Goal: Task Accomplishment & Management: Manage account settings

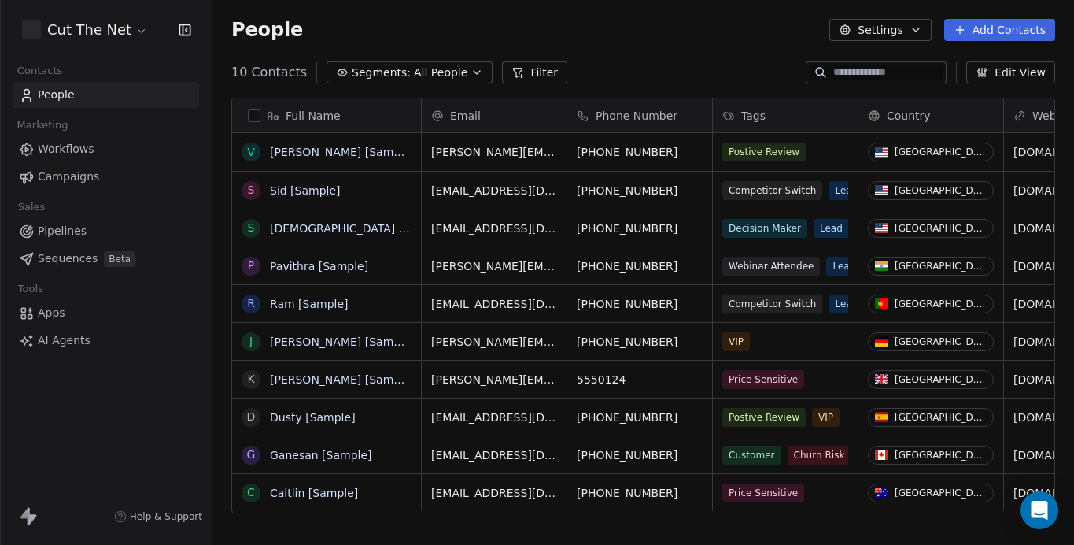
scroll to position [479, 862]
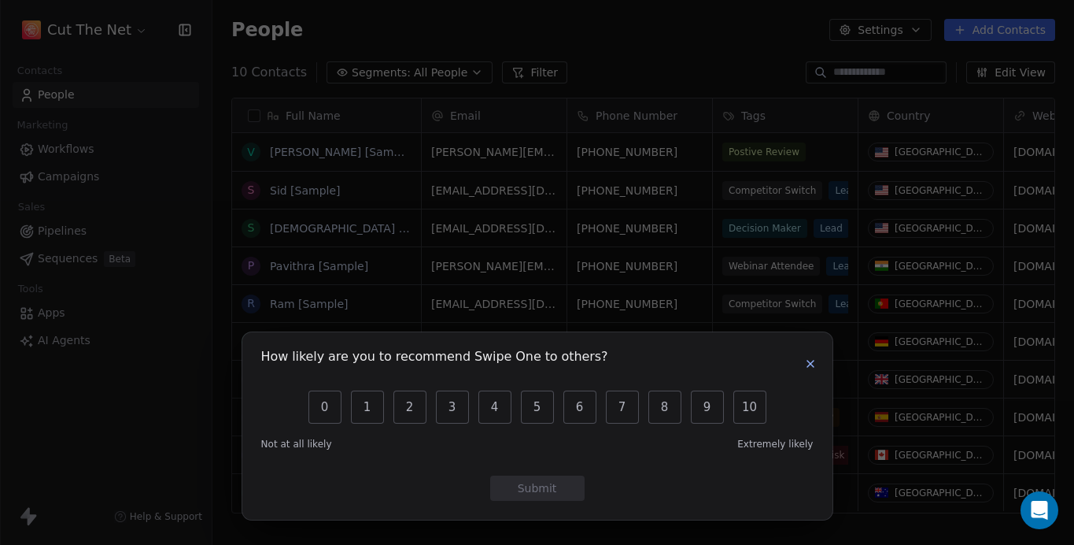
click at [820, 361] on div "How likely are you to recommend Swipe One to others? 0 1 2 3 4 5 6 7 8 9 10 Not…" at bounding box center [537, 425] width 590 height 187
click at [829, 358] on div "How likely are you to recommend Swipe One to others? 0 1 2 3 4 5 6 7 8 9 10 Not…" at bounding box center [537, 425] width 590 height 187
click at [810, 358] on icon "button" at bounding box center [810, 363] width 13 height 13
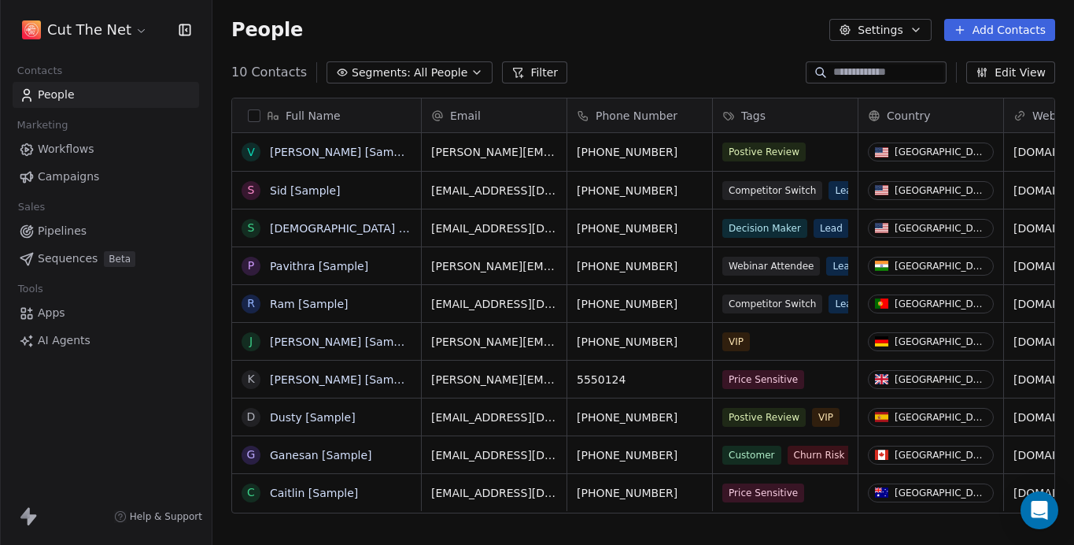
click at [90, 149] on span "Workflows" at bounding box center [66, 149] width 57 height 17
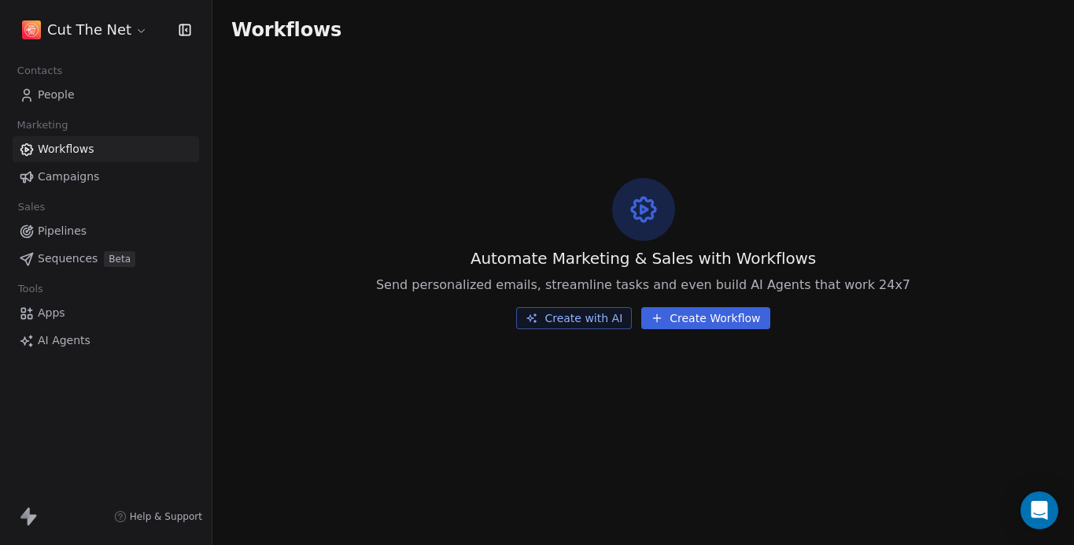
click at [91, 170] on span "Campaigns" at bounding box center [68, 176] width 61 height 17
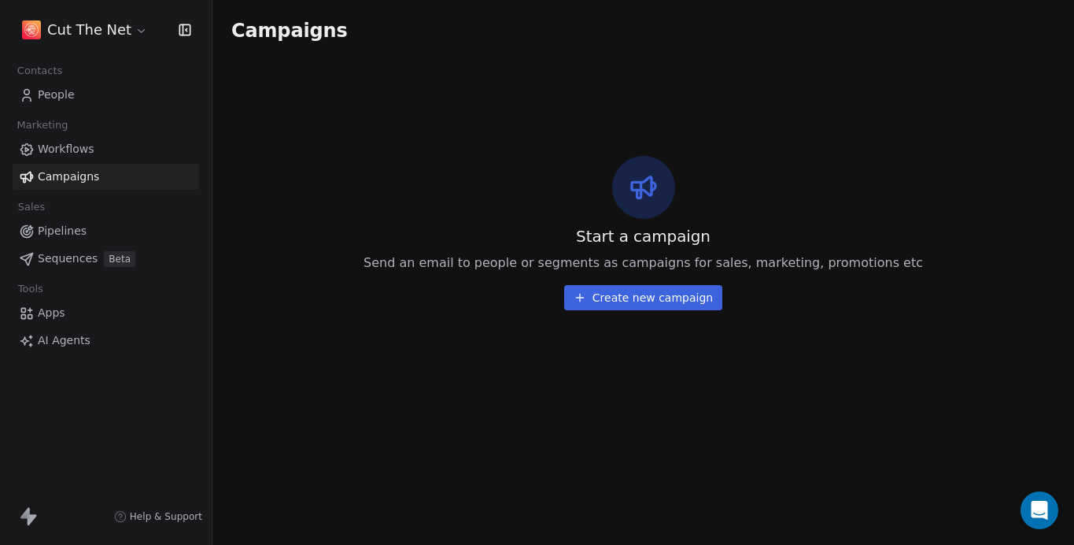
click at [100, 145] on link "Workflows" at bounding box center [106, 149] width 187 height 26
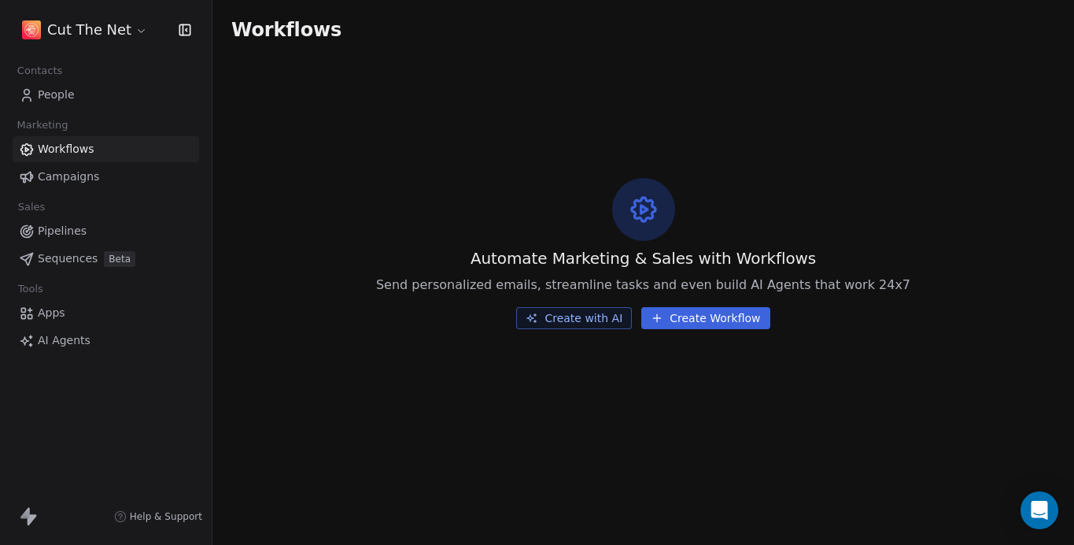
click at [68, 228] on span "Pipelines" at bounding box center [62, 231] width 49 height 17
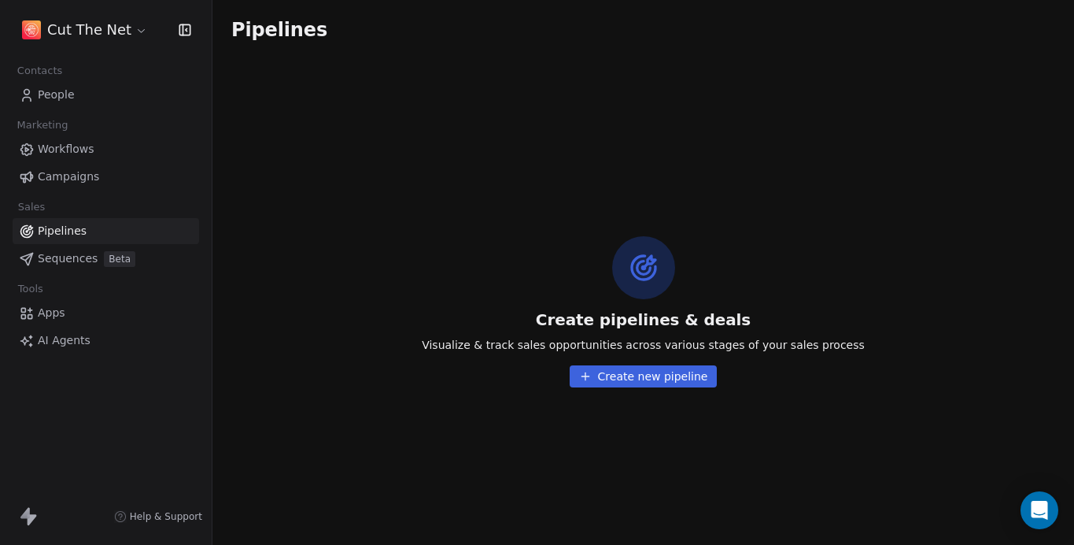
click at [71, 246] on link "Sequences Beta" at bounding box center [106, 259] width 187 height 26
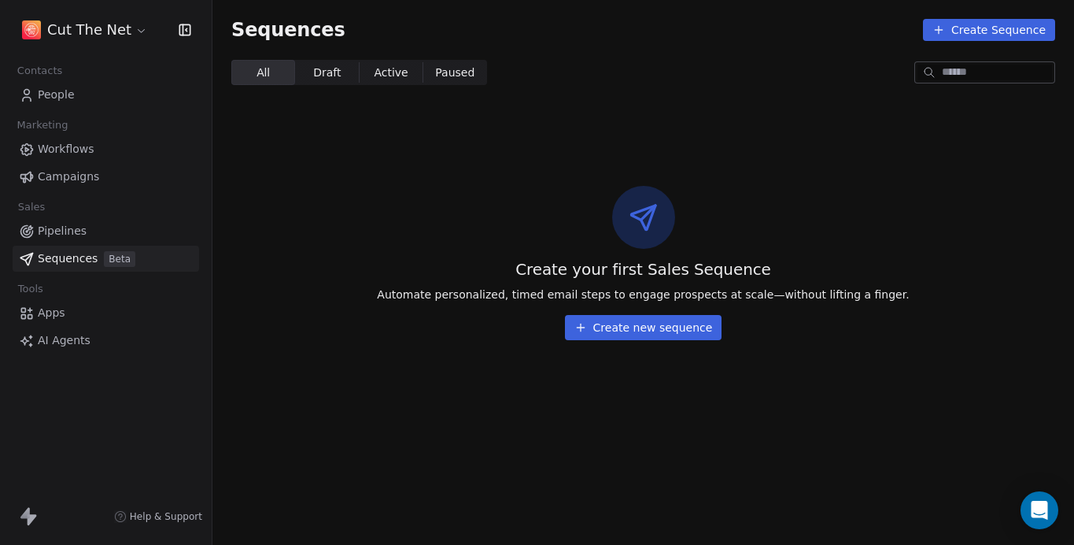
click at [72, 230] on span "Pipelines" at bounding box center [62, 231] width 49 height 17
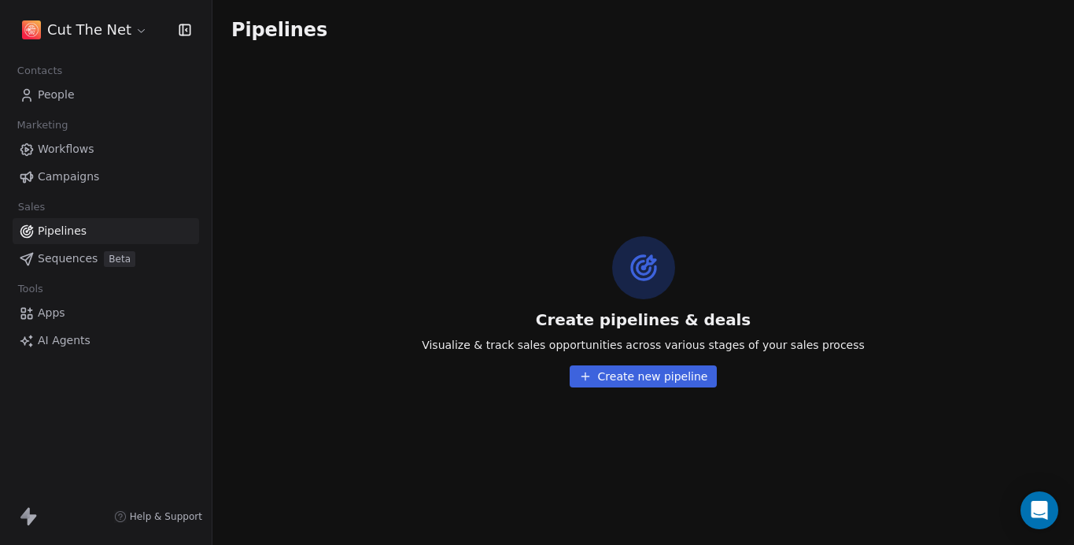
click at [663, 379] on button "Create new pipeline" at bounding box center [644, 376] width 148 height 22
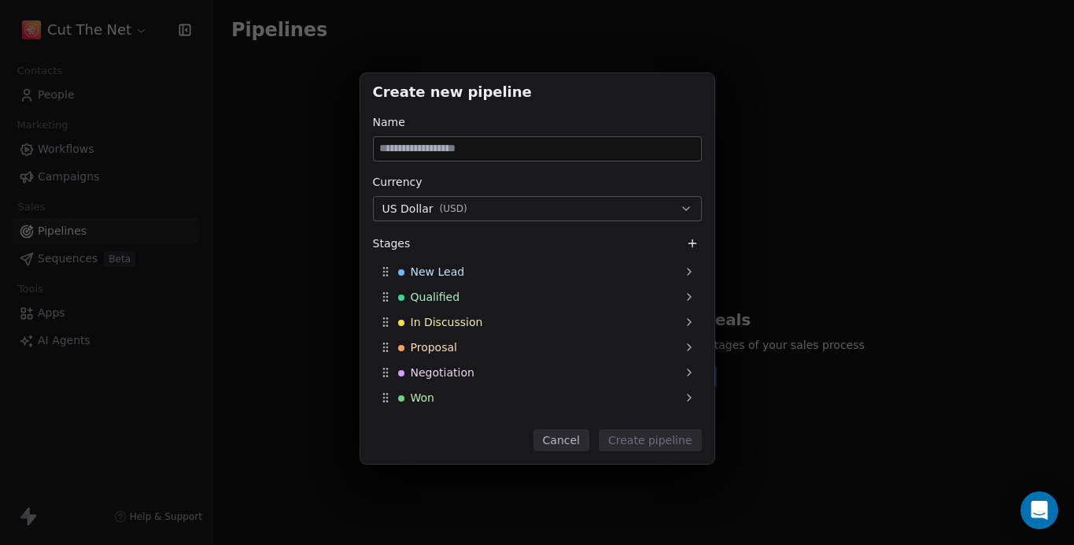
click at [486, 206] on button "US Dollar ( USD )" at bounding box center [537, 208] width 329 height 25
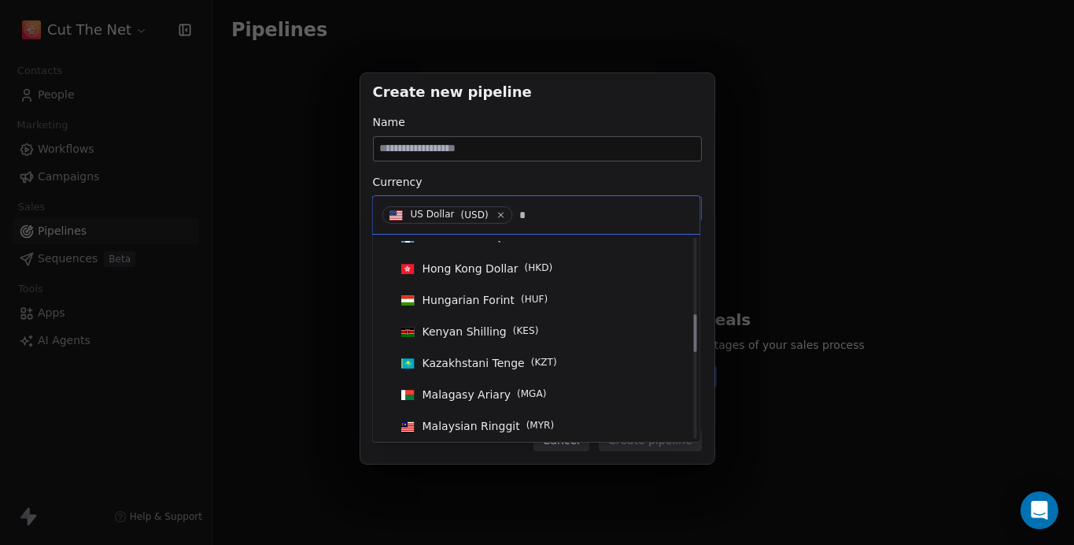
scroll to position [395, 0]
type input "*"
click at [499, 211] on icon at bounding box center [501, 214] width 9 height 9
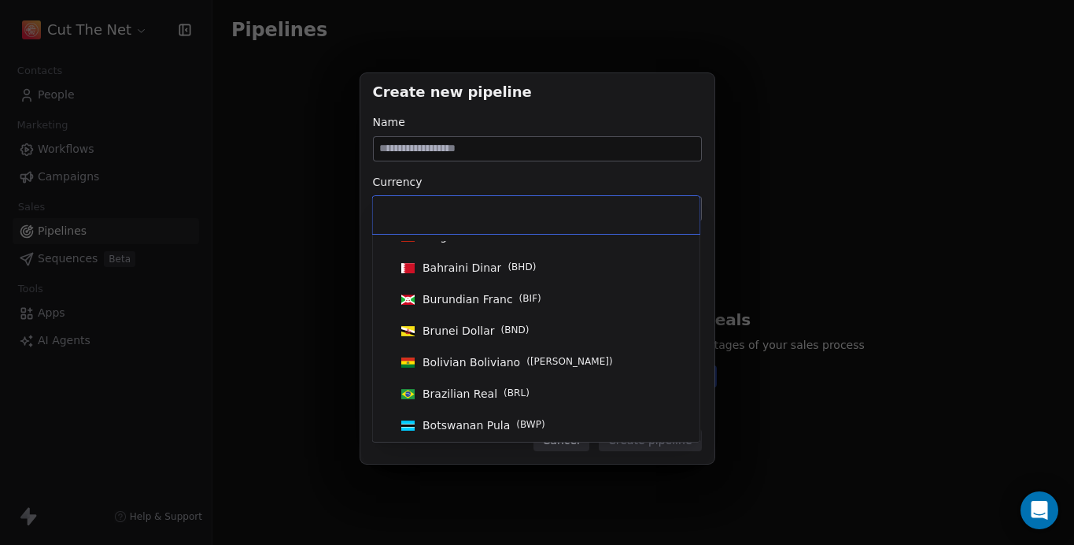
click at [489, 214] on input at bounding box center [536, 214] width 308 height 17
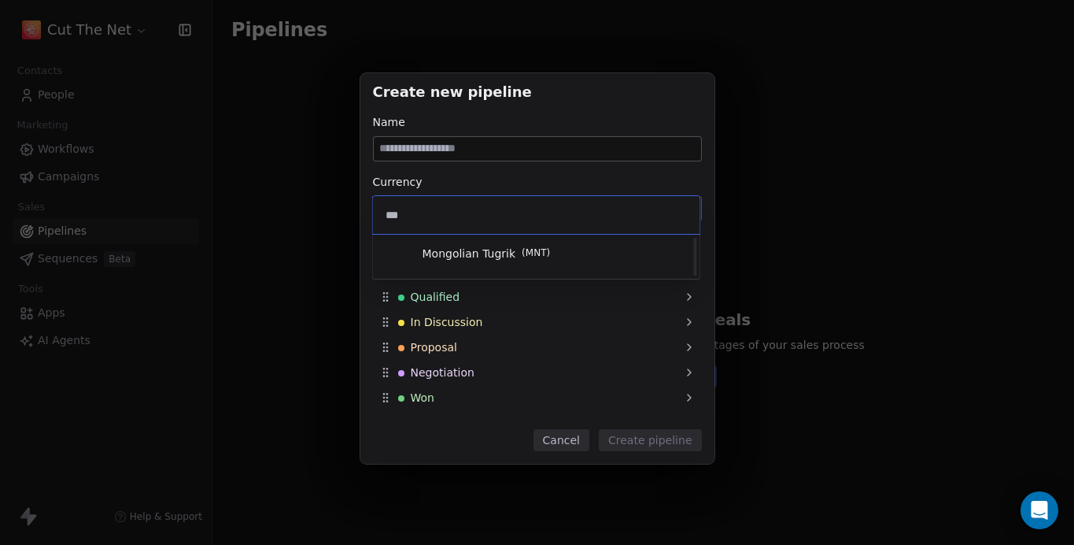
scroll to position [0, 0]
type input "***"
click at [474, 254] on span "British Pound Sterling" at bounding box center [482, 254] width 119 height 16
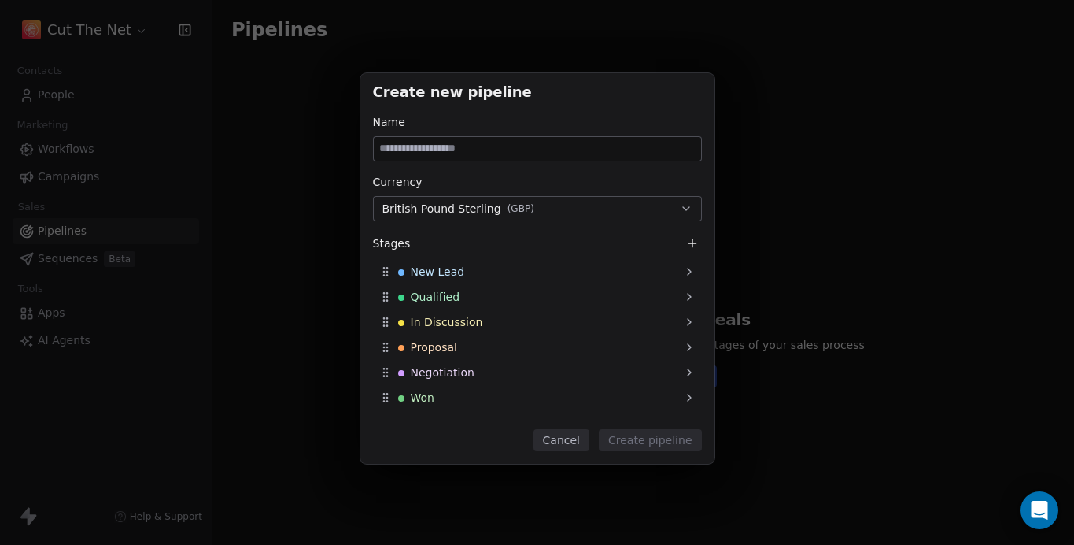
click at [436, 145] on input at bounding box center [537, 149] width 327 height 24
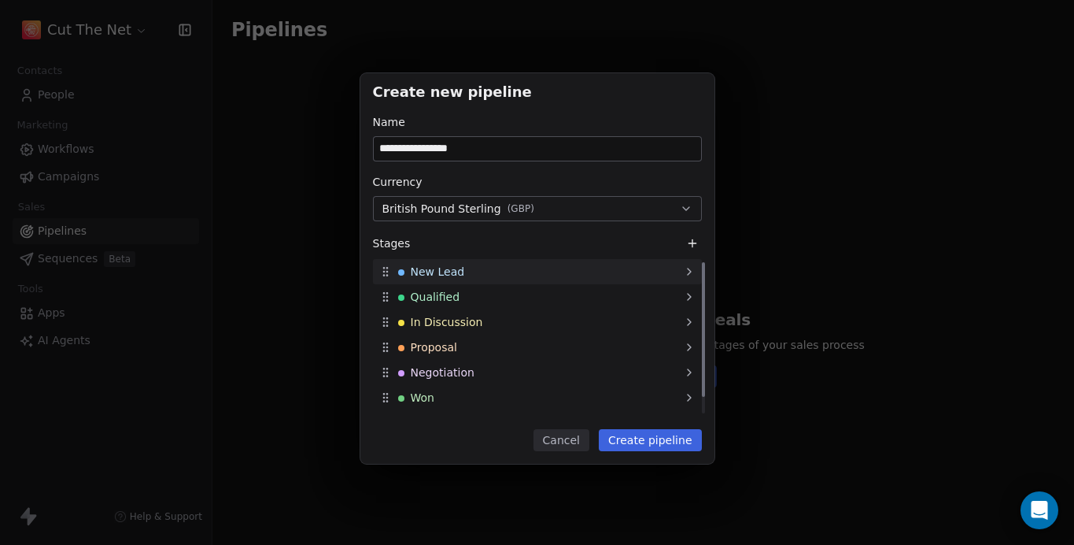
type input "**********"
click at [693, 274] on icon at bounding box center [689, 271] width 13 height 13
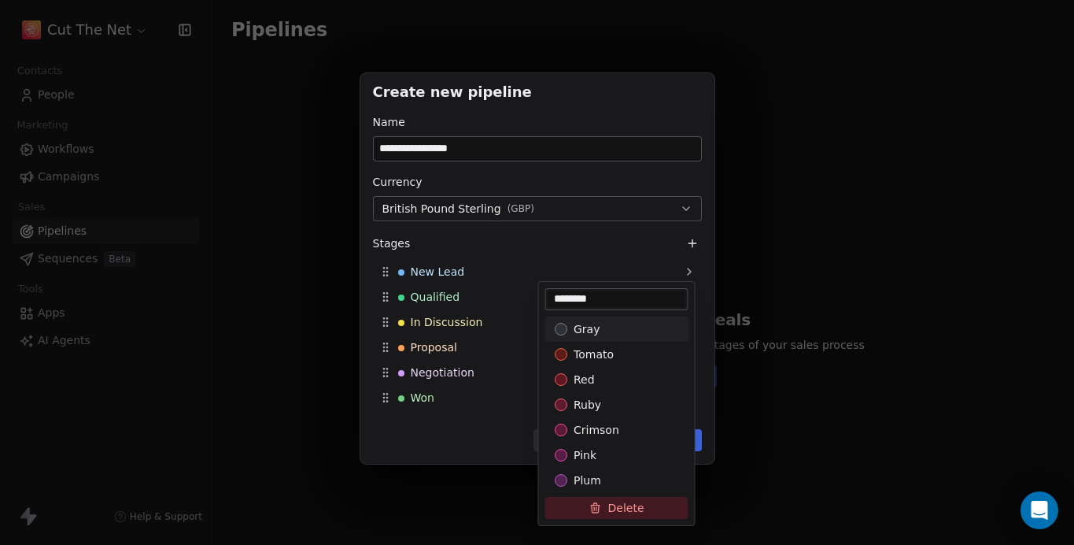
click at [693, 274] on div "**********" at bounding box center [537, 272] width 1074 height 448
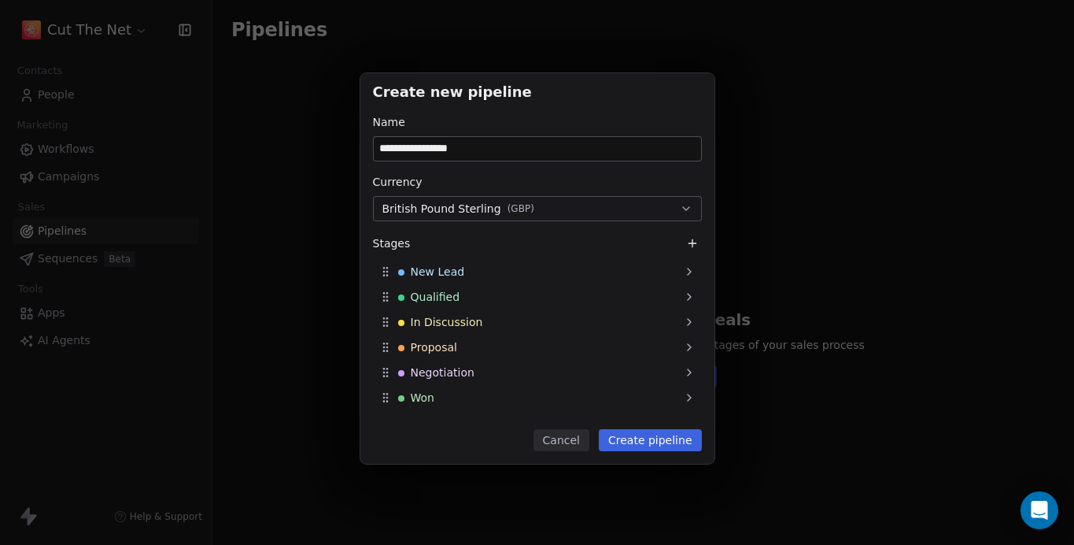
click at [665, 438] on button "Create pipeline" at bounding box center [650, 440] width 103 height 22
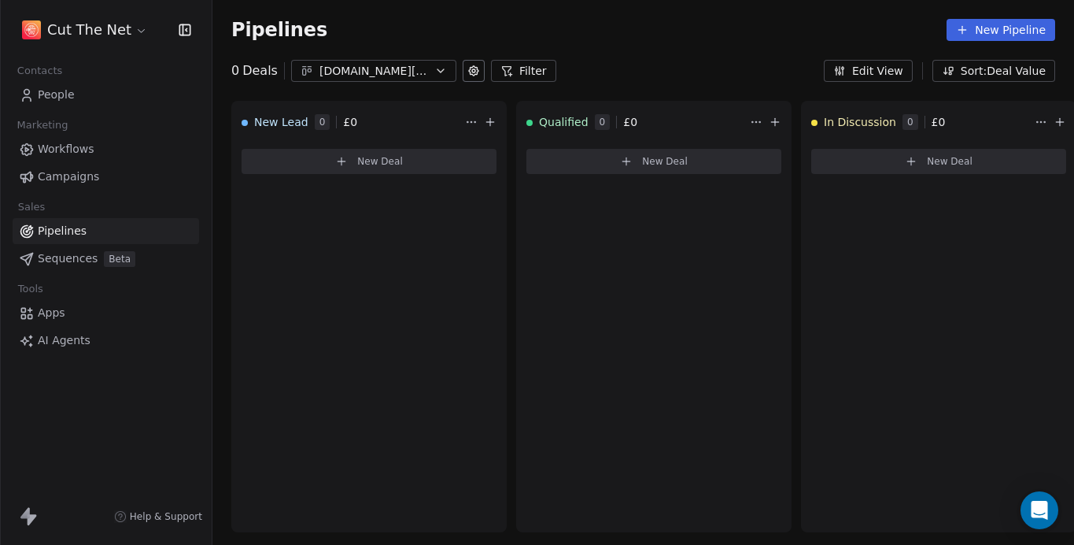
click at [472, 72] on icon at bounding box center [473, 70] width 3 height 3
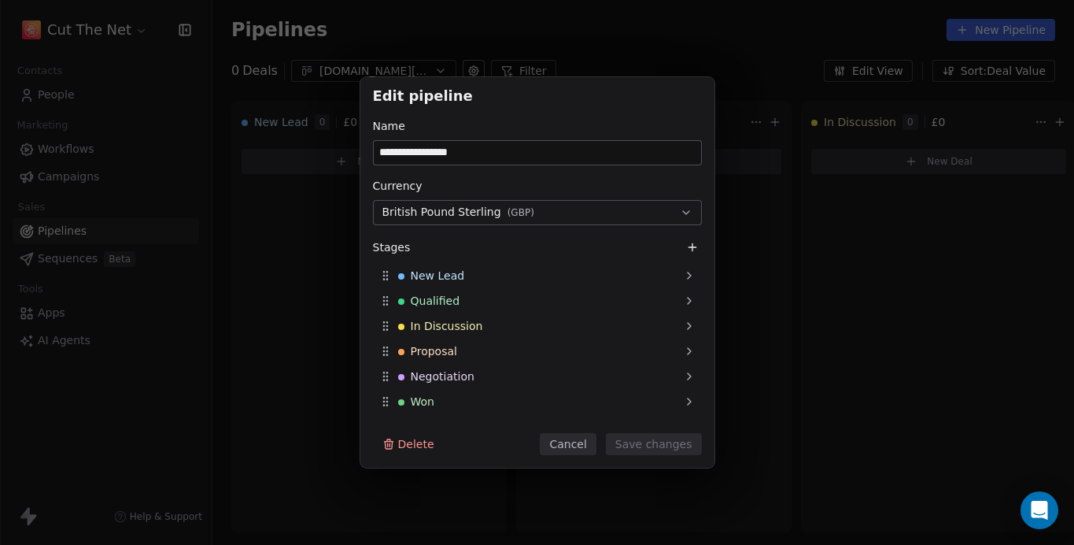
click at [486, 48] on div "**********" at bounding box center [537, 272] width 1074 height 545
click at [192, 157] on div "**********" at bounding box center [537, 272] width 1074 height 390
click at [80, 137] on div "**********" at bounding box center [537, 272] width 1074 height 390
click at [584, 439] on button "Cancel" at bounding box center [568, 444] width 56 height 22
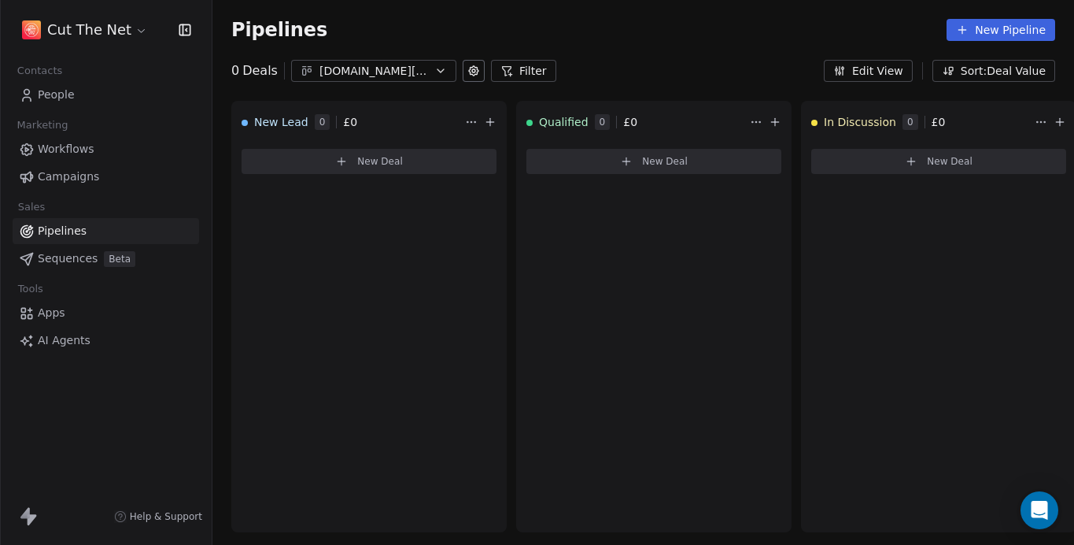
click at [32, 510] on icon at bounding box center [28, 516] width 19 height 19
click at [122, 26] on html "Cut The Net Contacts People Marketing Workflows Campaigns Sales Pipelines Seque…" at bounding box center [537, 272] width 1074 height 545
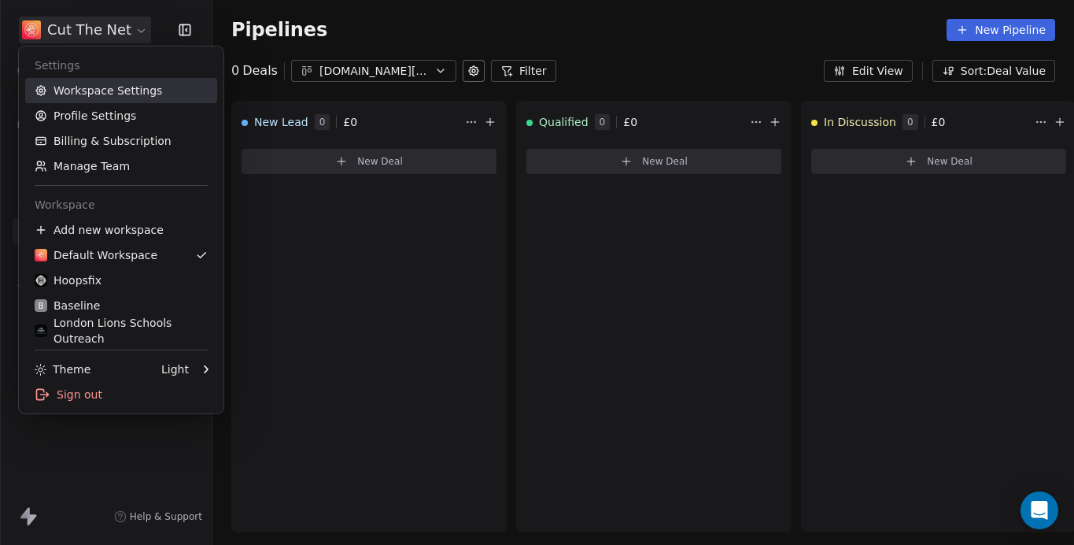
click at [101, 85] on link "Workspace Settings" at bounding box center [121, 90] width 192 height 25
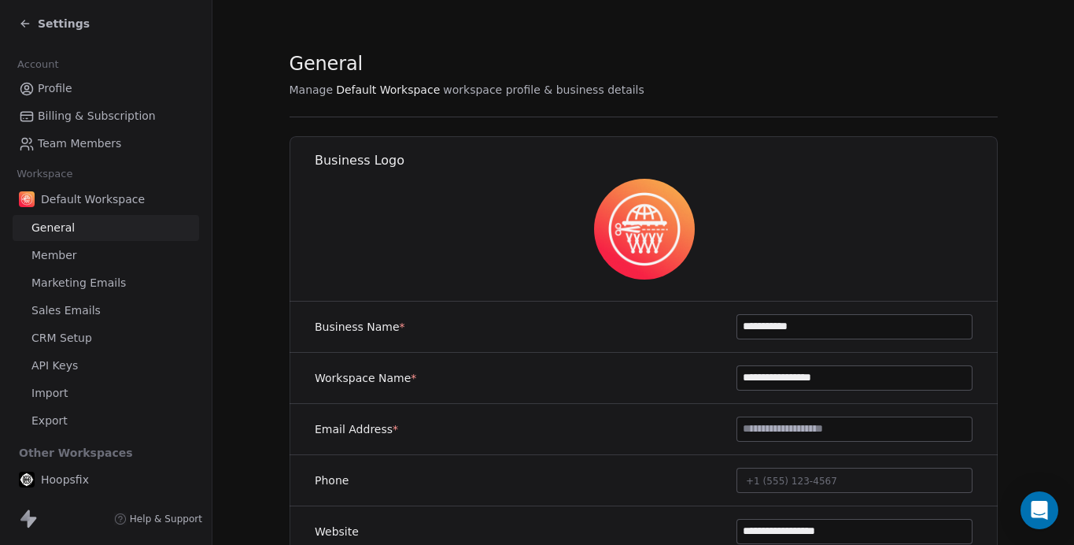
scroll to position [35, 0]
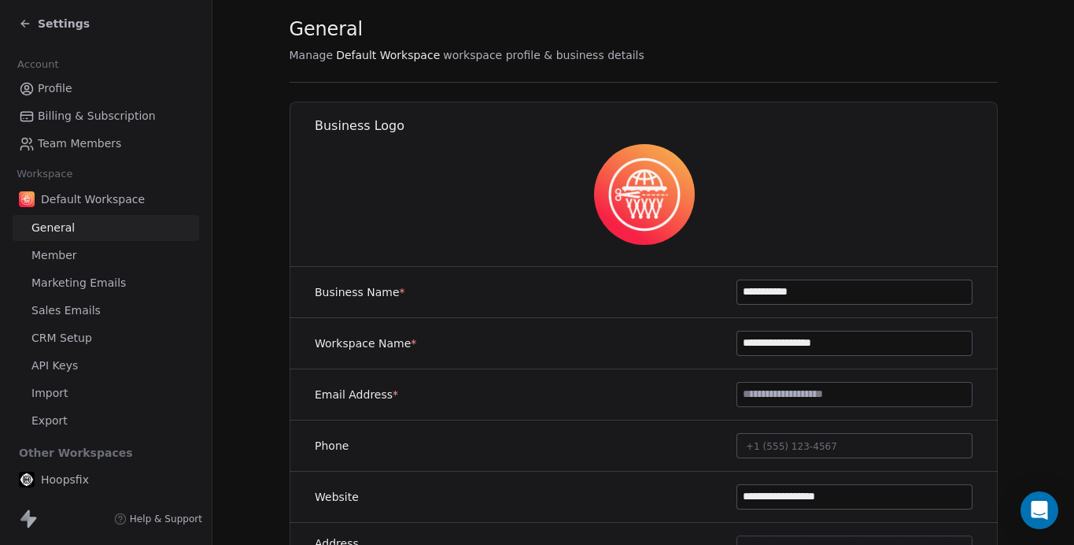
click at [35, 365] on span "API Keys" at bounding box center [54, 365] width 46 height 17
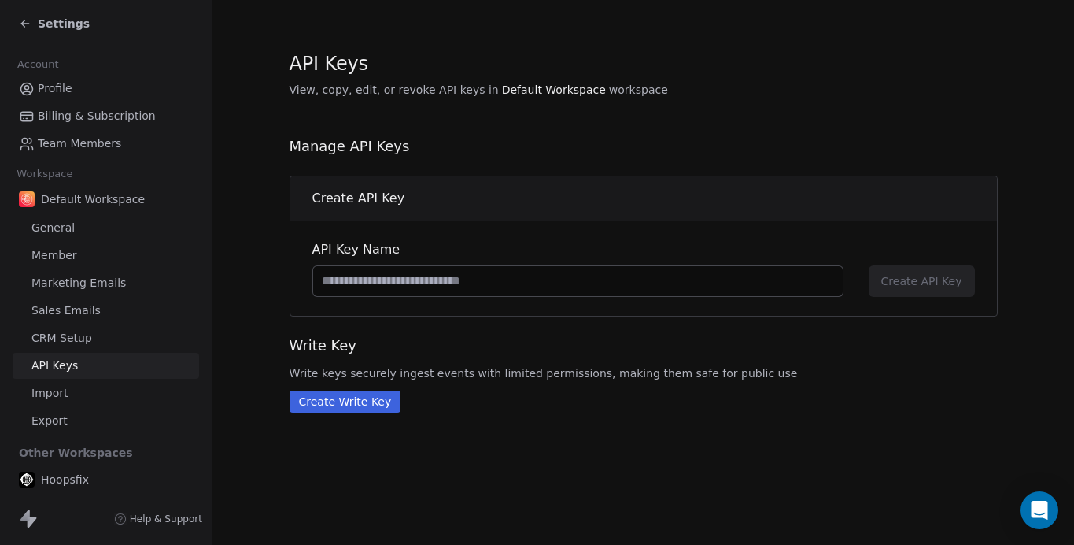
click at [507, 294] on input at bounding box center [578, 281] width 530 height 30
type input "**********"
click at [920, 279] on span "Create API Key" at bounding box center [921, 281] width 81 height 16
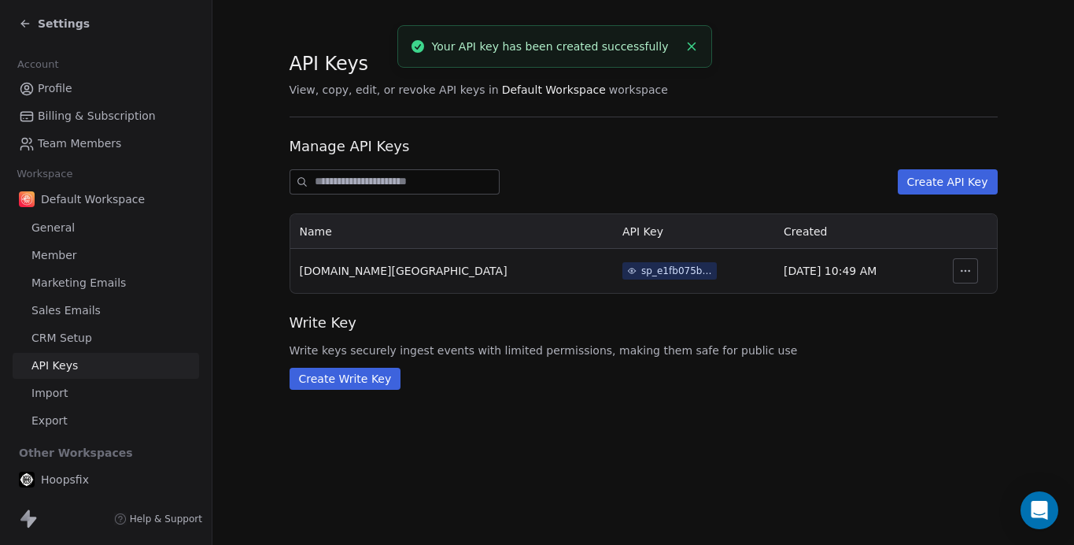
click at [641, 272] on div "sp_e1fb075b6ad3483da4b2cecb98ecea9b" at bounding box center [676, 271] width 71 height 14
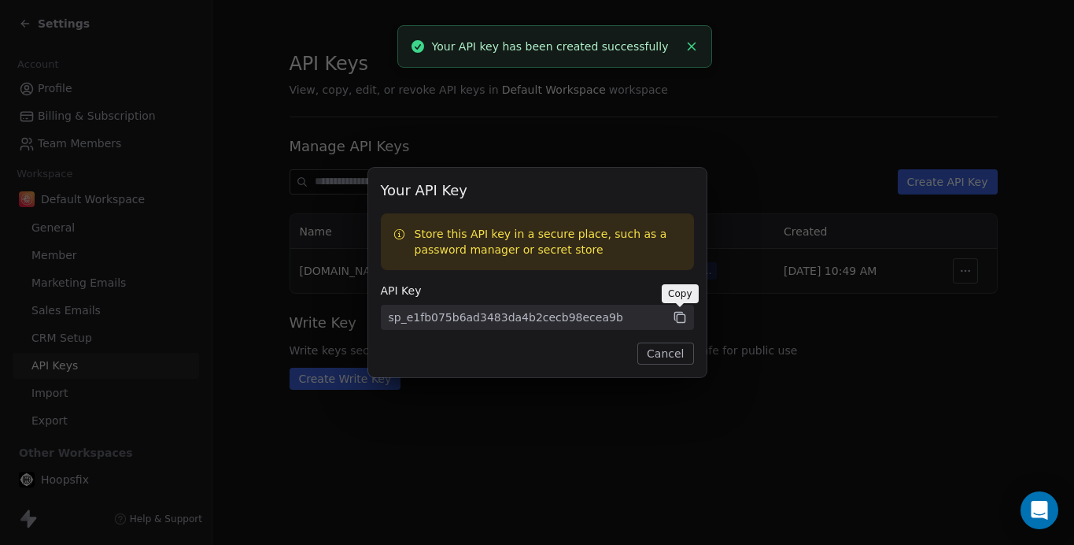
click at [678, 316] on icon at bounding box center [680, 317] width 14 height 14
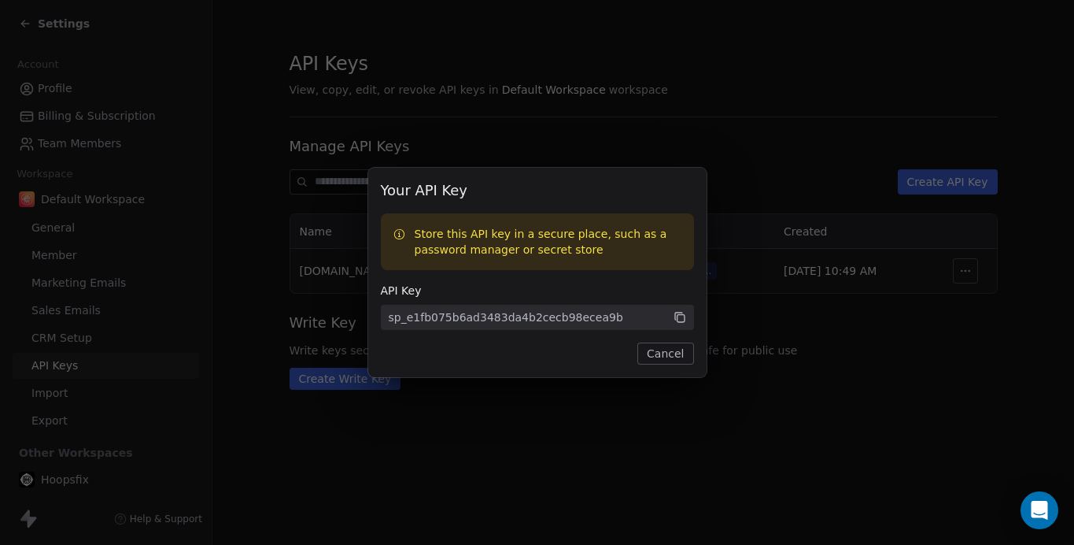
click at [471, 120] on div "Your API Key Store this API key in a secure place, such as a password manager o…" at bounding box center [537, 272] width 1074 height 545
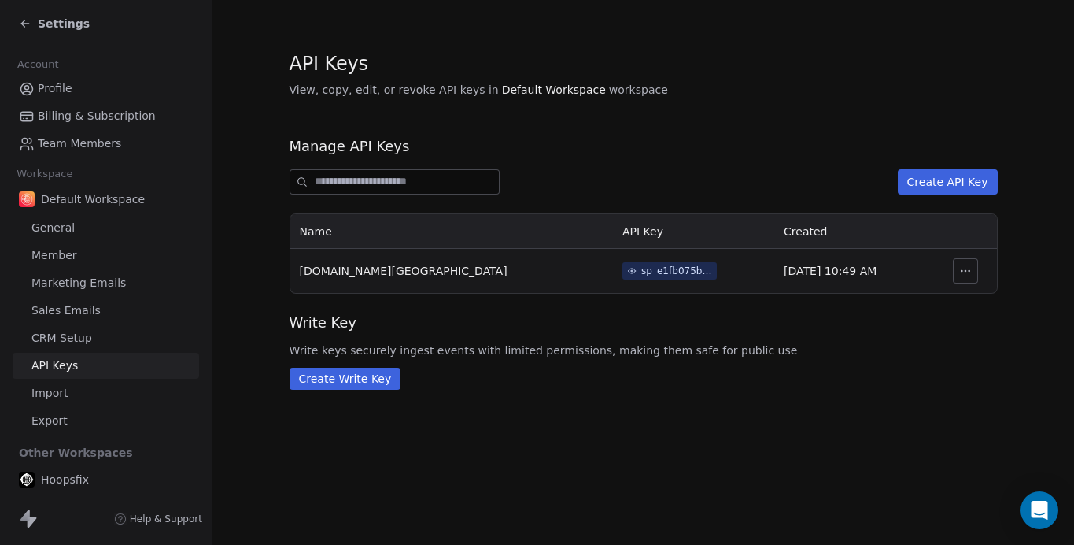
click at [83, 187] on div "Default Workspace" at bounding box center [106, 199] width 187 height 28
click at [80, 199] on span "Default Workspace" at bounding box center [93, 199] width 104 height 16
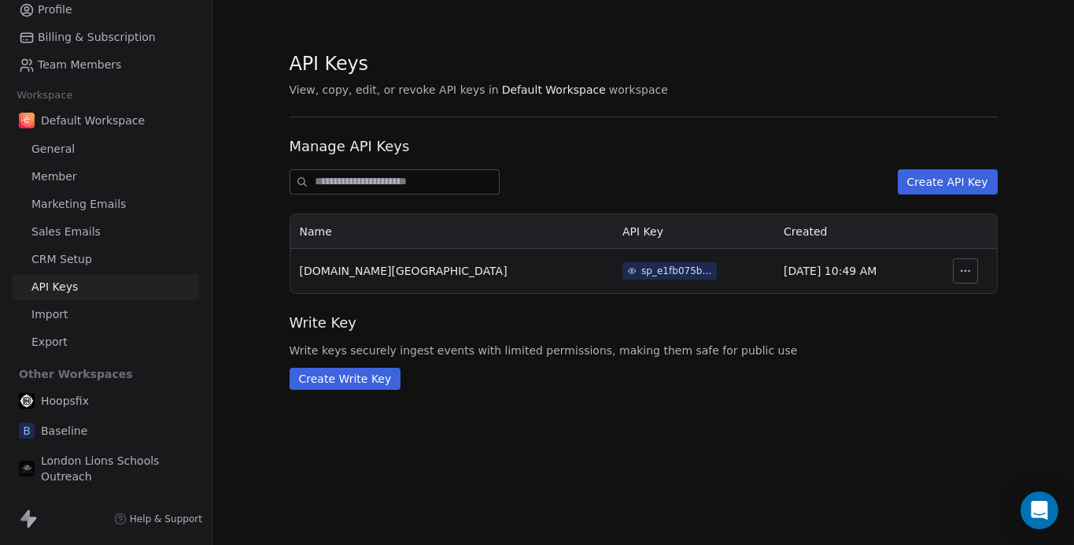
click at [71, 461] on span "London Lions Schools Outreach" at bounding box center [117, 468] width 152 height 31
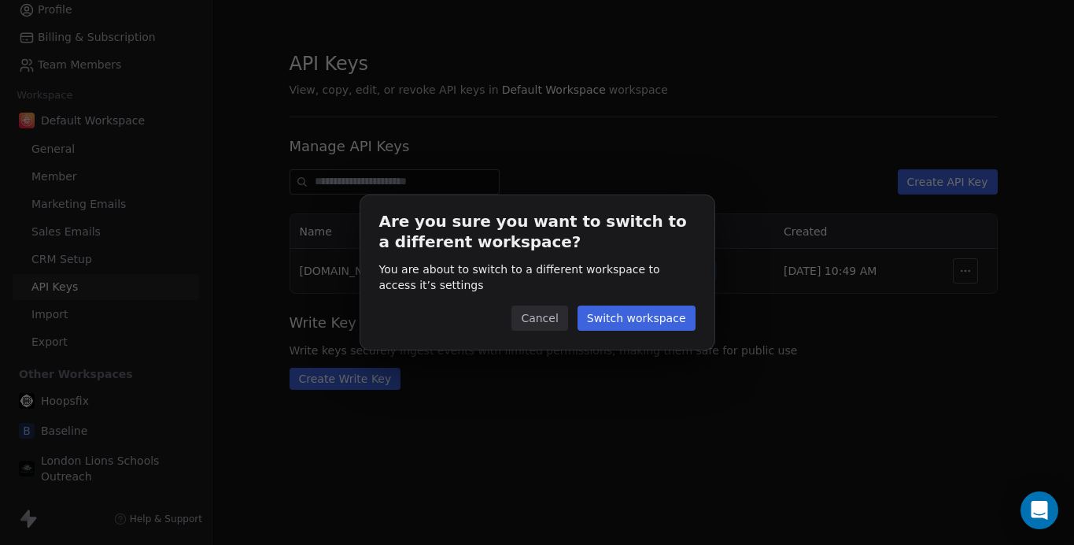
click at [635, 313] on button "Switch workspace" at bounding box center [637, 317] width 118 height 25
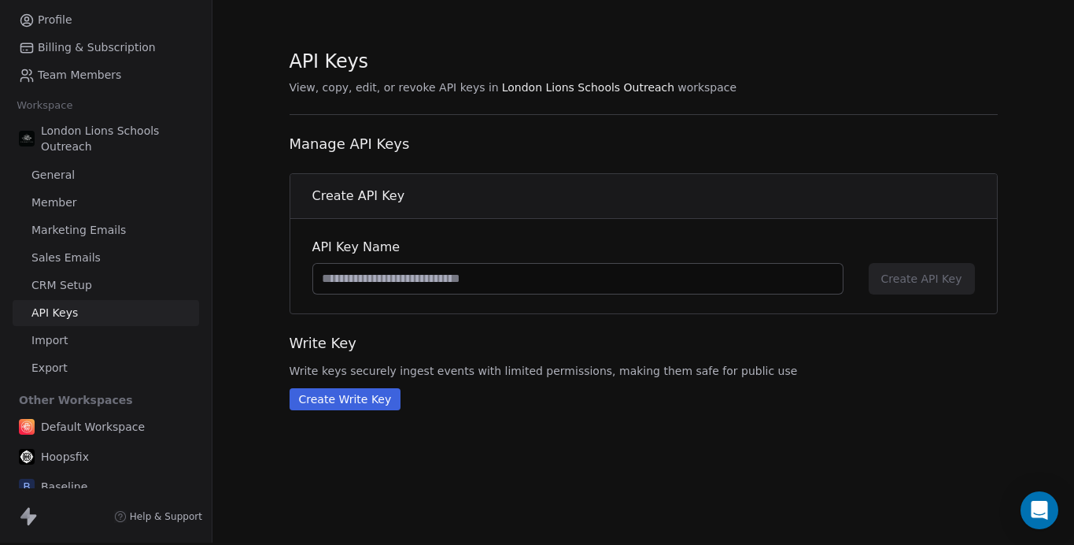
scroll to position [79, 0]
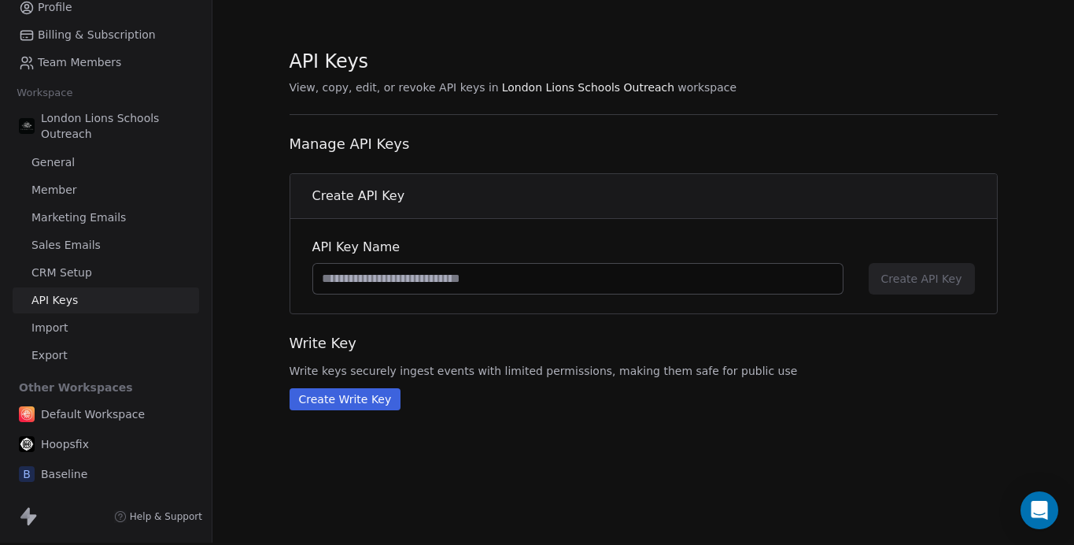
click at [70, 130] on span "London Lions Schools Outreach" at bounding box center [117, 125] width 152 height 31
click at [62, 108] on div "London Lions Schools Outreach" at bounding box center [106, 126] width 187 height 44
click at [62, 116] on span "London Lions Schools Outreach" at bounding box center [117, 125] width 152 height 31
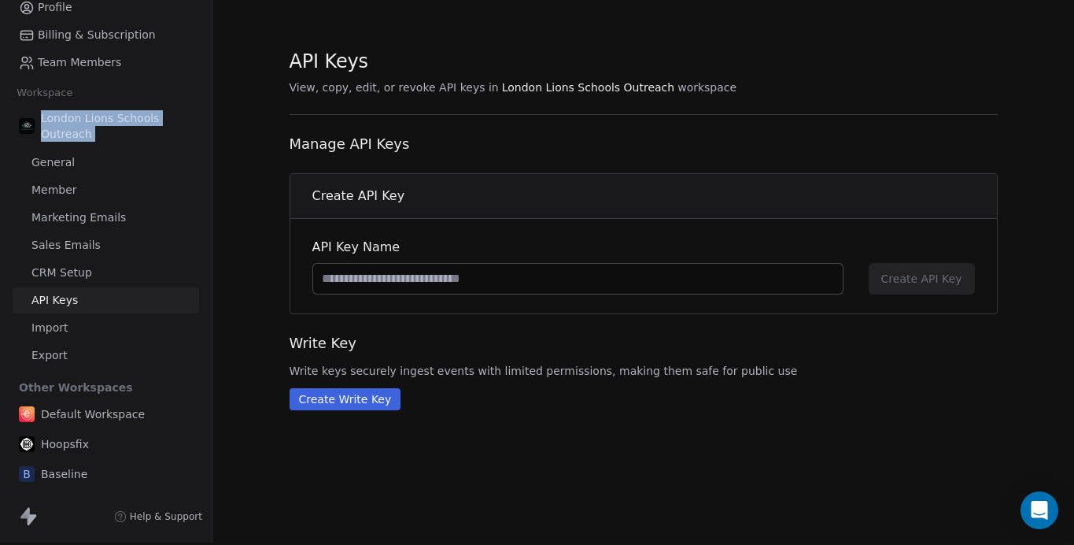
click at [62, 116] on span "London Lions Schools Outreach" at bounding box center [117, 125] width 152 height 31
click at [568, 293] on input at bounding box center [578, 279] width 530 height 30
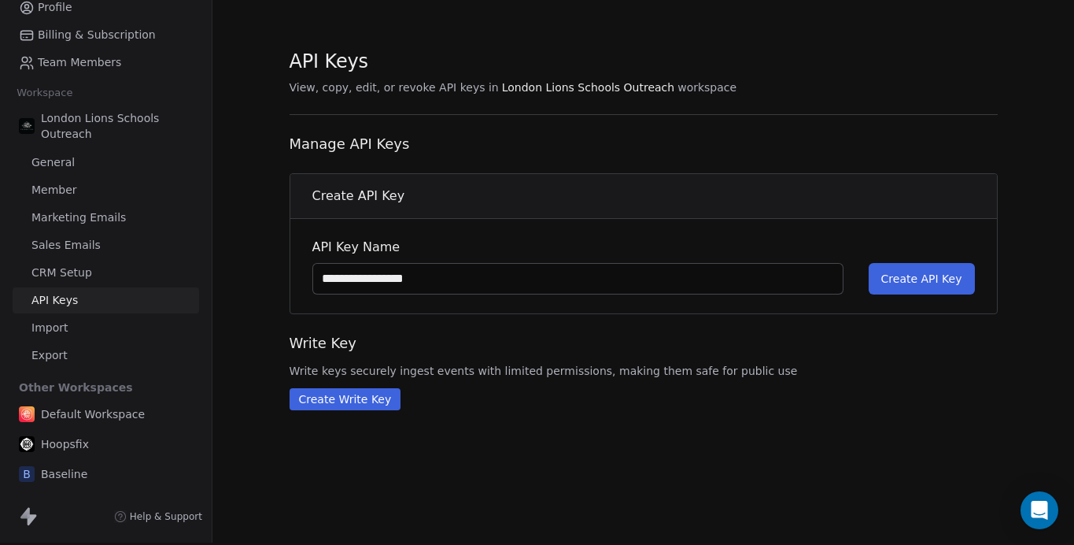
type input "**********"
click at [913, 283] on span "Create API Key" at bounding box center [921, 279] width 81 height 16
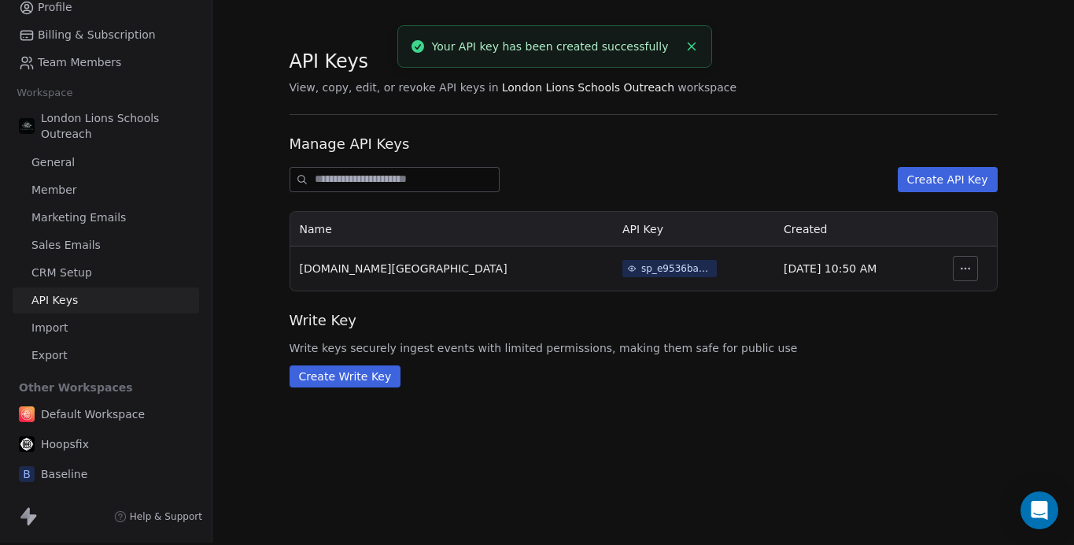
click at [952, 177] on button "Create API Key" at bounding box center [948, 179] width 100 height 25
click at [799, 150] on div "Create API Key API Key Name Cancel Create API Key" at bounding box center [537, 272] width 1074 height 545
click at [641, 270] on div "sp_e9536ba234884c1f9cd66d6d47d19d11" at bounding box center [676, 268] width 71 height 14
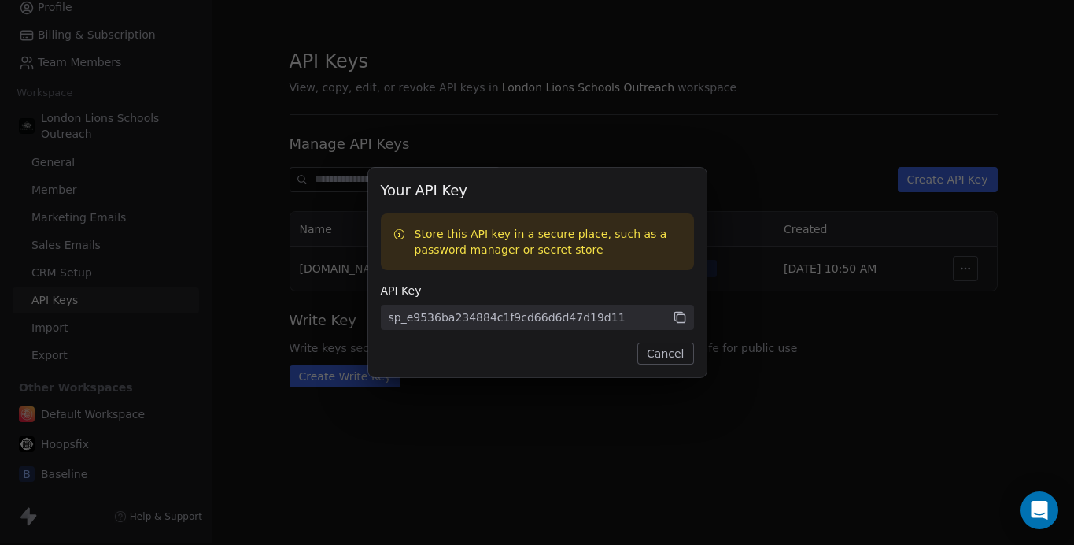
click at [678, 321] on icon at bounding box center [680, 317] width 14 height 14
click at [670, 354] on button "Cancel" at bounding box center [665, 353] width 56 height 22
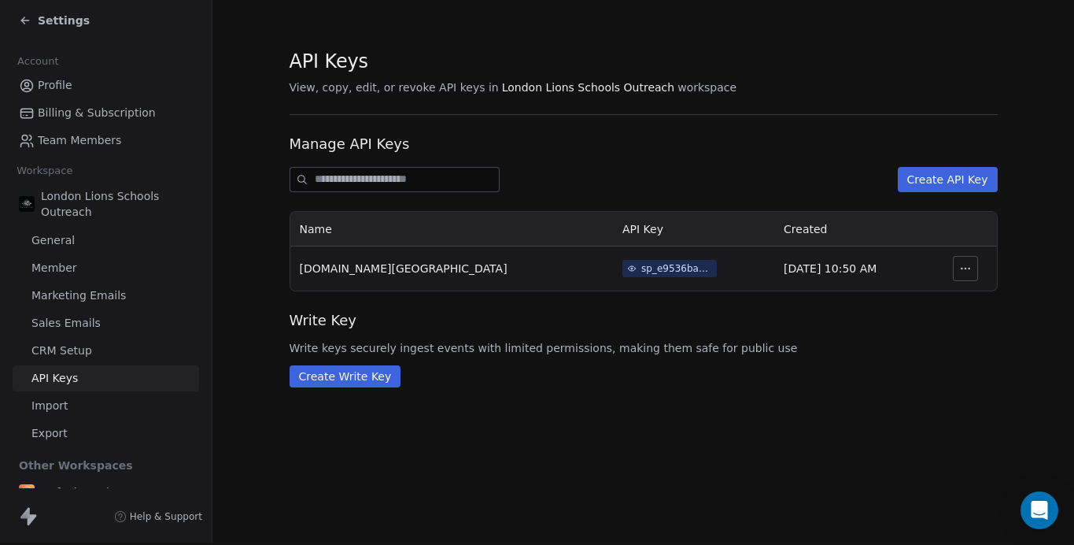
scroll to position [0, 0]
click at [94, 194] on span "London Lions Schools Outreach" at bounding box center [117, 204] width 152 height 31
click at [83, 205] on span "London Lions Schools Outreach" at bounding box center [117, 204] width 152 height 31
click at [46, 84] on span "Profile" at bounding box center [55, 86] width 35 height 17
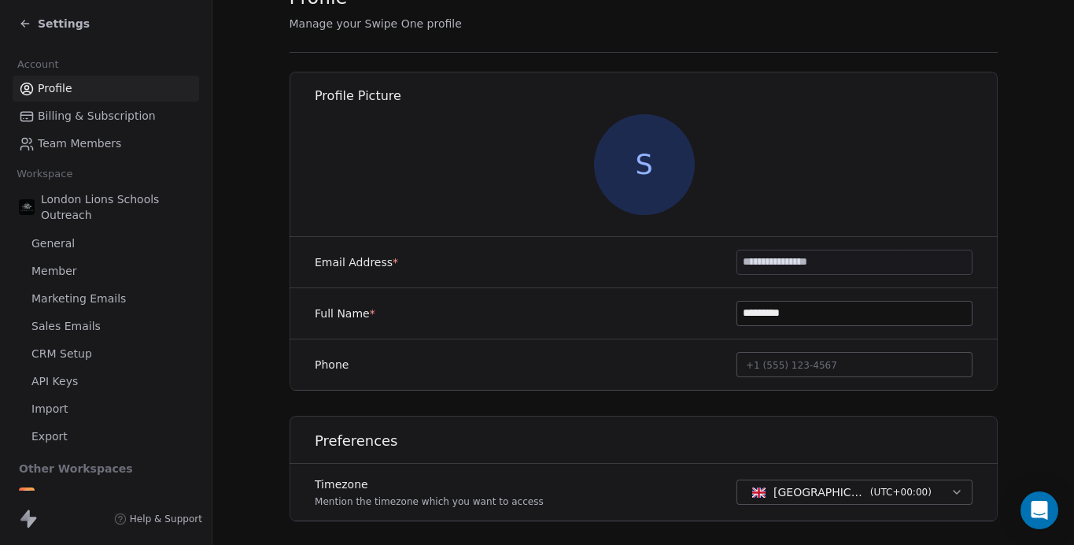
scroll to position [118, 0]
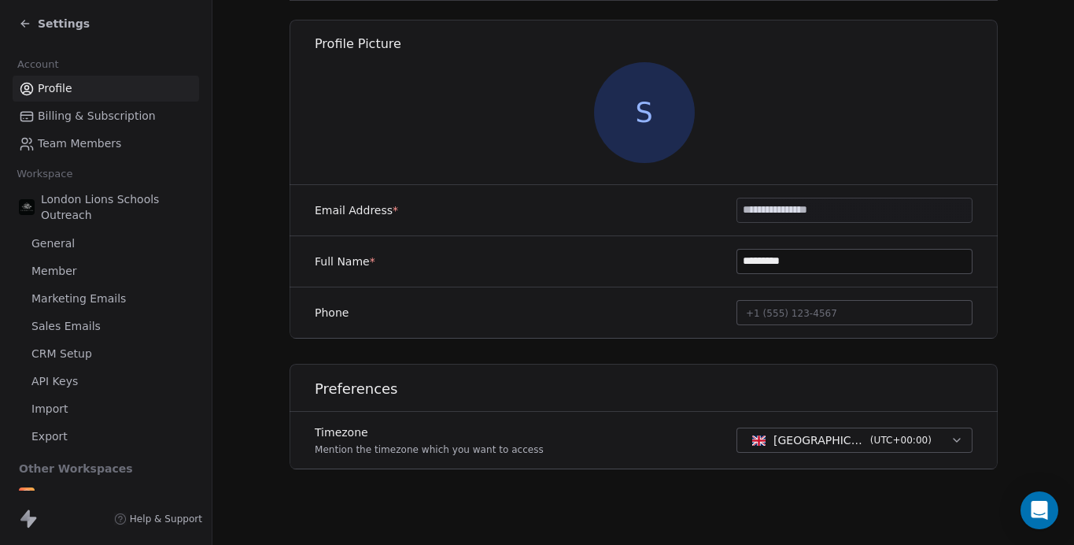
click at [102, 207] on span "London Lions Schools Outreach" at bounding box center [117, 206] width 152 height 31
click at [69, 201] on span "London Lions Schools Outreach" at bounding box center [117, 206] width 152 height 31
click at [33, 204] on img at bounding box center [27, 207] width 16 height 16
click at [56, 248] on span "General" at bounding box center [52, 243] width 43 height 17
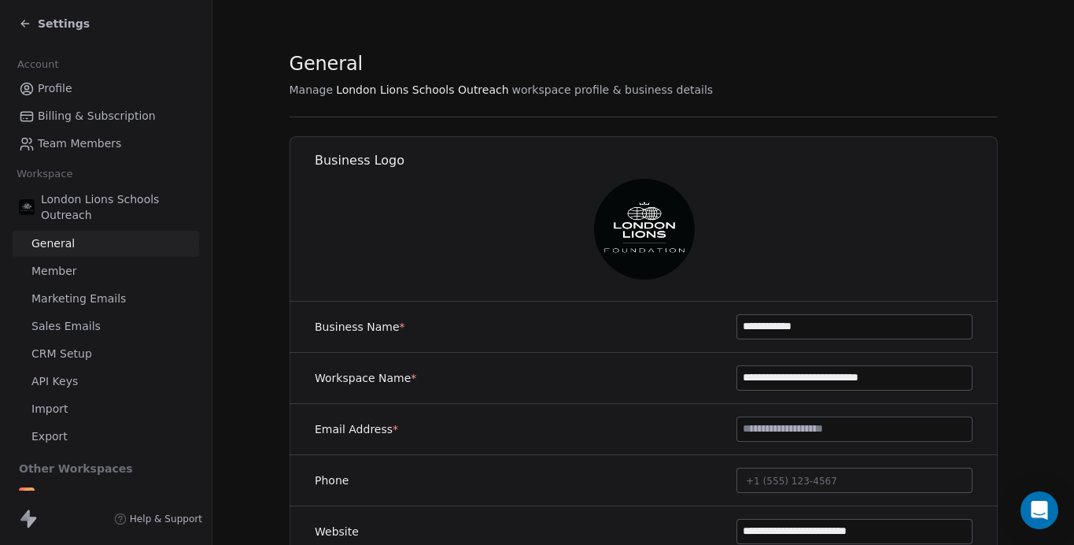
click at [807, 334] on input "**********" at bounding box center [854, 327] width 235 height 24
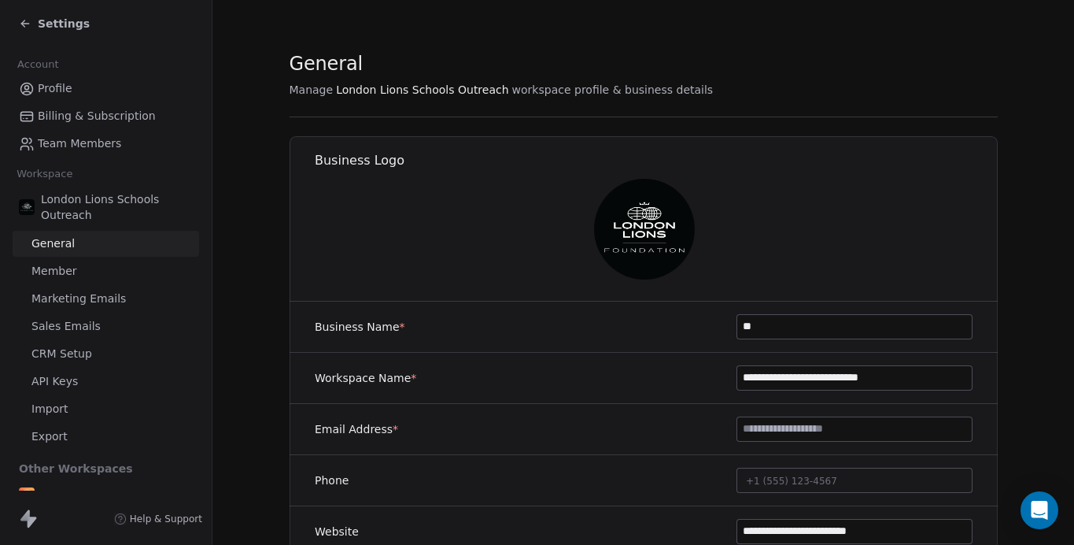
type input "*"
click at [833, 327] on input "**********" at bounding box center [854, 327] width 235 height 24
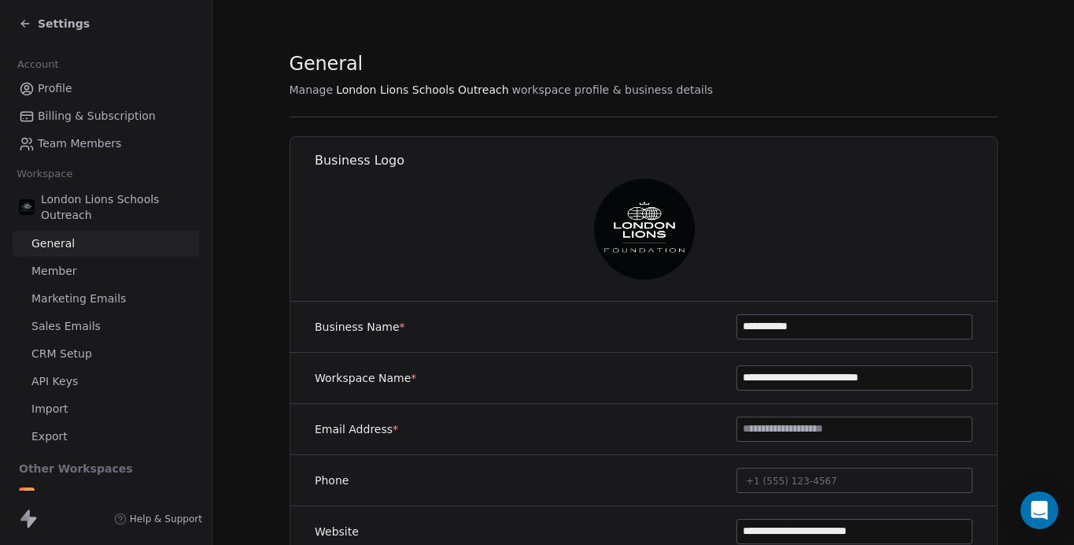
type input "**********"
click at [851, 376] on input "**********" at bounding box center [854, 378] width 235 height 24
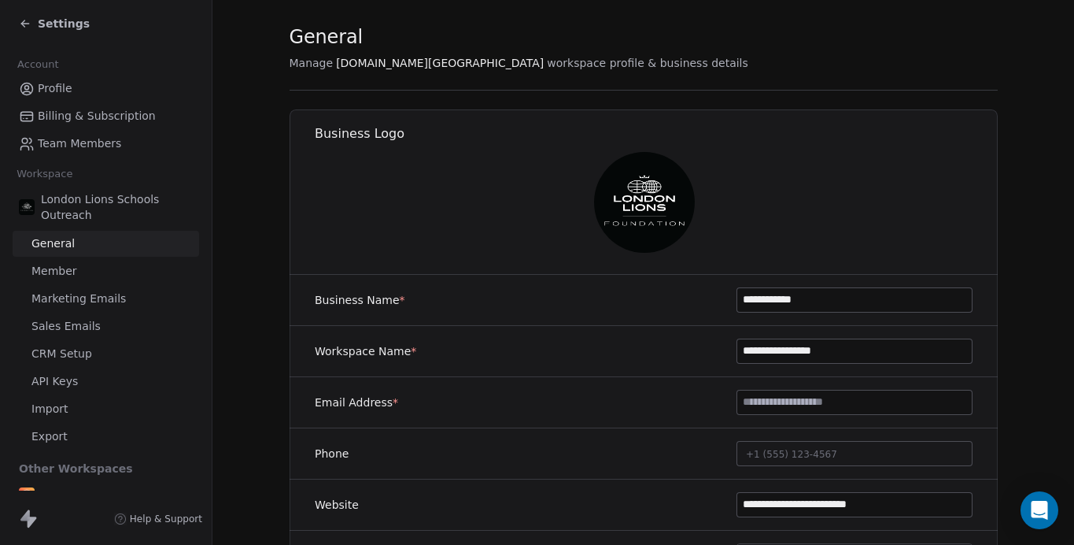
scroll to position [20, 0]
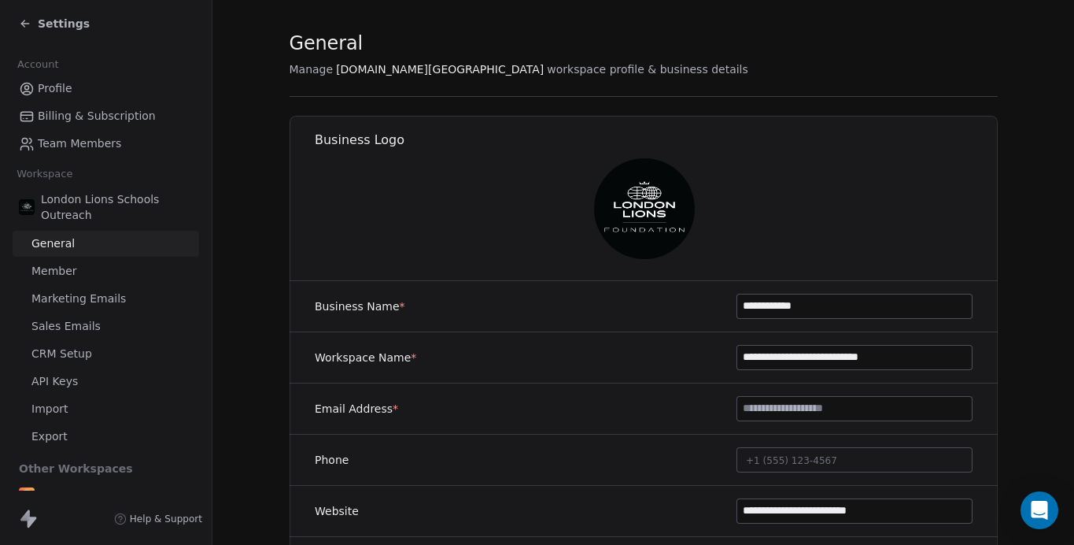
click at [683, 222] on img at bounding box center [643, 208] width 101 height 101
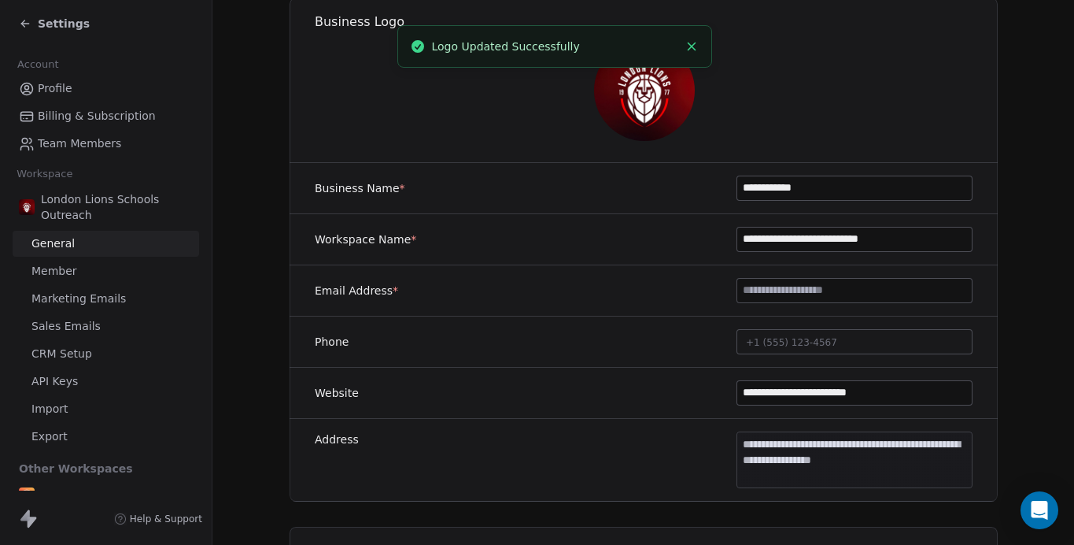
scroll to position [135, 0]
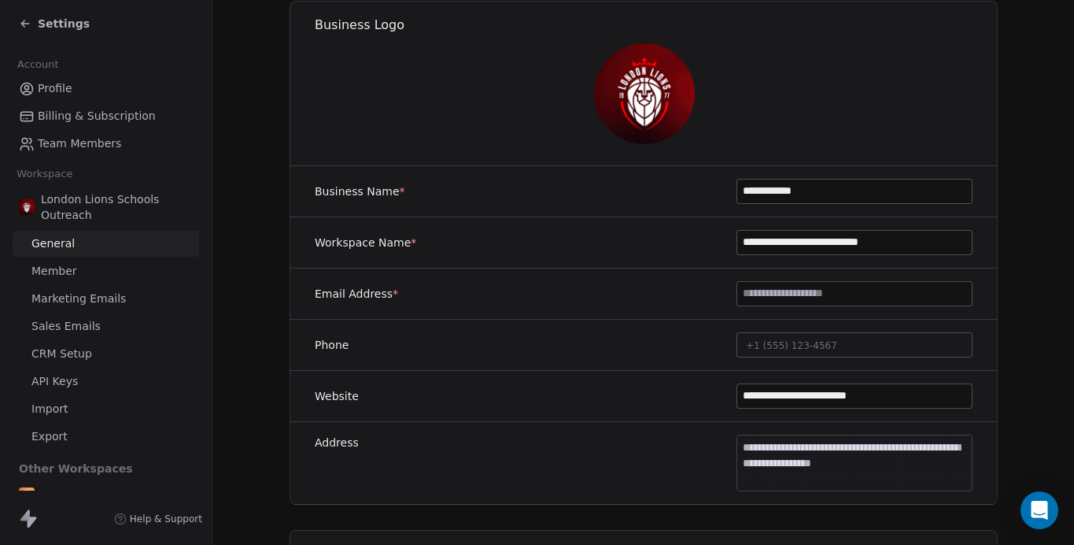
click at [796, 243] on input "**********" at bounding box center [854, 243] width 235 height 24
click at [800, 235] on input "**********" at bounding box center [854, 243] width 235 height 24
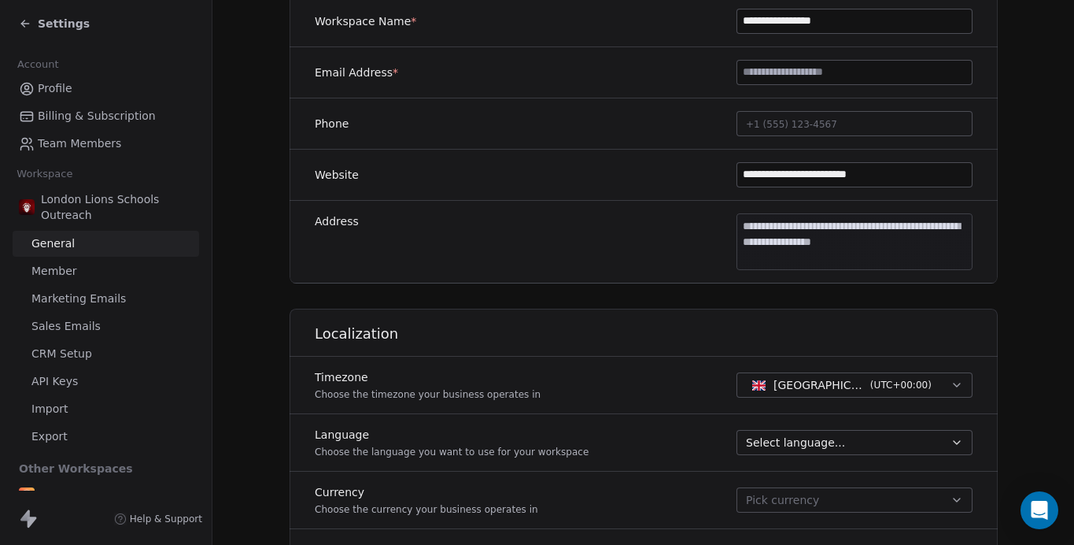
scroll to position [301, 0]
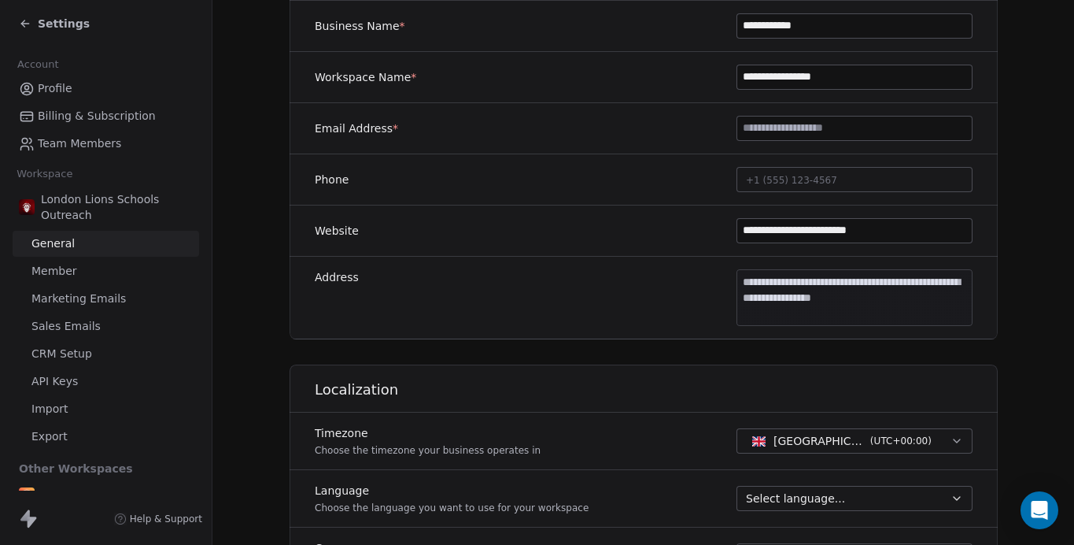
type input "**********"
drag, startPoint x: 779, startPoint y: 229, endPoint x: 965, endPoint y: 273, distance: 190.9
click at [965, 273] on div "**********" at bounding box center [644, 170] width 708 height 338
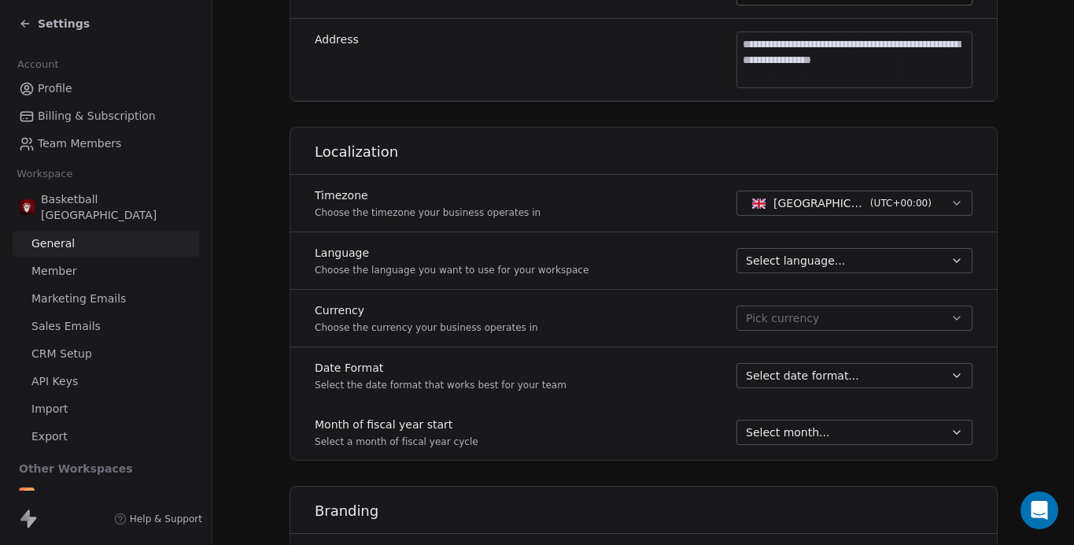
scroll to position [626, 0]
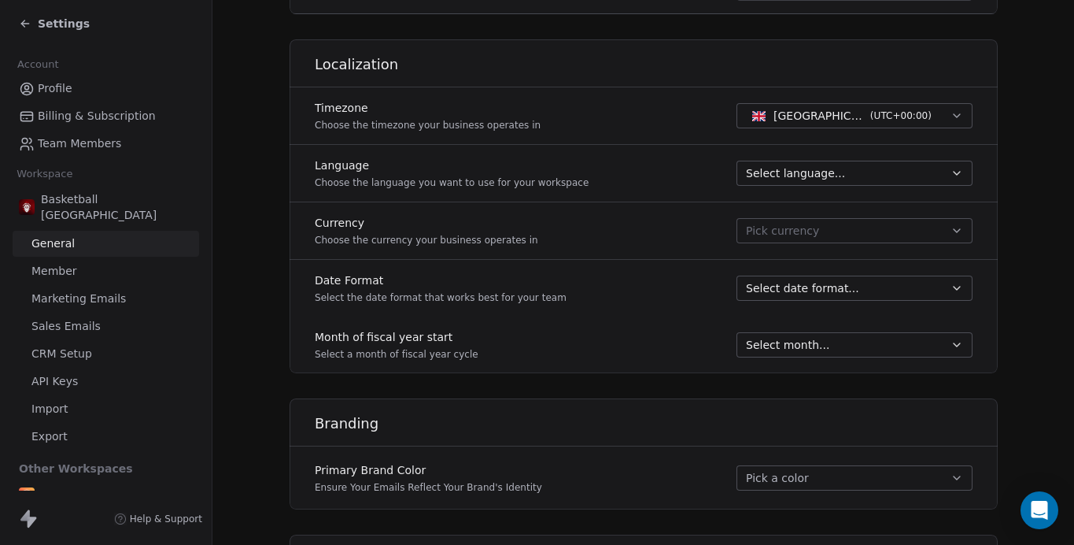
type input "**********"
click at [788, 184] on button "Select language..." at bounding box center [855, 173] width 236 height 25
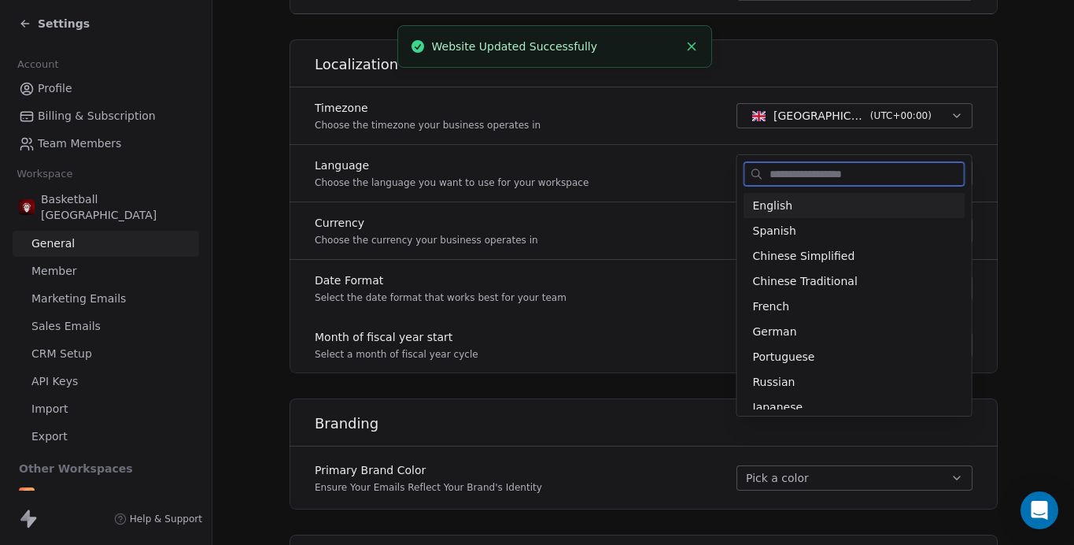
click at [785, 205] on span "English" at bounding box center [773, 206] width 40 height 17
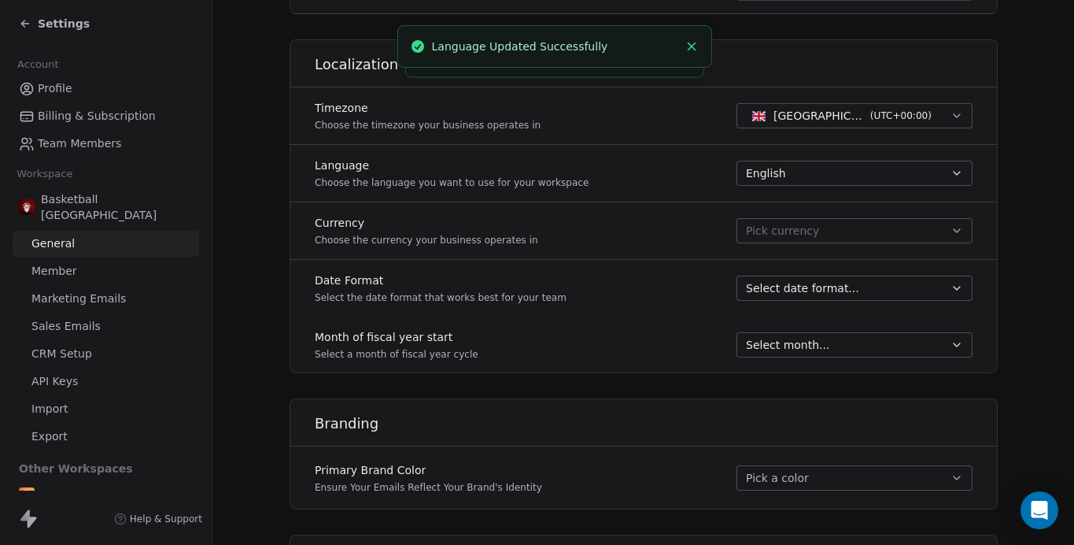
click at [816, 238] on button "Pick currency" at bounding box center [855, 230] width 236 height 25
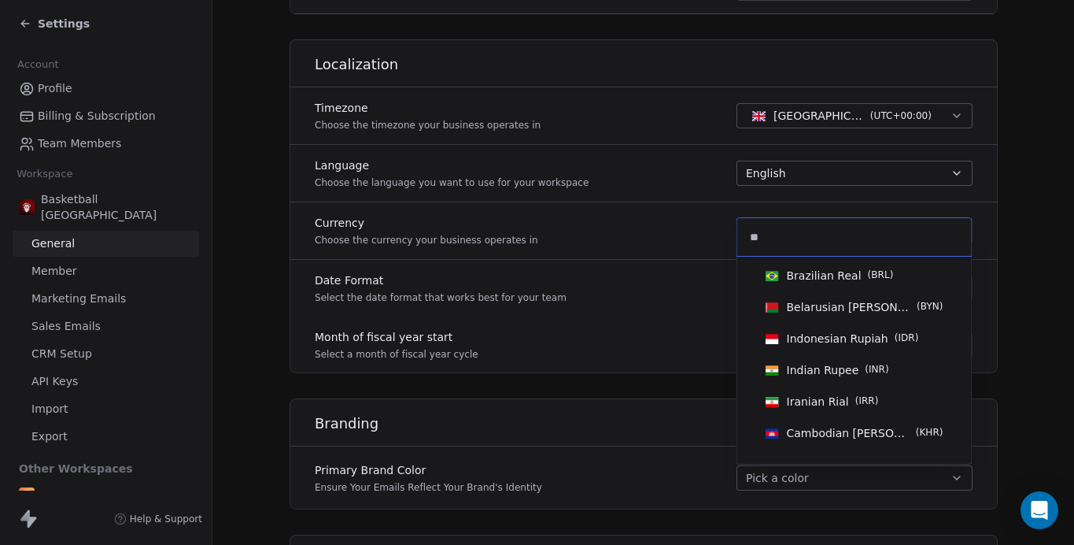
type input "*"
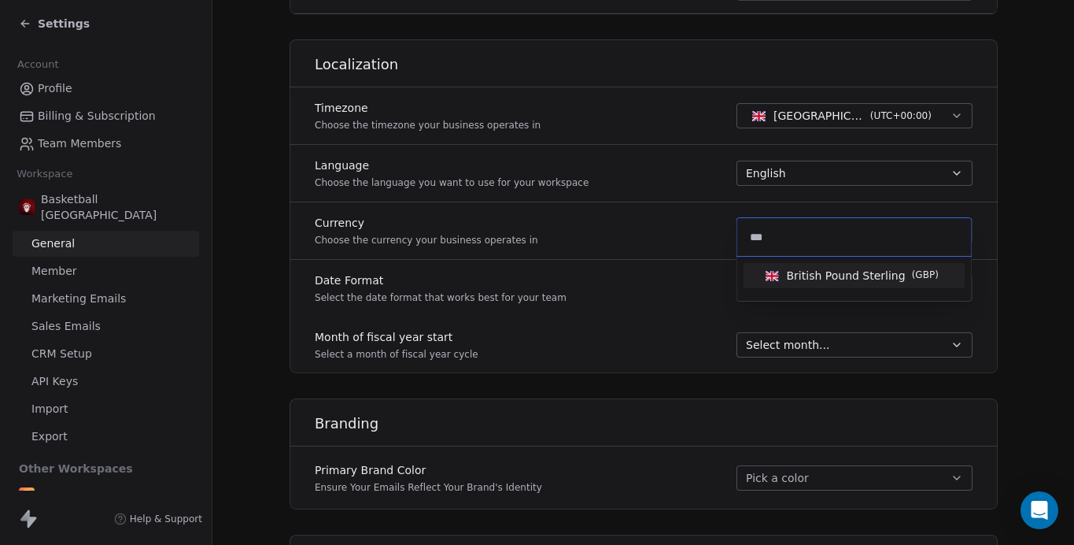
type input "***"
click at [811, 274] on span "British Pound Sterling" at bounding box center [846, 276] width 119 height 16
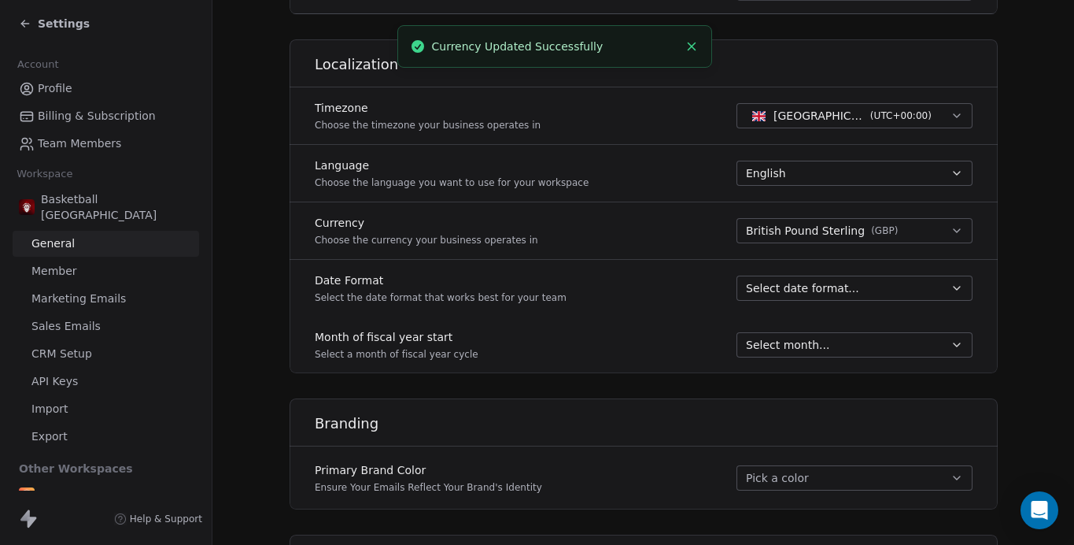
click at [795, 289] on span "Select date format..." at bounding box center [802, 288] width 113 height 16
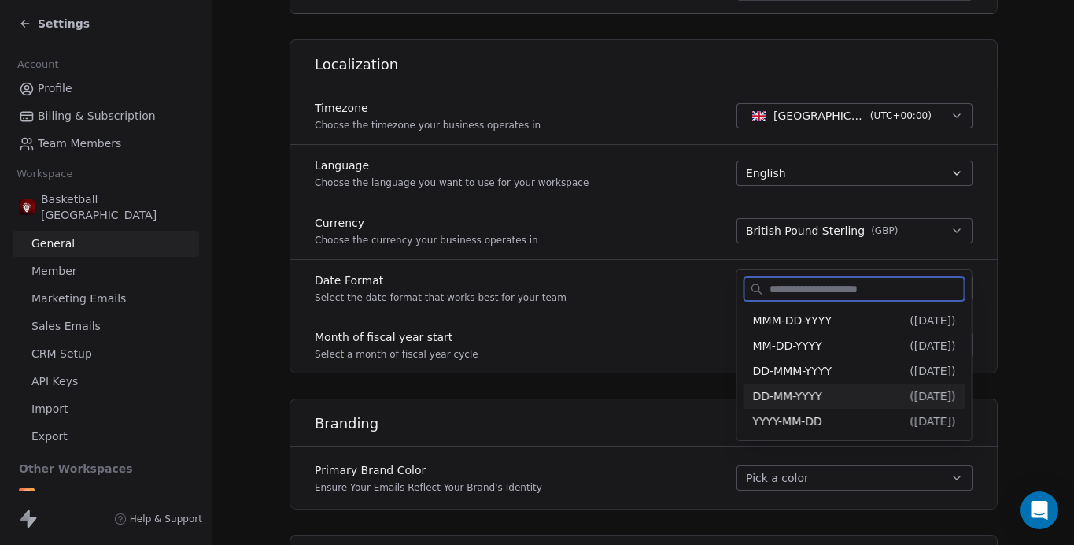
click at [795, 392] on span "DD-MM-YYYY" at bounding box center [787, 396] width 69 height 13
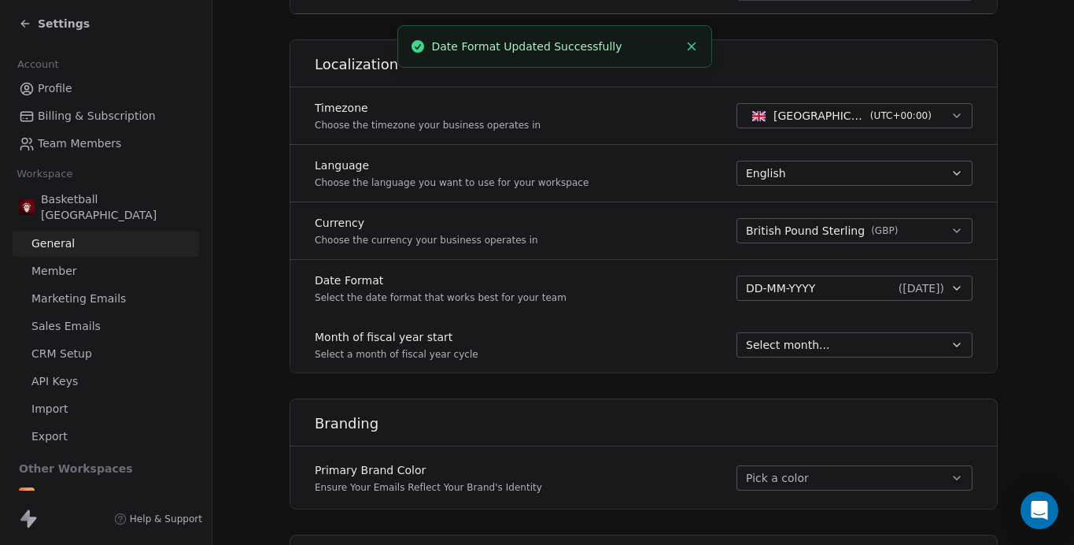
click at [795, 345] on span "Select month..." at bounding box center [787, 345] width 83 height 16
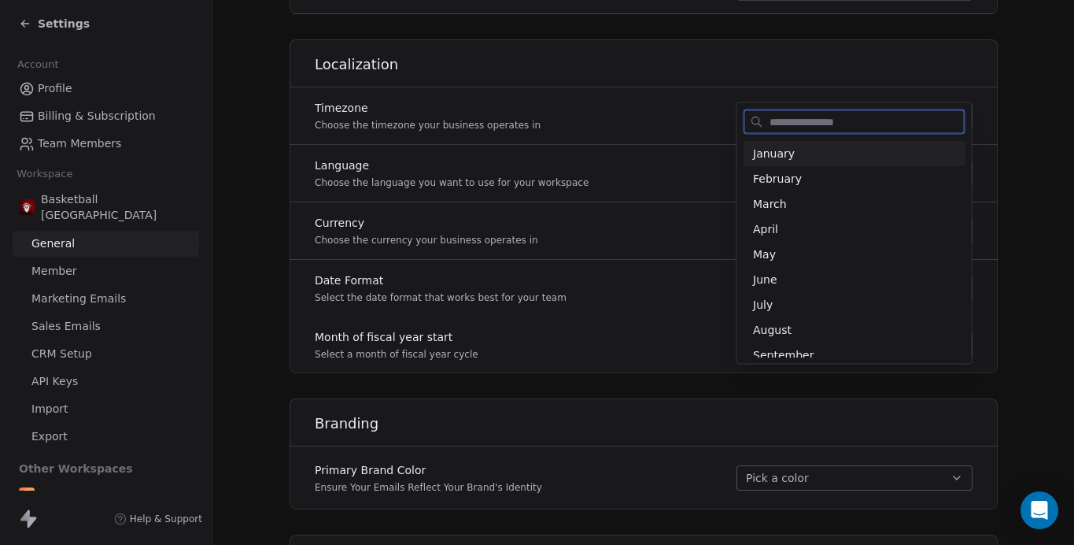
click at [780, 150] on span "January" at bounding box center [854, 154] width 203 height 16
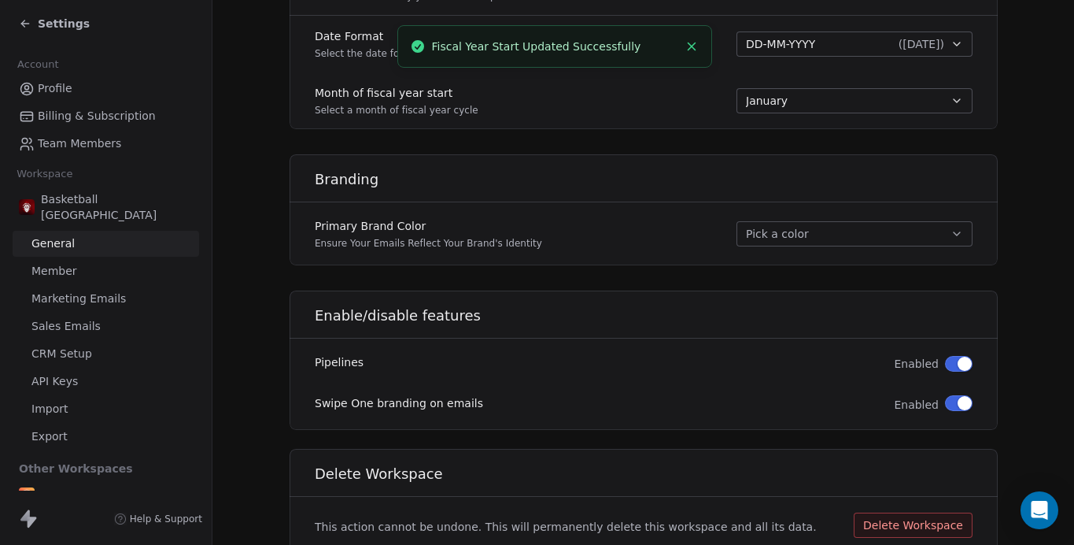
scroll to position [886, 0]
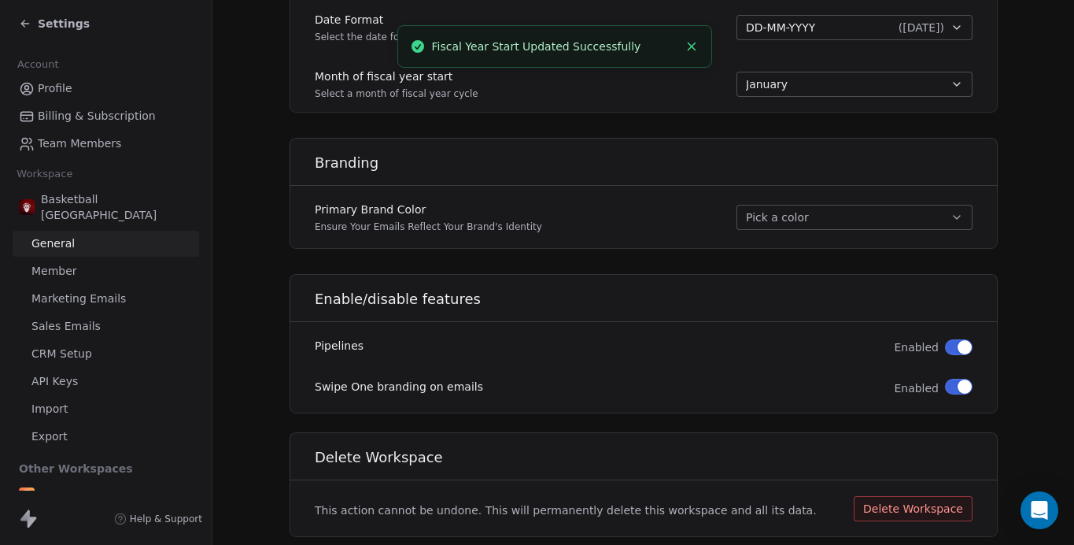
click at [774, 208] on button "Pick a color" at bounding box center [855, 217] width 236 height 25
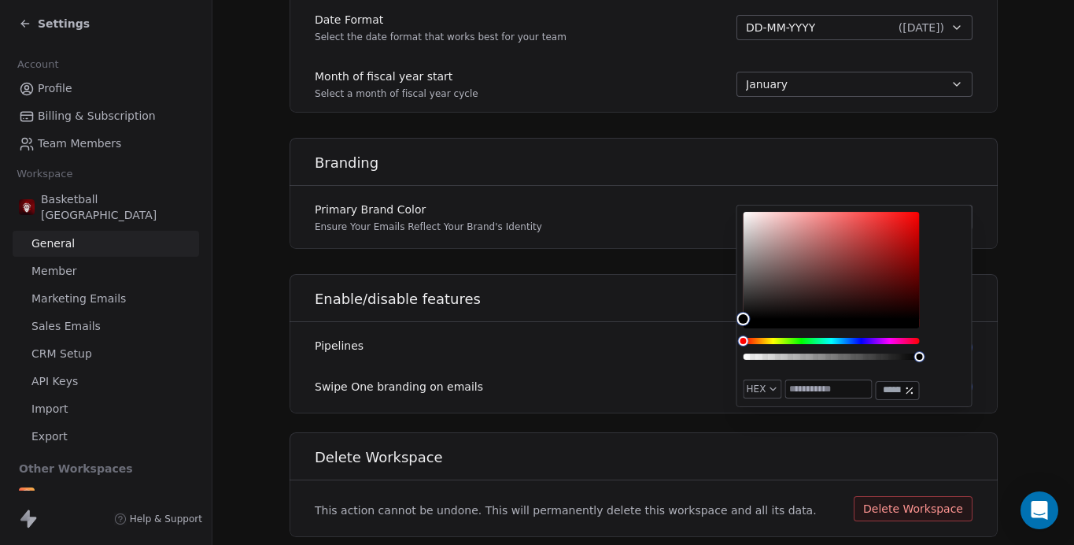
click at [704, 329] on div "Enable/disable features Pipelines Enabled Swipe One branding on emails Enabled" at bounding box center [644, 343] width 708 height 139
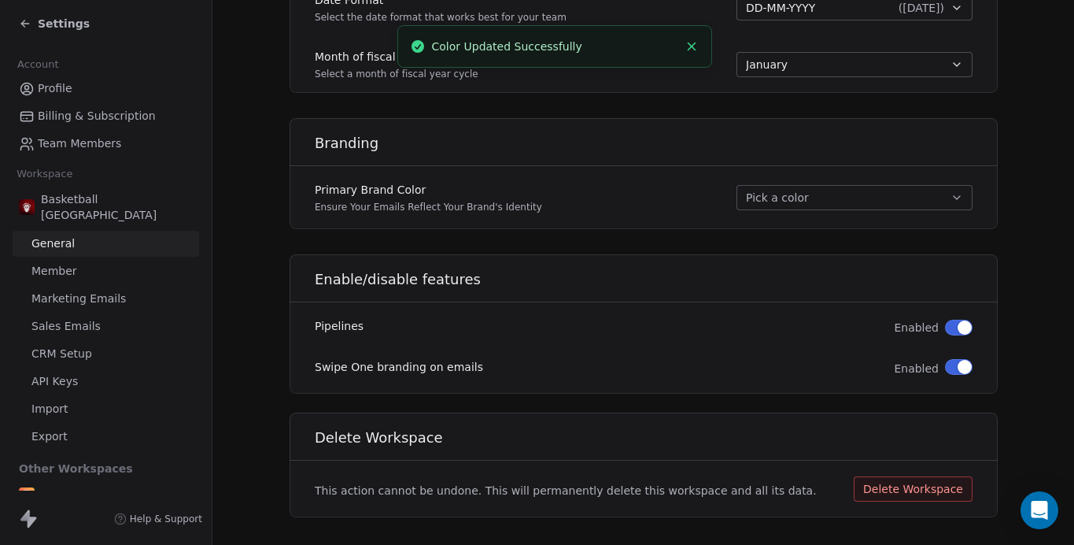
scroll to position [929, 0]
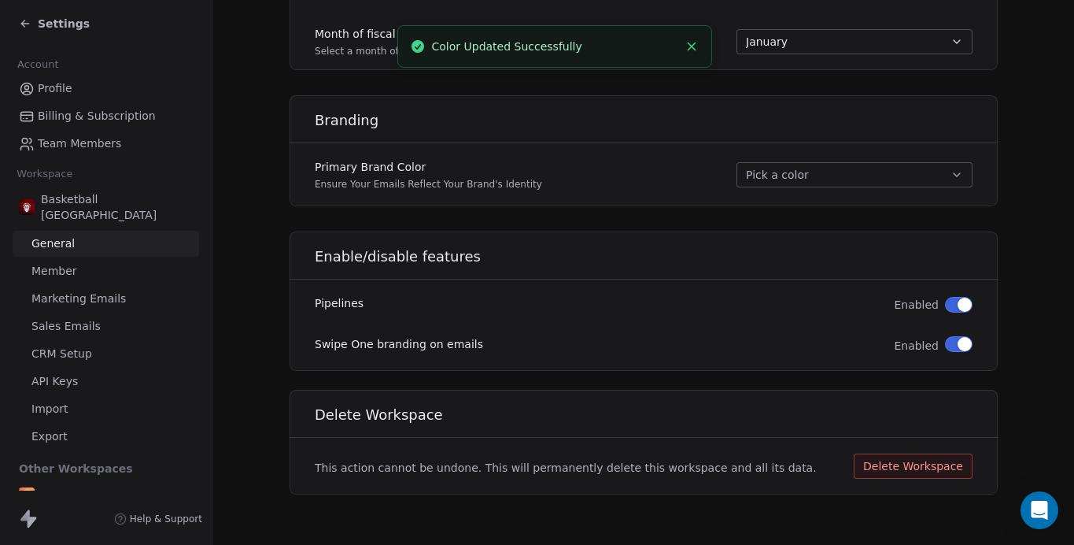
click at [952, 341] on button "button" at bounding box center [959, 344] width 28 height 16
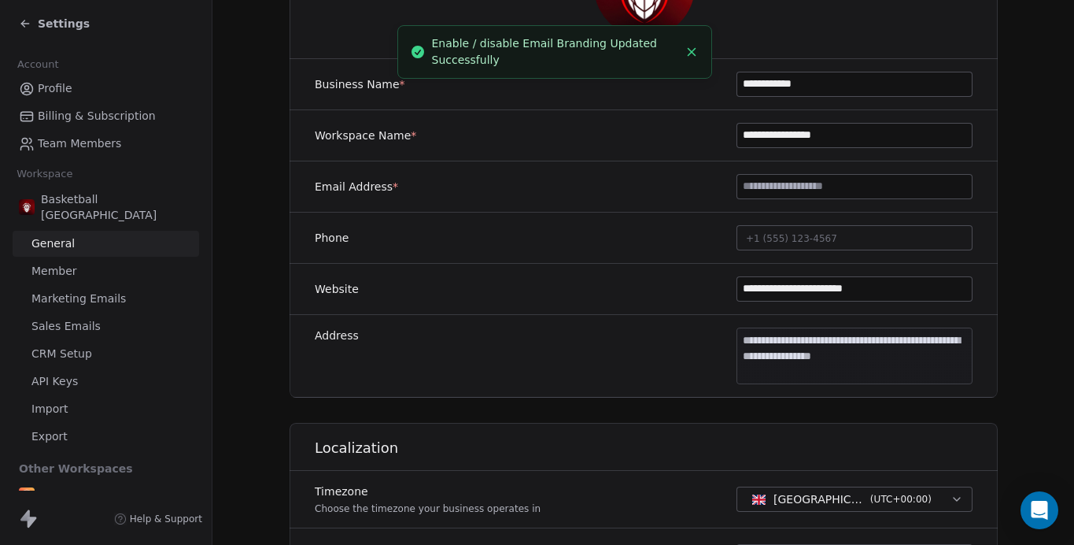
scroll to position [0, 0]
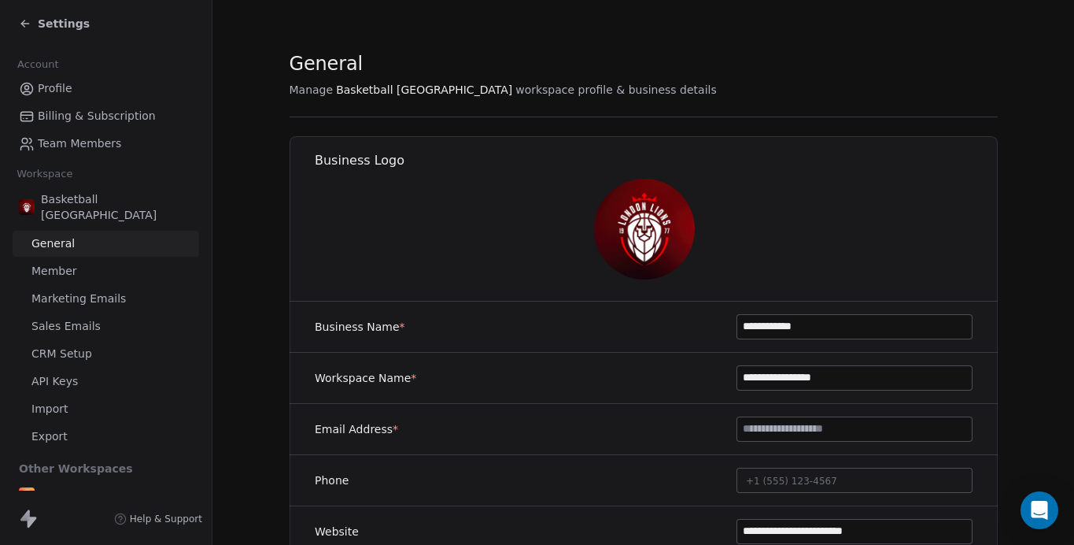
click at [55, 263] on span "Member" at bounding box center [54, 271] width 46 height 17
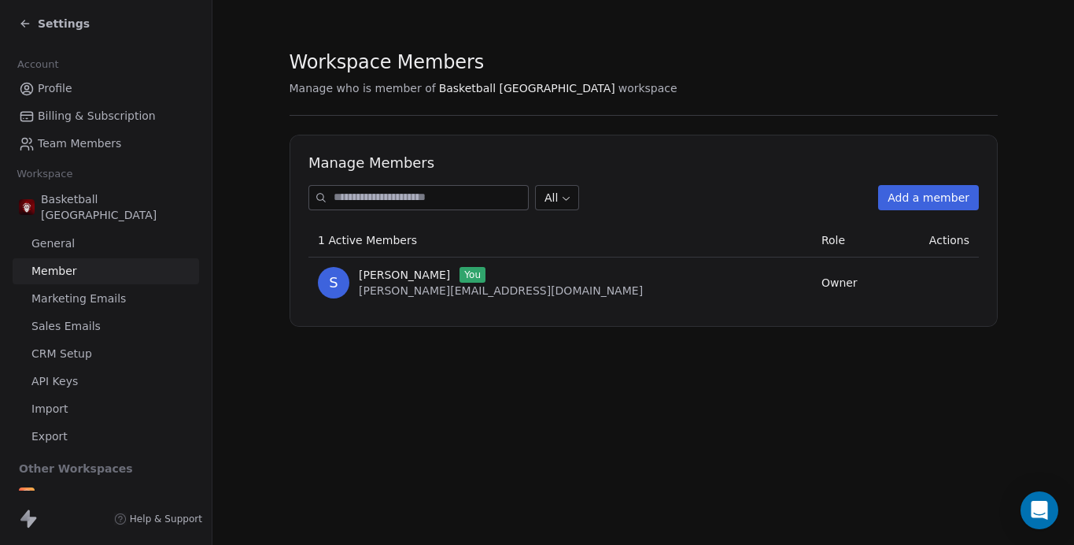
click at [72, 290] on span "Marketing Emails" at bounding box center [78, 298] width 94 height 17
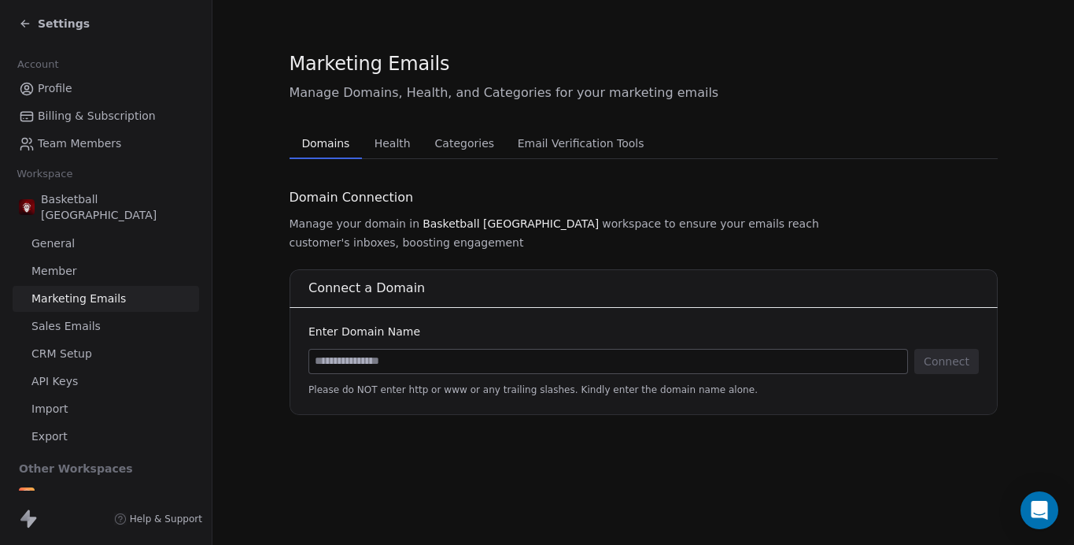
click at [72, 318] on span "Sales Emails" at bounding box center [65, 326] width 69 height 17
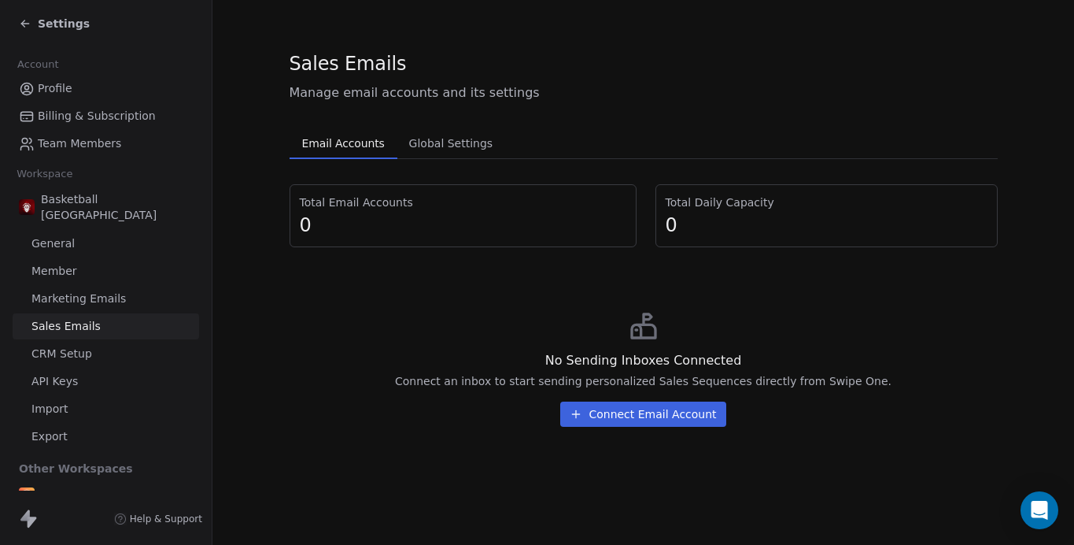
click at [69, 345] on span "CRM Setup" at bounding box center [61, 353] width 61 height 17
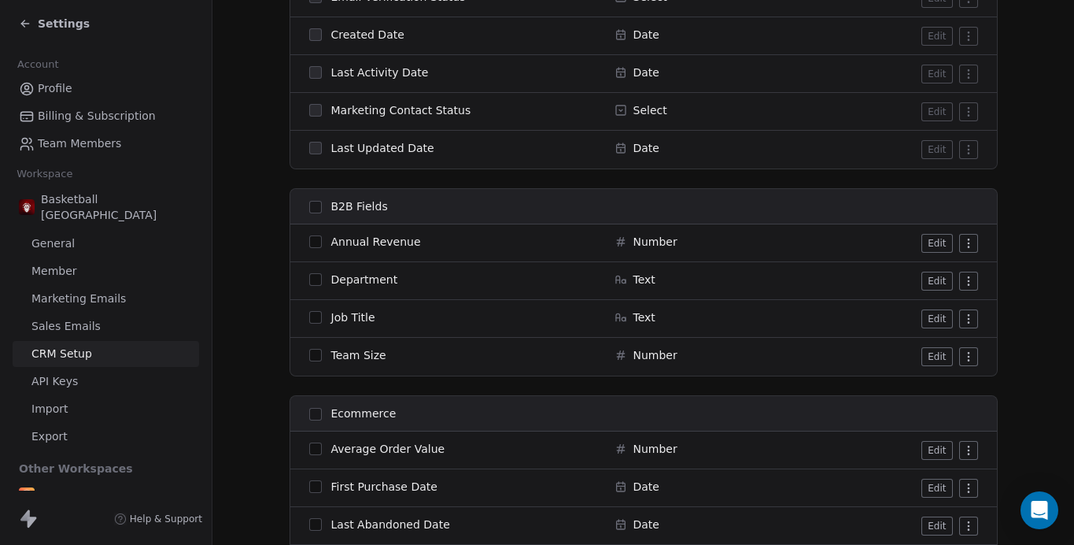
scroll to position [1532, 0]
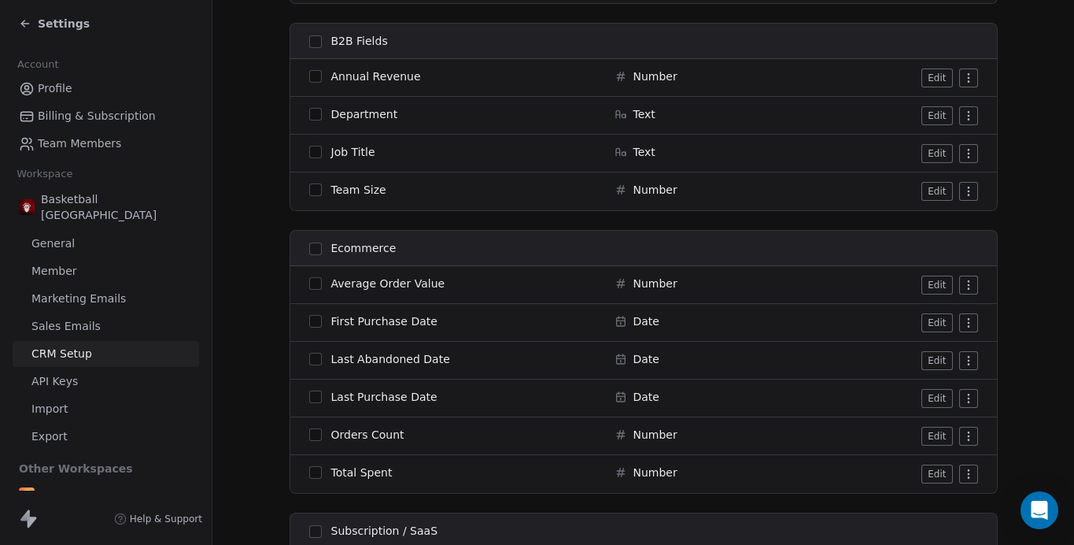
click at [51, 373] on span "API Keys" at bounding box center [54, 381] width 46 height 17
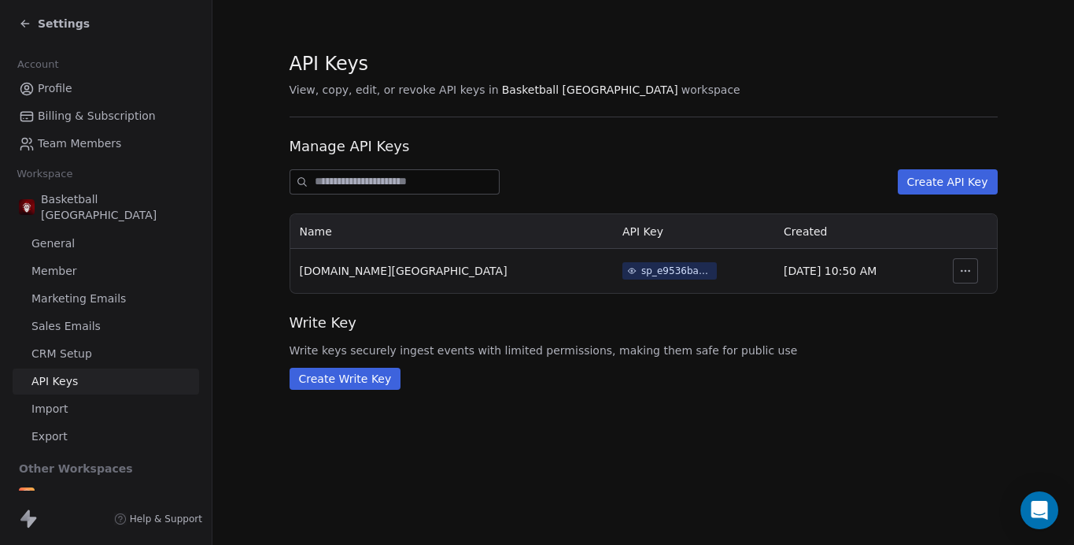
click at [51, 401] on span "Import" at bounding box center [49, 409] width 36 height 17
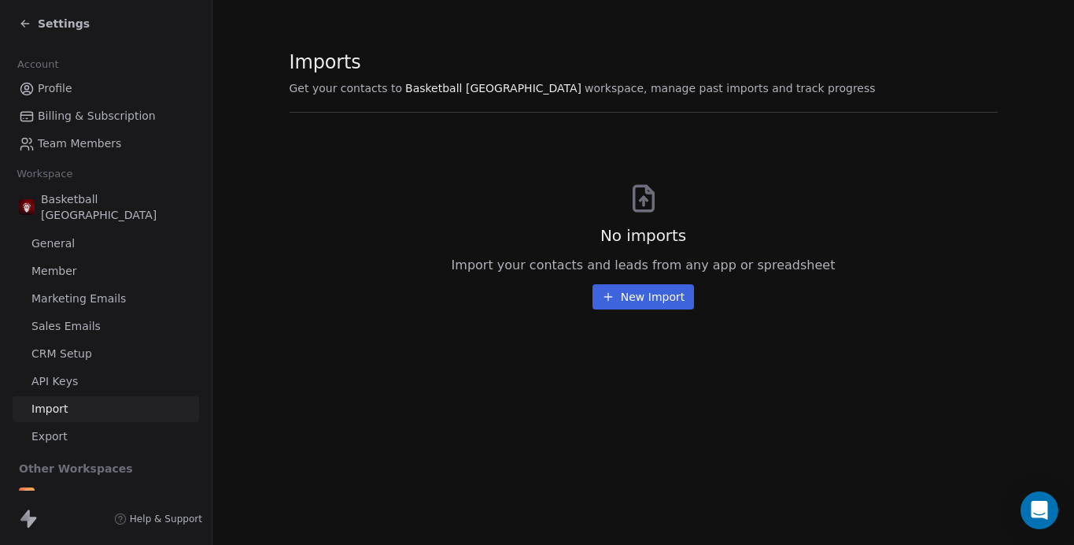
click at [52, 428] on span "Export" at bounding box center [49, 436] width 36 height 17
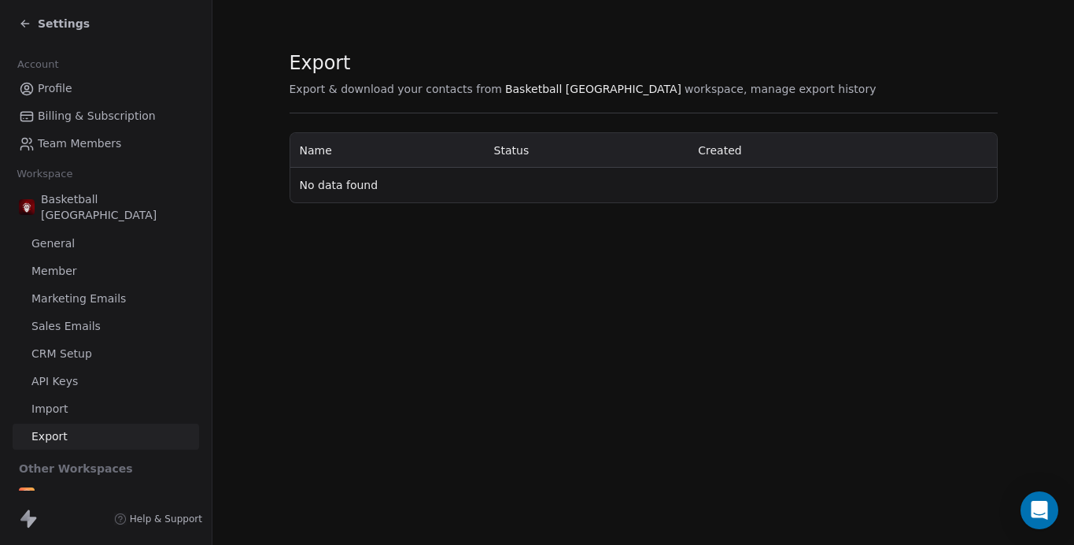
click at [68, 194] on span "Basketball [GEOGRAPHIC_DATA]" at bounding box center [117, 206] width 152 height 31
click at [54, 235] on span "General" at bounding box center [52, 243] width 43 height 17
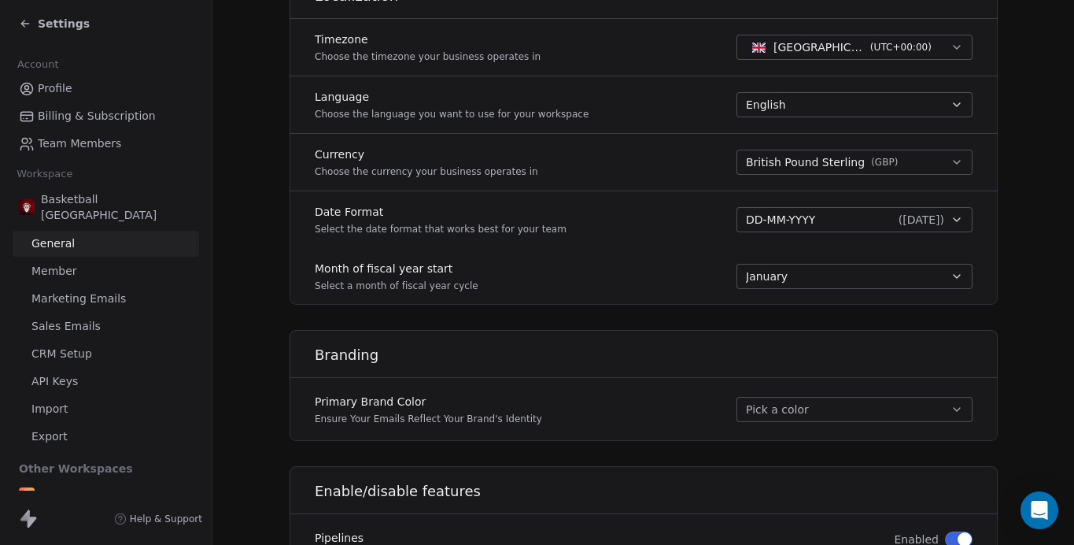
scroll to position [929, 0]
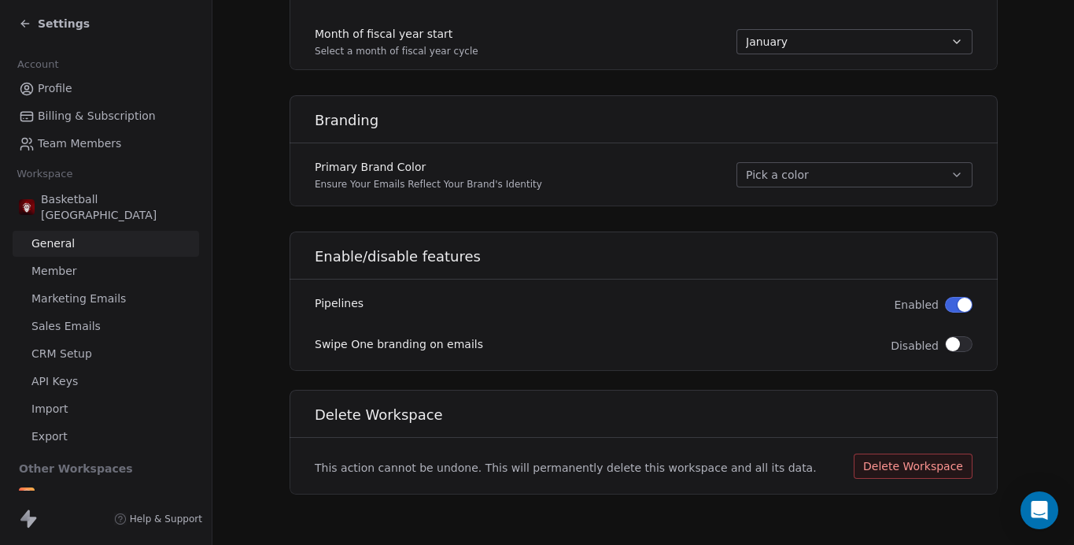
click at [76, 258] on link "Member" at bounding box center [106, 271] width 187 height 26
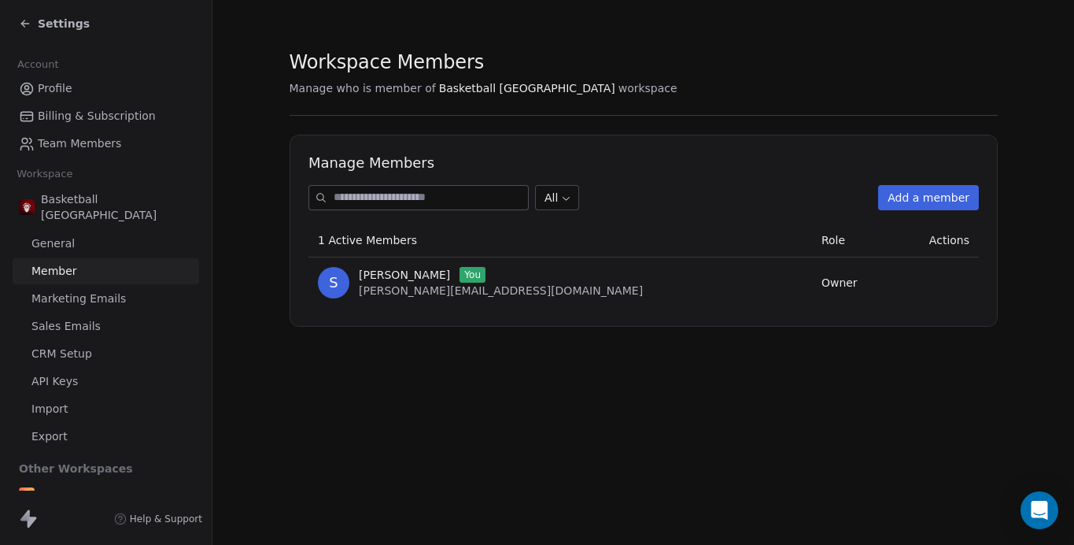
click at [79, 290] on span "Marketing Emails" at bounding box center [78, 298] width 94 height 17
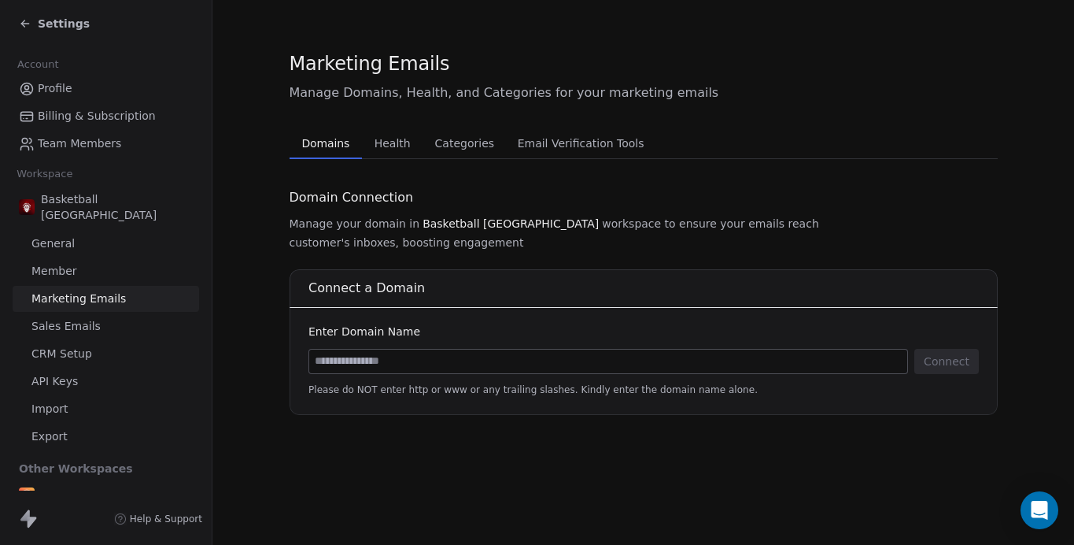
click at [79, 318] on span "Sales Emails" at bounding box center [65, 326] width 69 height 17
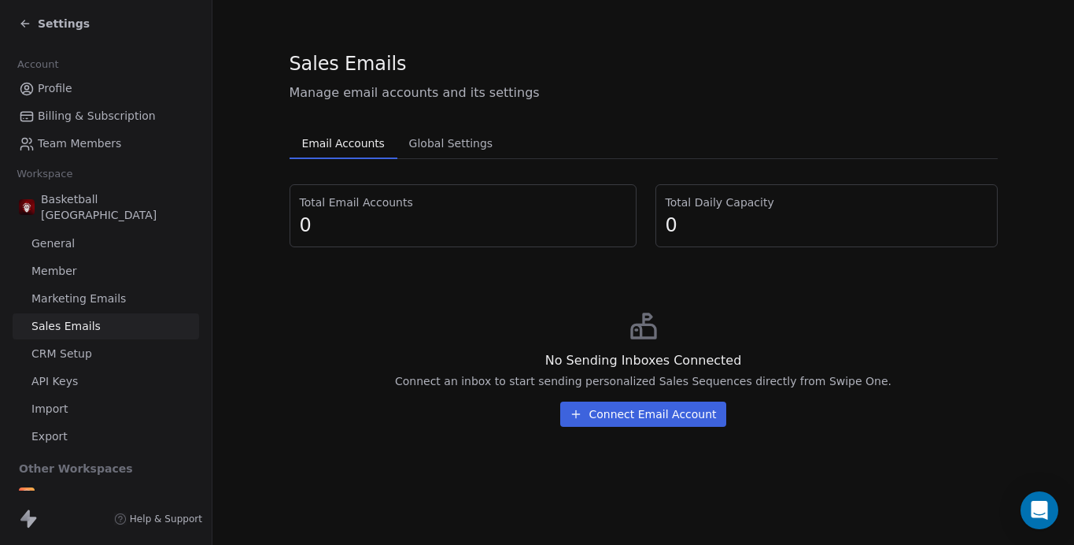
click at [72, 345] on span "CRM Setup" at bounding box center [61, 353] width 61 height 17
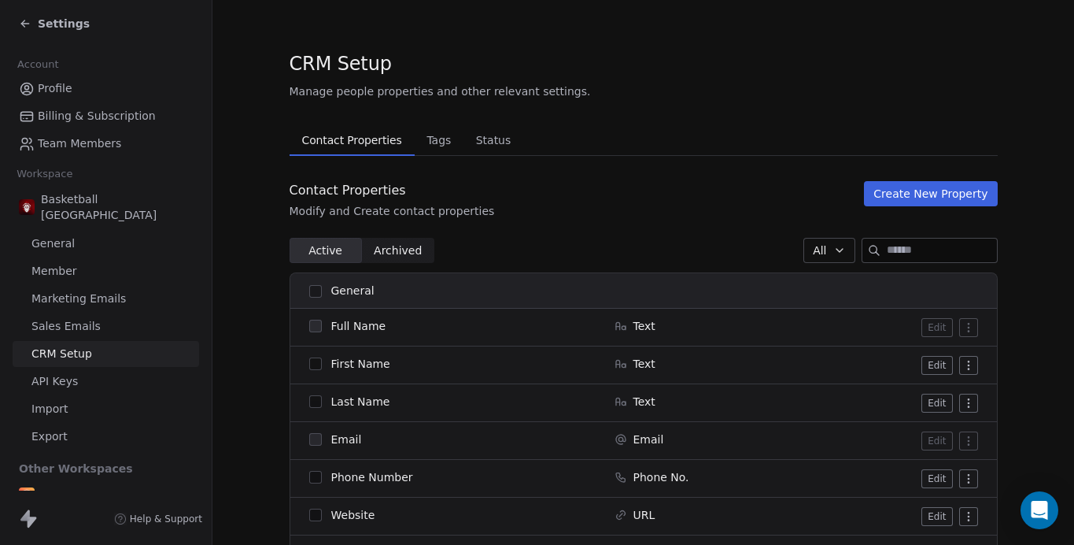
click at [30, 24] on icon at bounding box center [25, 23] width 13 height 13
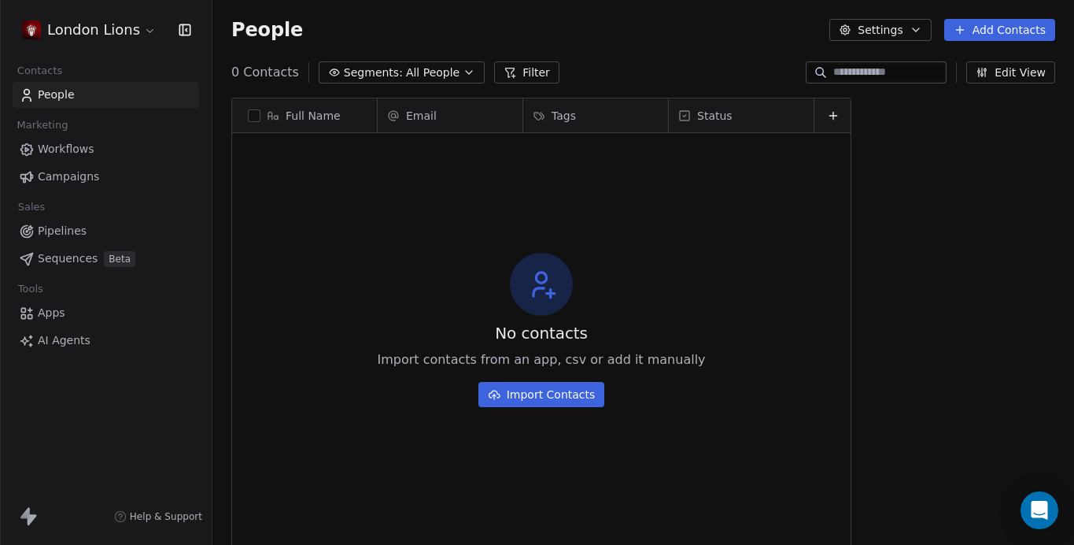
scroll to position [479, 862]
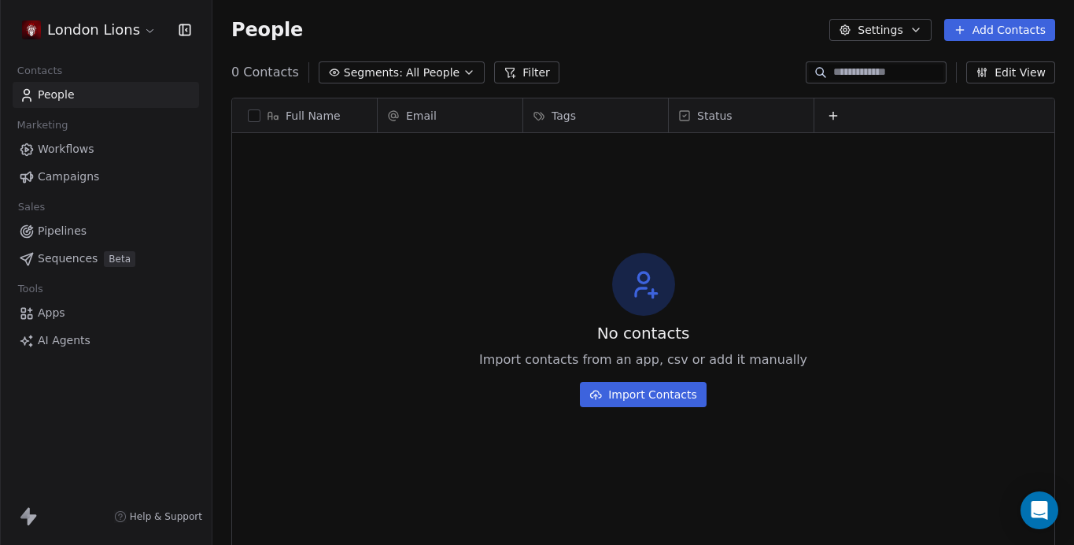
click at [68, 229] on span "Pipelines" at bounding box center [62, 231] width 49 height 17
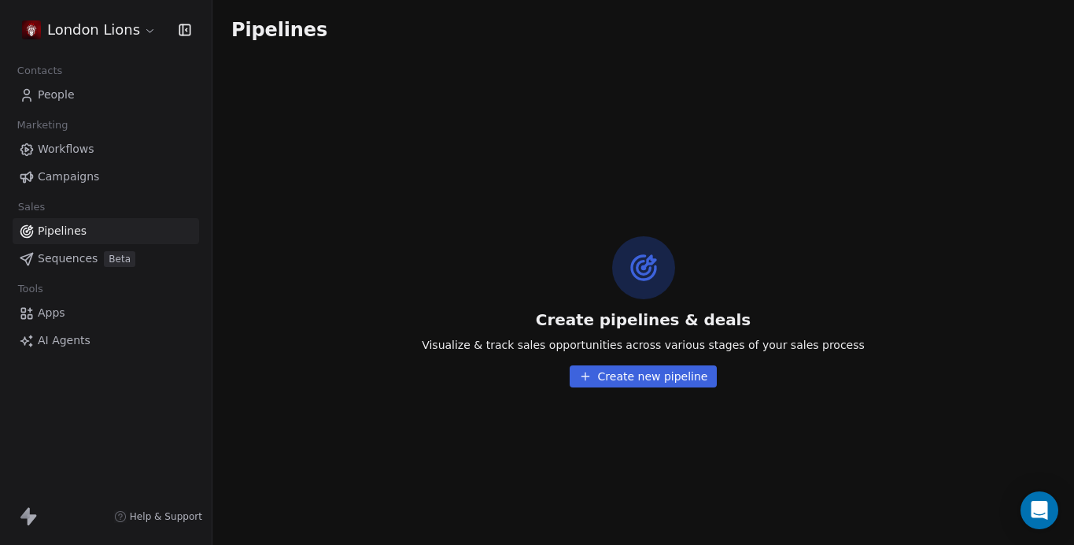
click at [658, 382] on button "Create new pipeline" at bounding box center [644, 376] width 148 height 22
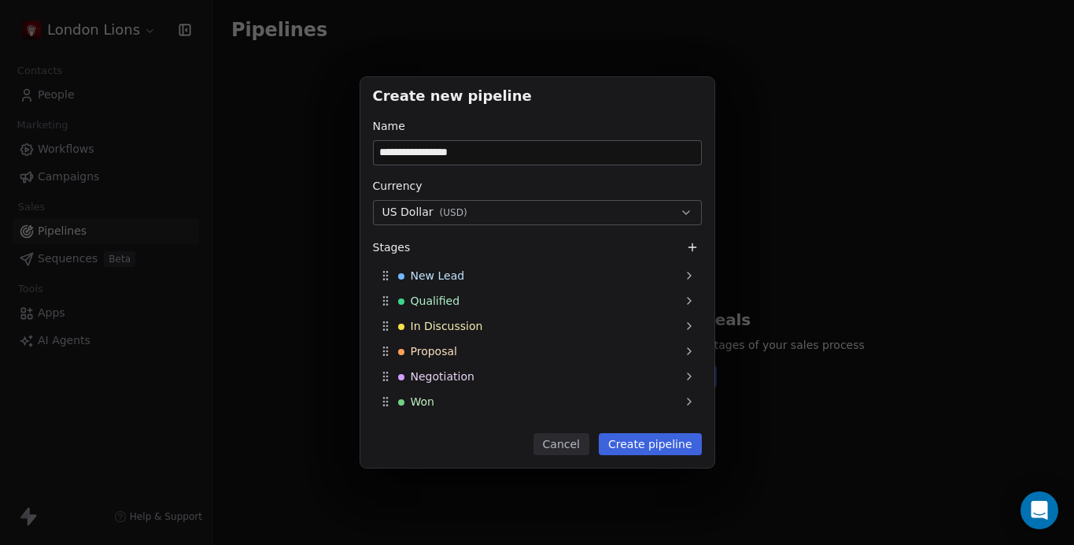
type input "**********"
click at [460, 216] on span "( USD )" at bounding box center [454, 212] width 28 height 13
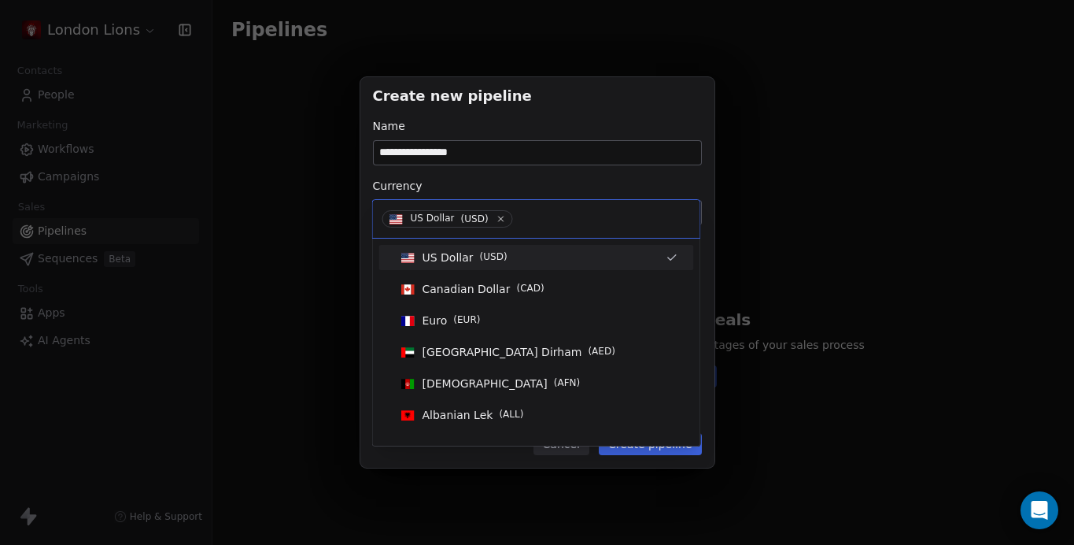
click at [508, 216] on span "US Dollar ( USD )" at bounding box center [447, 218] width 131 height 17
click at [503, 216] on icon at bounding box center [501, 218] width 10 height 10
click at [502, 216] on input at bounding box center [536, 218] width 308 height 17
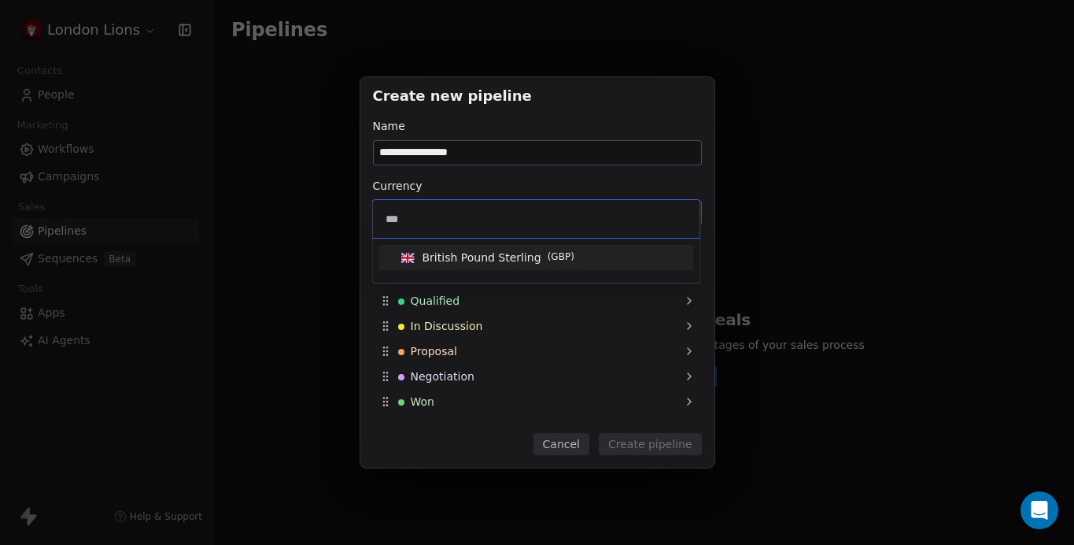
type input "***"
click at [454, 258] on span "British Pound Sterling" at bounding box center [482, 257] width 119 height 16
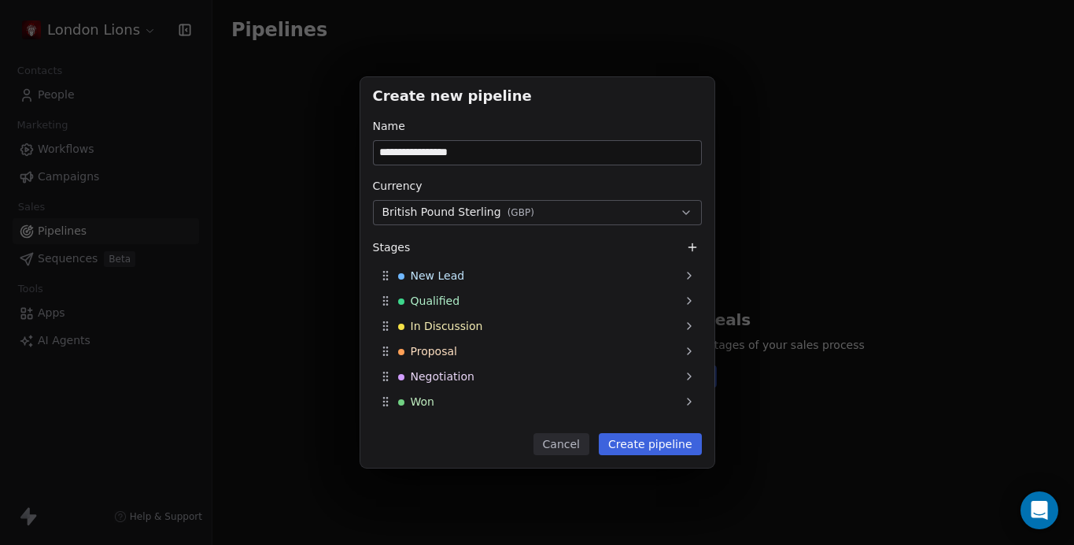
click at [638, 439] on button "Create pipeline" at bounding box center [650, 444] width 103 height 22
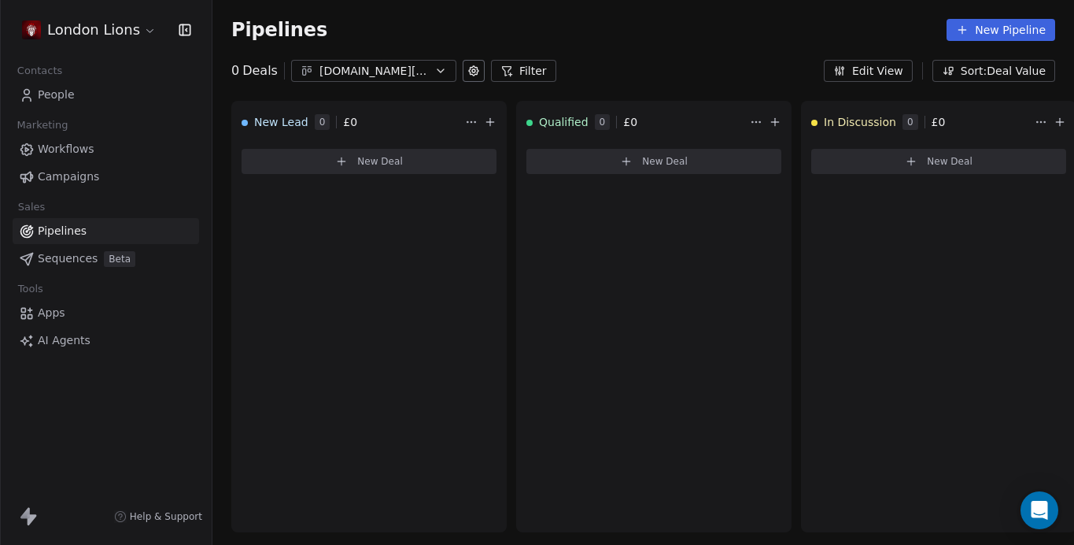
click at [60, 85] on link "People" at bounding box center [106, 95] width 187 height 26
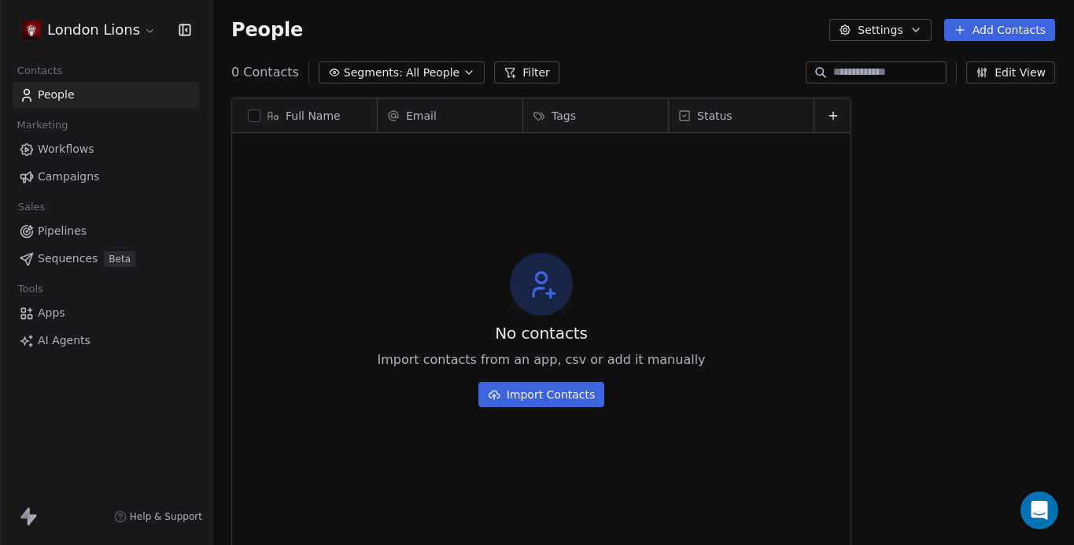
scroll to position [479, 862]
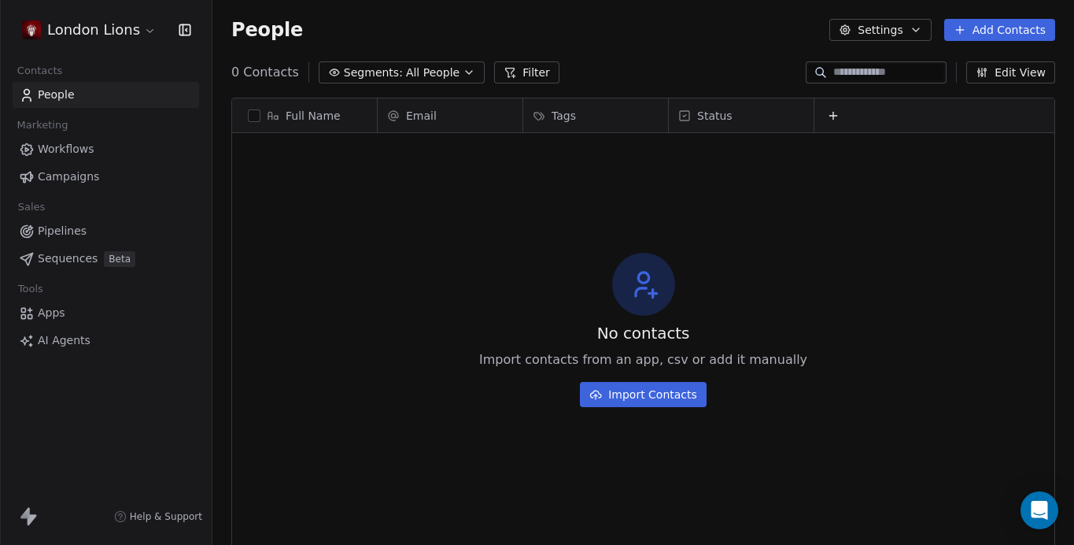
click at [73, 147] on span "Workflows" at bounding box center [66, 149] width 57 height 17
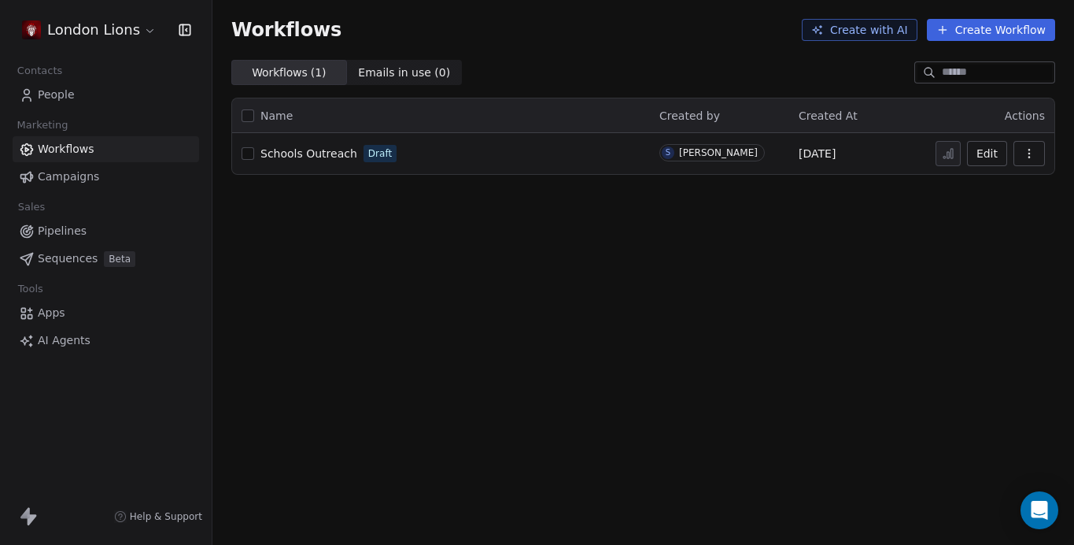
click at [72, 176] on span "Campaigns" at bounding box center [68, 176] width 61 height 17
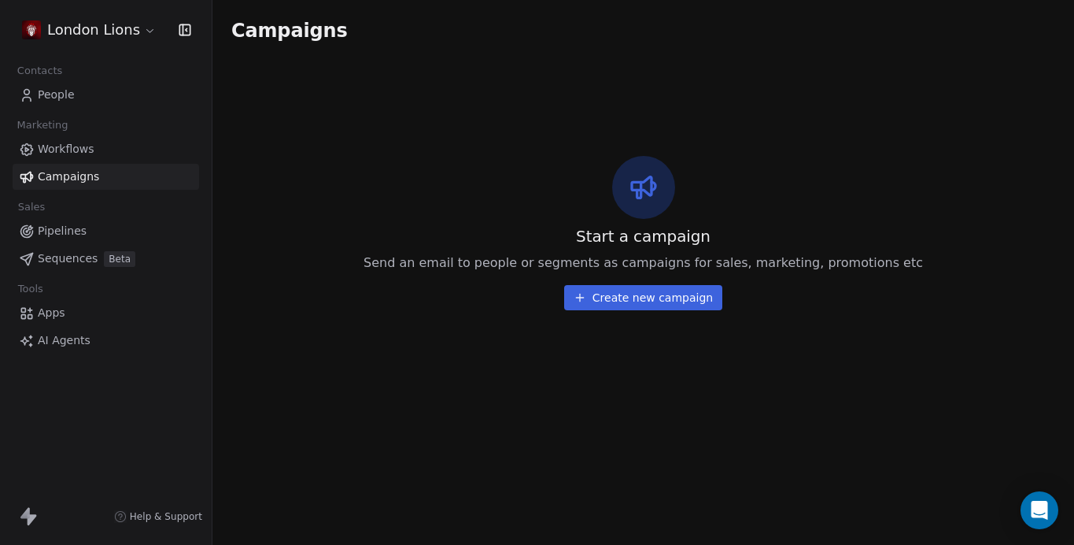
click at [70, 147] on span "Workflows" at bounding box center [66, 149] width 57 height 17
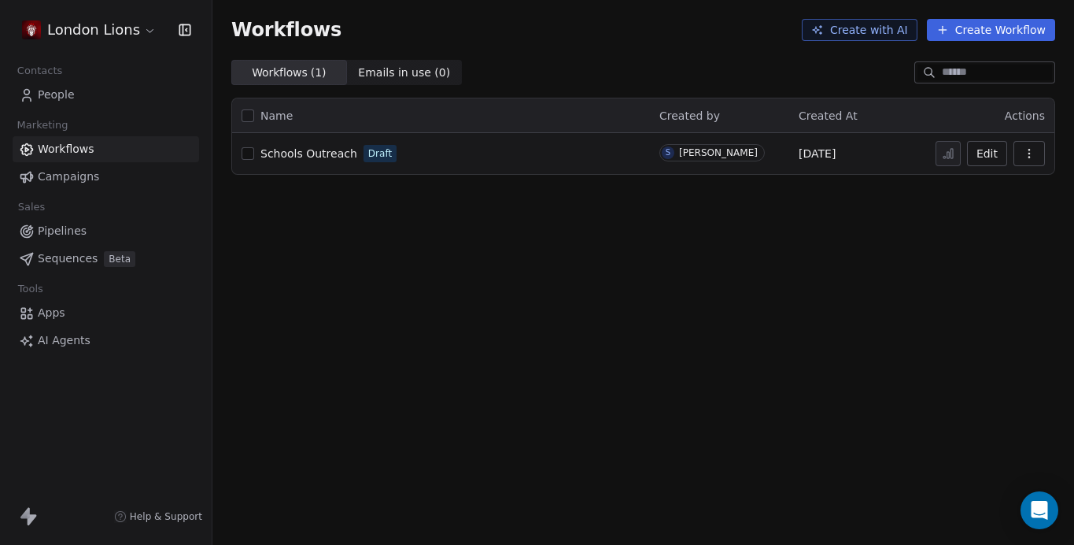
click at [70, 227] on span "Pipelines" at bounding box center [62, 231] width 49 height 17
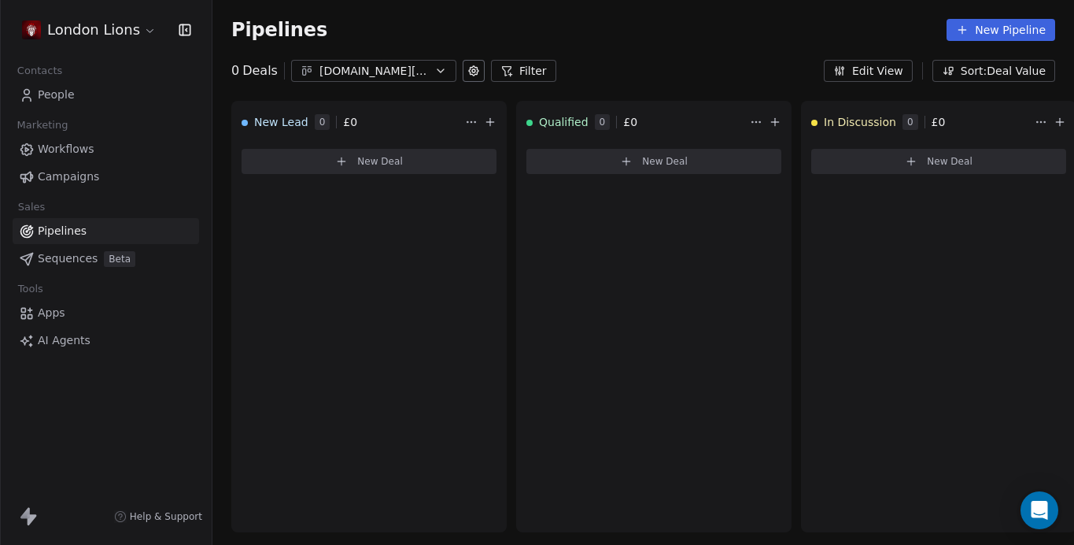
click at [76, 257] on span "Sequences" at bounding box center [68, 258] width 60 height 17
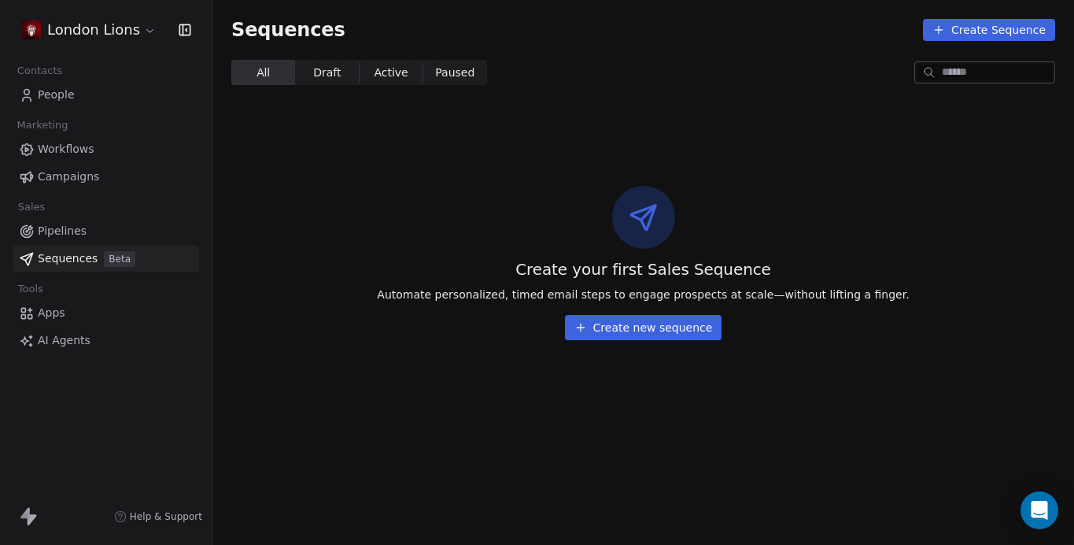
click at [60, 96] on span "People" at bounding box center [56, 95] width 37 height 17
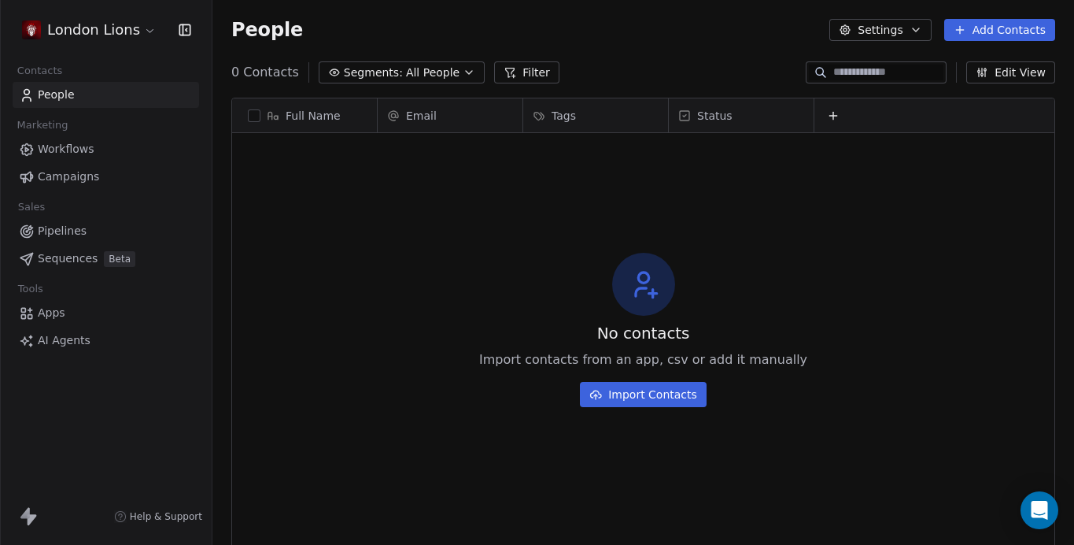
scroll to position [0, 2]
click at [903, 31] on button "Settings" at bounding box center [880, 30] width 102 height 22
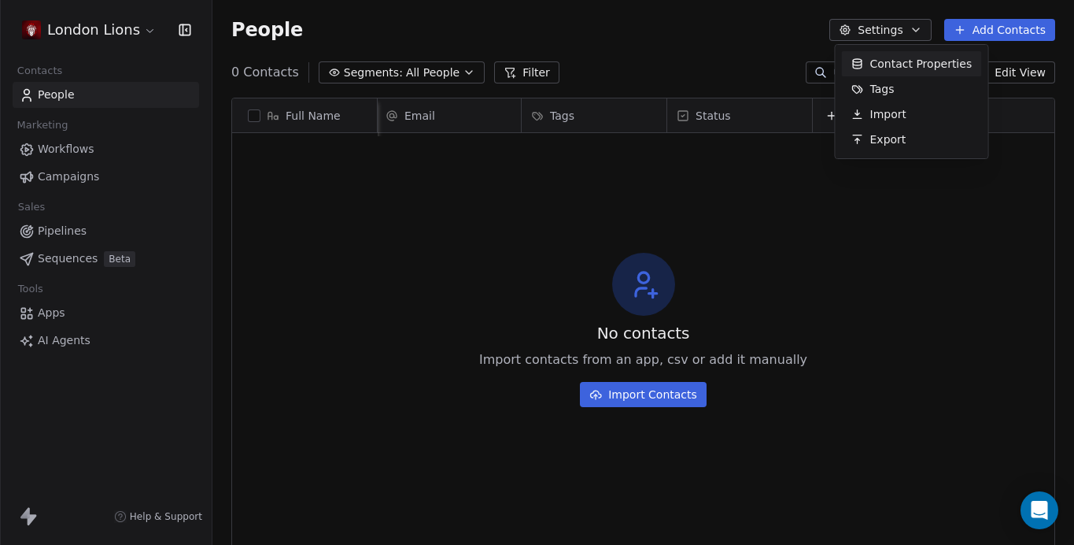
click at [900, 62] on span "Contact Properties" at bounding box center [921, 64] width 102 height 17
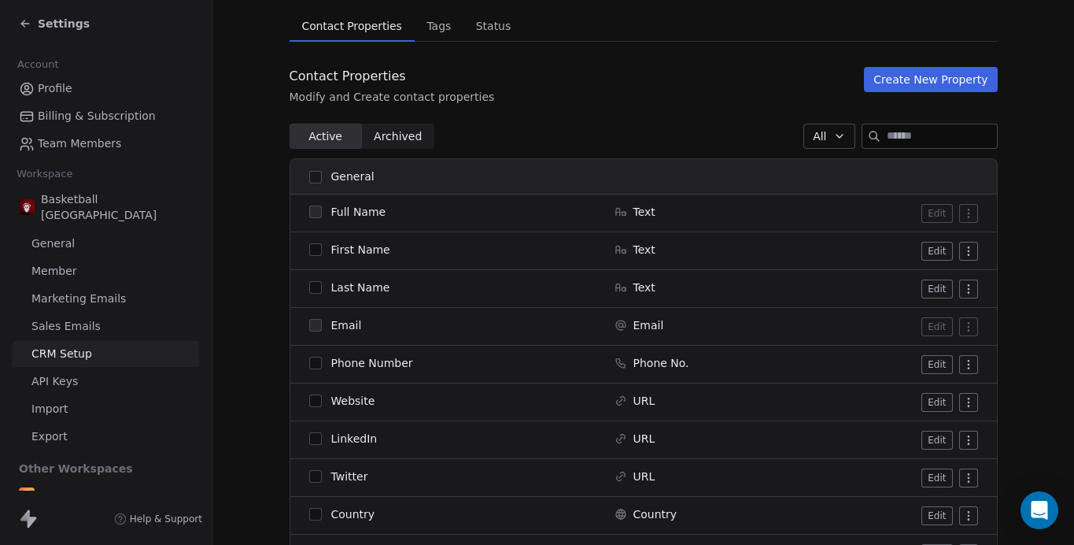
scroll to position [115, 0]
click at [362, 212] on span "Full Name" at bounding box center [358, 211] width 55 height 16
click at [562, 226] on td "Full Name" at bounding box center [447, 213] width 315 height 38
click at [972, 256] on html "Settings Account Profile Billing & Subscription Team Members Workspace Basketba…" at bounding box center [537, 272] width 1074 height 545
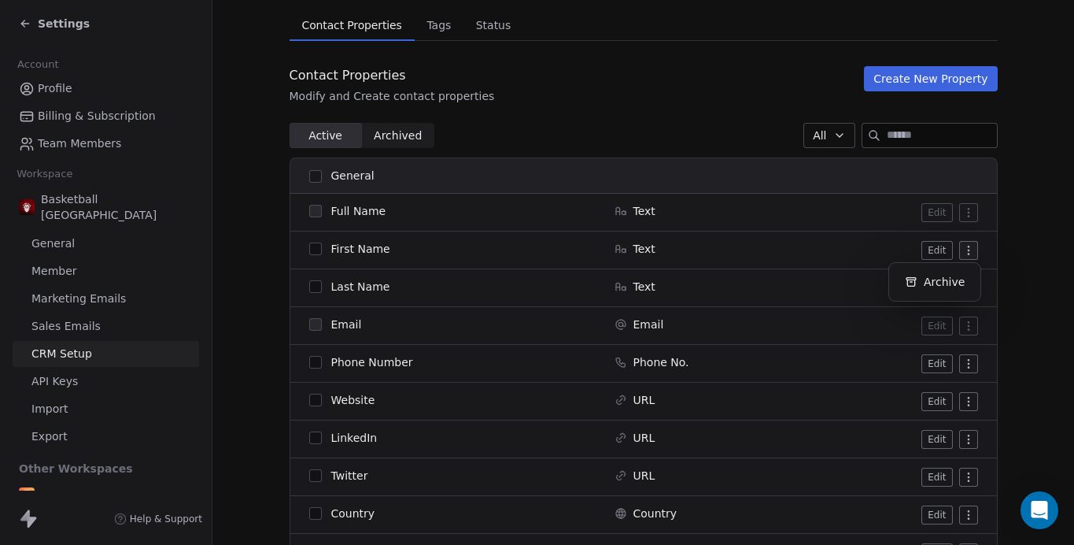
click at [458, 256] on html "Settings Account Profile Billing & Subscription Team Members Workspace Basketba…" at bounding box center [537, 272] width 1074 height 545
click at [939, 251] on button "Edit" at bounding box center [937, 250] width 31 height 19
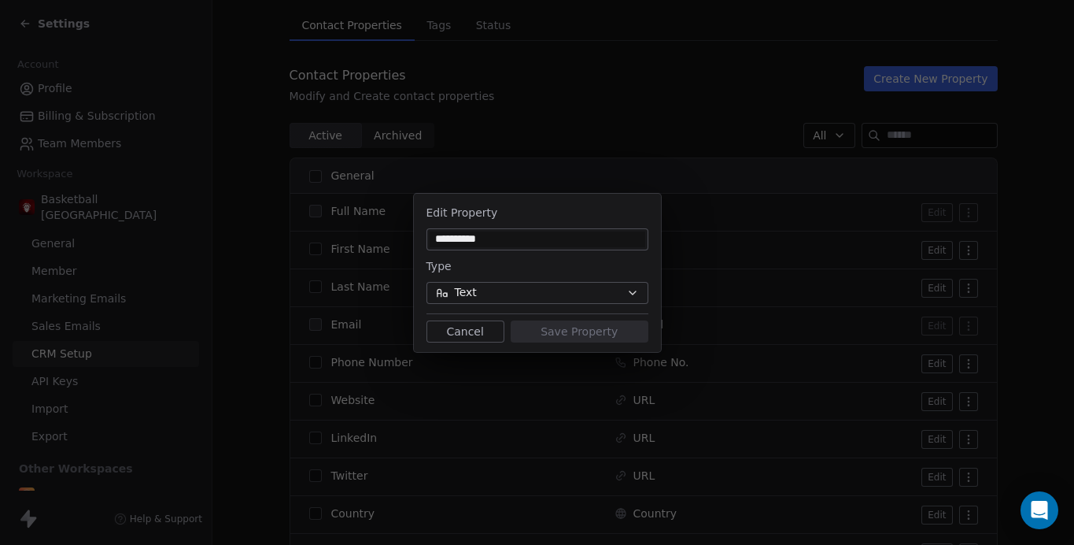
click at [434, 241] on input "**********" at bounding box center [538, 239] width 216 height 16
type input "**********"
click at [569, 328] on button "Save Property" at bounding box center [580, 331] width 138 height 22
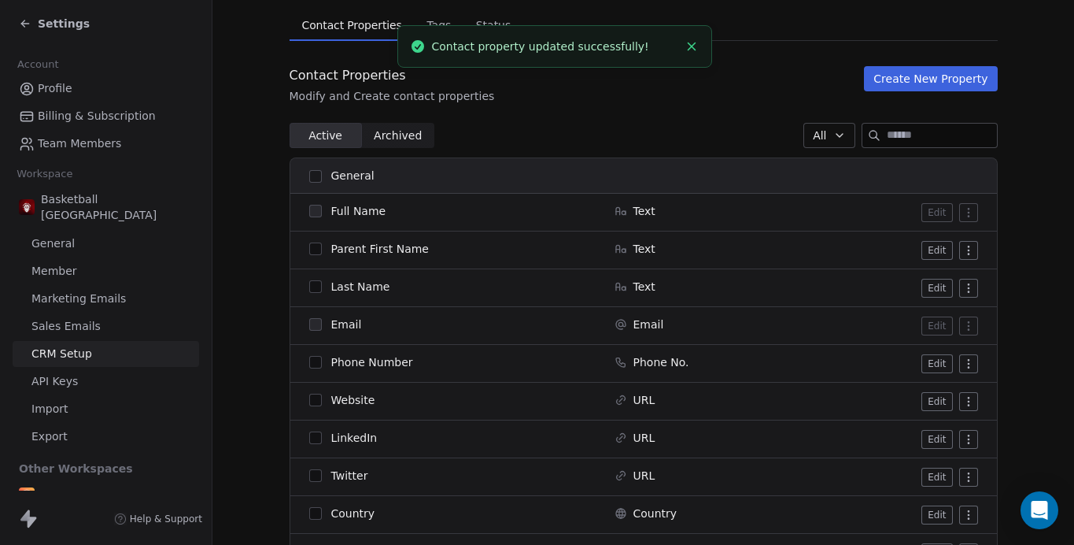
click at [935, 284] on button "Edit" at bounding box center [937, 288] width 31 height 19
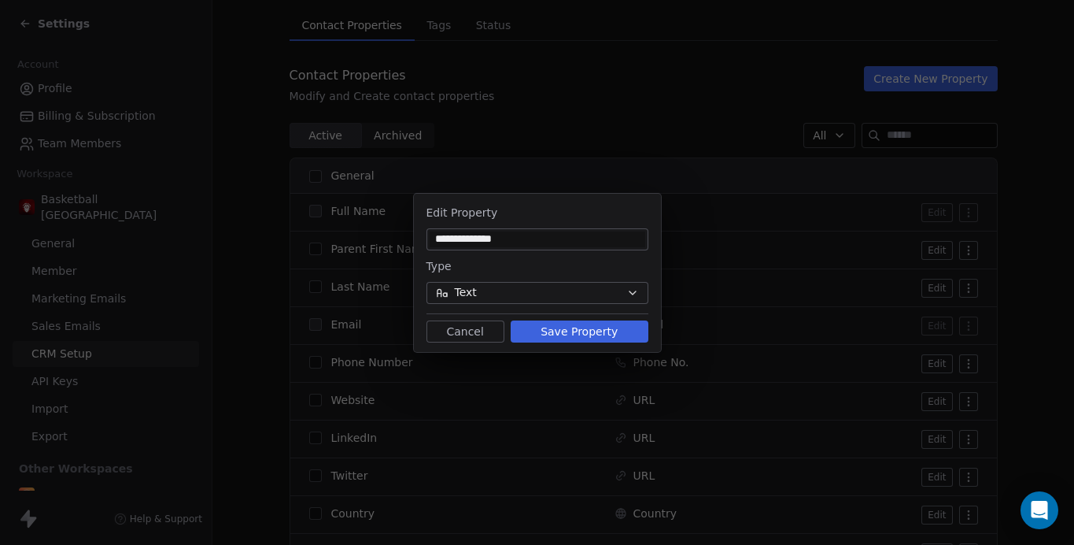
type input "**********"
click at [552, 332] on button "Save Property" at bounding box center [580, 331] width 138 height 22
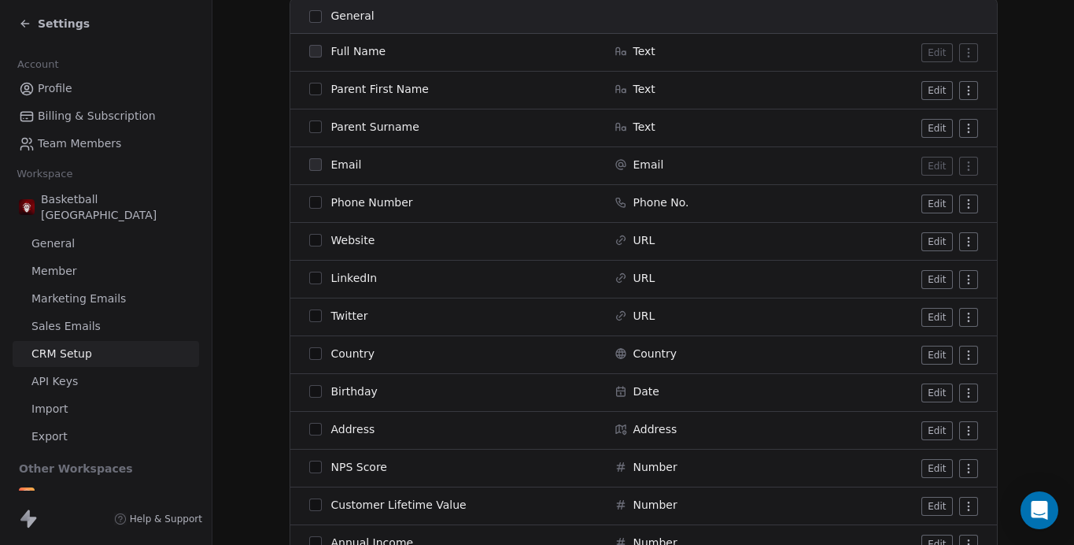
scroll to position [268, 0]
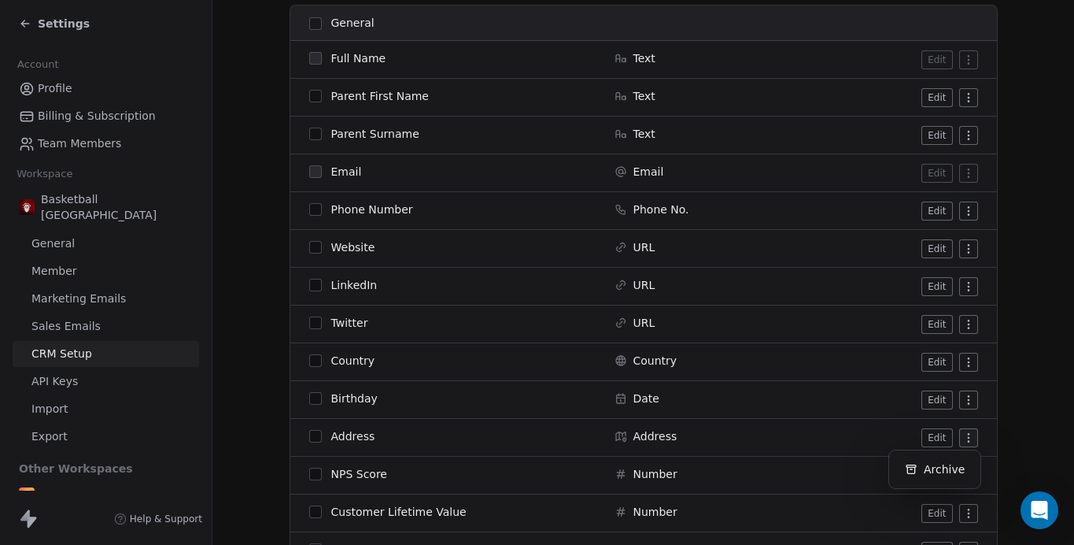
click at [965, 436] on html "Settings Account Profile Billing & Subscription Team Members Workspace Basketba…" at bounding box center [537, 272] width 1074 height 545
drag, startPoint x: 800, startPoint y: 437, endPoint x: 806, endPoint y: 406, distance: 31.3
click at [801, 404] on tbody "Full Name Text Edit Parent First Name Text Edit Parent Surname Text Edit Email …" at bounding box center [643, 437] width 707 height 793
click at [948, 440] on button "Edit" at bounding box center [937, 437] width 31 height 19
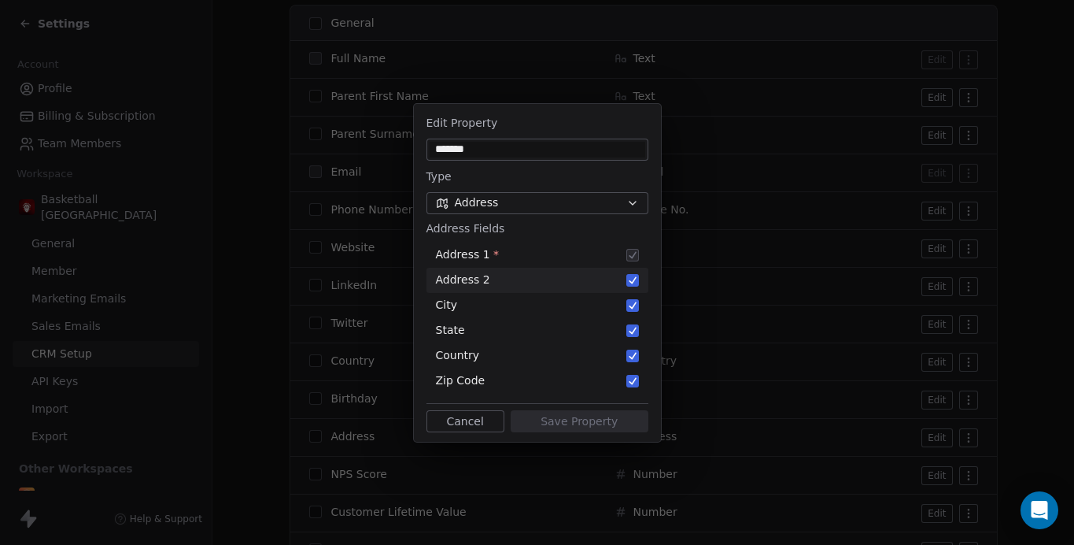
click at [628, 275] on button "Suggestions" at bounding box center [632, 280] width 13 height 13
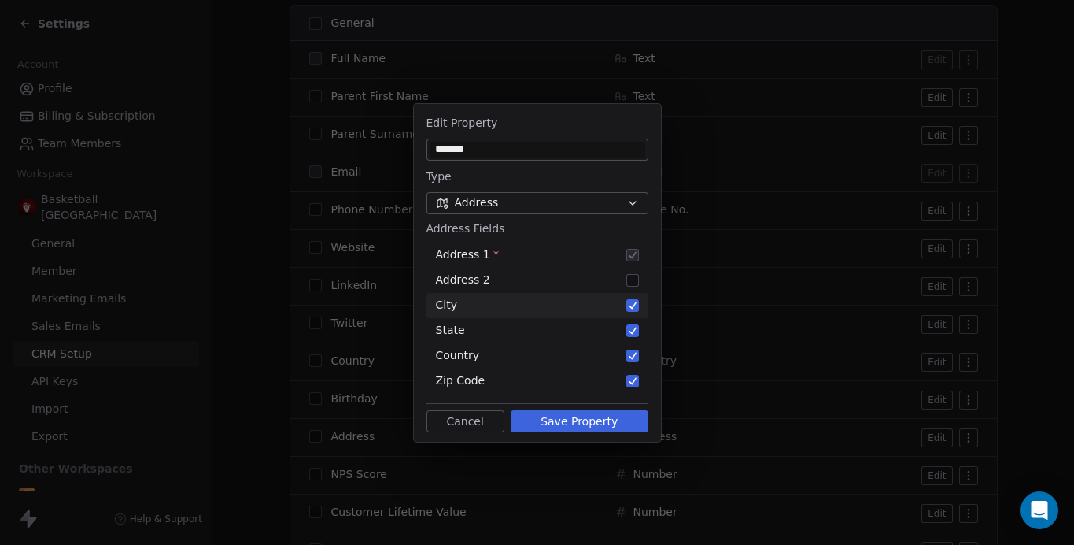
click at [632, 301] on button "Suggestions" at bounding box center [632, 305] width 13 height 13
click at [633, 326] on button "Suggestions" at bounding box center [632, 330] width 13 height 13
click at [634, 354] on button "Suggestions" at bounding box center [632, 355] width 13 height 13
click at [597, 421] on button "Save Property" at bounding box center [580, 421] width 138 height 22
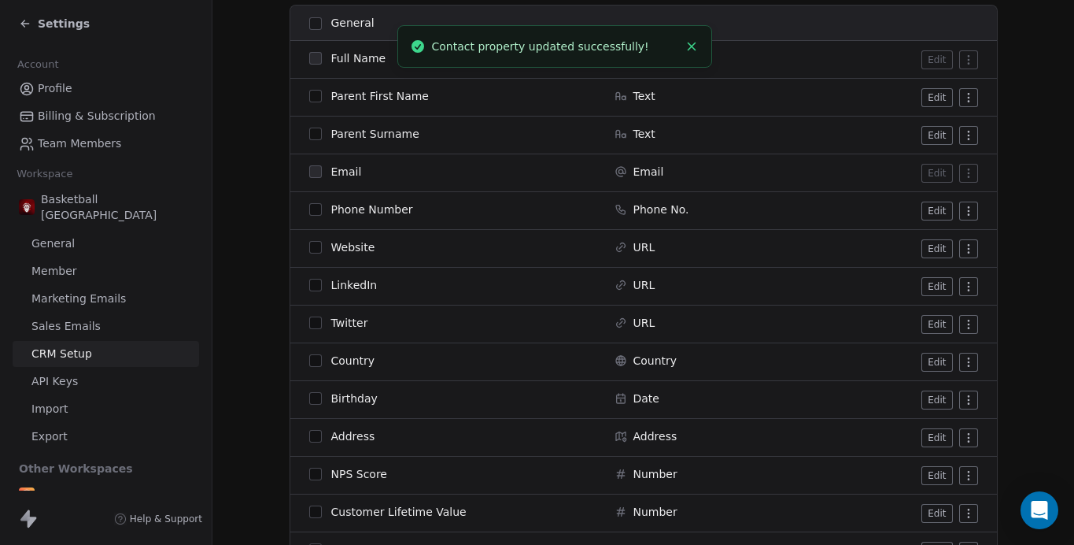
click at [928, 436] on button "Edit" at bounding box center [937, 437] width 31 height 19
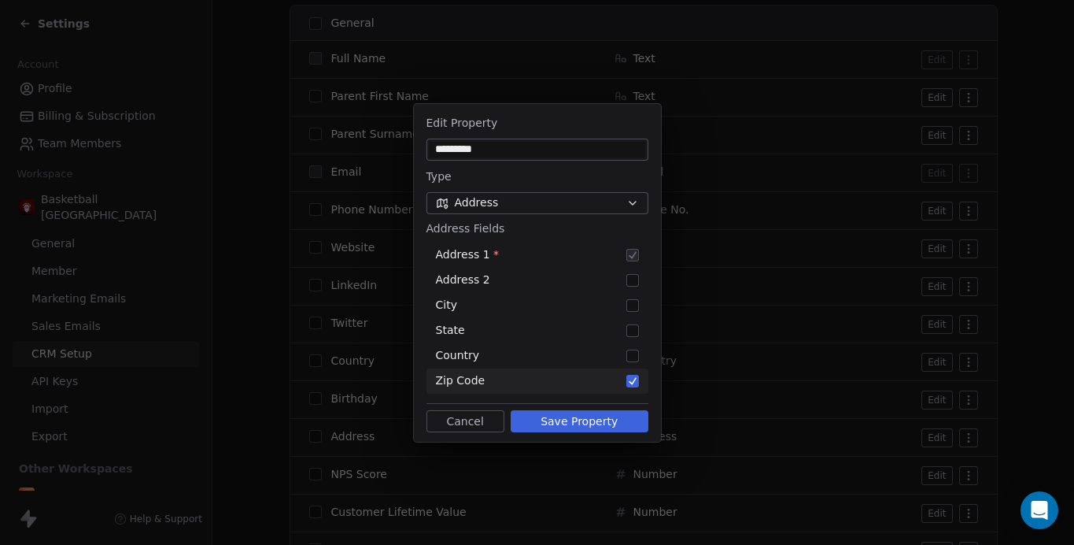
type input "*********"
click at [558, 427] on button "Save Property" at bounding box center [580, 421] width 138 height 22
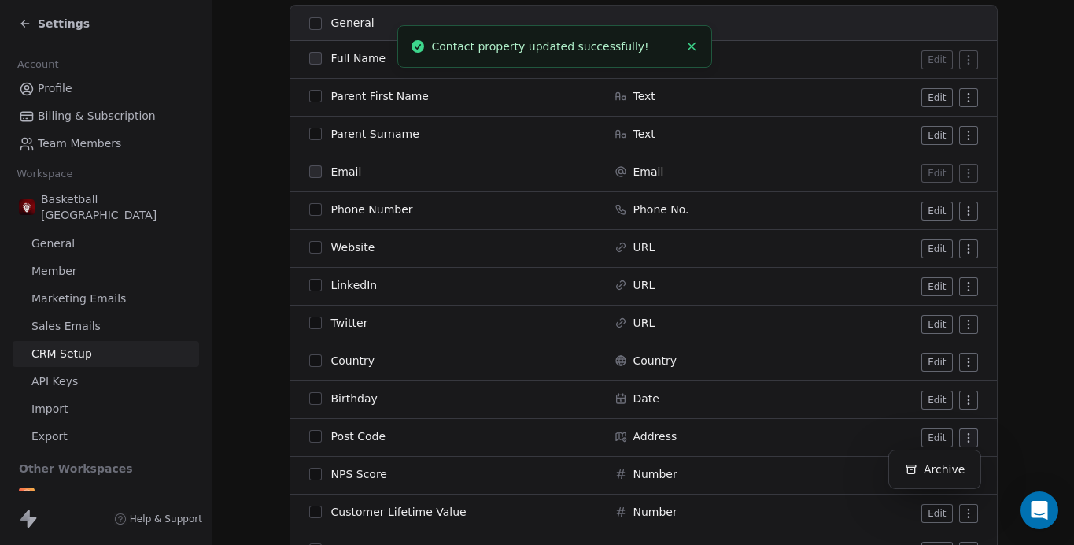
click at [966, 413] on html "Settings Account Profile Billing & Subscription Team Members Workspace Basketba…" at bounding box center [537, 272] width 1074 height 545
click at [670, 431] on html "Settings Account Profile Billing & Subscription Team Members Workspace Basketba…" at bounding box center [537, 272] width 1074 height 545
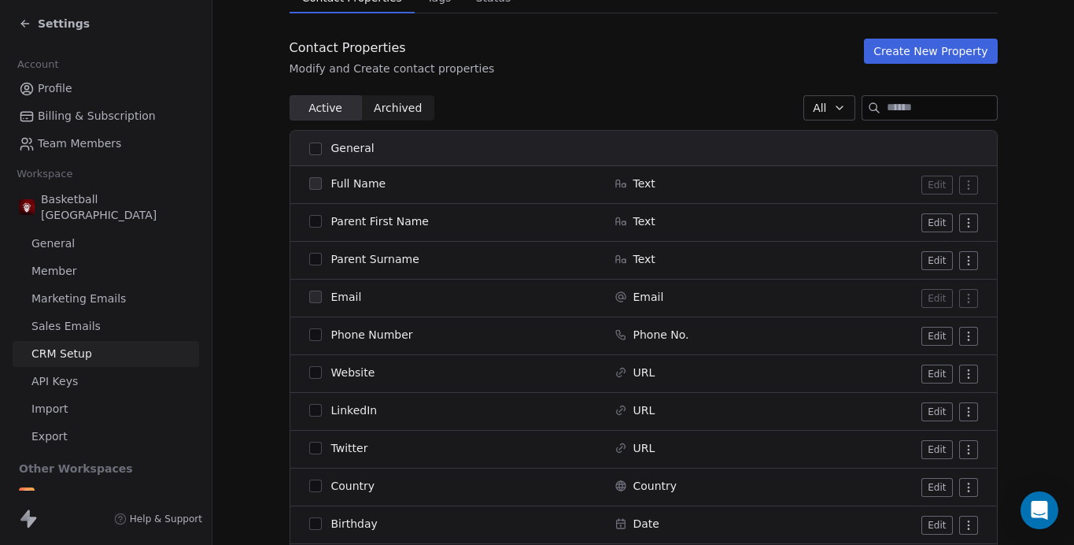
scroll to position [0, 0]
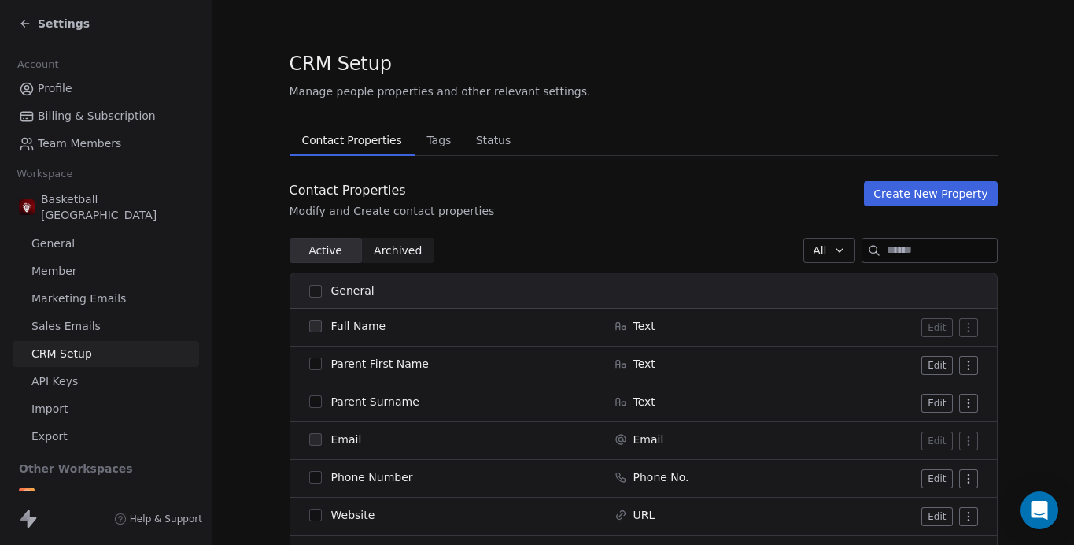
click at [922, 201] on button "Create New Property" at bounding box center [930, 193] width 133 height 25
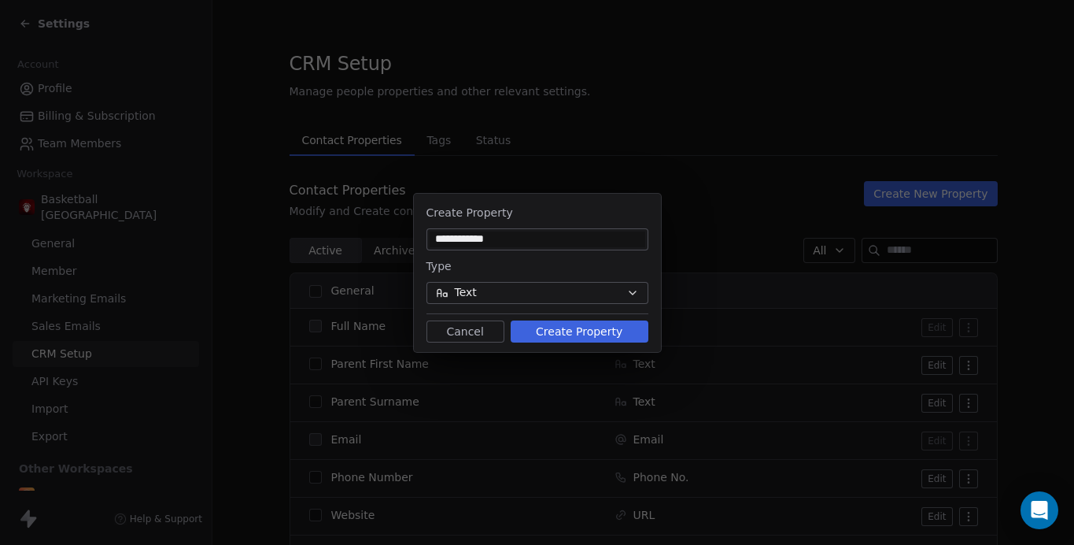
type input "**********"
click at [549, 329] on button "Create Property" at bounding box center [580, 331] width 138 height 22
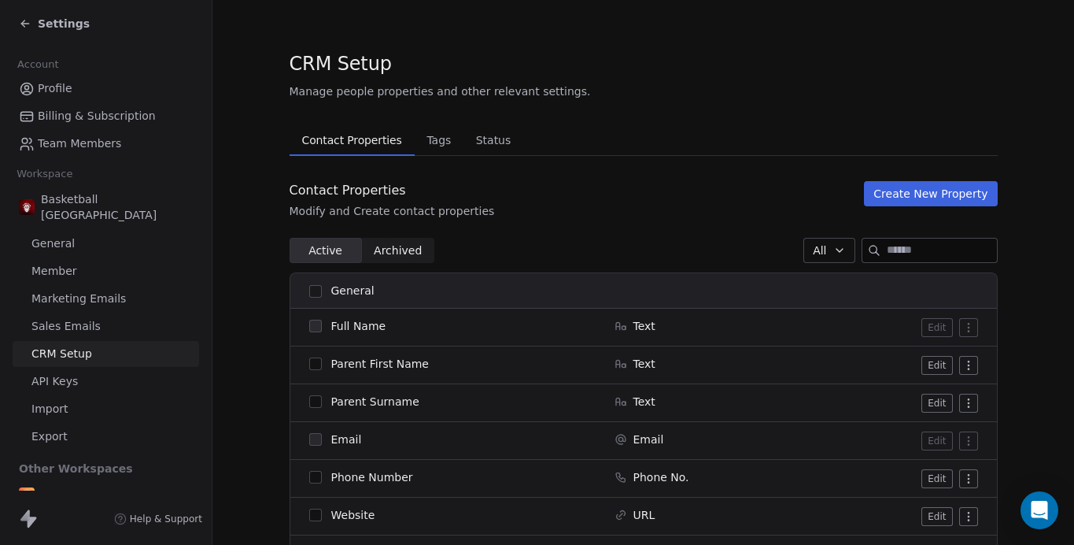
click at [918, 203] on button "Create New Property" at bounding box center [930, 193] width 133 height 25
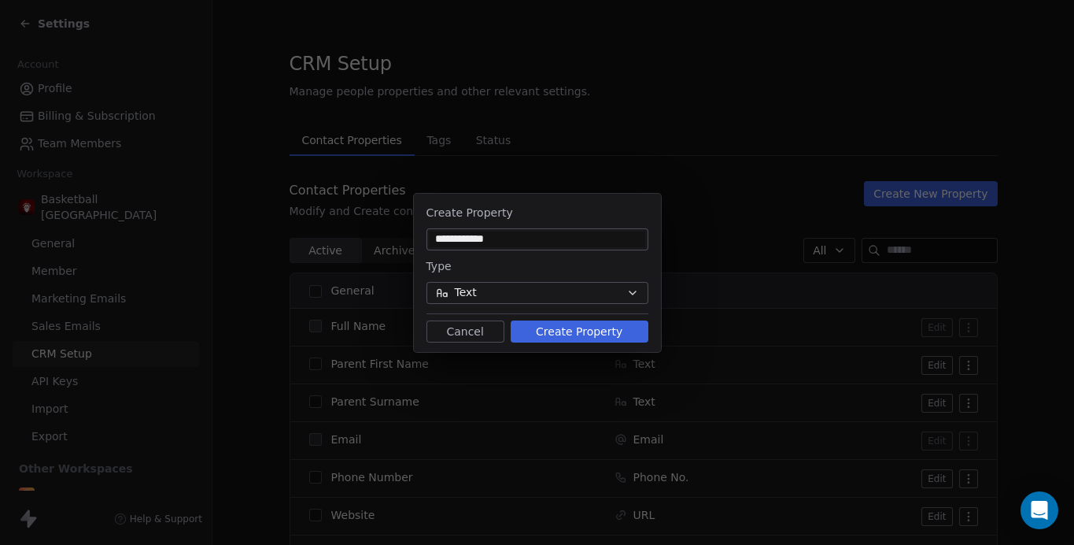
click at [464, 294] on span "Text" at bounding box center [466, 292] width 22 height 17
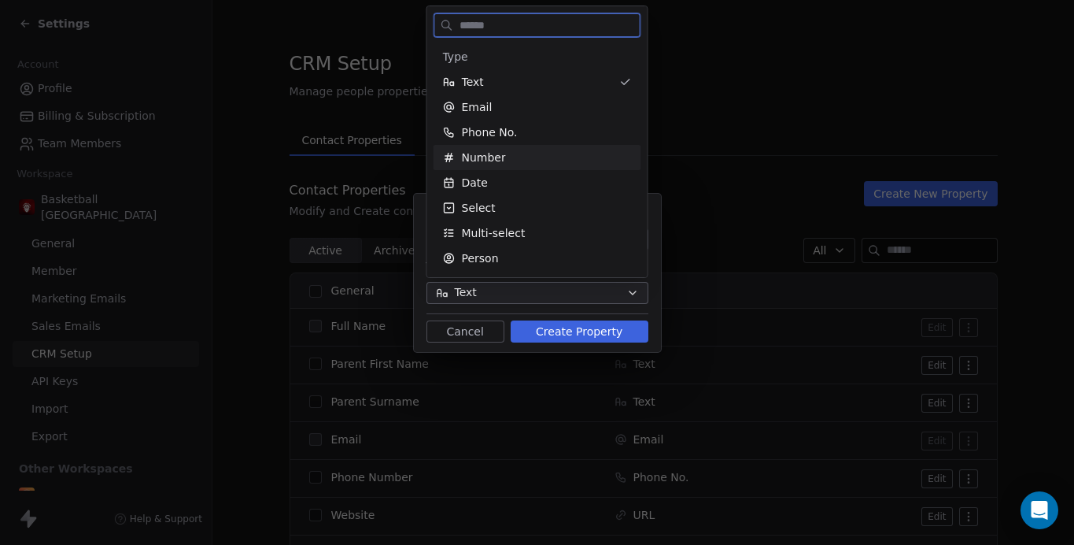
click at [492, 160] on span "Number" at bounding box center [484, 158] width 44 height 16
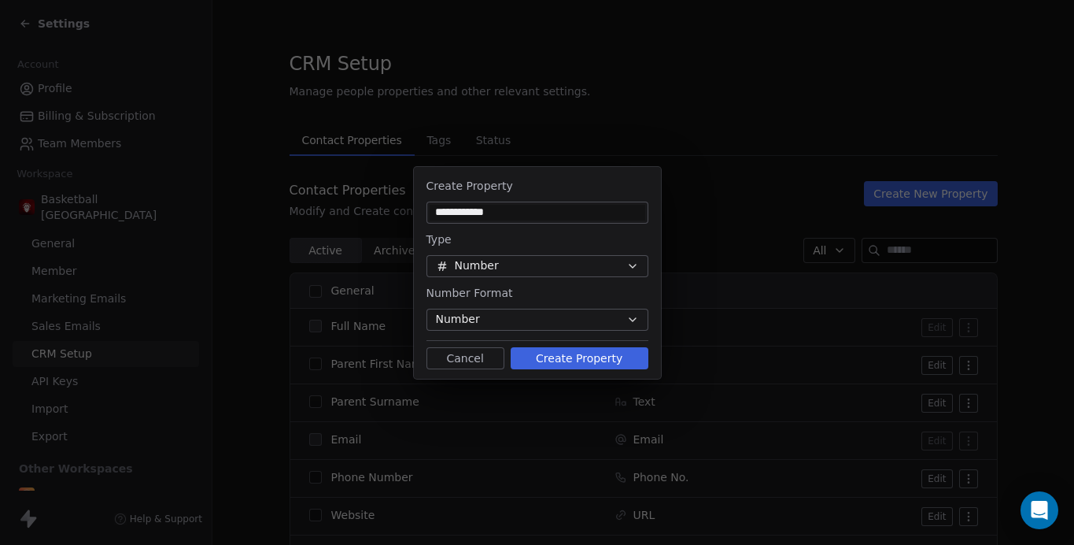
drag, startPoint x: 511, startPoint y: 209, endPoint x: 486, endPoint y: 209, distance: 25.2
click at [486, 209] on input "**********" at bounding box center [538, 213] width 216 height 16
type input "**********"
click at [552, 358] on button "Create Property" at bounding box center [580, 358] width 138 height 22
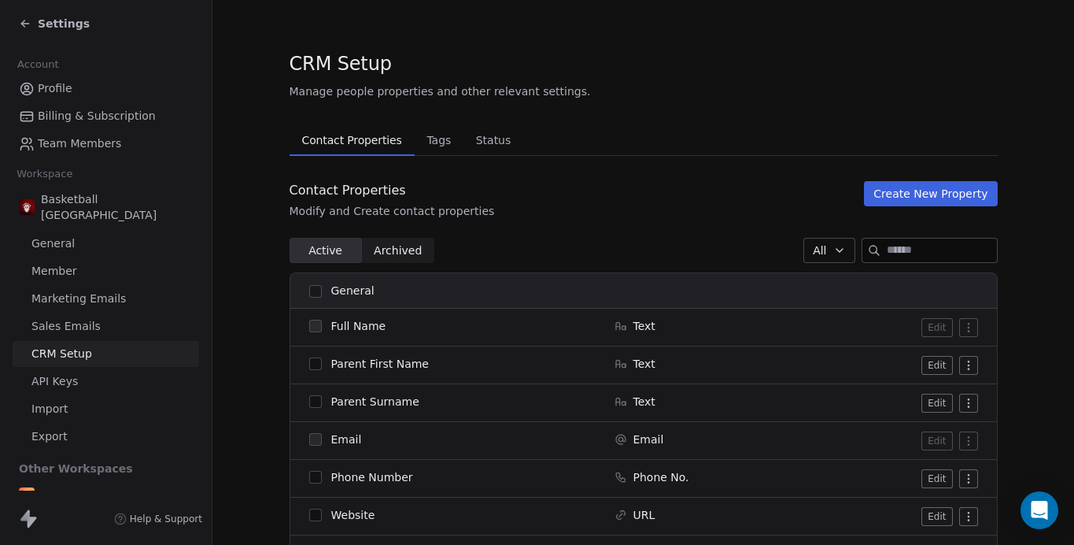
click at [929, 193] on button "Create New Property" at bounding box center [930, 193] width 133 height 25
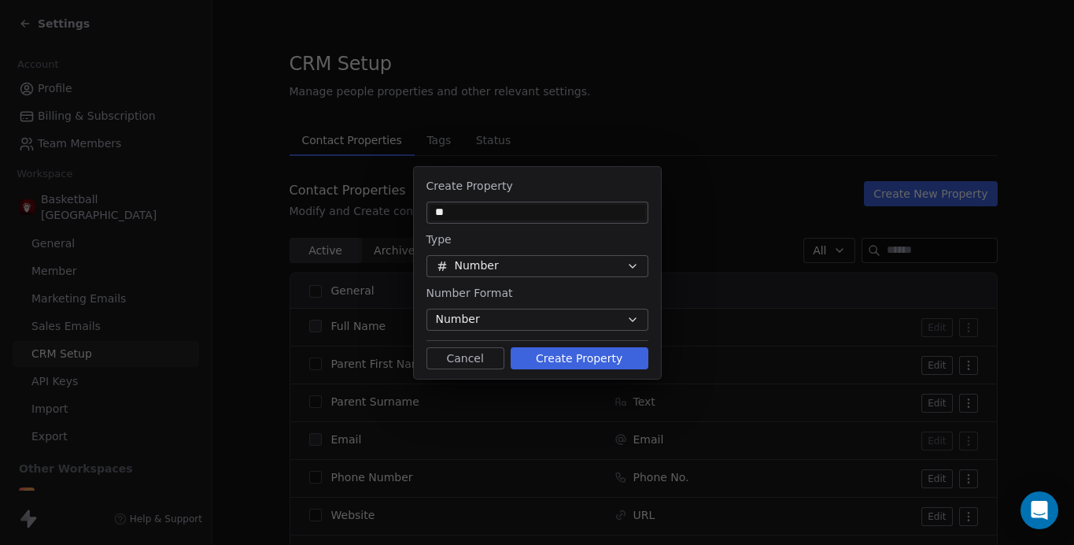
type input "*"
type input "**********"
click at [581, 263] on button "Number" at bounding box center [538, 266] width 222 height 22
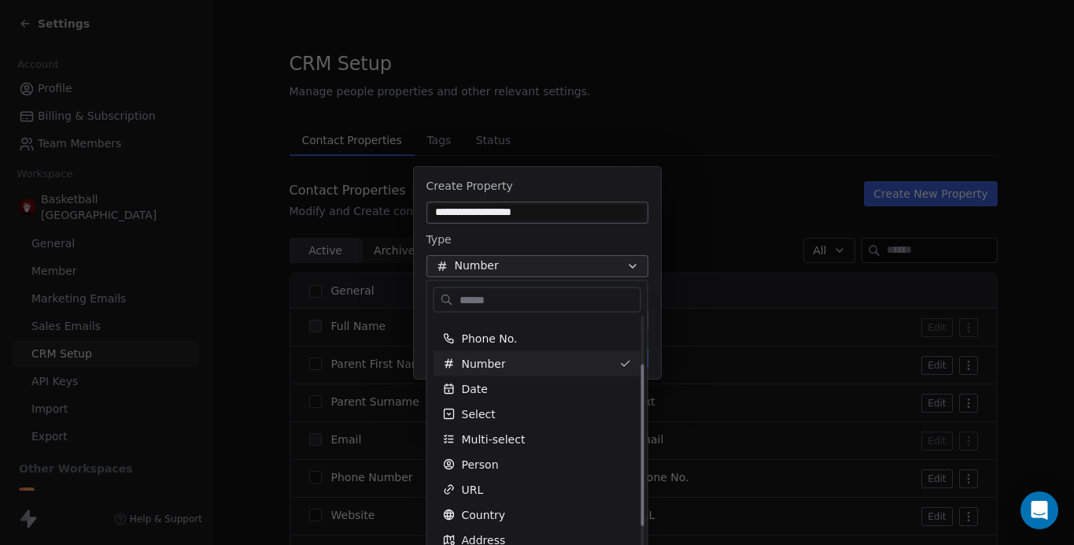
scroll to position [100, 0]
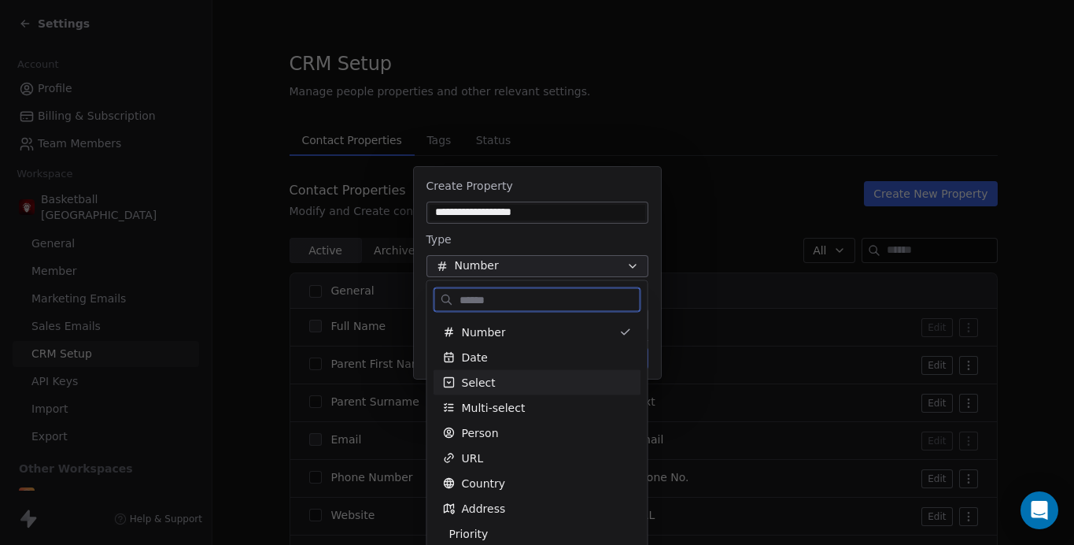
click at [485, 379] on span "Select" at bounding box center [479, 383] width 34 height 16
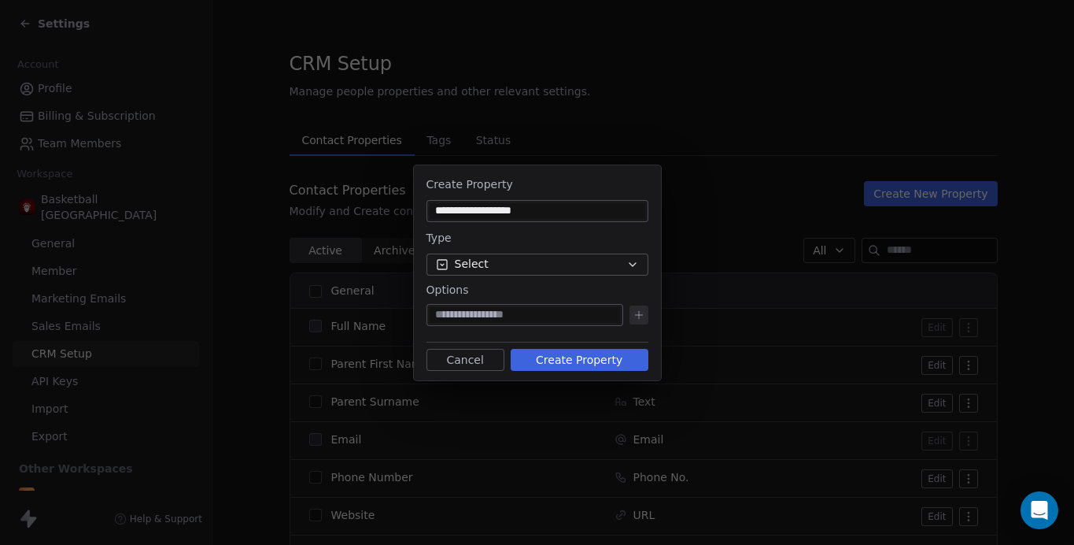
click at [515, 304] on div at bounding box center [525, 315] width 197 height 22
click at [515, 311] on input at bounding box center [525, 315] width 190 height 16
type input "*********"
click at [641, 312] on icon at bounding box center [639, 314] width 13 height 13
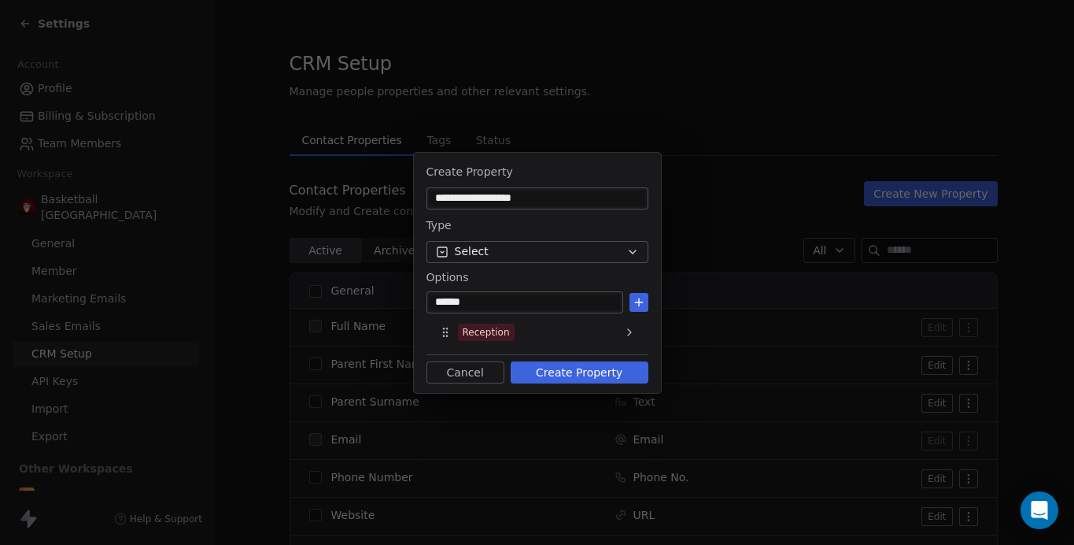
type input "******"
click at [635, 302] on icon at bounding box center [638, 302] width 7 height 0
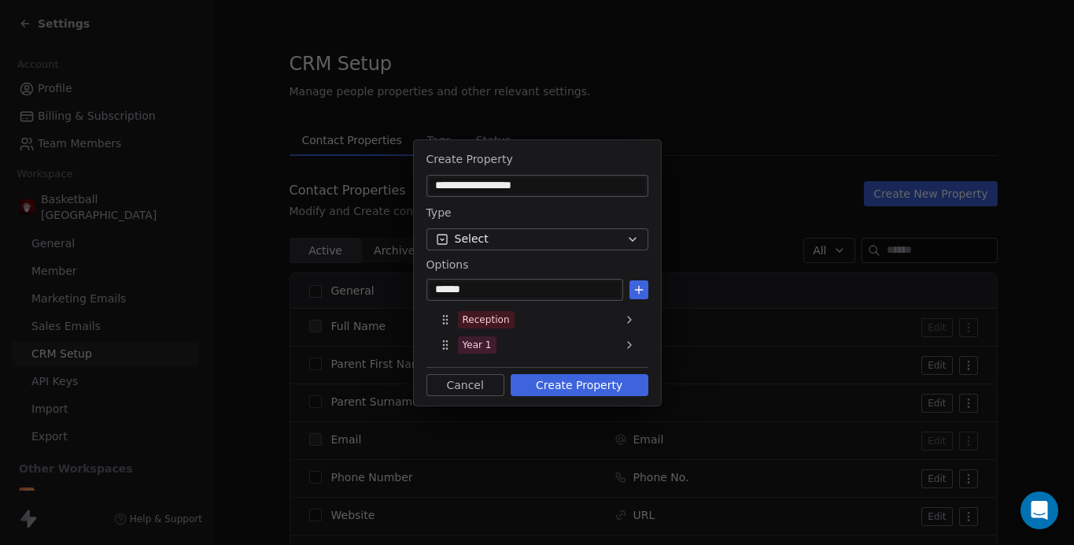
type input "******"
click at [635, 285] on icon at bounding box center [639, 289] width 13 height 13
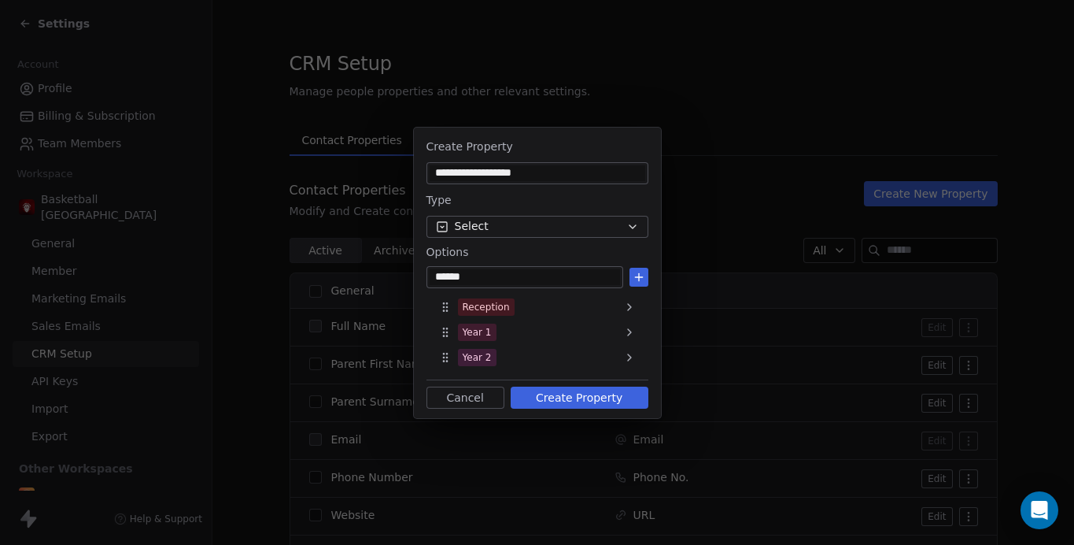
type input "******"
click at [634, 277] on icon at bounding box center [639, 277] width 13 height 13
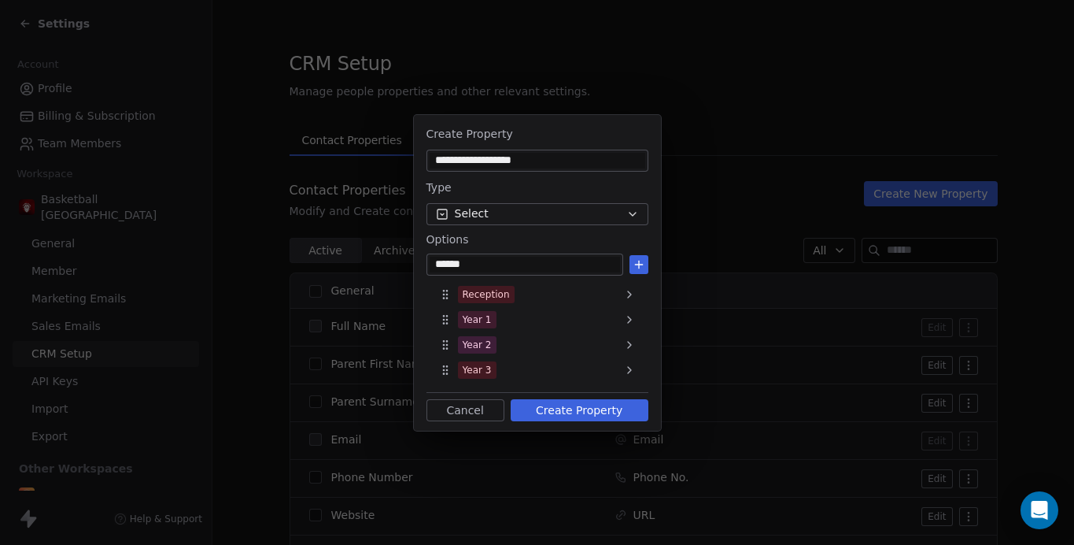
type input "******"
click at [645, 268] on icon at bounding box center [639, 264] width 13 height 13
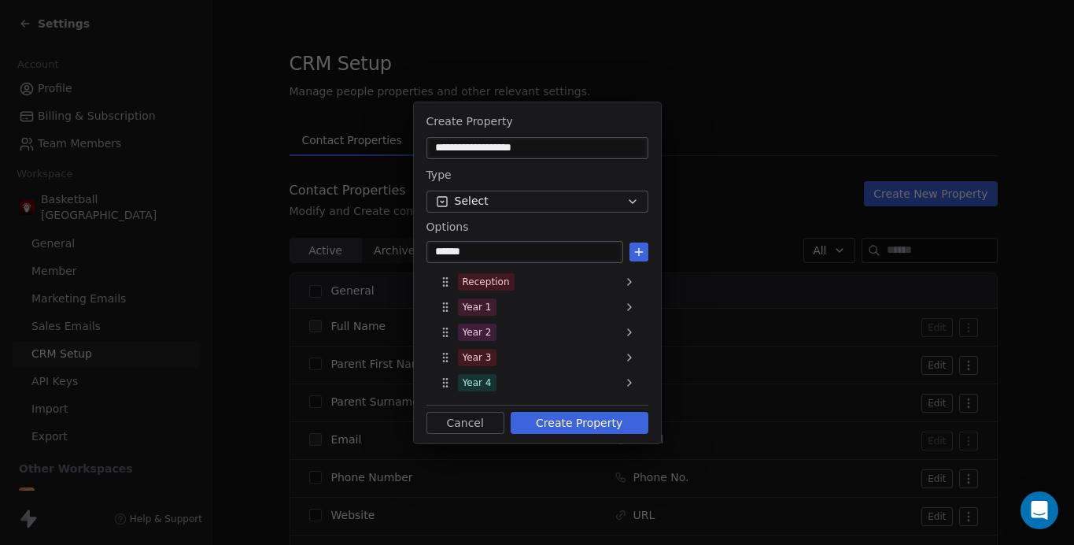
type input "******"
click at [641, 244] on button at bounding box center [639, 251] width 19 height 19
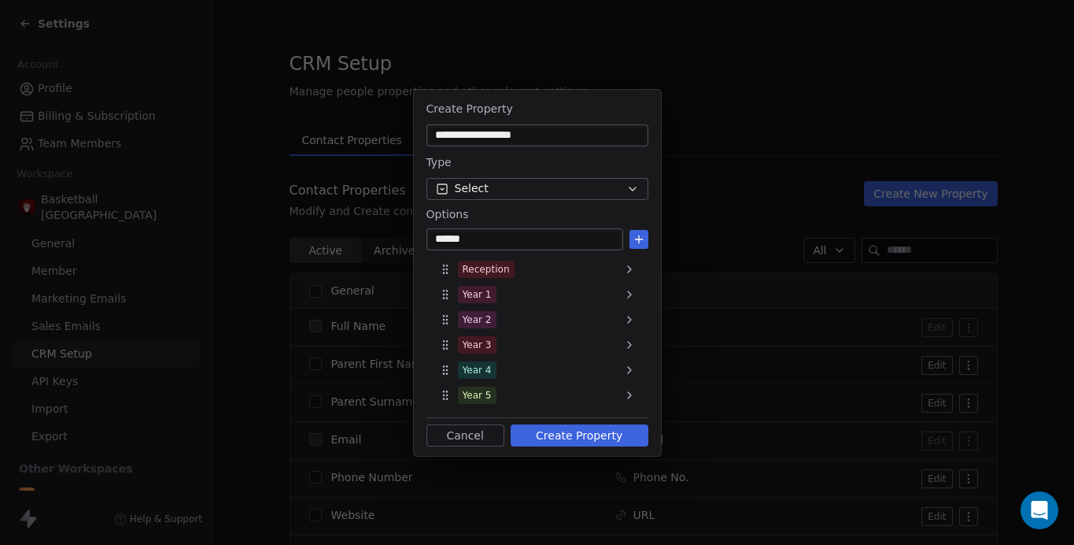
type input "******"
click at [640, 237] on icon at bounding box center [639, 239] width 13 height 13
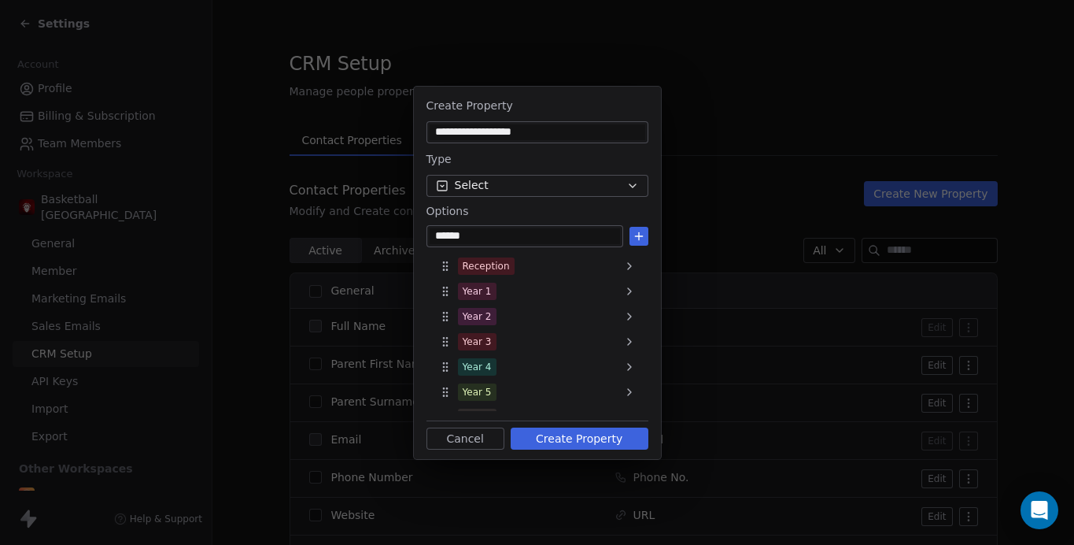
type input "******"
click at [639, 236] on icon at bounding box center [639, 236] width 13 height 13
type input "******"
click at [639, 236] on icon at bounding box center [639, 236] width 13 height 13
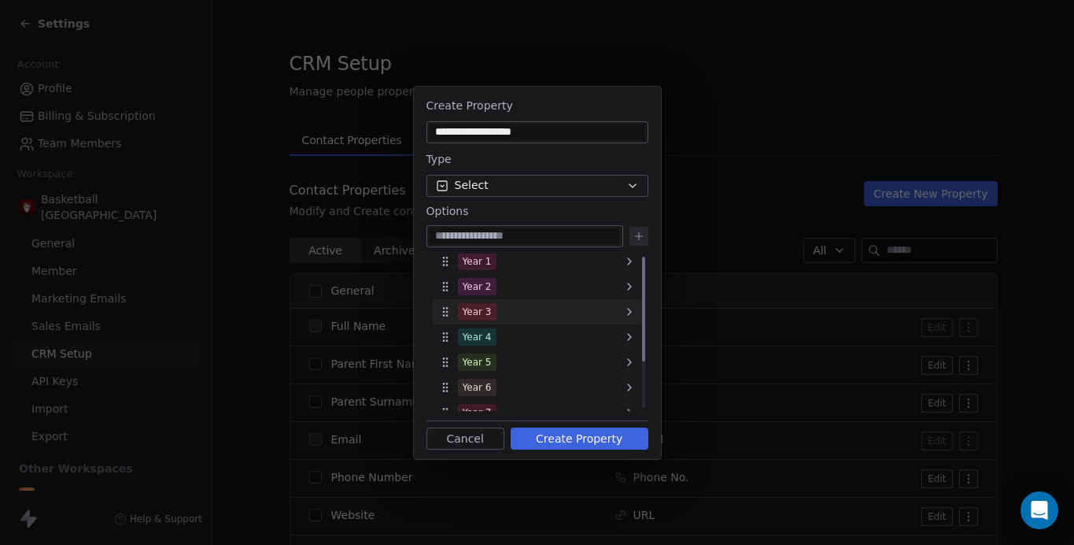
scroll to position [0, 0]
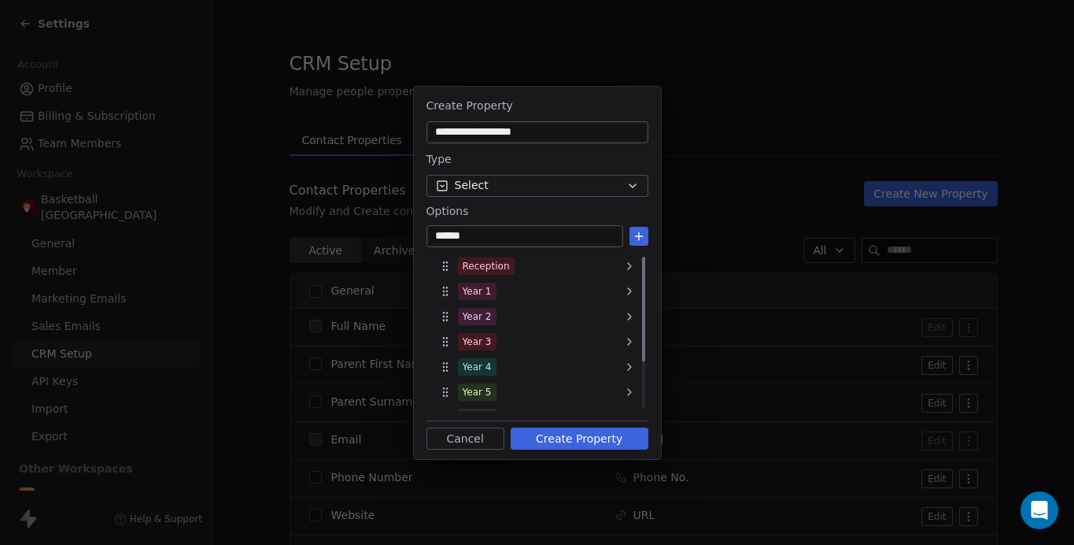
type input "******"
click at [645, 235] on button at bounding box center [639, 236] width 19 height 19
type input "*******"
click at [641, 233] on icon at bounding box center [639, 236] width 13 height 13
type input "*******"
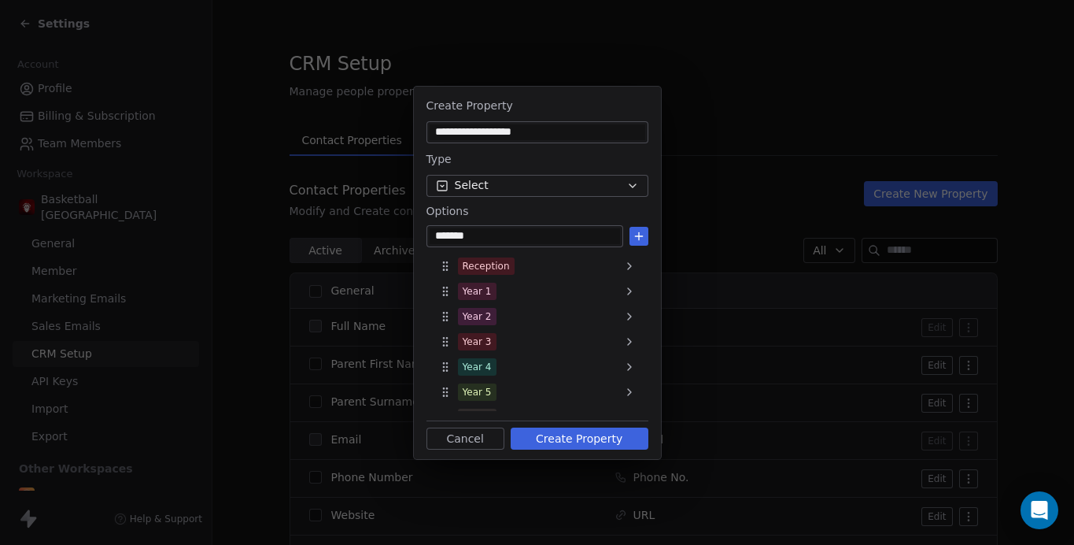
click at [639, 237] on icon at bounding box center [639, 236] width 13 height 13
click at [534, 228] on input at bounding box center [525, 236] width 190 height 16
type input "*******"
click at [636, 234] on icon at bounding box center [639, 236] width 13 height 13
click at [578, 234] on input at bounding box center [525, 236] width 190 height 16
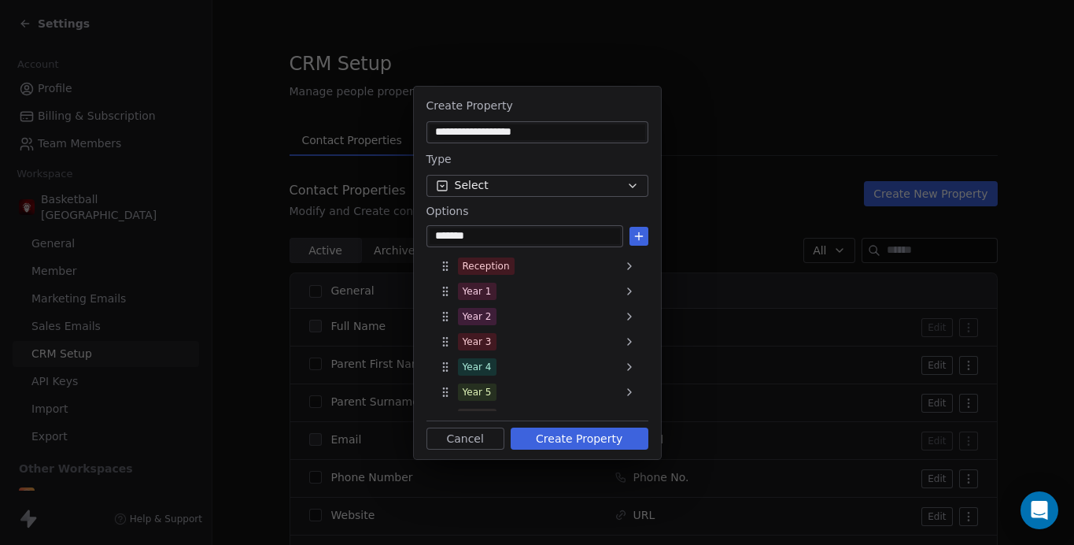
type input "*******"
click at [641, 230] on icon at bounding box center [639, 236] width 13 height 13
click at [541, 230] on input at bounding box center [525, 236] width 190 height 16
type input "*******"
click at [639, 233] on icon at bounding box center [639, 235] width 0 height 7
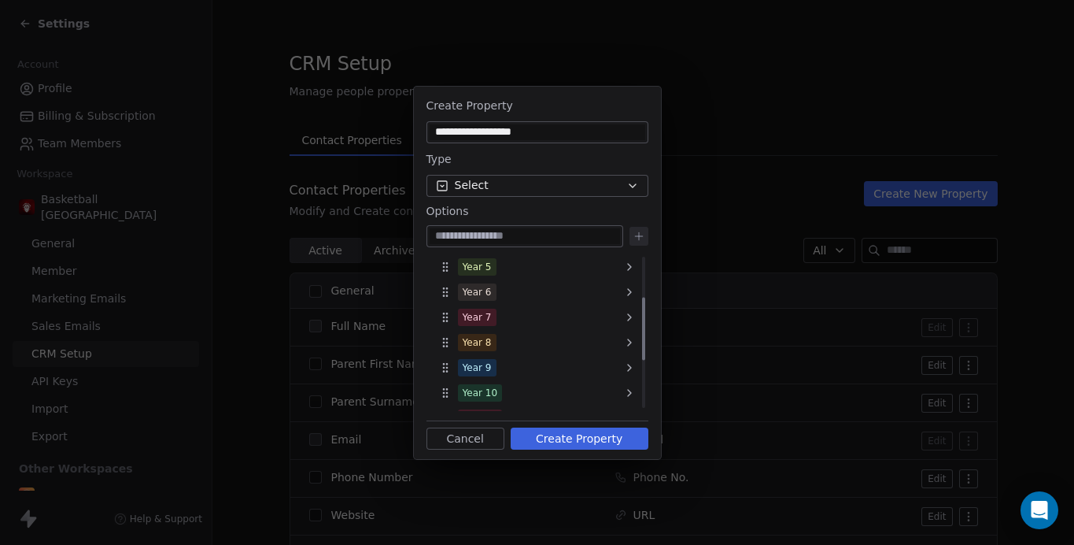
scroll to position [220, 0]
click at [572, 438] on button "Create Property" at bounding box center [580, 438] width 138 height 22
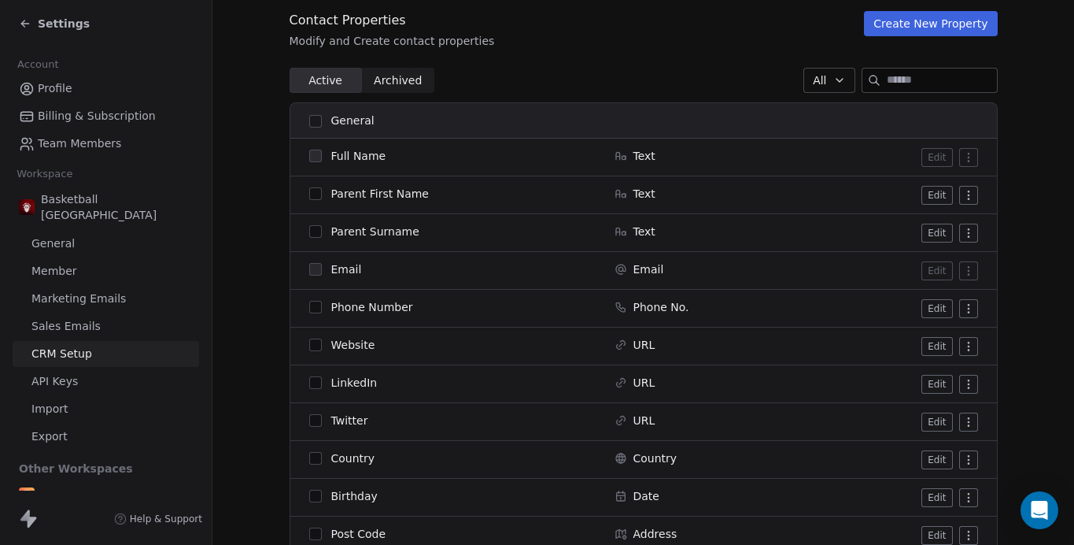
scroll to position [0, 0]
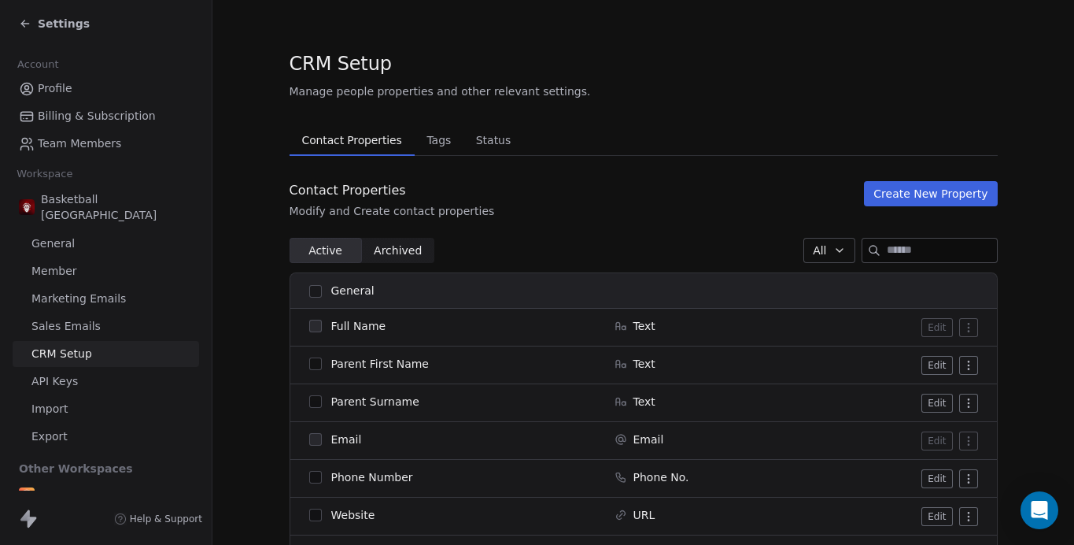
click at [925, 190] on button "Create New Property" at bounding box center [930, 193] width 133 height 25
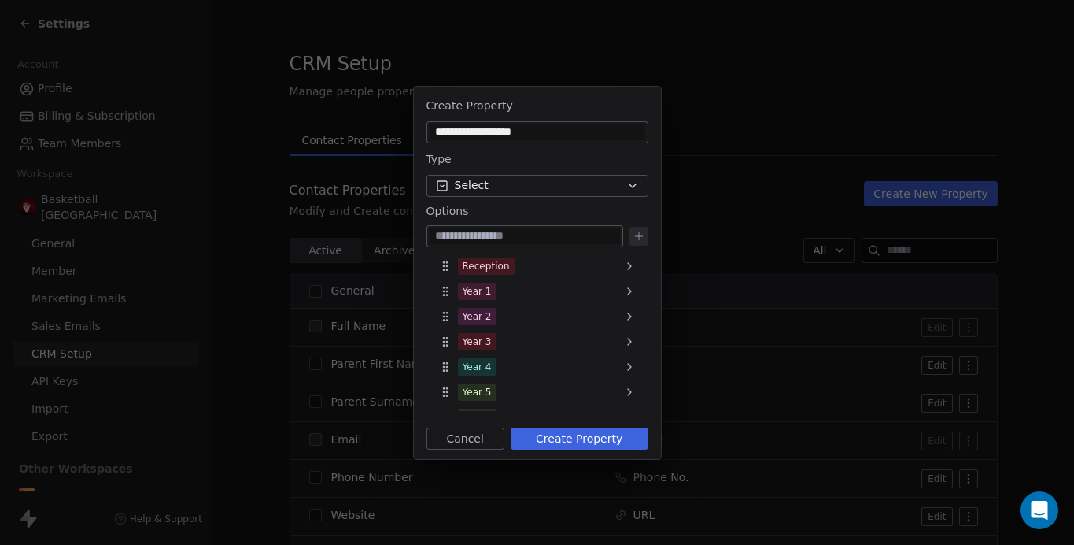
drag, startPoint x: 538, startPoint y: 135, endPoint x: 473, endPoint y: 133, distance: 65.3
click at [473, 133] on input "**********" at bounding box center [538, 132] width 216 height 16
type input "**********"
click at [465, 187] on span "Select" at bounding box center [472, 185] width 34 height 17
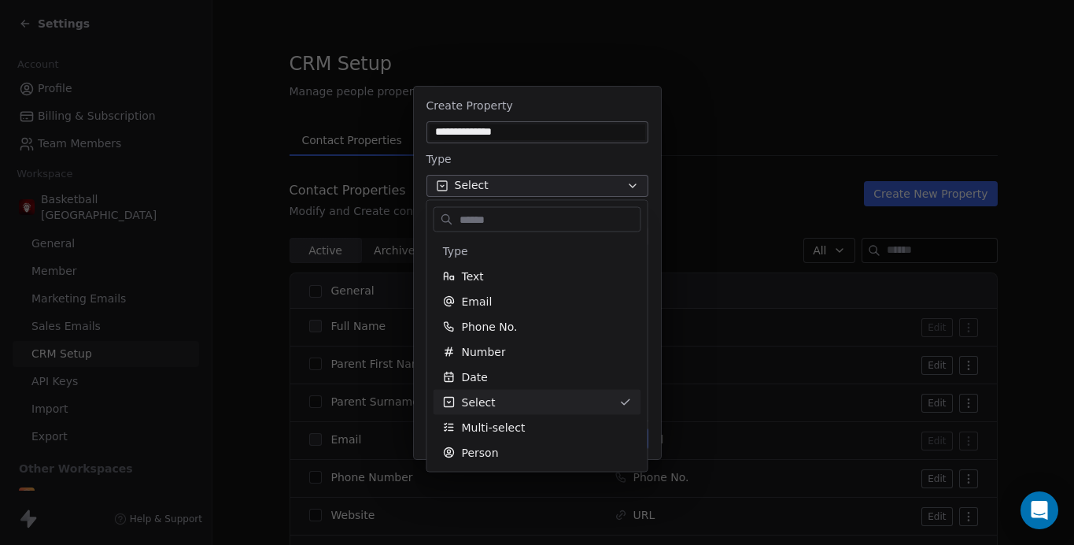
click at [465, 187] on div "**********" at bounding box center [537, 273] width 1074 height 372
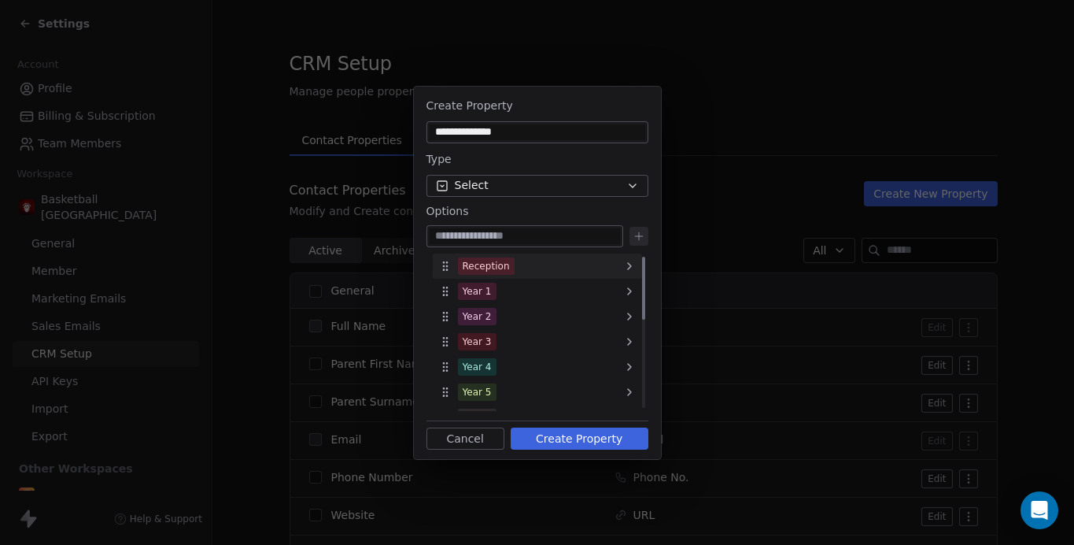
click at [440, 261] on icon at bounding box center [445, 266] width 13 height 13
click at [447, 268] on div "**********" at bounding box center [537, 273] width 1074 height 372
click at [556, 268] on div "Reception" at bounding box center [537, 265] width 209 height 25
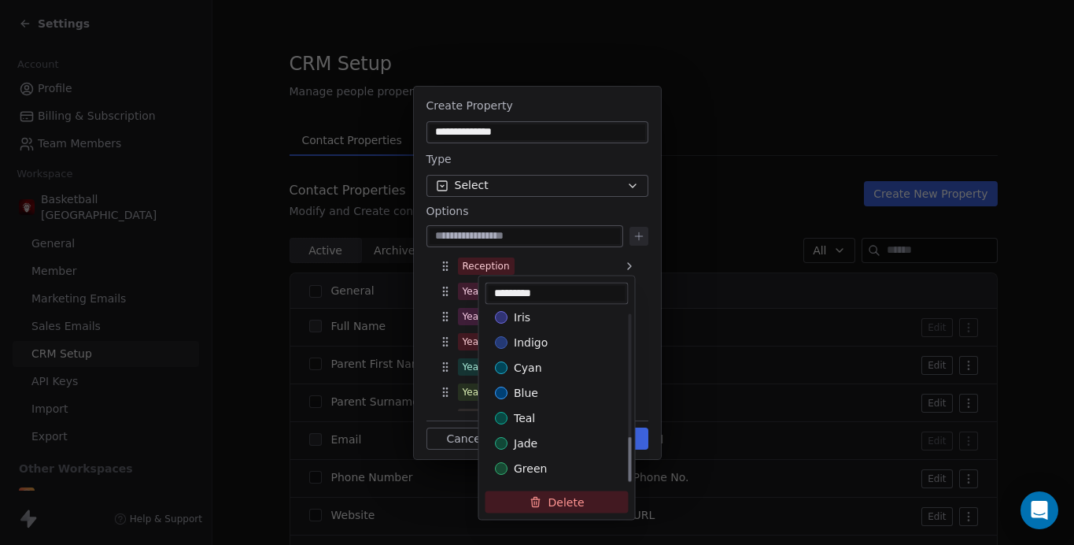
scroll to position [480, 0]
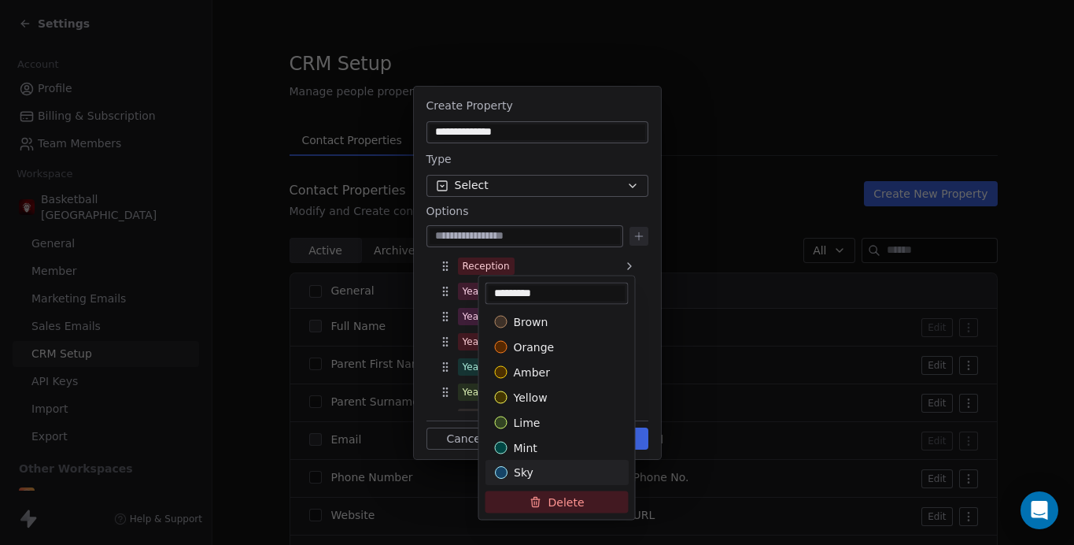
click at [549, 505] on button "Delete" at bounding box center [557, 502] width 143 height 22
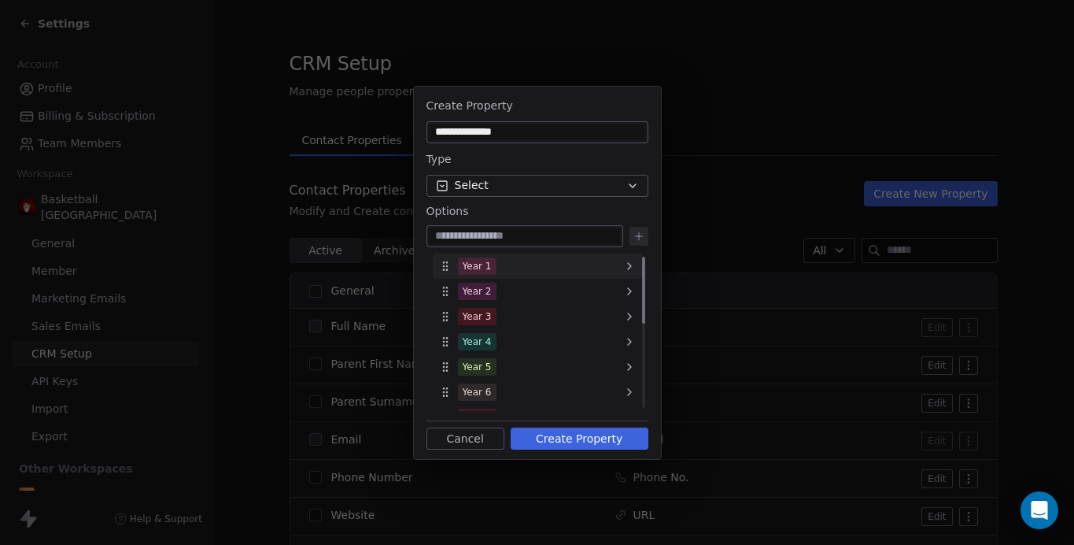
click at [520, 272] on div "Year 1" at bounding box center [537, 265] width 209 height 25
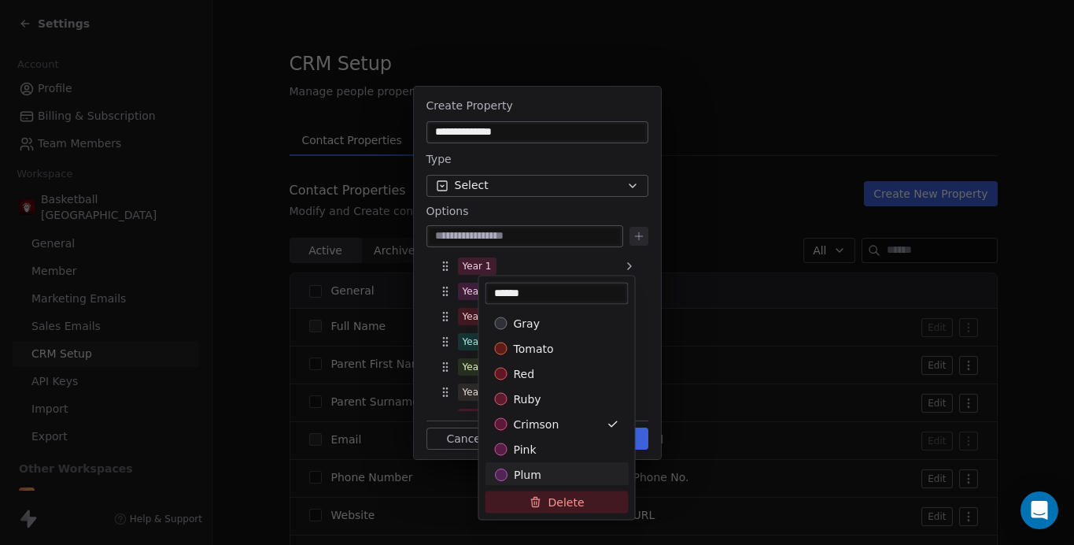
click at [558, 502] on button "Delete" at bounding box center [557, 502] width 143 height 22
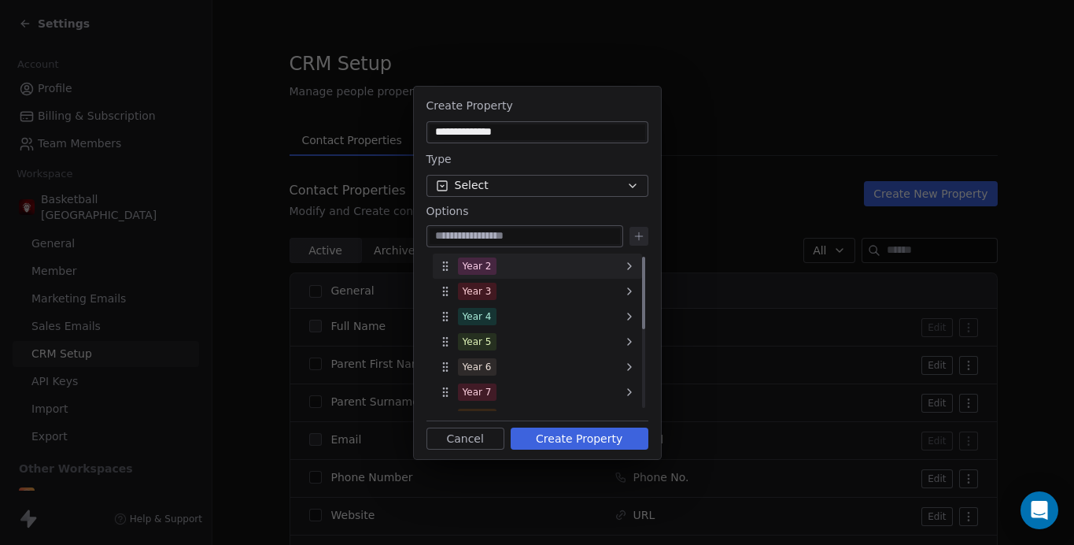
click at [543, 257] on div "Year 2" at bounding box center [537, 265] width 209 height 25
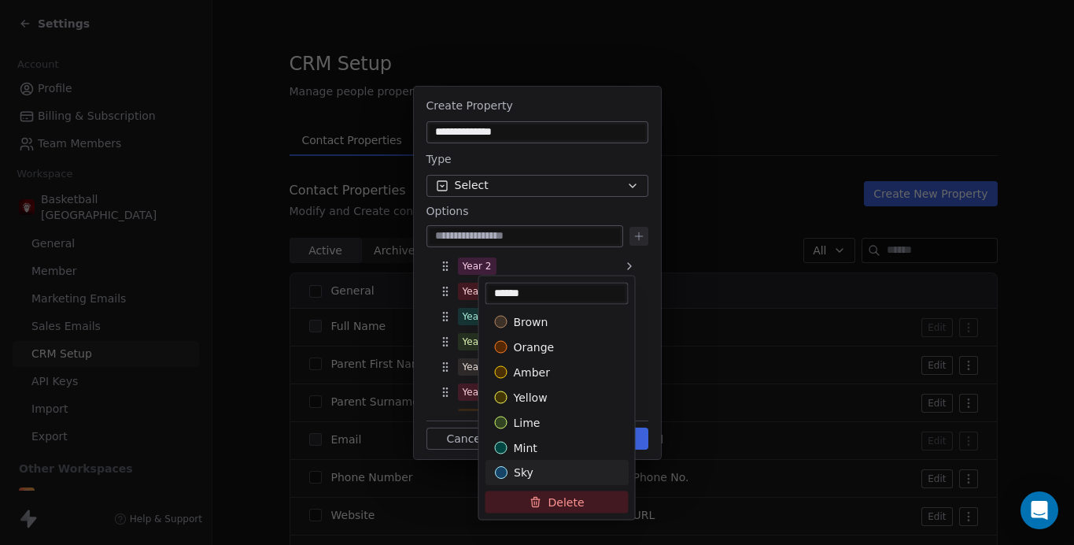
click at [556, 504] on button "Delete" at bounding box center [557, 502] width 143 height 22
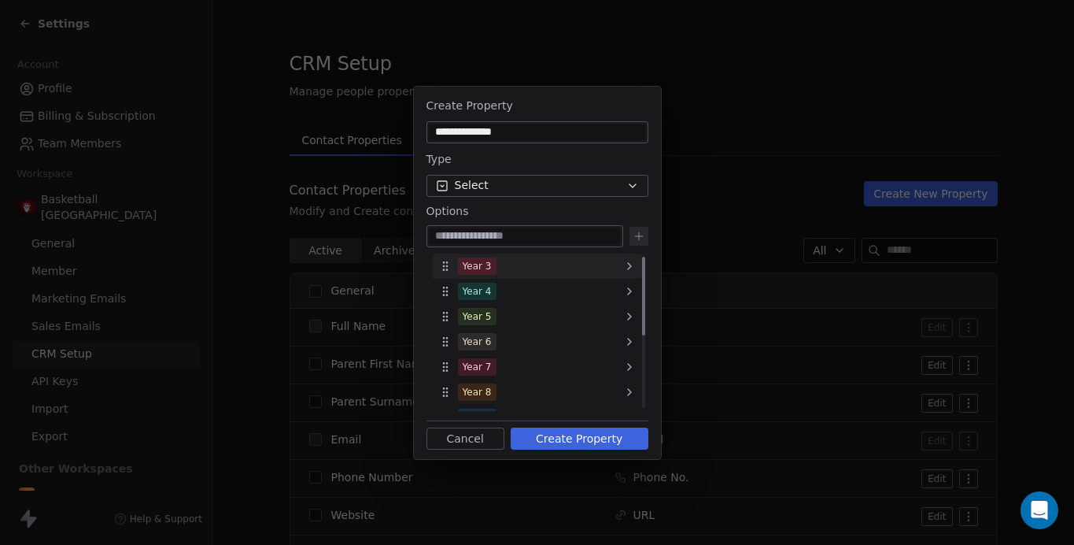
click at [532, 260] on div "Year 3" at bounding box center [537, 265] width 209 height 25
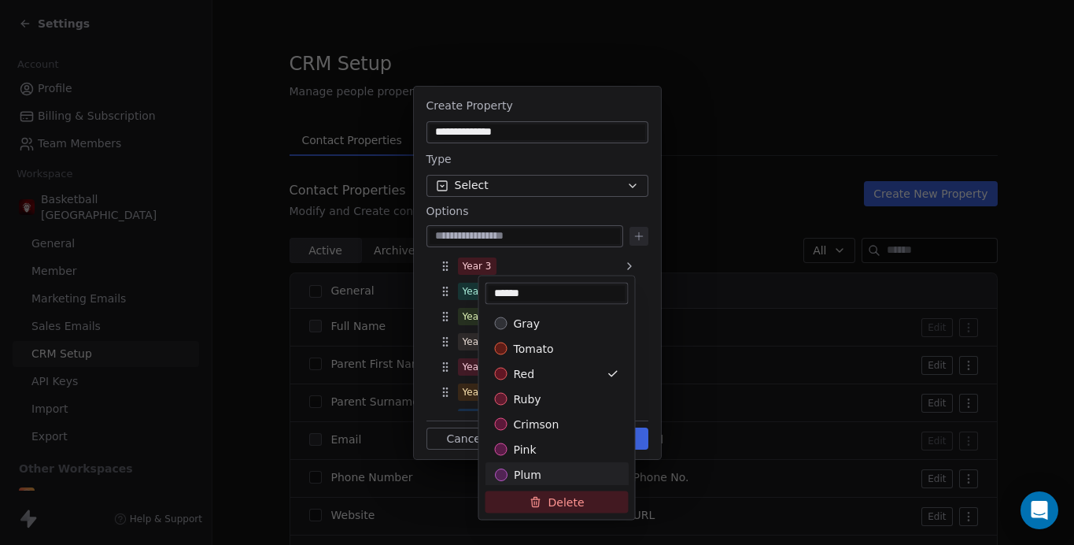
click at [553, 497] on button "Delete" at bounding box center [557, 502] width 143 height 22
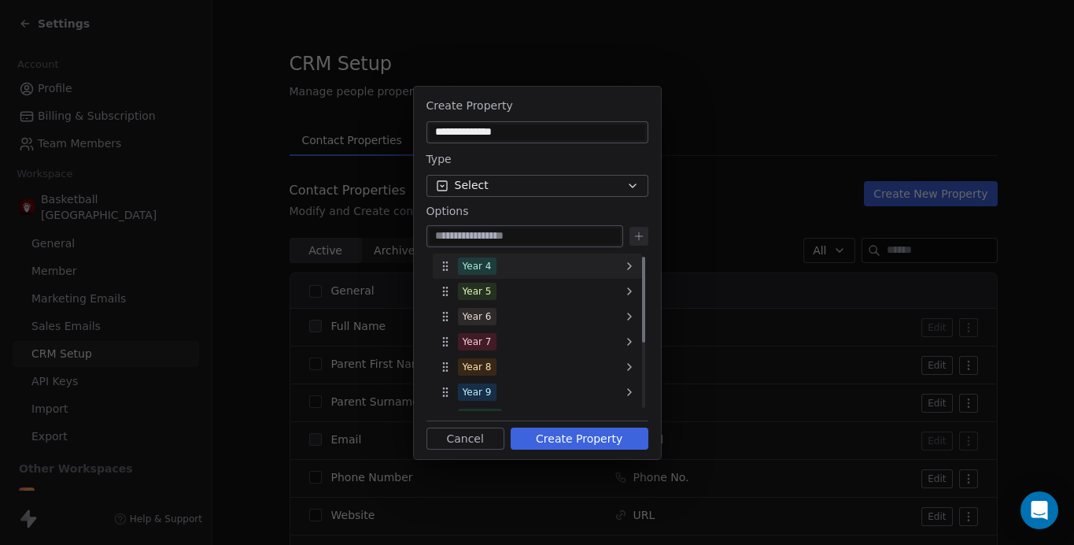
click at [505, 266] on div "Year 4" at bounding box center [537, 265] width 209 height 25
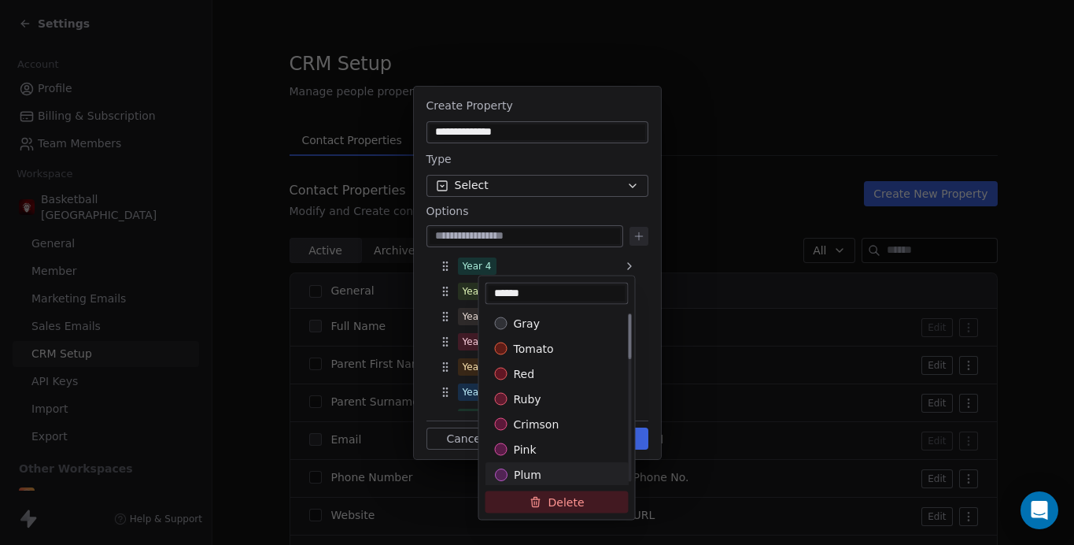
click at [544, 504] on button "Delete" at bounding box center [557, 502] width 143 height 22
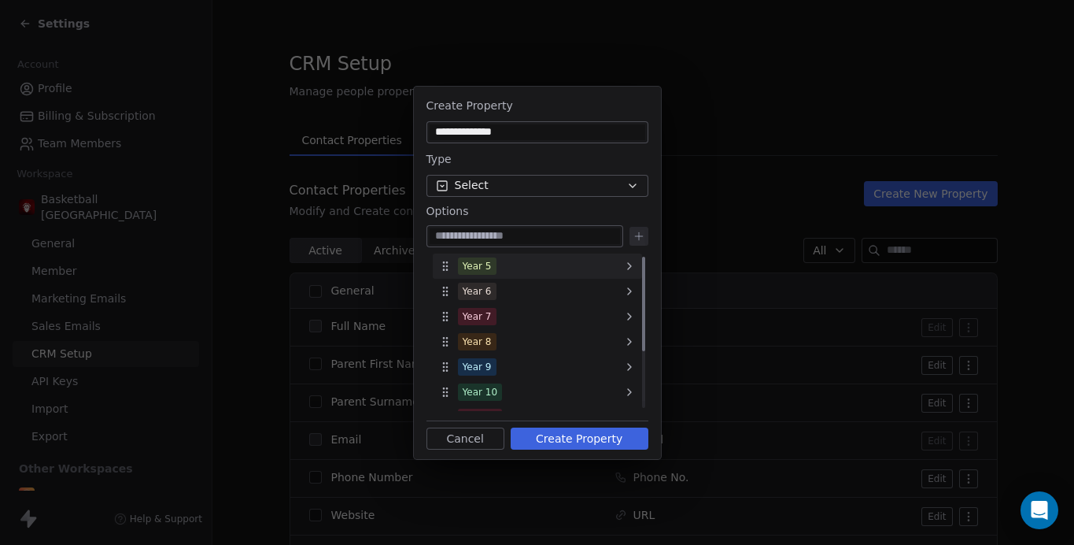
click at [489, 266] on div "Year 5" at bounding box center [477, 266] width 29 height 14
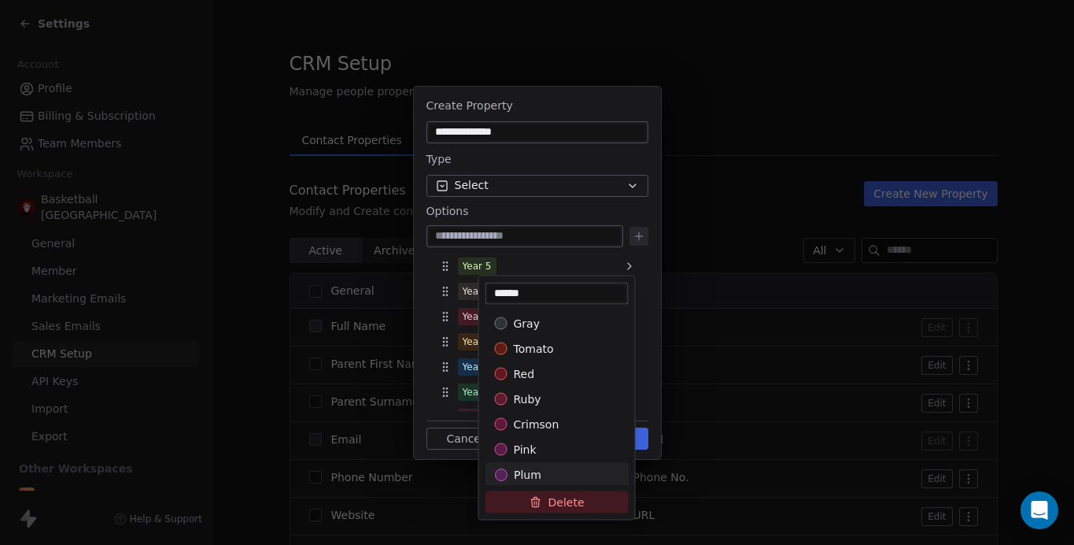
click at [558, 499] on button "Delete" at bounding box center [557, 502] width 143 height 22
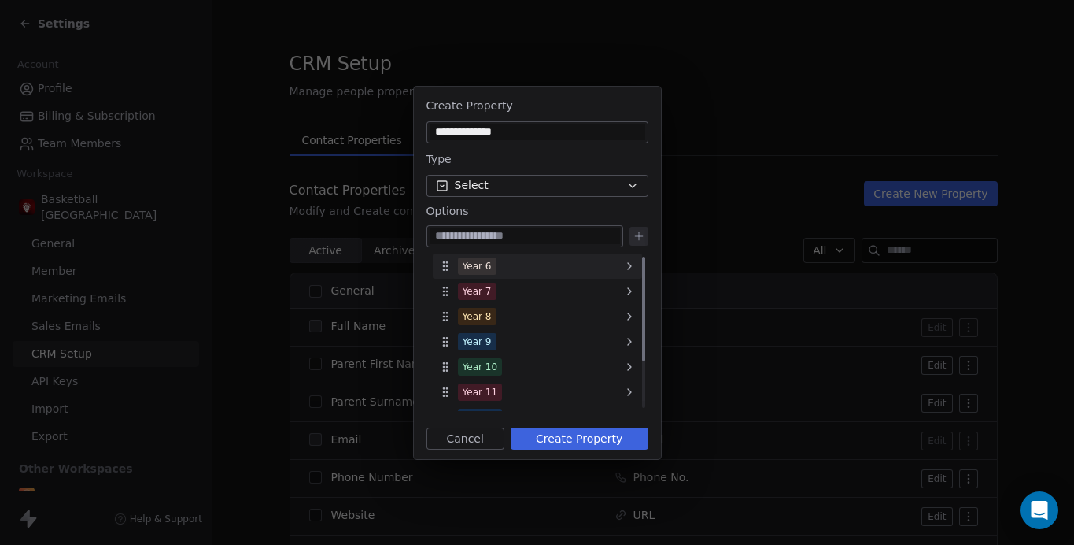
click at [499, 259] on div "Year 6" at bounding box center [537, 265] width 209 height 25
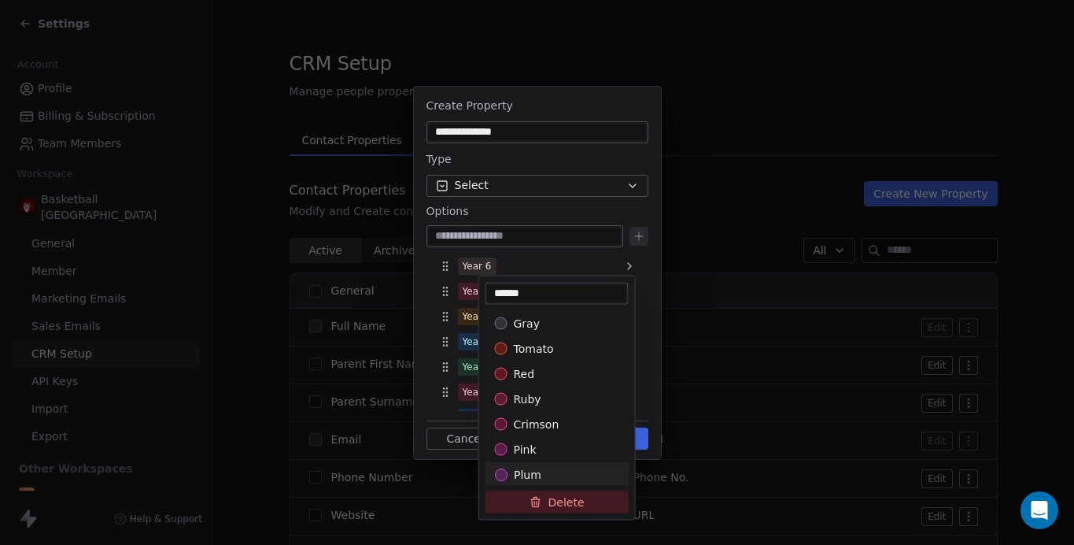
click at [557, 493] on button "Delete" at bounding box center [557, 502] width 143 height 22
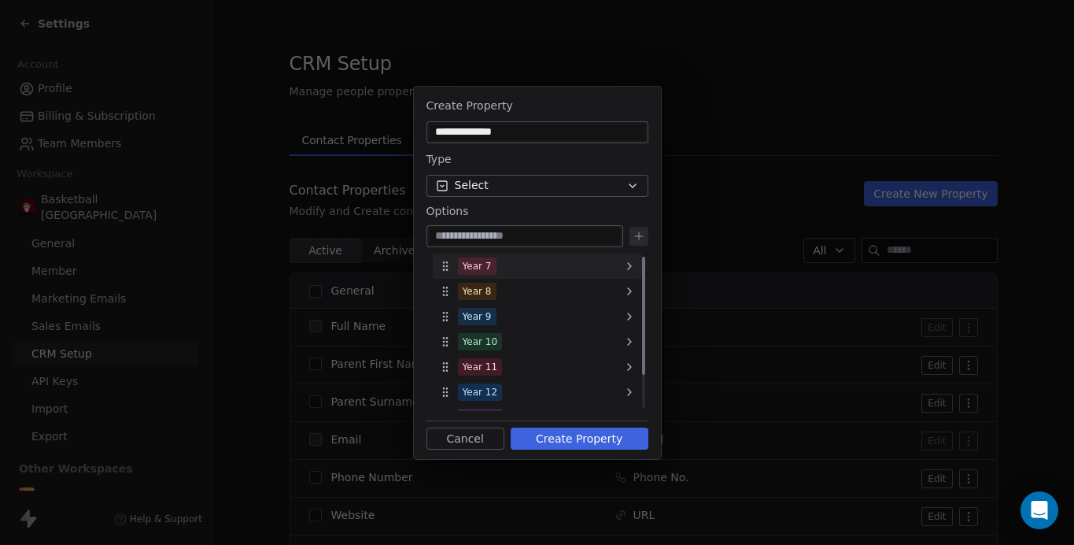
click at [485, 263] on div "Year 7" at bounding box center [477, 266] width 29 height 14
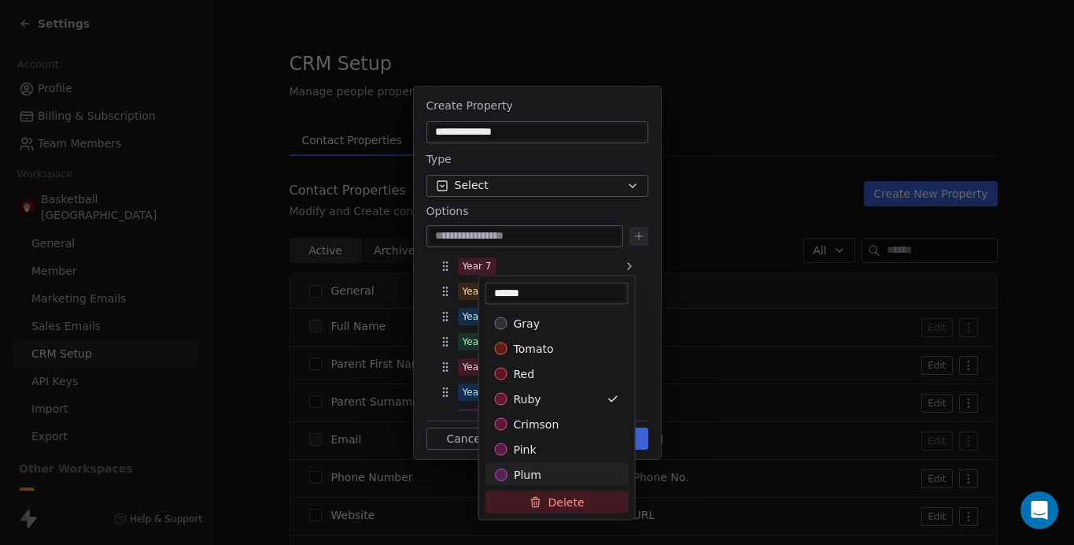
click at [537, 504] on icon at bounding box center [537, 502] width 0 height 3
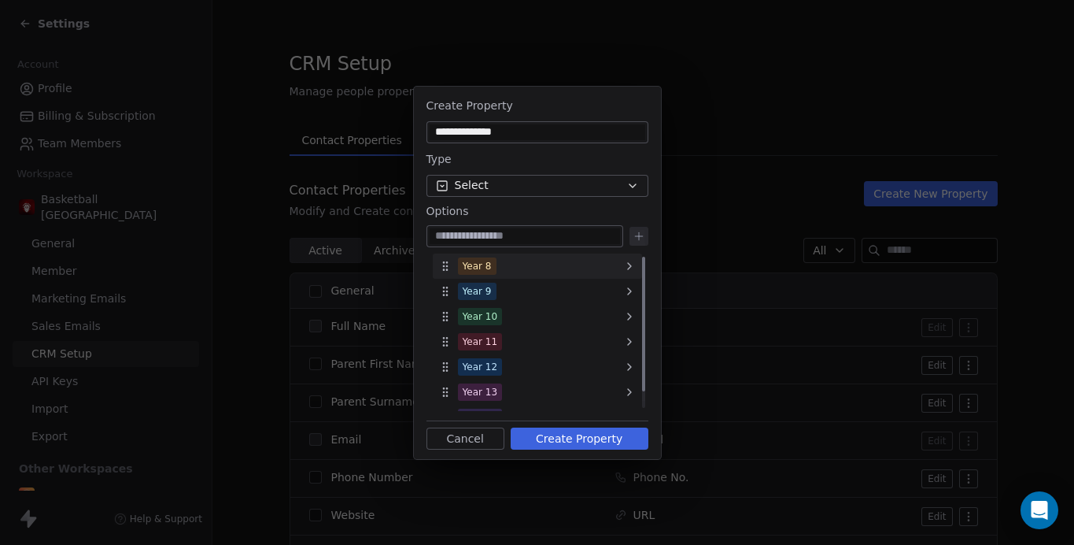
click at [479, 264] on div "Year 8" at bounding box center [477, 266] width 29 height 14
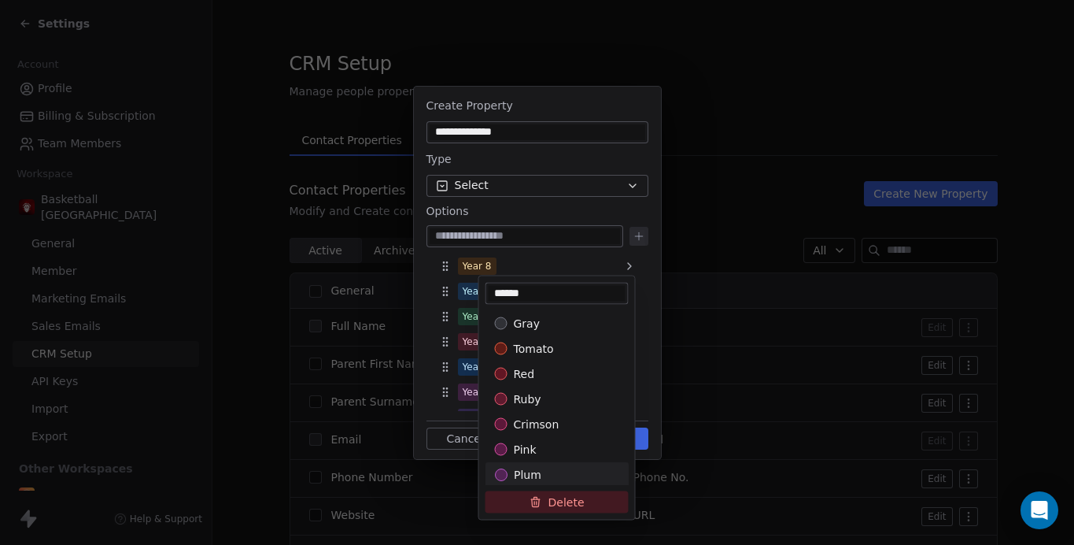
click at [564, 503] on button "Delete" at bounding box center [557, 502] width 143 height 22
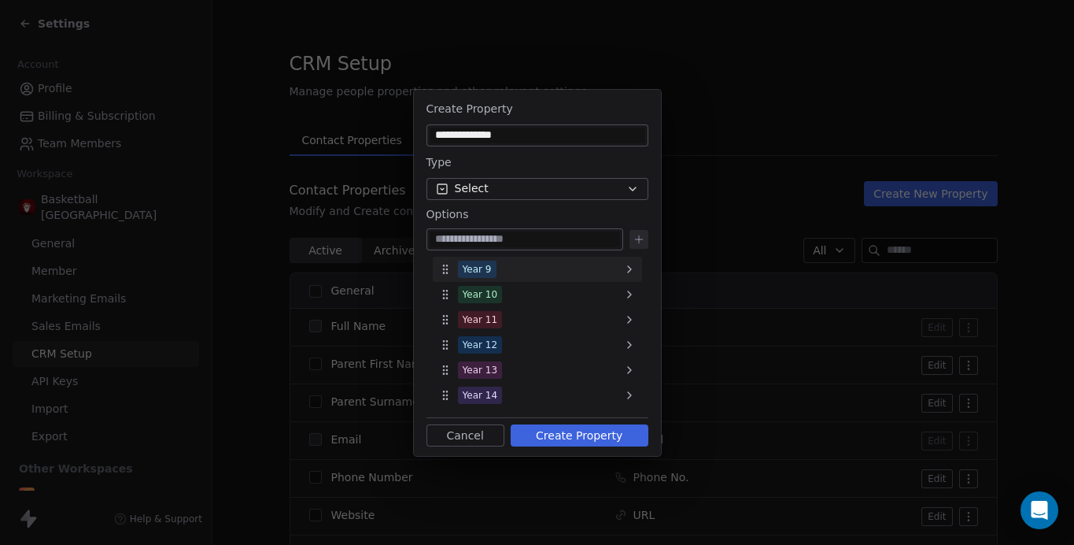
click at [475, 275] on div "Year 9" at bounding box center [477, 269] width 29 height 14
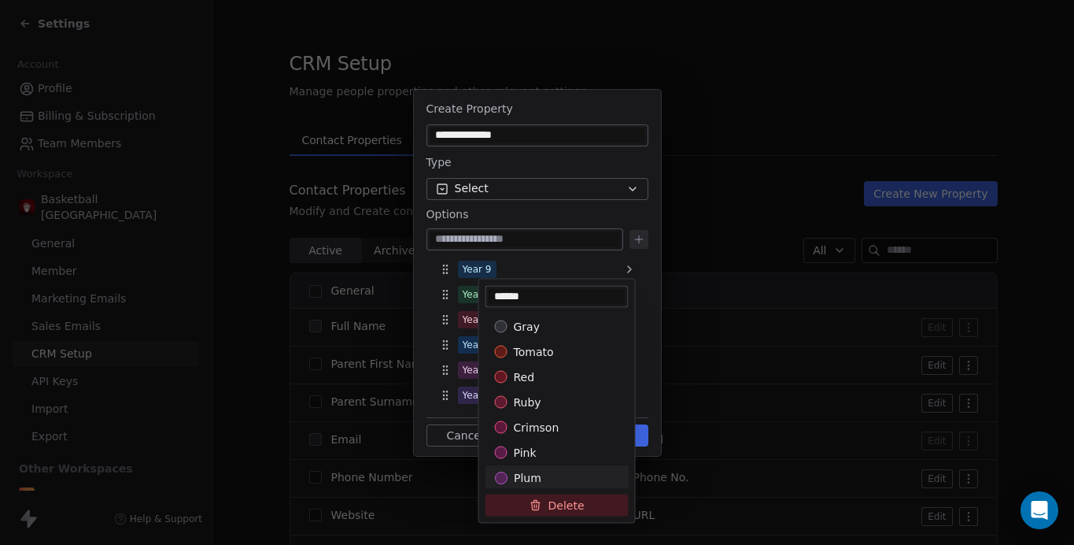
click at [538, 504] on icon at bounding box center [536, 505] width 13 height 13
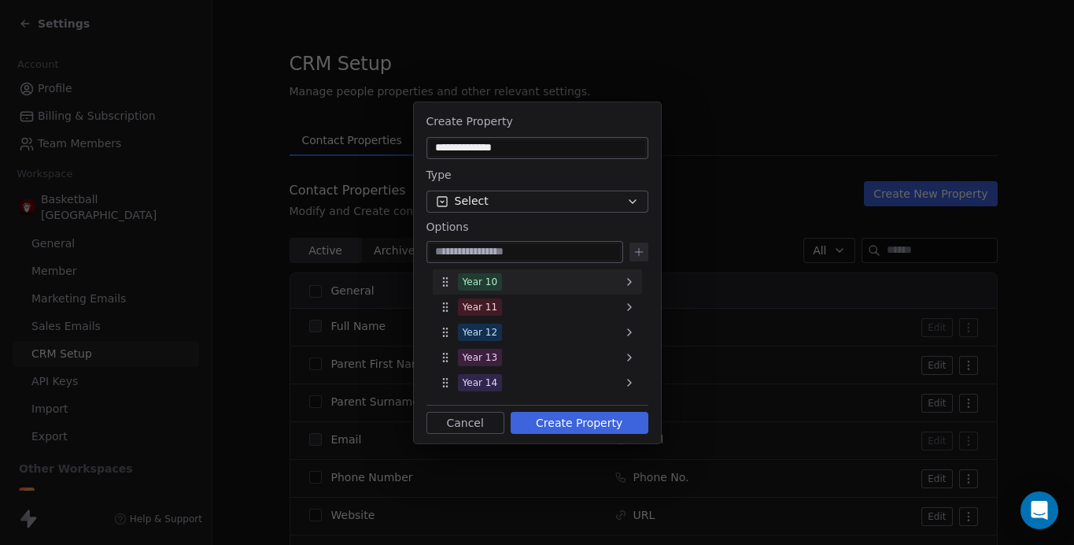
click at [489, 286] on div "Year 10" at bounding box center [480, 282] width 35 height 14
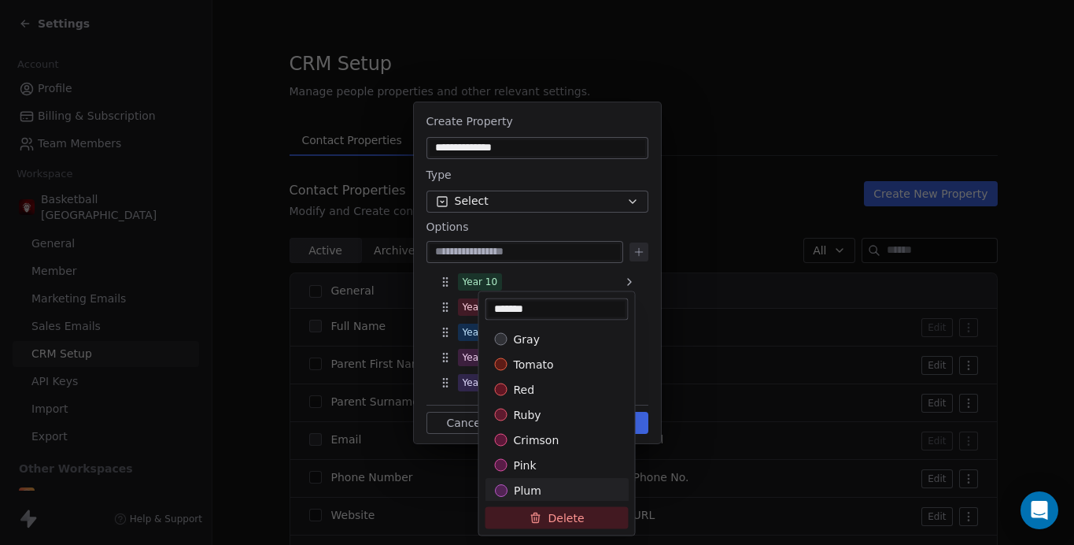
click at [549, 525] on button "Delete" at bounding box center [557, 518] width 143 height 22
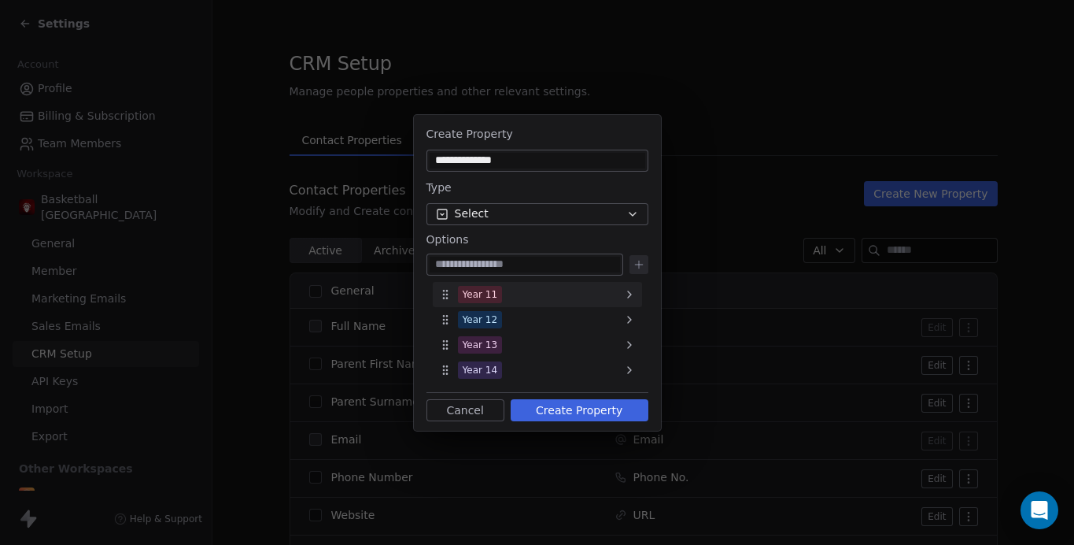
click at [493, 290] on div "Year 11" at bounding box center [480, 294] width 35 height 14
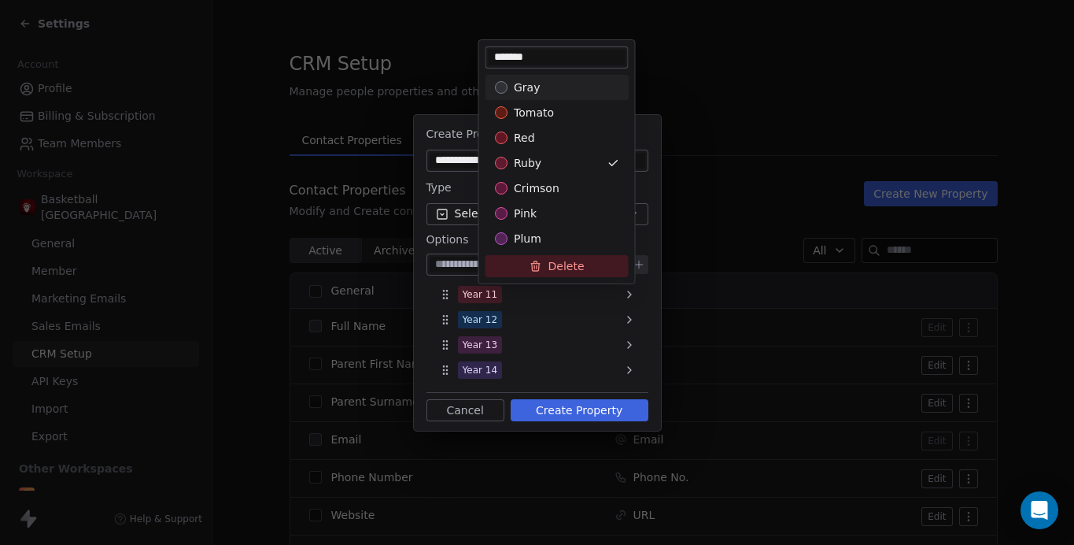
click at [525, 257] on button "Delete" at bounding box center [557, 266] width 143 height 22
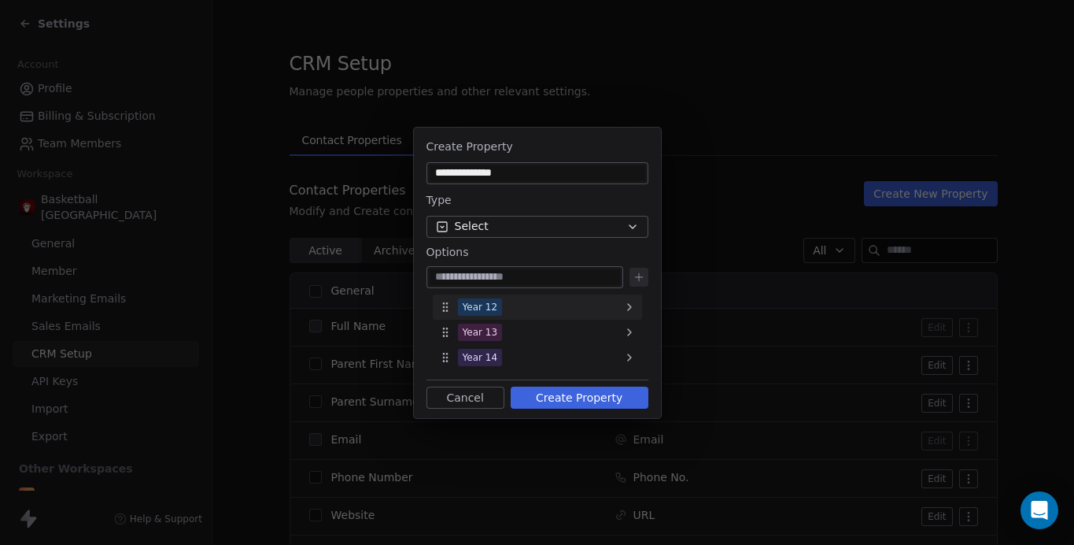
click at [491, 308] on div "Year 12" at bounding box center [480, 307] width 35 height 14
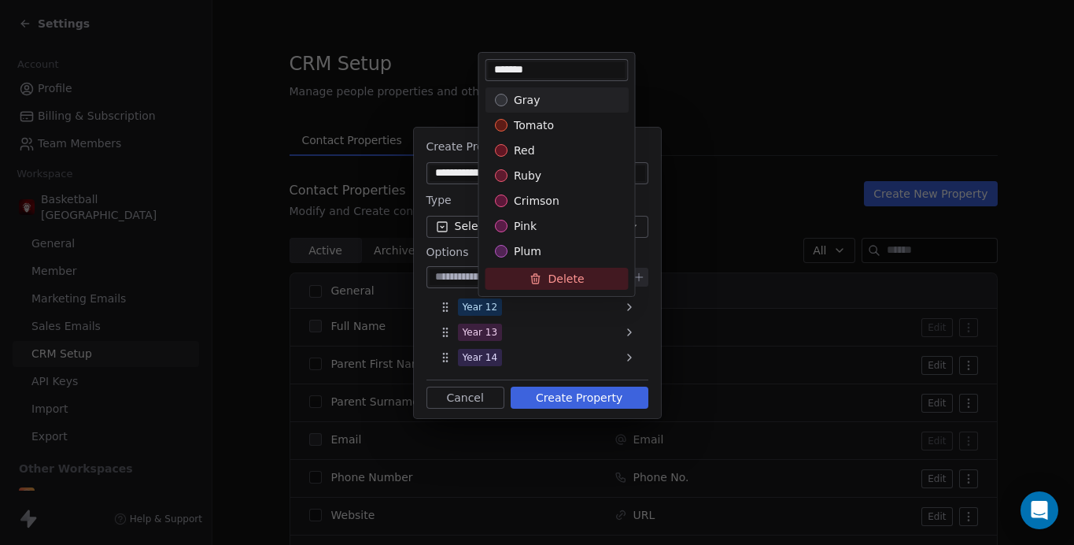
click at [545, 283] on button "Delete" at bounding box center [557, 279] width 143 height 22
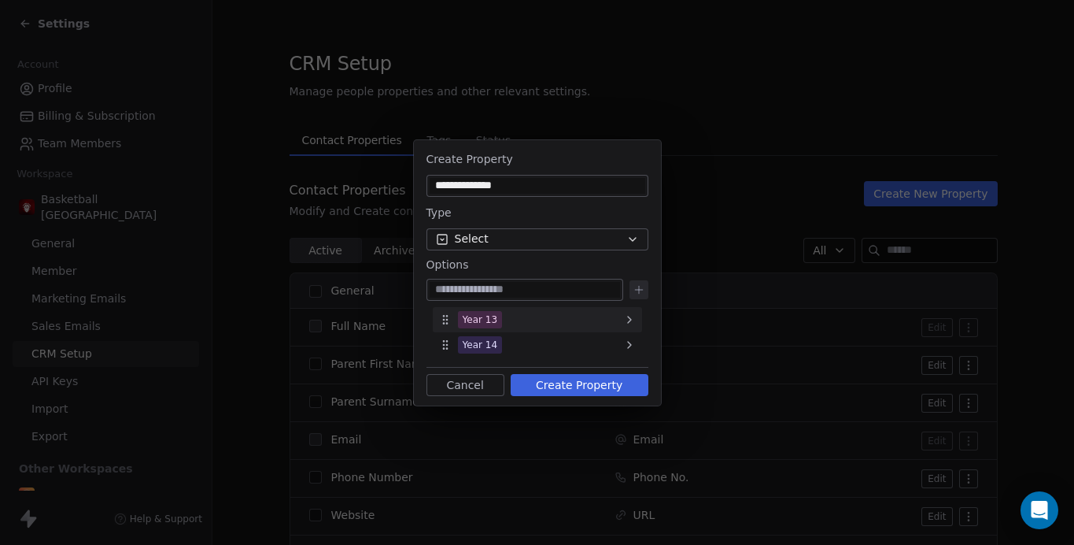
click at [490, 322] on div "Year 13" at bounding box center [480, 319] width 35 height 14
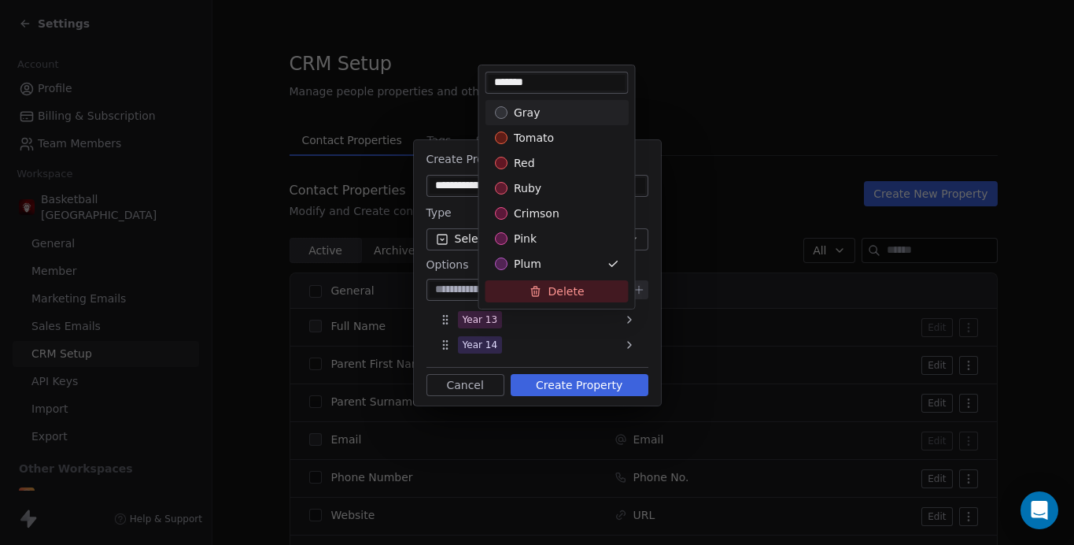
click at [544, 292] on button "Delete" at bounding box center [557, 291] width 143 height 22
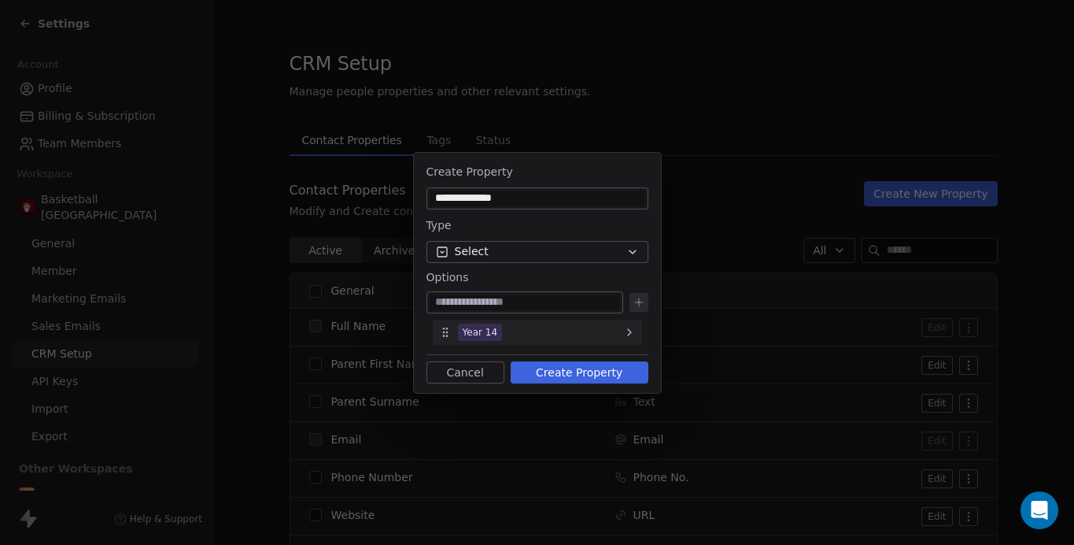
click at [482, 336] on div "Year 14" at bounding box center [480, 332] width 35 height 14
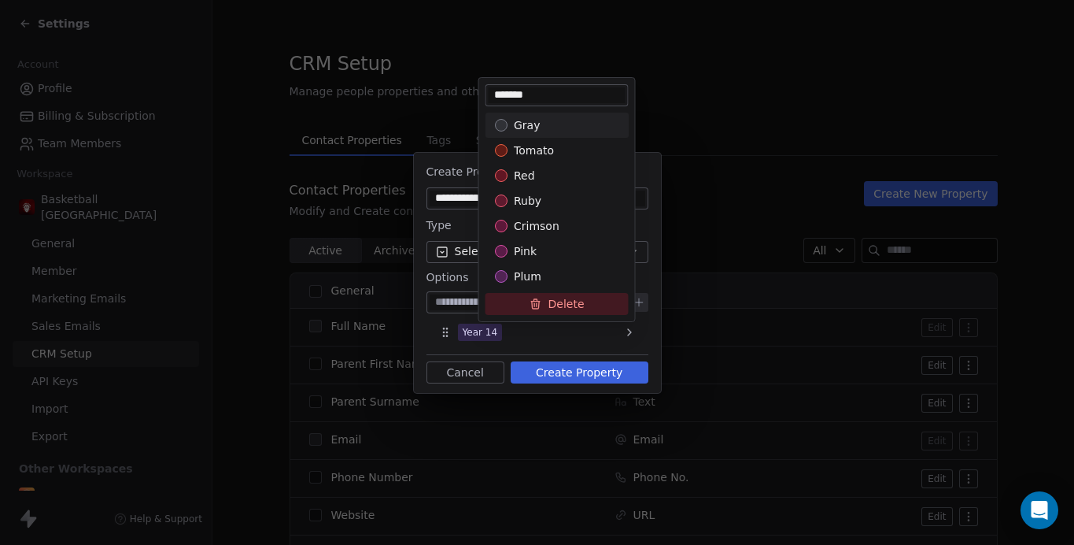
click at [538, 310] on button "Delete" at bounding box center [557, 304] width 143 height 22
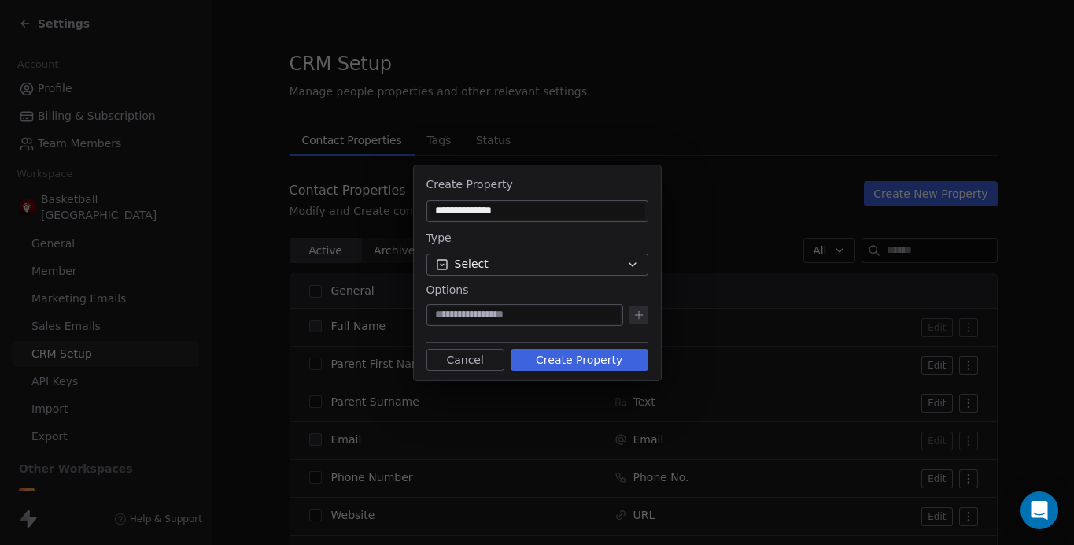
click at [498, 311] on input at bounding box center [525, 315] width 190 height 16
type input "****"
click at [638, 308] on icon at bounding box center [639, 314] width 13 height 13
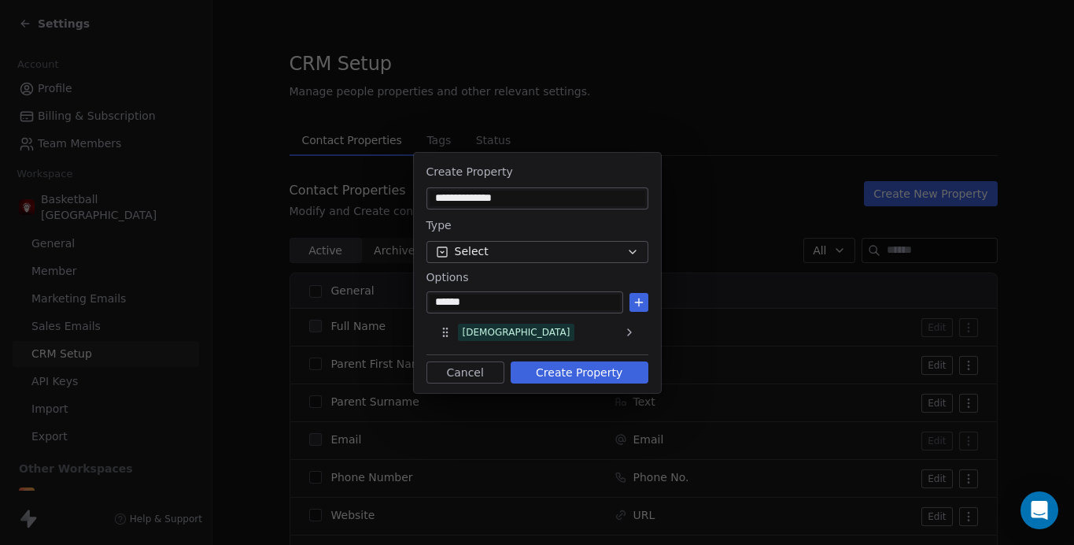
type input "******"
click at [637, 300] on icon at bounding box center [639, 302] width 13 height 13
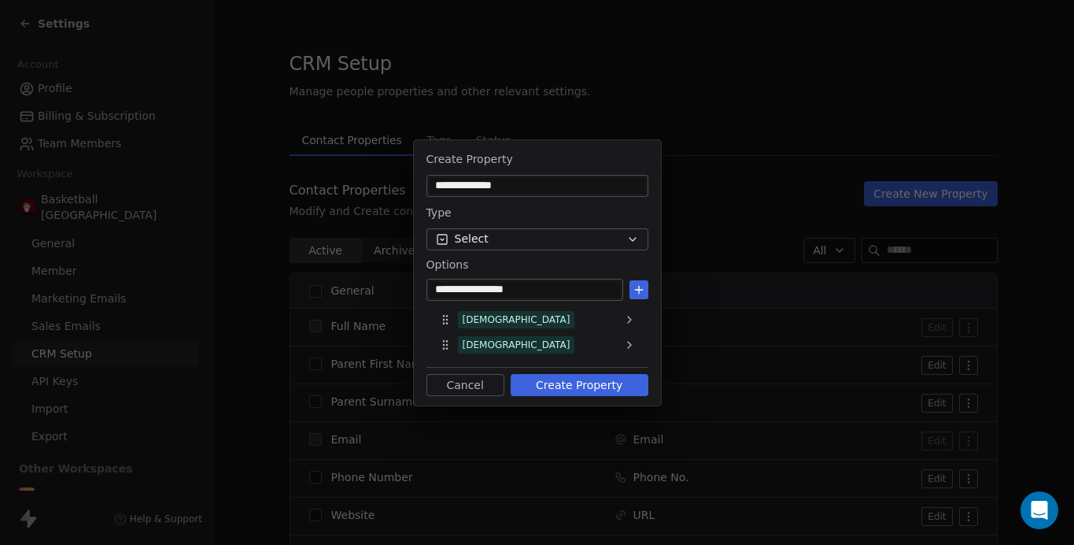
type input "**********"
click at [640, 285] on icon at bounding box center [639, 289] width 13 height 13
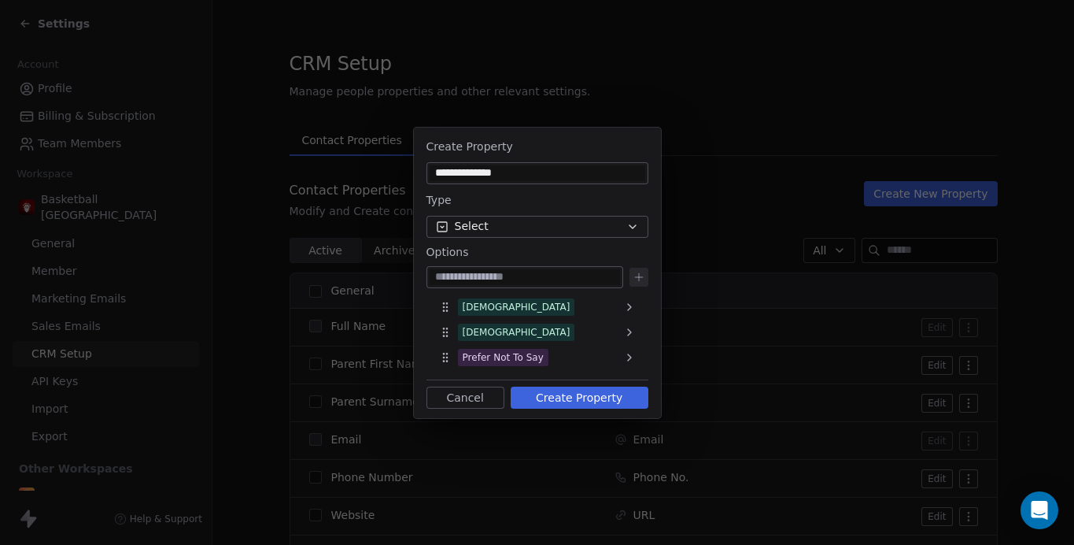
click at [585, 401] on button "Create Property" at bounding box center [580, 397] width 138 height 22
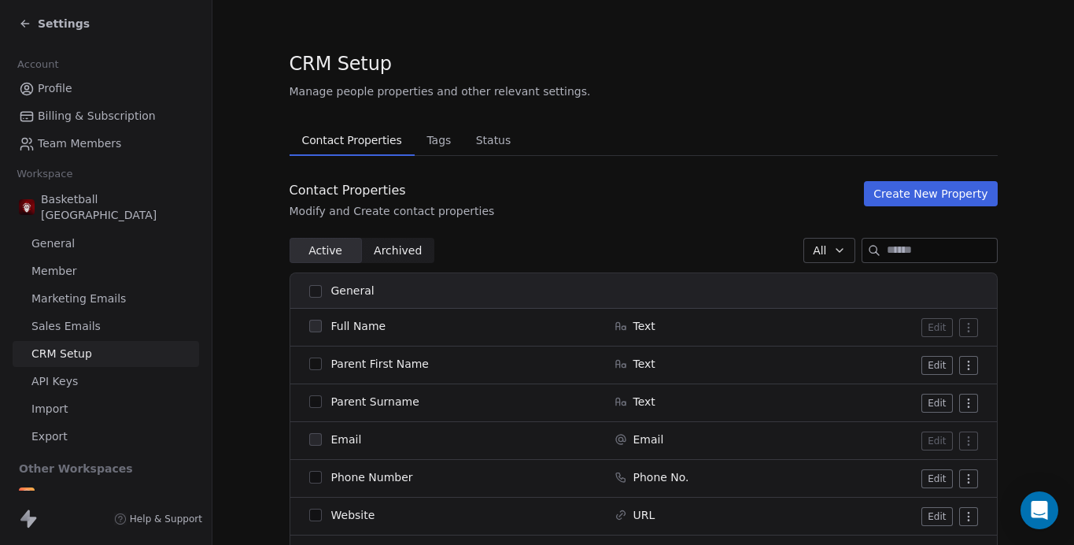
click at [900, 193] on button "Create New Property" at bounding box center [930, 193] width 133 height 25
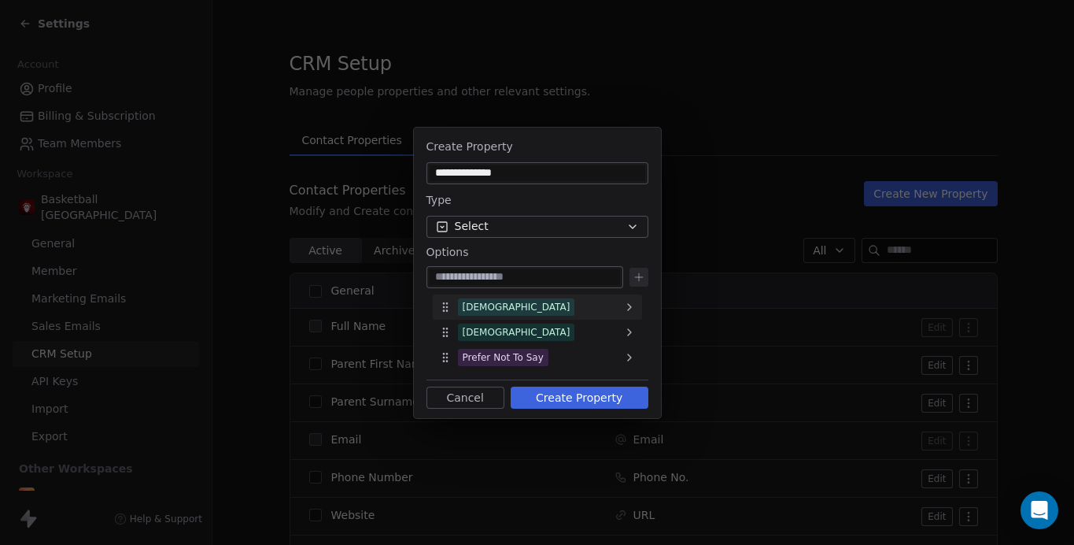
click at [619, 303] on div "Male" at bounding box center [537, 306] width 209 height 25
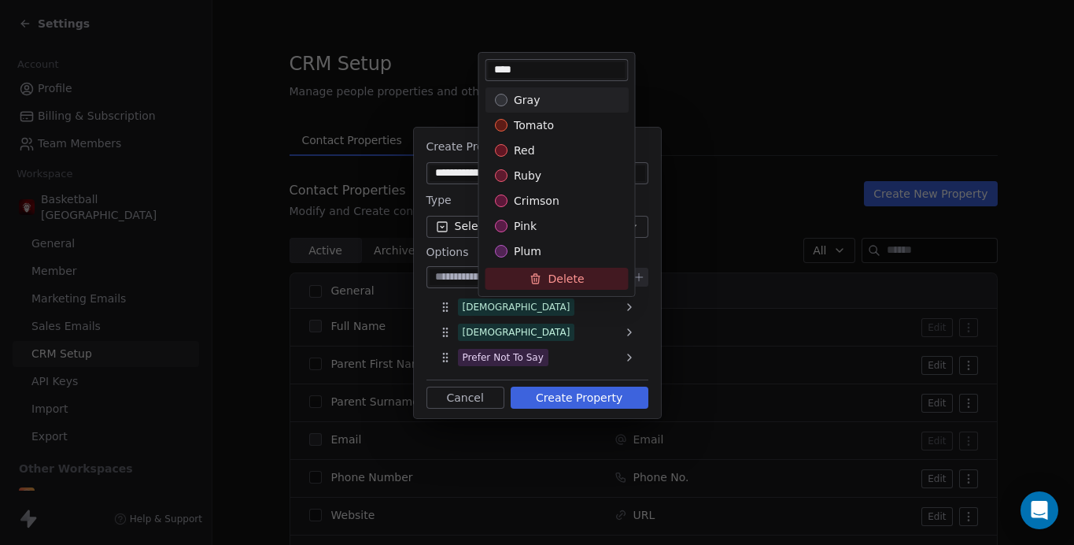
click at [568, 278] on button "Delete" at bounding box center [557, 279] width 143 height 22
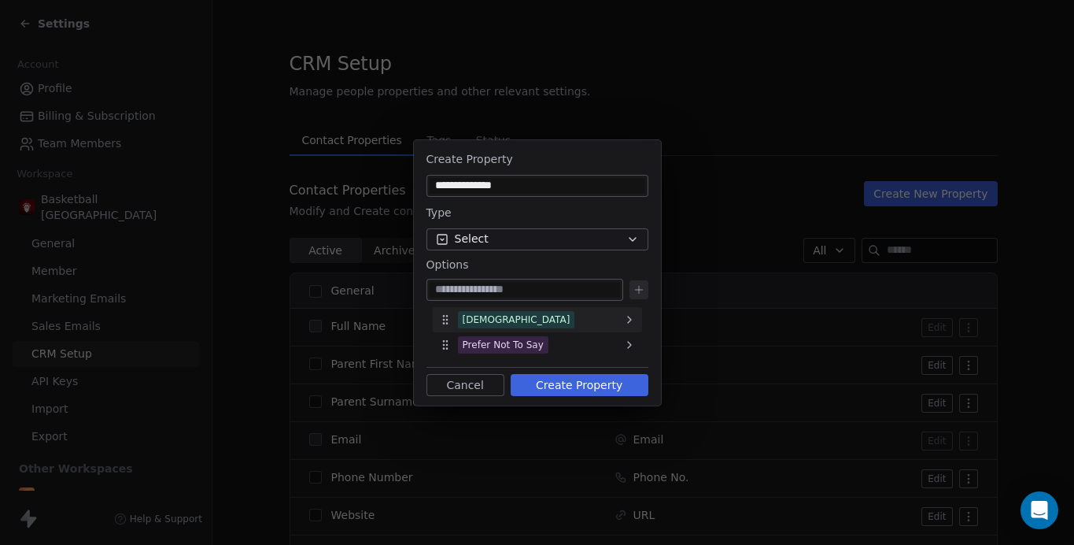
click at [544, 316] on div "Female" at bounding box center [537, 319] width 209 height 25
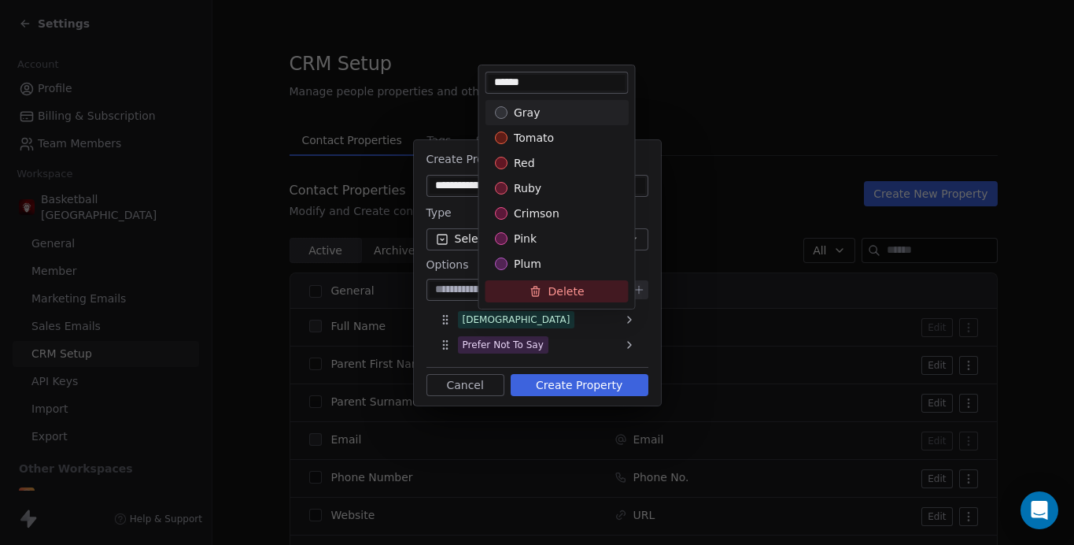
click at [578, 290] on button "Delete" at bounding box center [557, 291] width 143 height 22
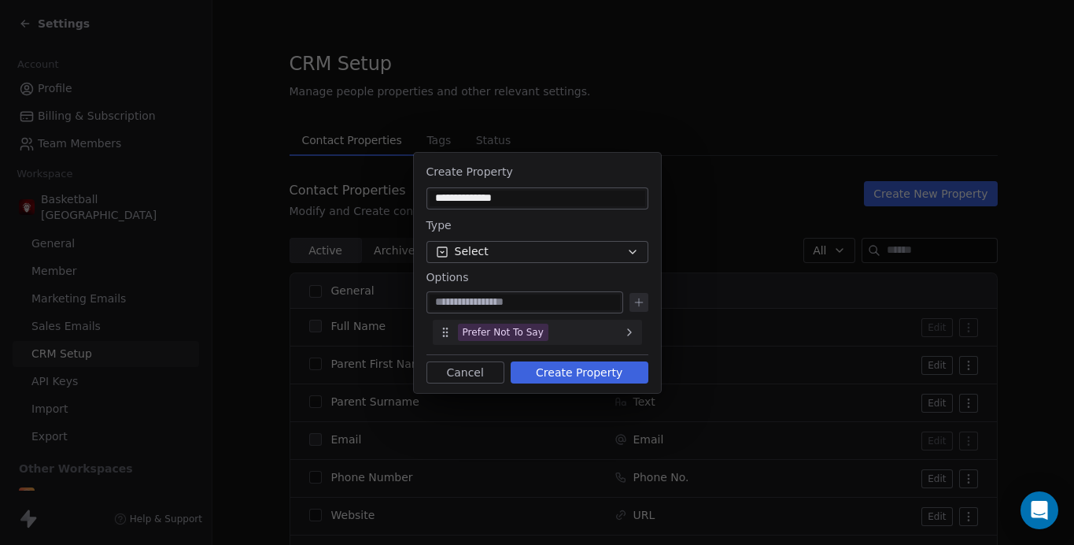
click at [554, 334] on div "Prefer Not To Say" at bounding box center [537, 332] width 209 height 25
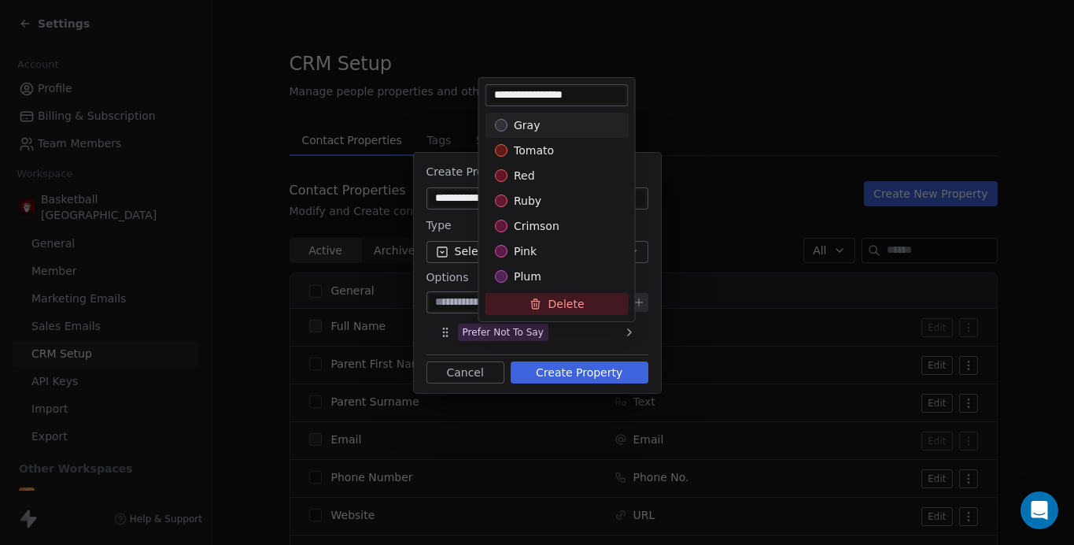
click at [544, 316] on div "Delete" at bounding box center [557, 303] width 156 height 35
click at [539, 311] on button "Delete" at bounding box center [557, 304] width 143 height 22
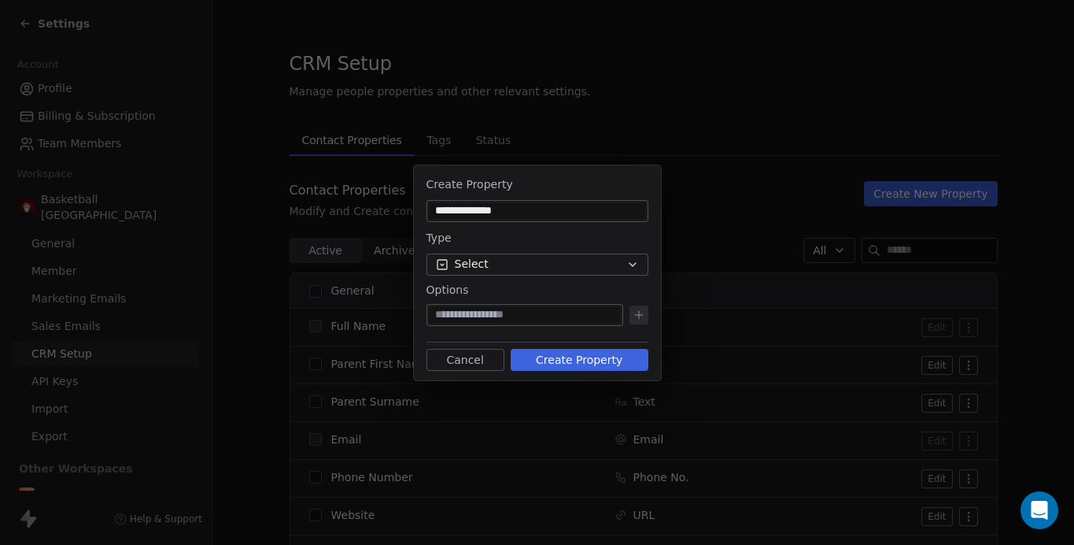
click at [489, 272] on button "Select" at bounding box center [538, 264] width 222 height 22
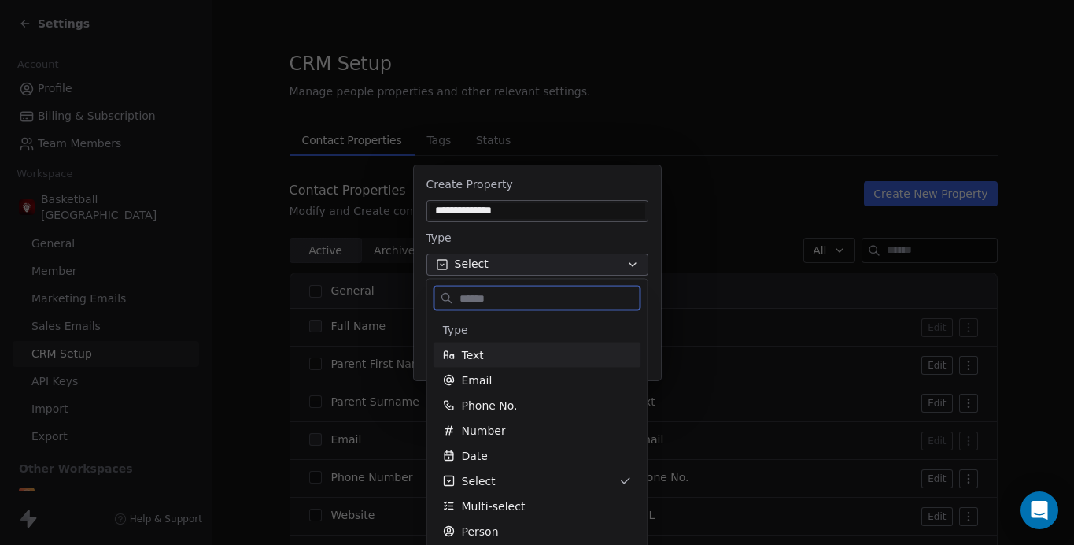
click at [482, 359] on span "Text" at bounding box center [473, 355] width 22 height 16
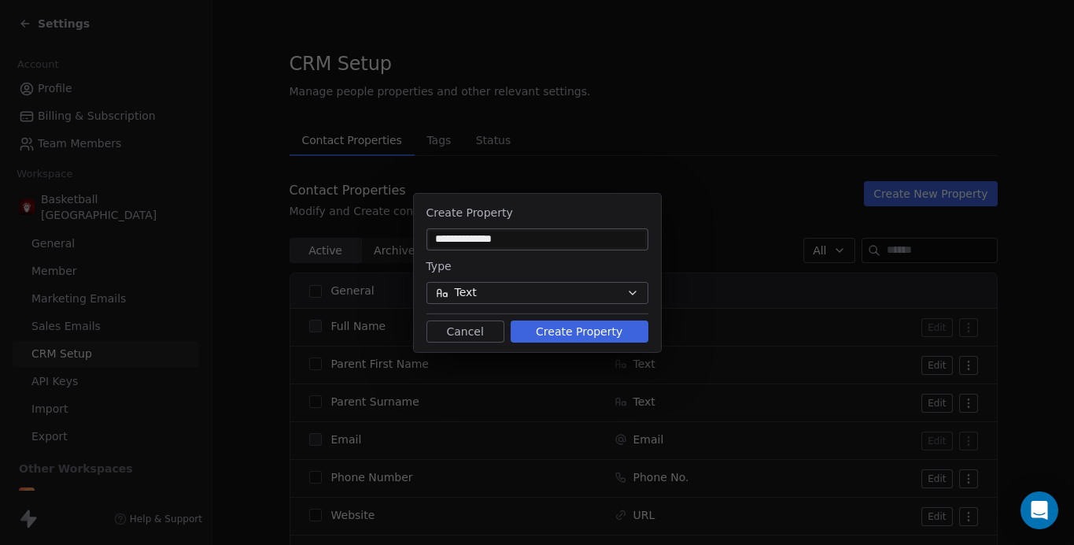
drag, startPoint x: 472, startPoint y: 239, endPoint x: 586, endPoint y: 257, distance: 115.4
click at [578, 253] on div "**********" at bounding box center [537, 273] width 247 height 152
type input "**********"
click at [586, 323] on button "Create Property" at bounding box center [580, 331] width 138 height 22
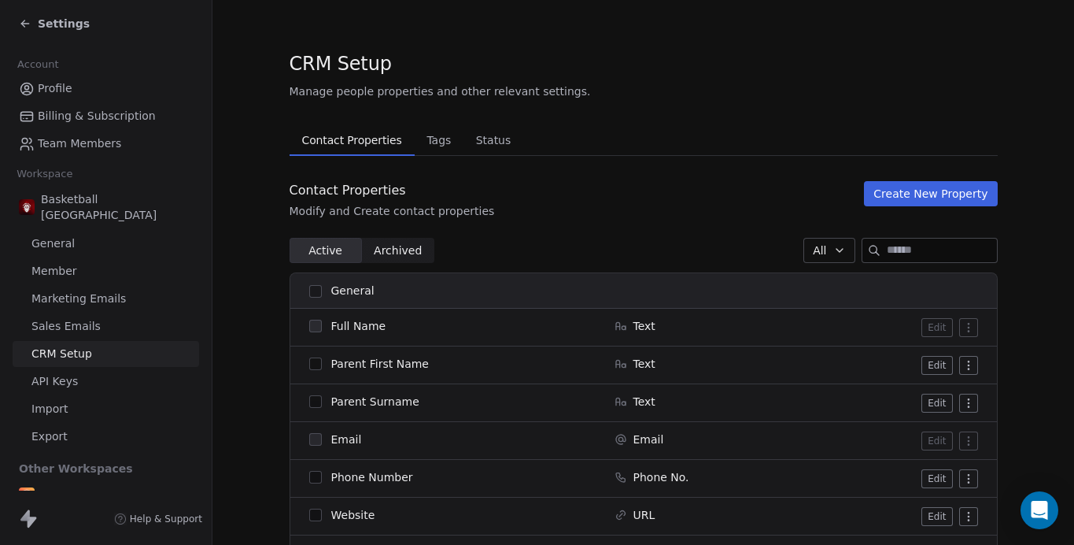
click at [912, 190] on button "Create New Property" at bounding box center [930, 193] width 133 height 25
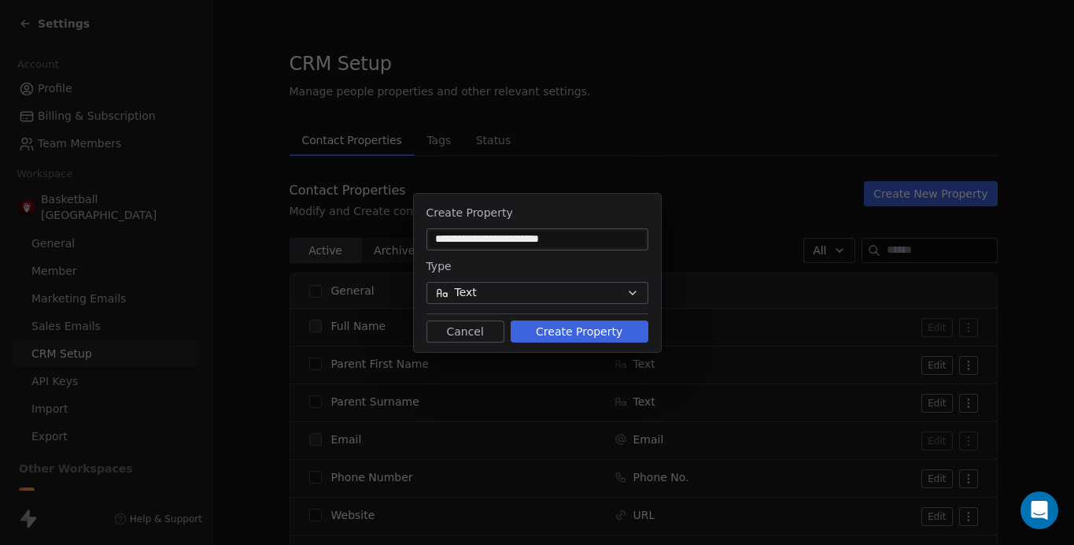
type input "**********"
click at [556, 297] on button "Text" at bounding box center [538, 293] width 222 height 22
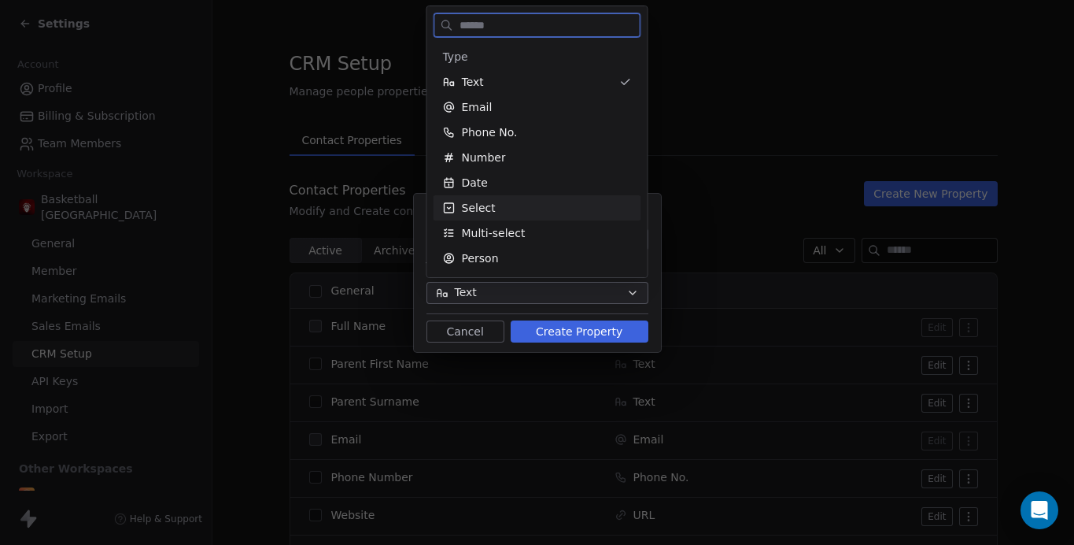
click at [484, 206] on span "Select" at bounding box center [479, 208] width 34 height 16
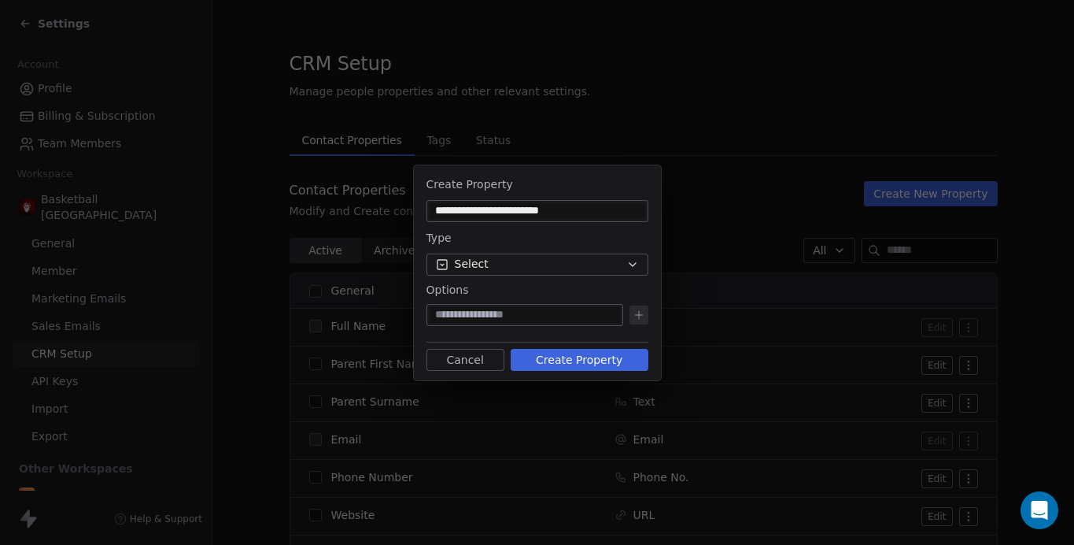
click at [483, 309] on input at bounding box center [525, 315] width 190 height 16
type input "********"
click at [634, 320] on icon at bounding box center [639, 314] width 13 height 13
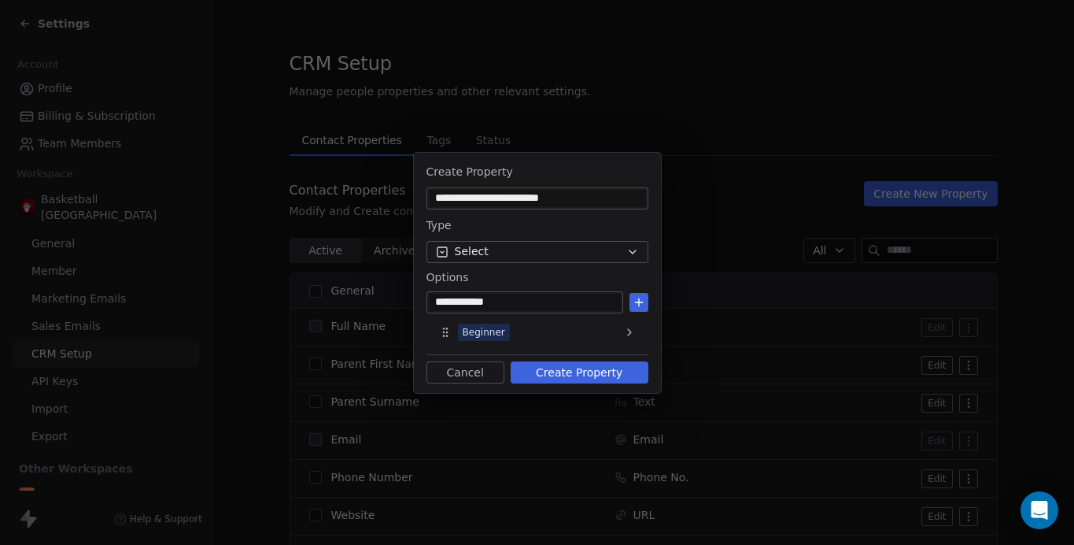
type input "**********"
click at [633, 299] on icon at bounding box center [639, 302] width 13 height 13
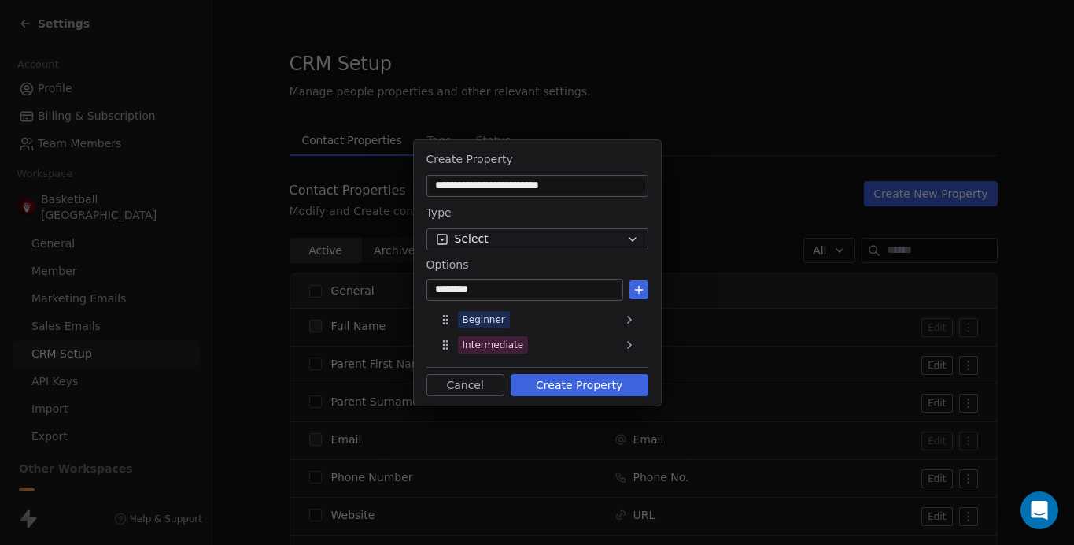
type input "********"
click at [644, 291] on icon at bounding box center [639, 289] width 13 height 13
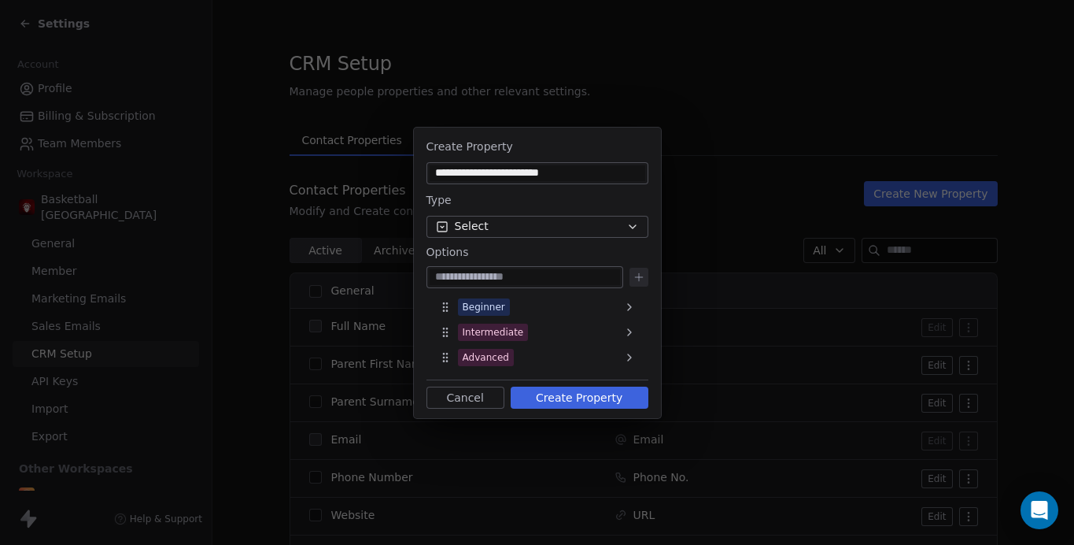
click at [575, 390] on button "Create Property" at bounding box center [580, 397] width 138 height 22
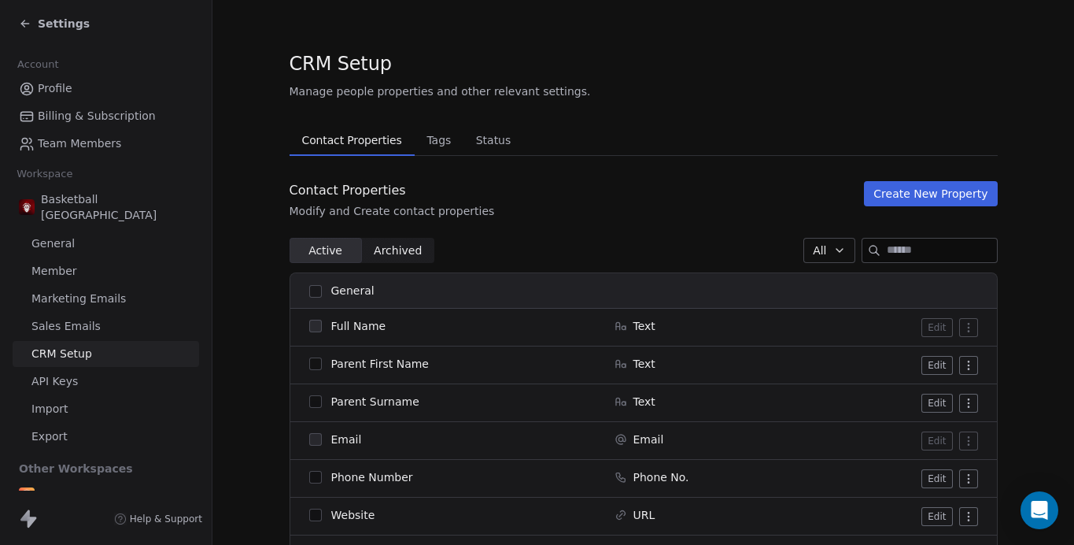
click at [914, 186] on button "Create New Property" at bounding box center [930, 193] width 133 height 25
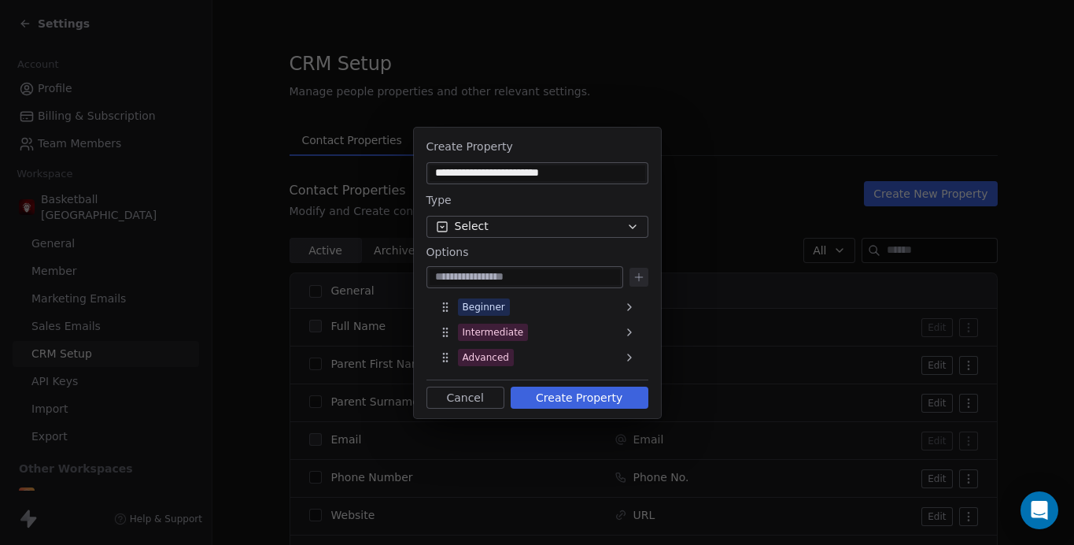
drag, startPoint x: 477, startPoint y: 171, endPoint x: 641, endPoint y: 177, distance: 163.8
click at [639, 175] on input "**********" at bounding box center [538, 173] width 216 height 16
type input "**********"
click at [631, 312] on icon at bounding box center [629, 307] width 13 height 13
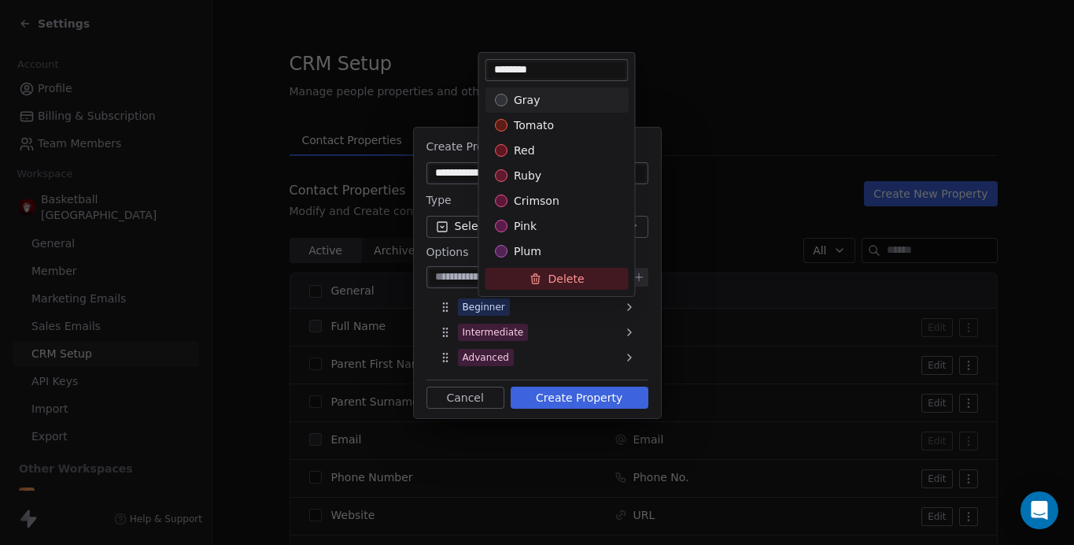
click at [570, 275] on button "Delete" at bounding box center [557, 279] width 143 height 22
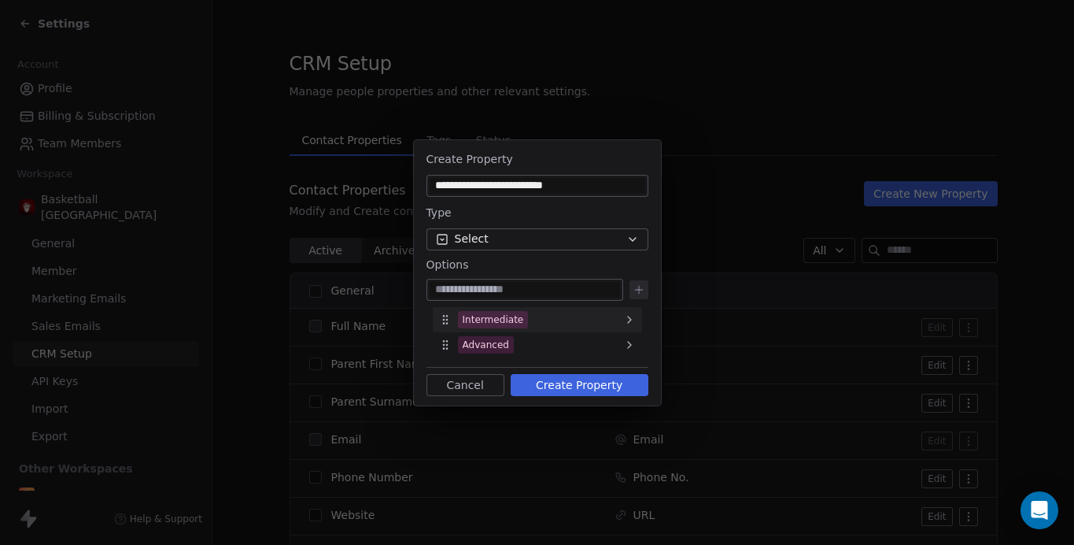
click at [556, 320] on div "Intermediate" at bounding box center [537, 319] width 209 height 25
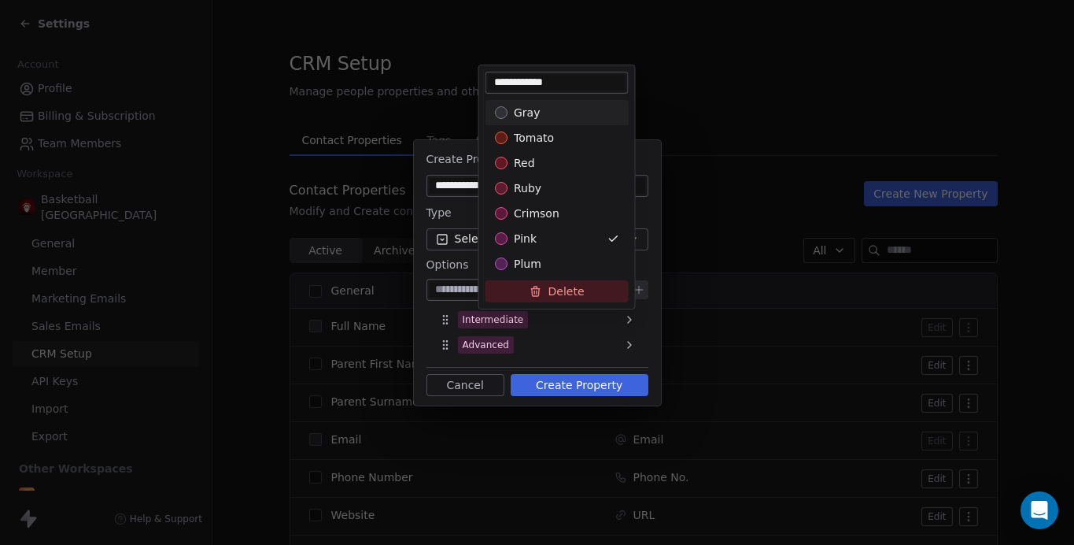
click at [553, 297] on button "Delete" at bounding box center [557, 291] width 143 height 22
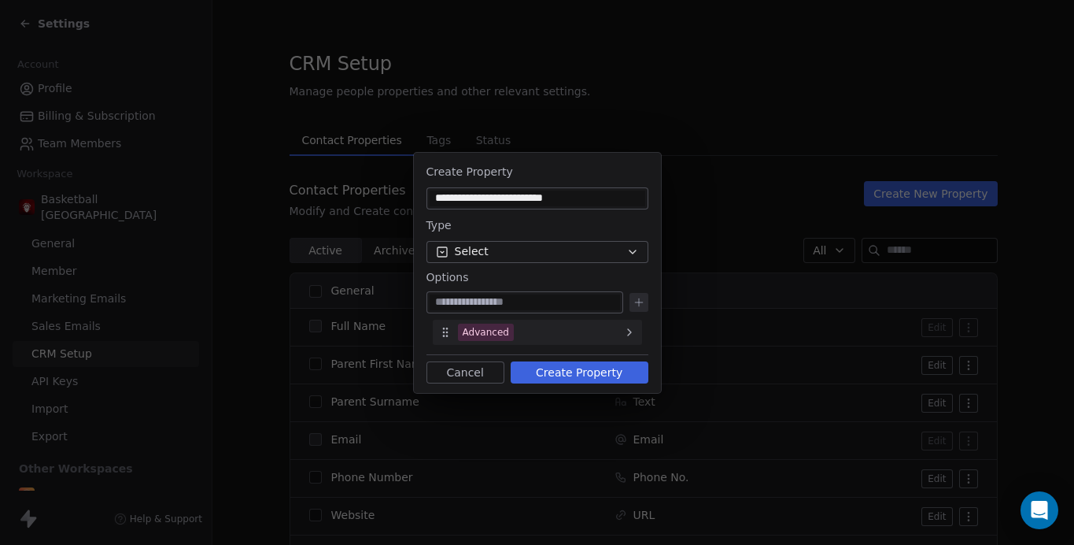
click at [532, 337] on div "Advanced" at bounding box center [537, 332] width 209 height 25
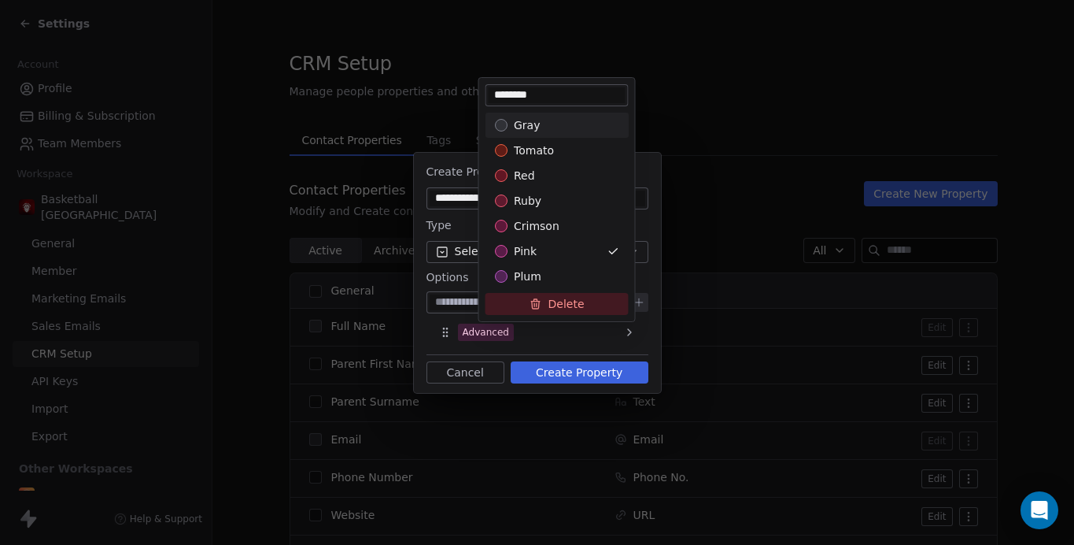
click at [526, 301] on button "Delete" at bounding box center [557, 304] width 143 height 22
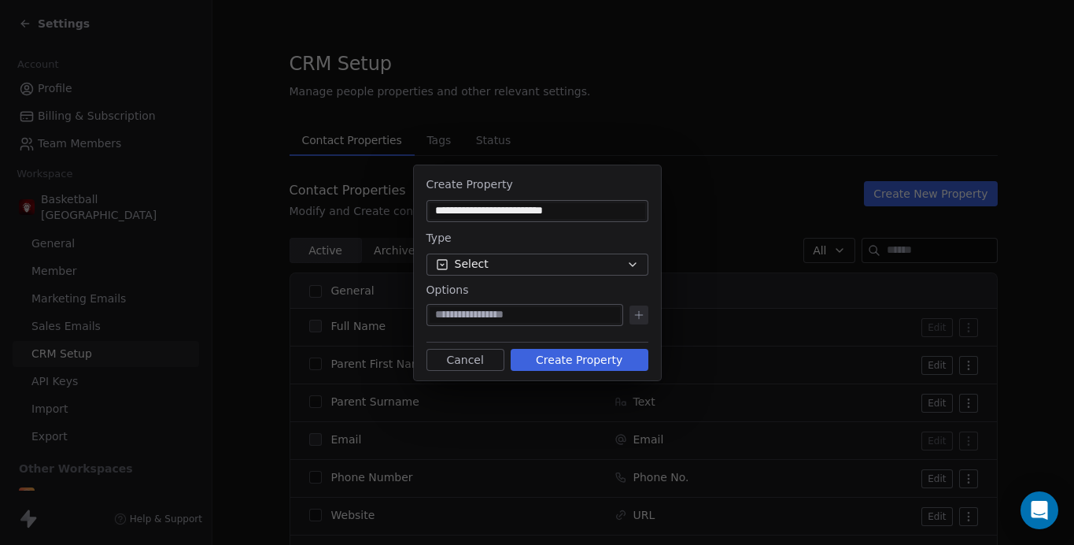
click at [460, 312] on input at bounding box center [525, 315] width 190 height 16
type input "*******"
click at [644, 310] on icon at bounding box center [639, 314] width 13 height 13
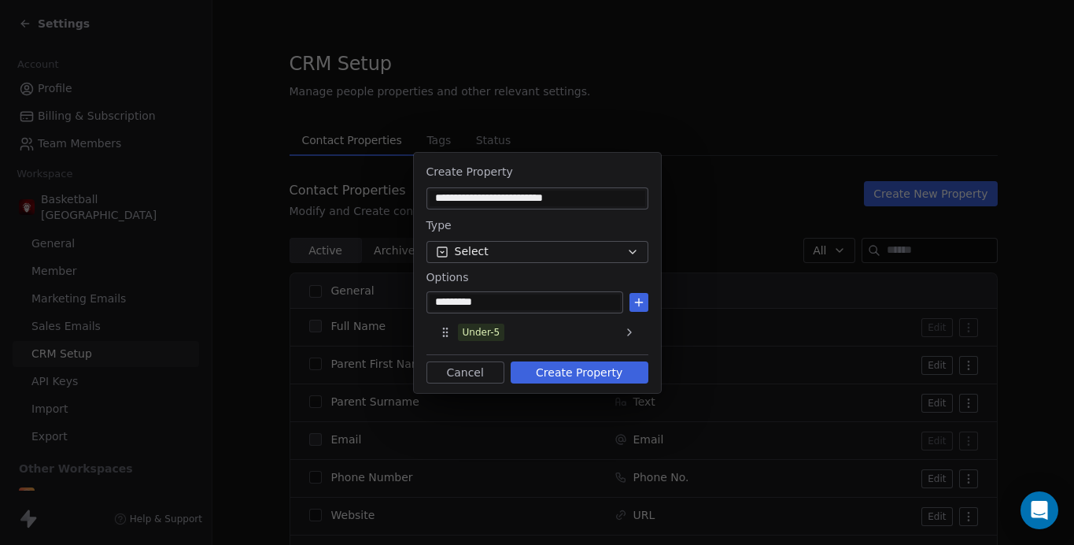
type input "*********"
click at [645, 311] on div "*********" at bounding box center [538, 302] width 222 height 22
click at [645, 310] on button at bounding box center [639, 302] width 19 height 19
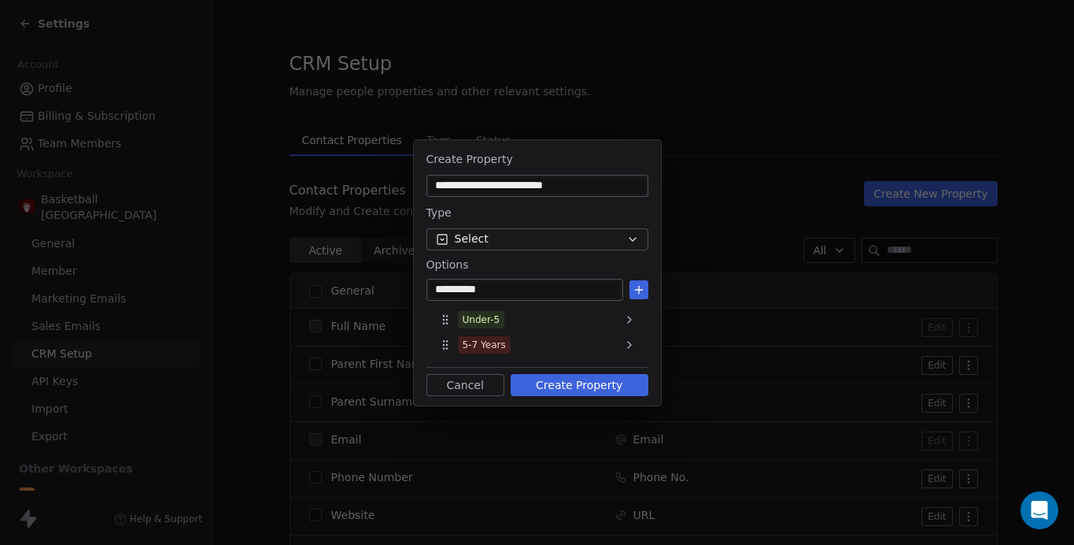
type input "**********"
click at [638, 296] on button at bounding box center [639, 289] width 19 height 19
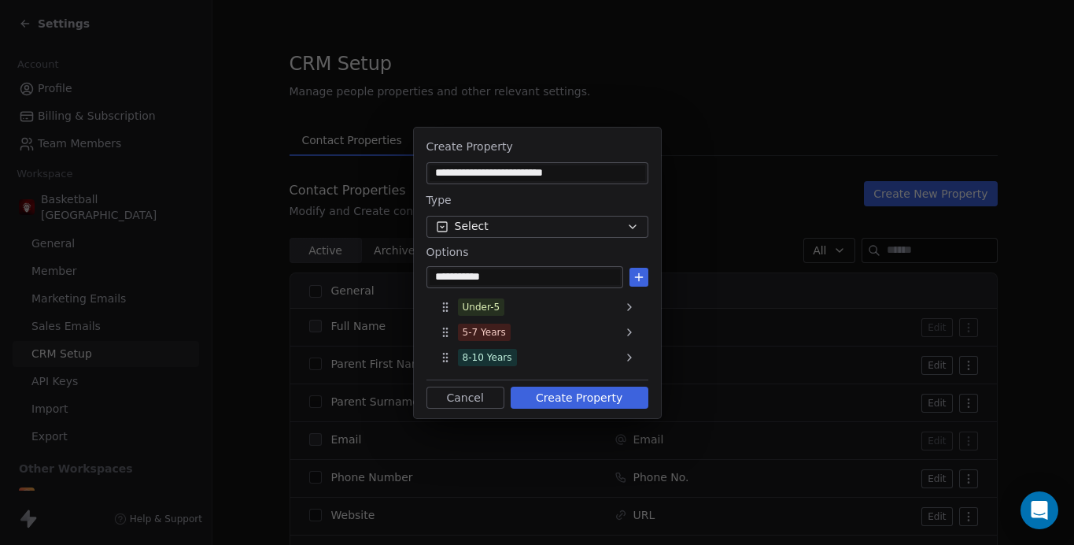
type input "**********"
click at [637, 277] on icon at bounding box center [638, 277] width 7 height 0
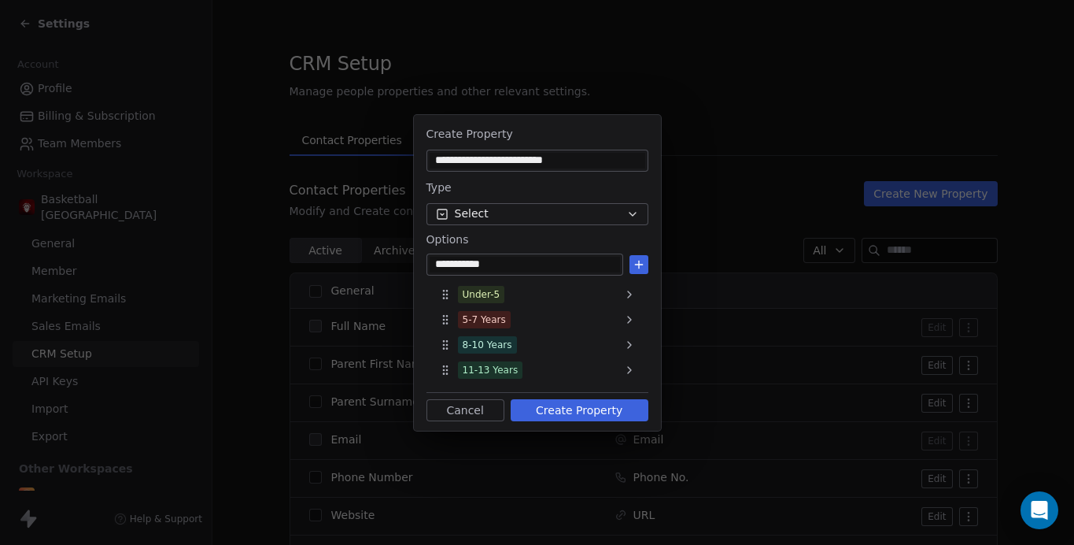
type input "**********"
click at [640, 265] on icon at bounding box center [639, 264] width 13 height 13
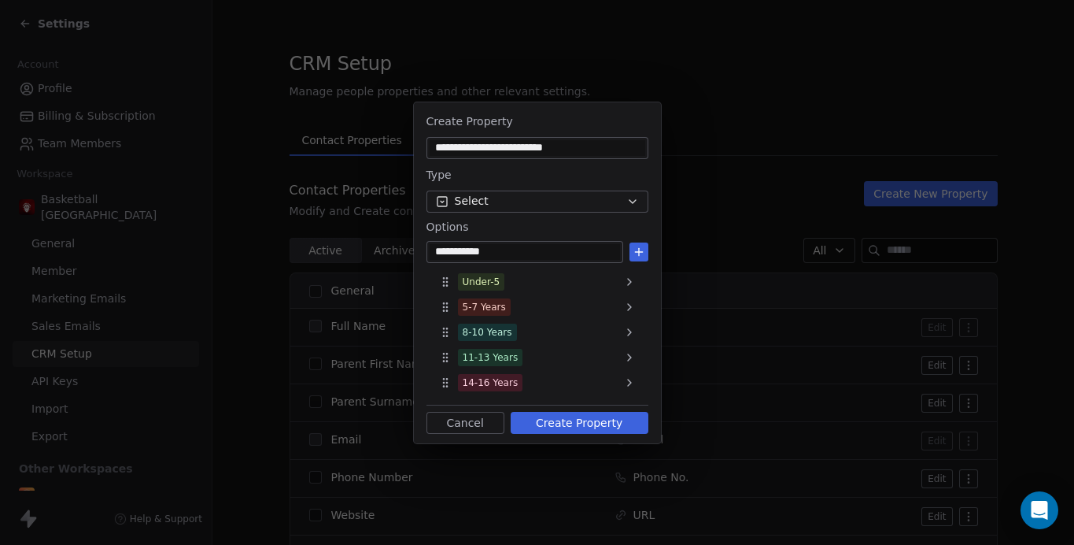
type input "**********"
click at [635, 250] on icon at bounding box center [639, 252] width 13 height 13
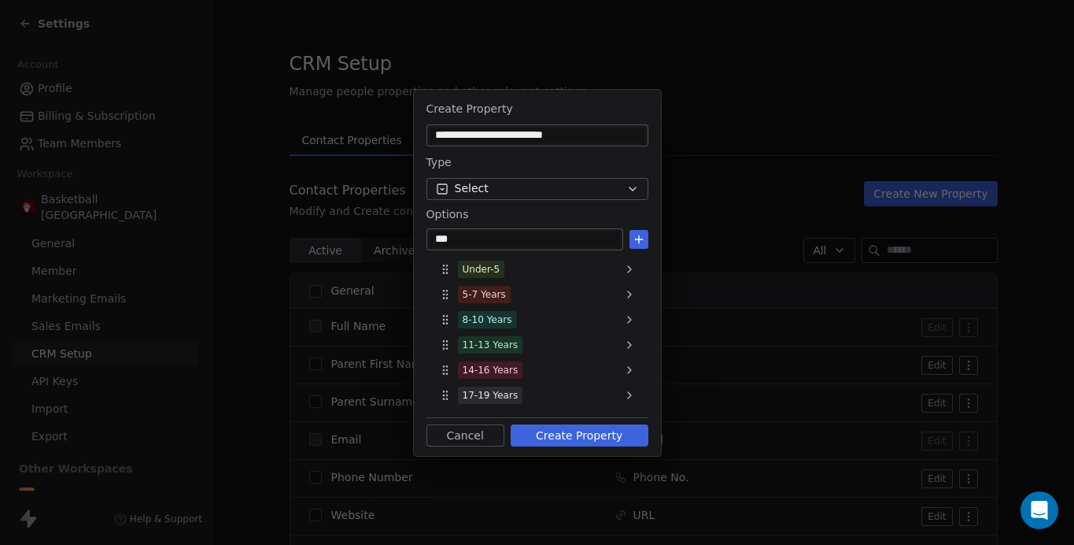
type input "***"
click at [641, 236] on icon at bounding box center [639, 239] width 13 height 13
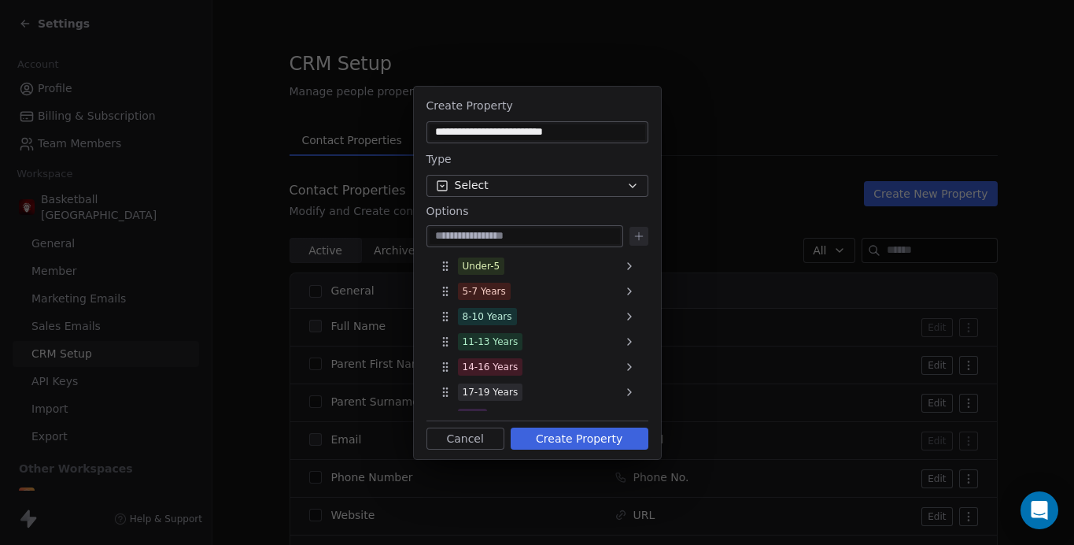
click at [582, 438] on button "Create Property" at bounding box center [580, 438] width 138 height 22
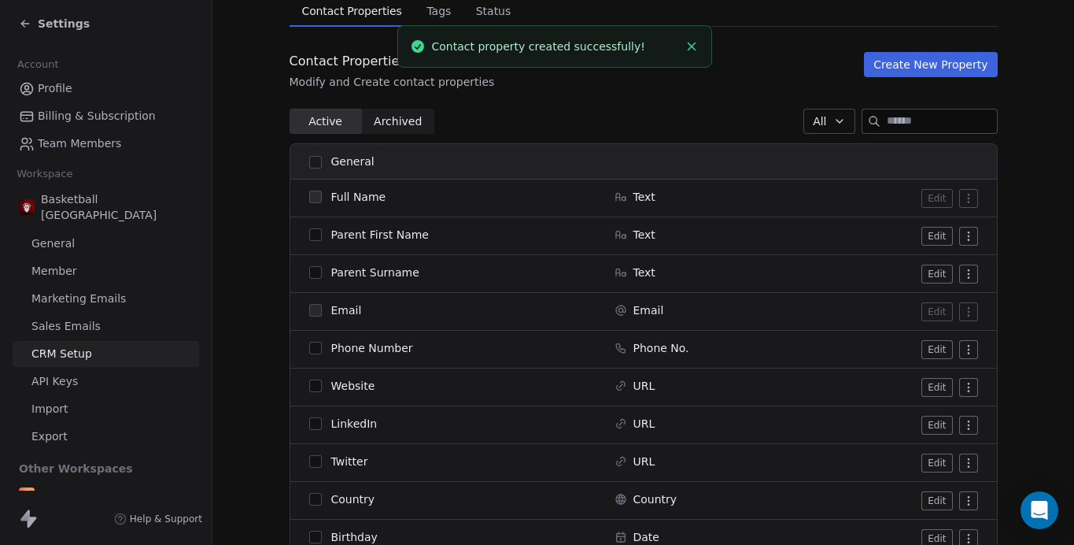
scroll to position [127, 0]
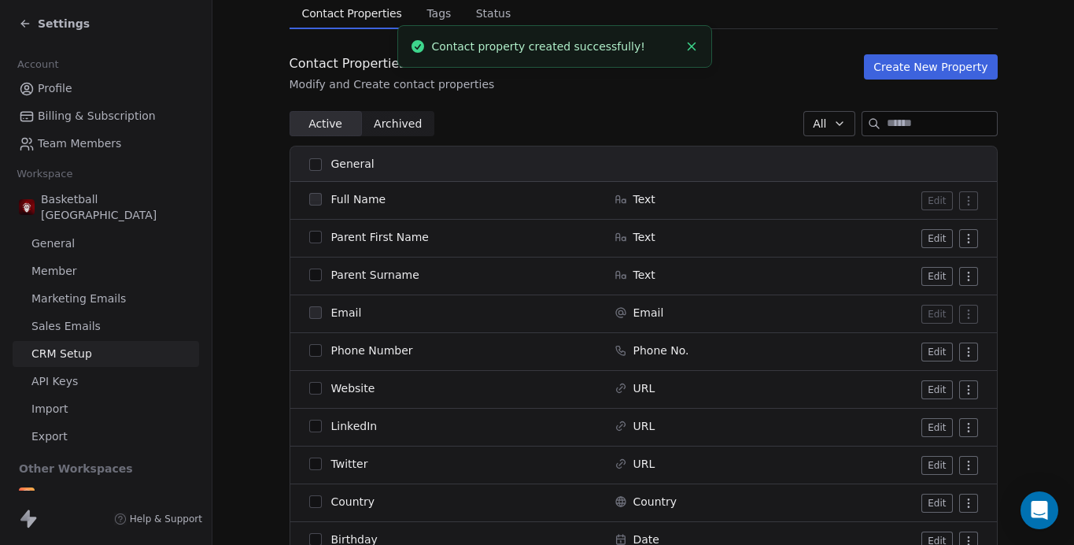
click at [962, 65] on button "Create New Property" at bounding box center [930, 66] width 133 height 25
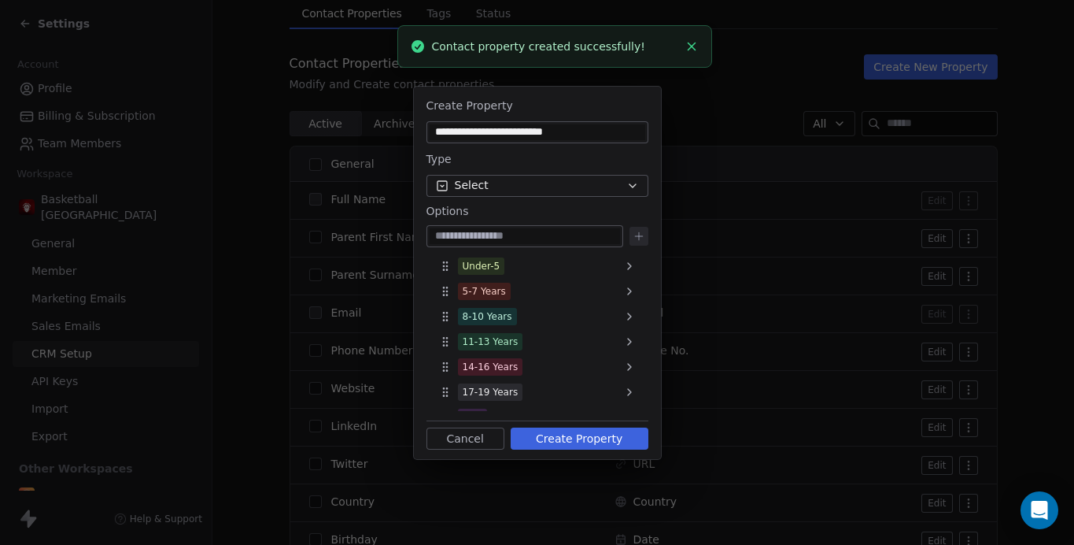
click at [480, 135] on input "**********" at bounding box center [538, 132] width 216 height 16
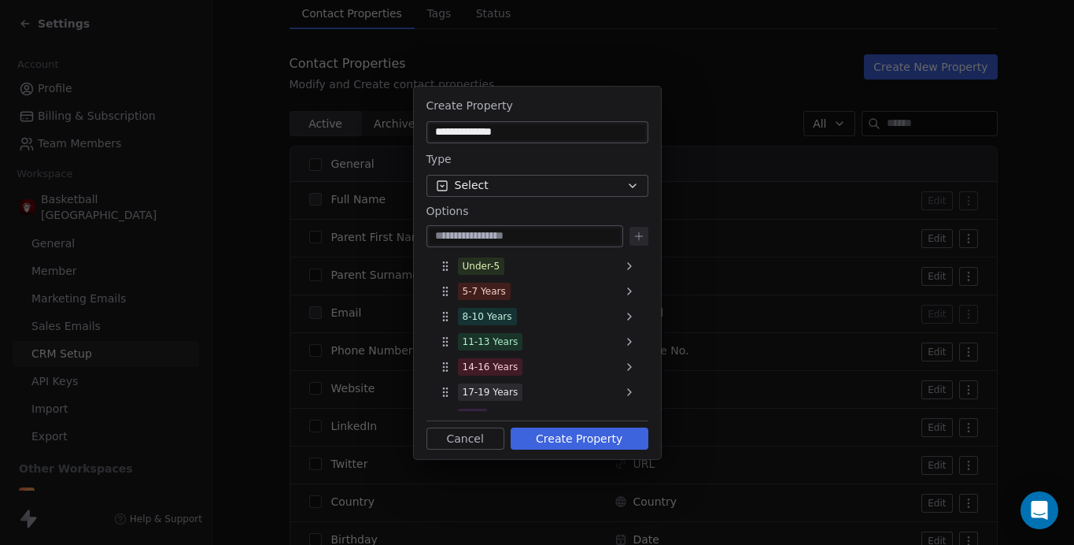
type input "**********"
click at [487, 183] on button "Select" at bounding box center [538, 186] width 222 height 22
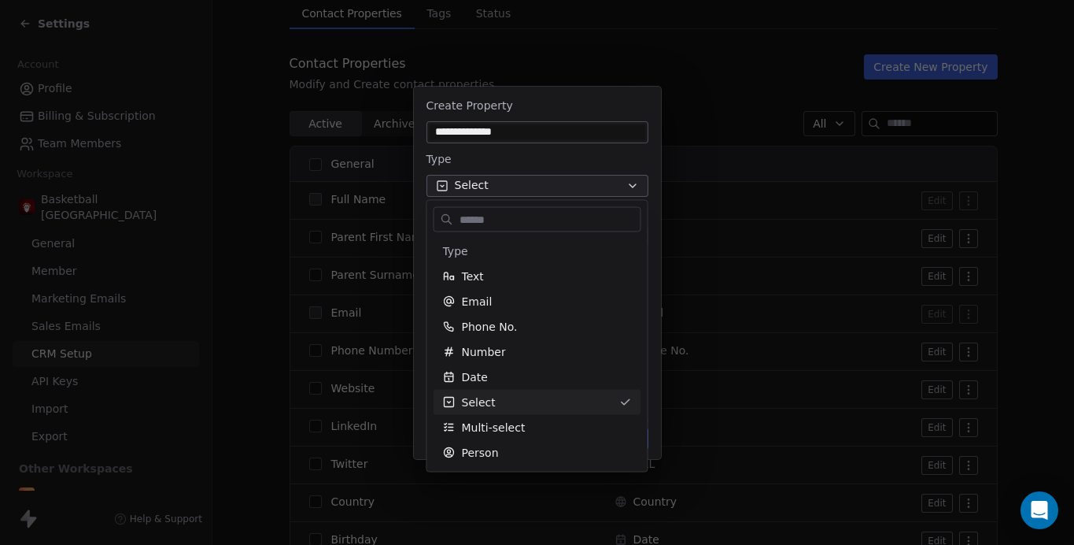
click at [598, 152] on div "**********" at bounding box center [537, 273] width 1074 height 372
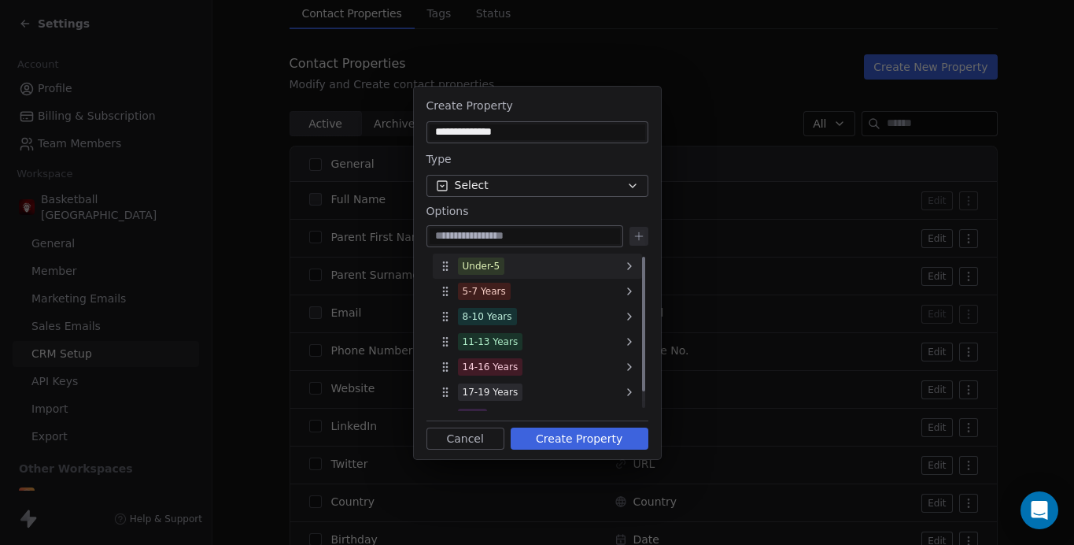
click at [632, 268] on icon at bounding box center [629, 266] width 13 height 13
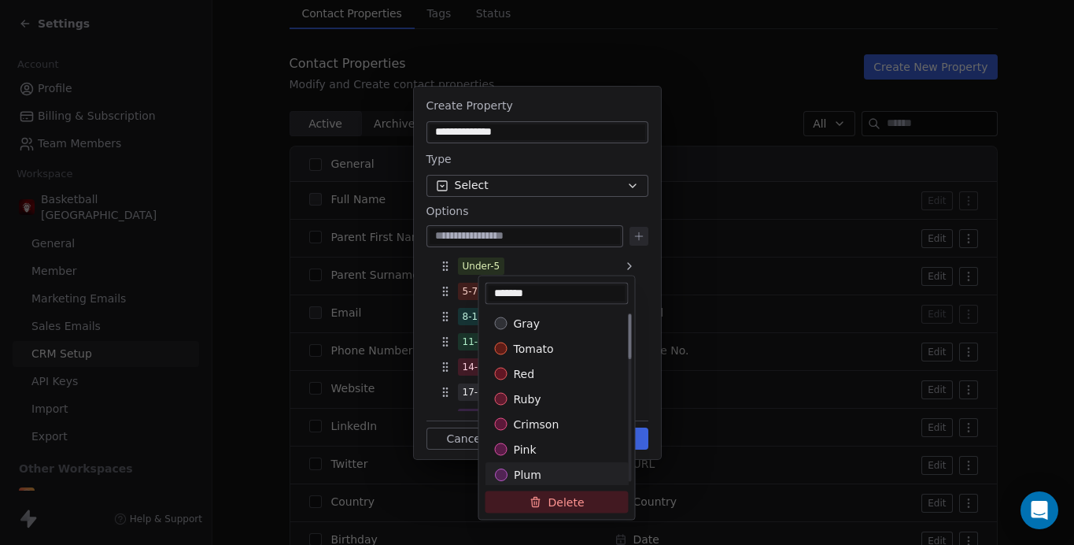
click at [566, 511] on button "Delete" at bounding box center [557, 502] width 143 height 22
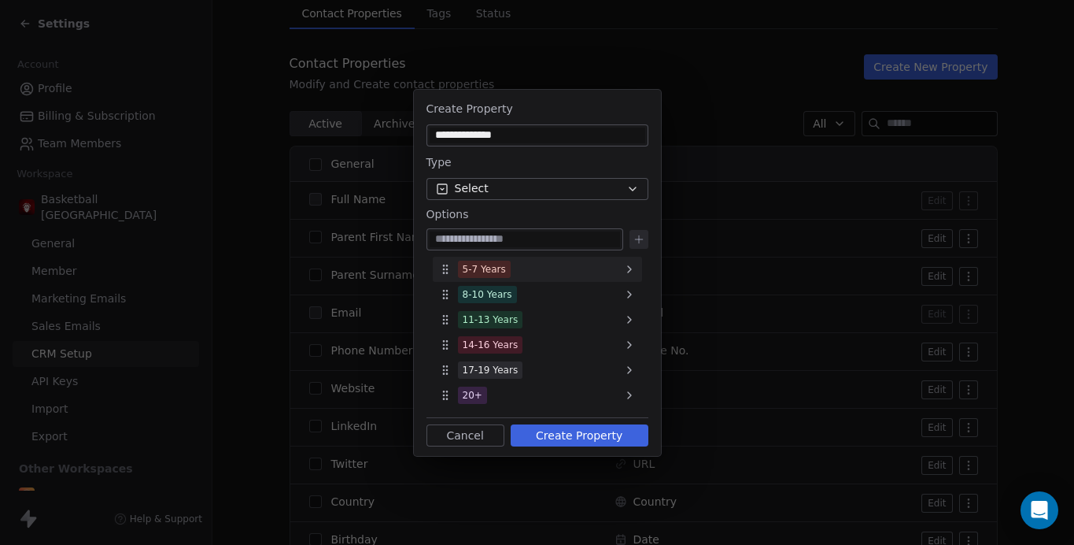
click at [626, 269] on icon at bounding box center [629, 269] width 13 height 13
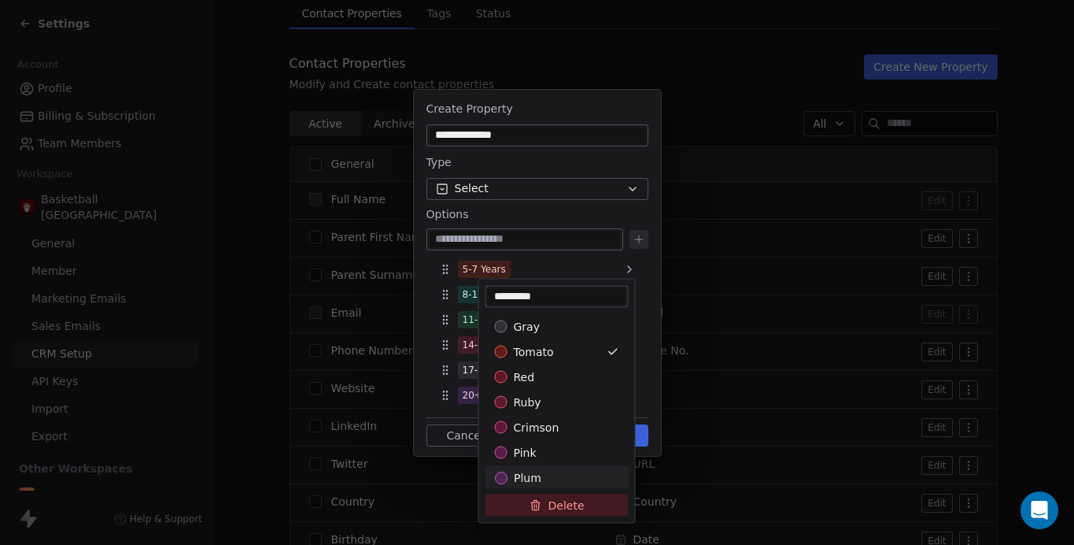
click at [569, 512] on button "Delete" at bounding box center [557, 505] width 143 height 22
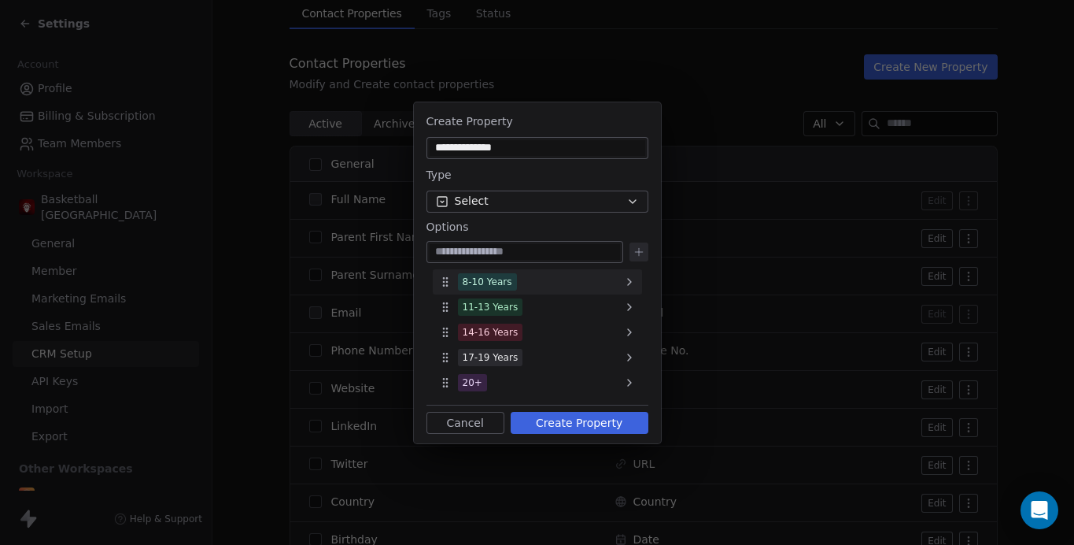
click at [604, 275] on div "8-10 Years" at bounding box center [537, 281] width 209 height 25
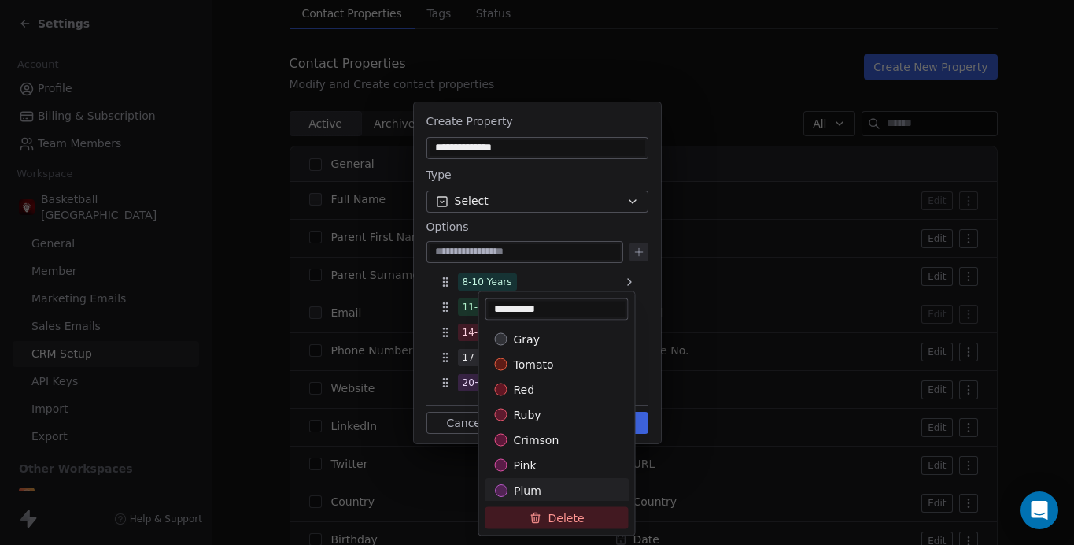
click at [565, 521] on button "Delete" at bounding box center [557, 518] width 143 height 22
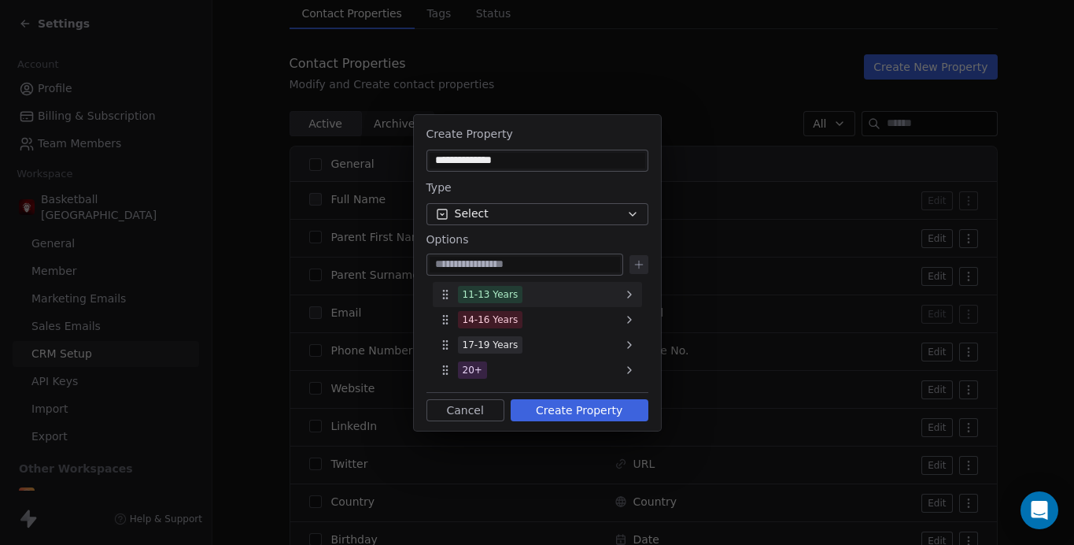
click at [545, 303] on div "11-13 Years" at bounding box center [537, 294] width 209 height 25
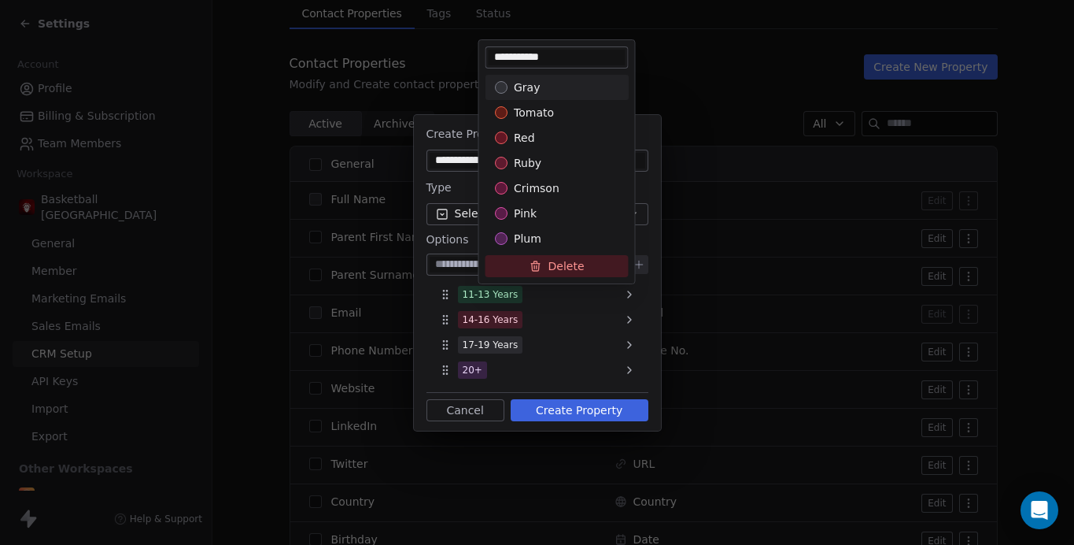
click at [560, 267] on button "Delete" at bounding box center [557, 266] width 143 height 22
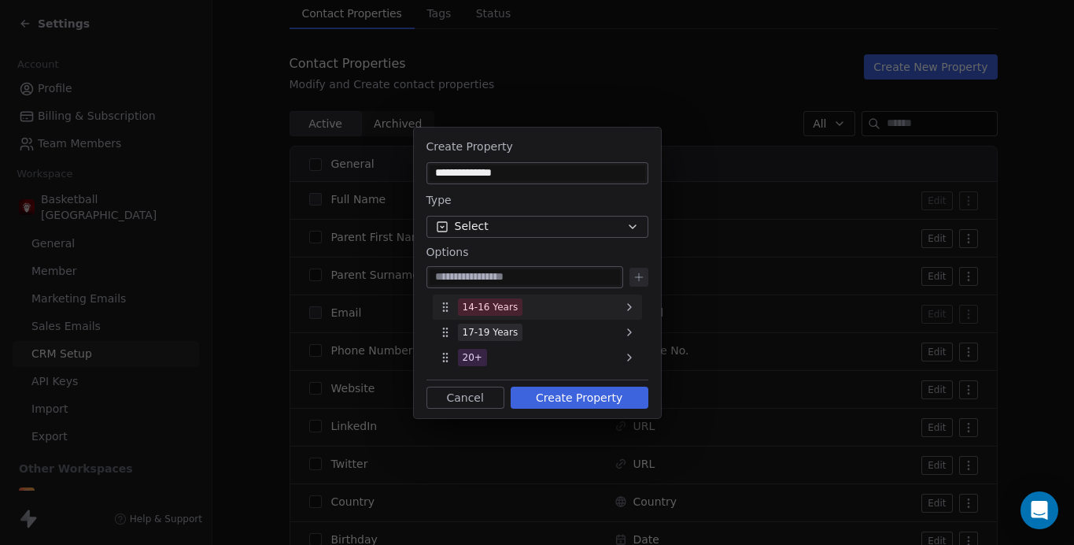
click at [493, 301] on div "14-16 Years" at bounding box center [491, 307] width 56 height 14
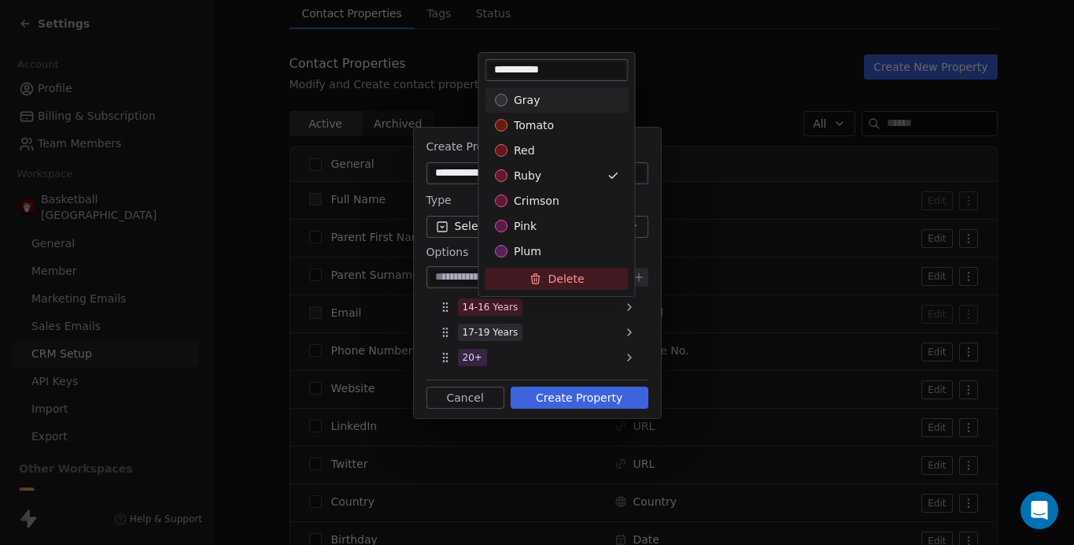
click at [545, 283] on button "Delete" at bounding box center [557, 279] width 143 height 22
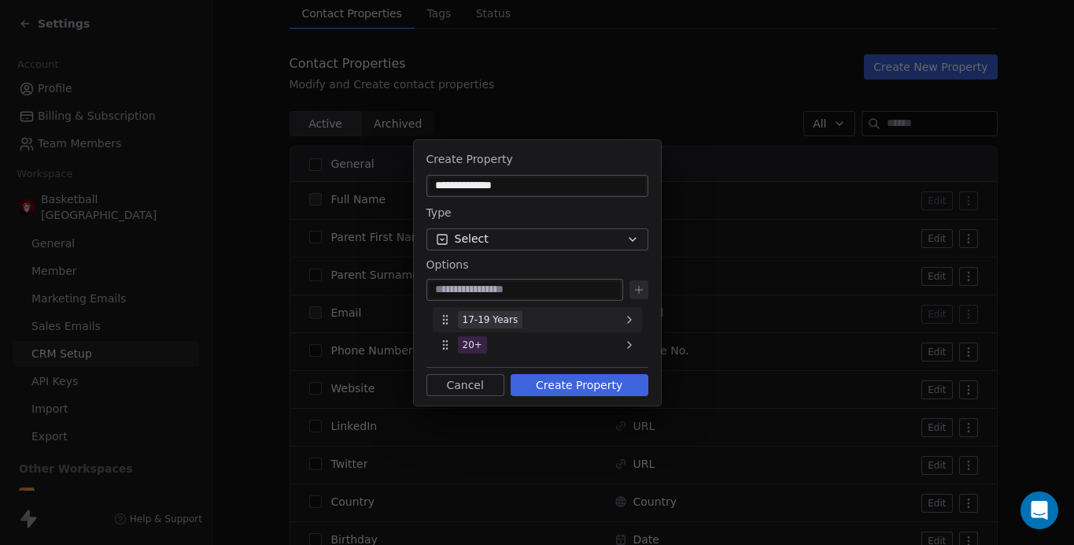
click at [515, 320] on span "17-19 Years" at bounding box center [490, 319] width 65 height 17
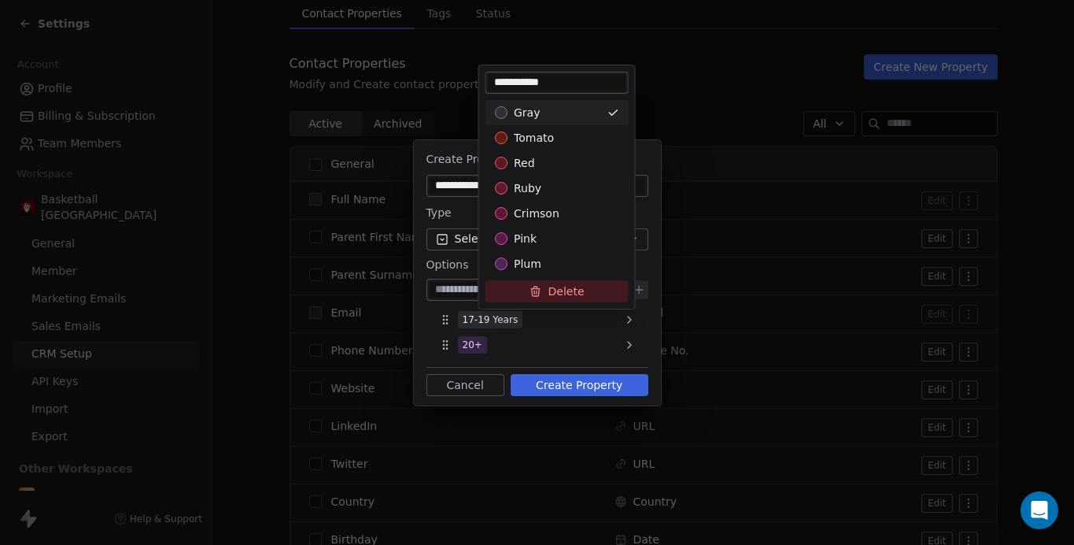
click at [561, 292] on button "Delete" at bounding box center [557, 291] width 143 height 22
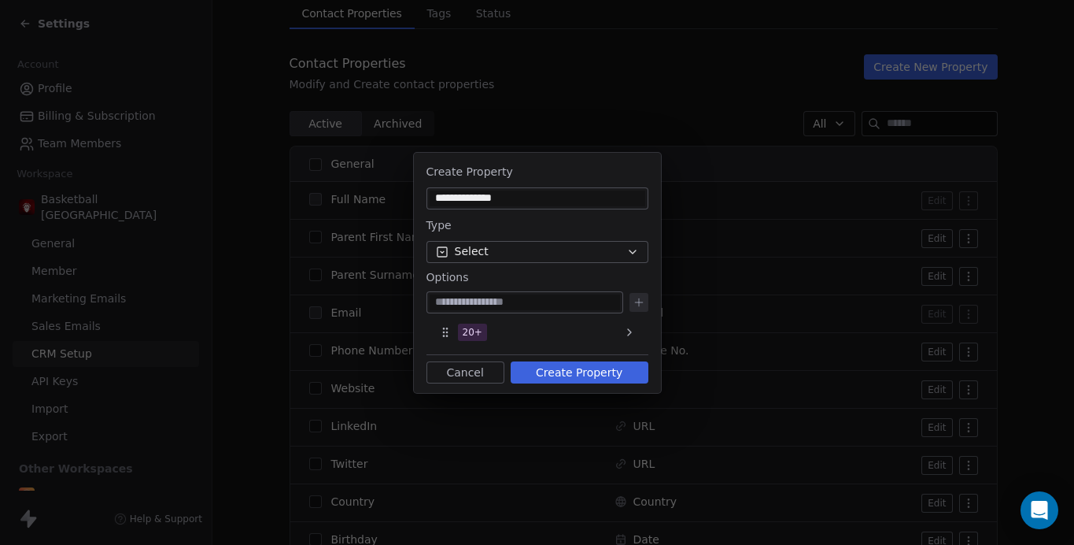
click at [486, 331] on div "20+" at bounding box center [537, 332] width 209 height 25
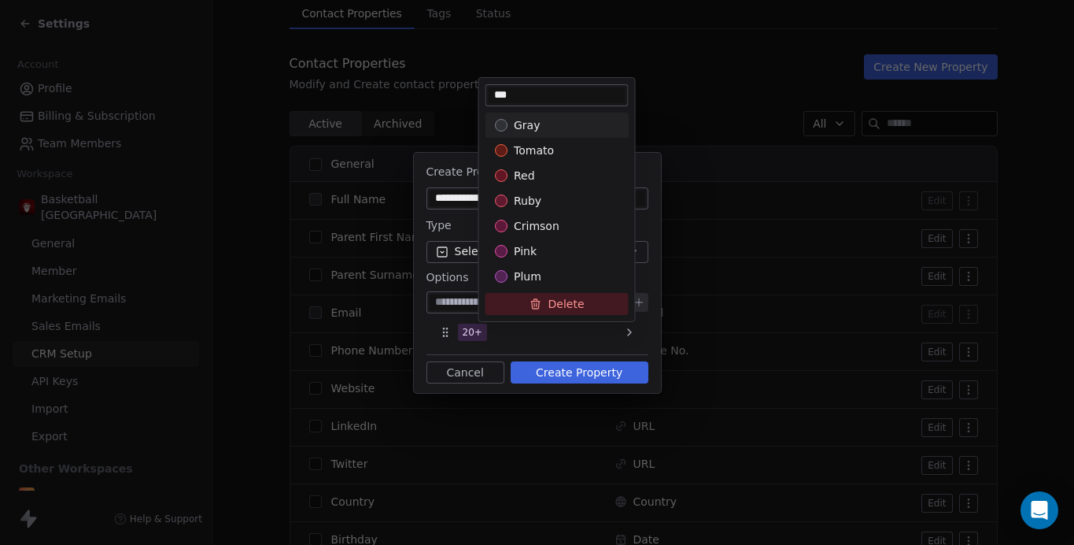
click at [534, 304] on icon at bounding box center [536, 303] width 13 height 13
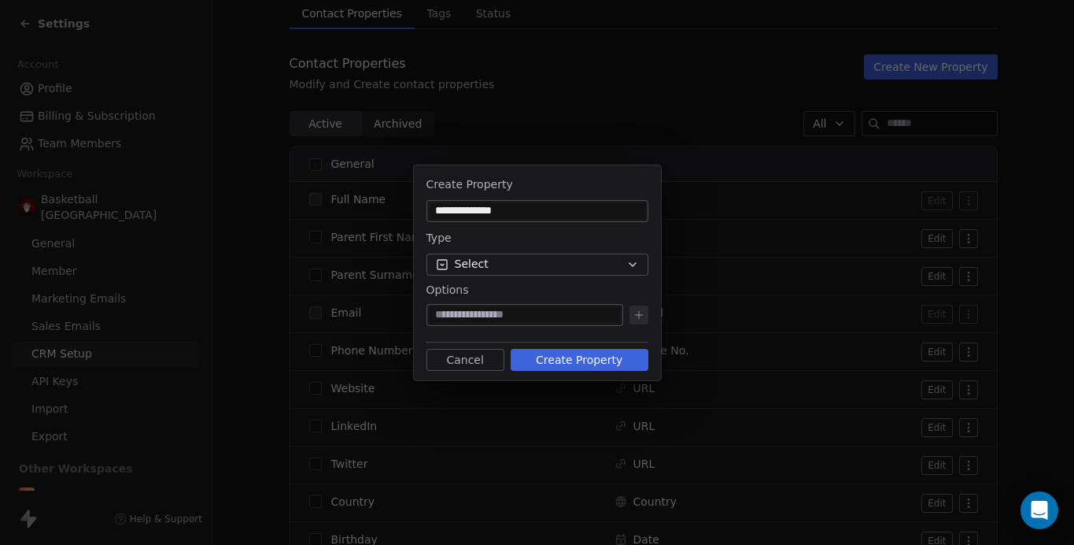
click at [471, 314] on input at bounding box center [525, 315] width 190 height 16
type input "******"
click at [639, 313] on icon at bounding box center [639, 314] width 0 height 7
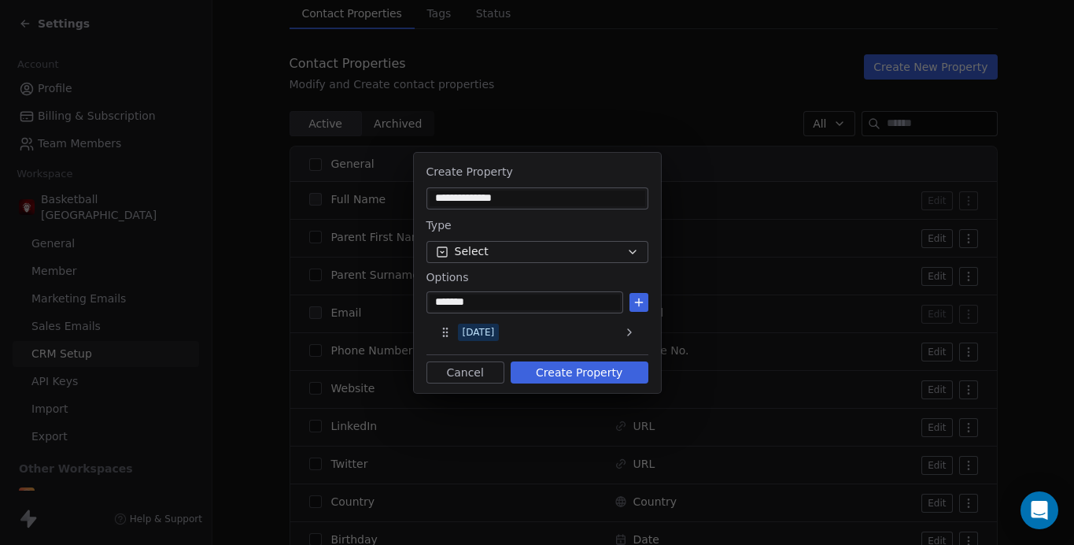
type input "*******"
click at [641, 300] on icon at bounding box center [639, 302] width 13 height 13
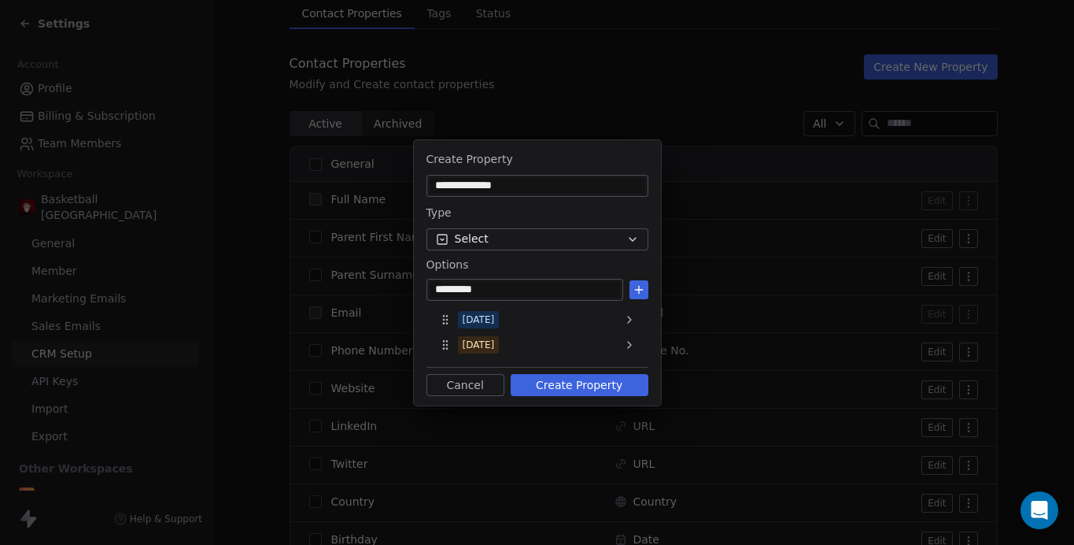
type input "*********"
click at [634, 285] on icon at bounding box center [639, 289] width 13 height 13
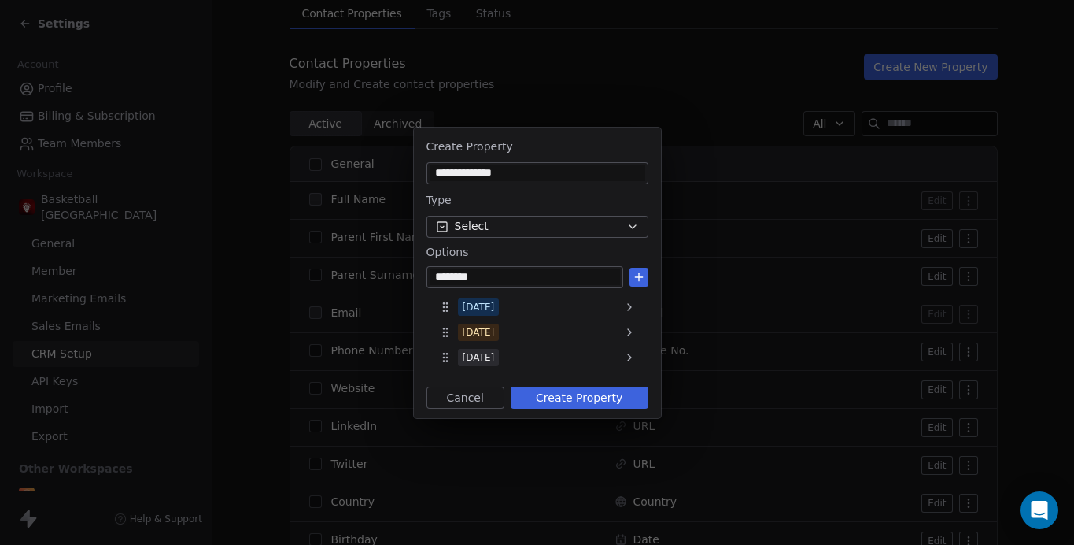
type input "********"
click at [639, 272] on icon at bounding box center [639, 277] width 13 height 13
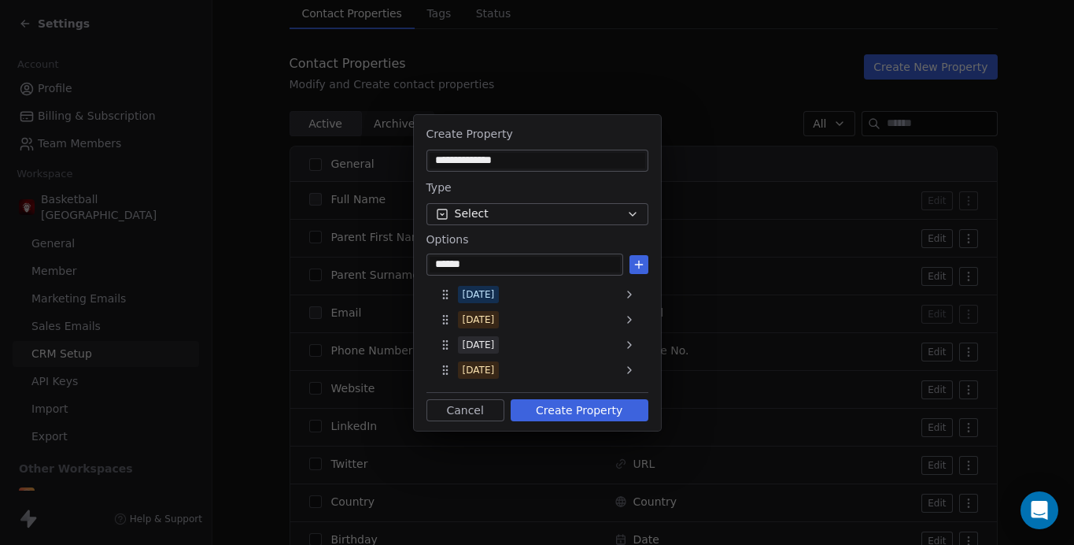
type input "******"
click at [638, 258] on icon at bounding box center [639, 264] width 13 height 13
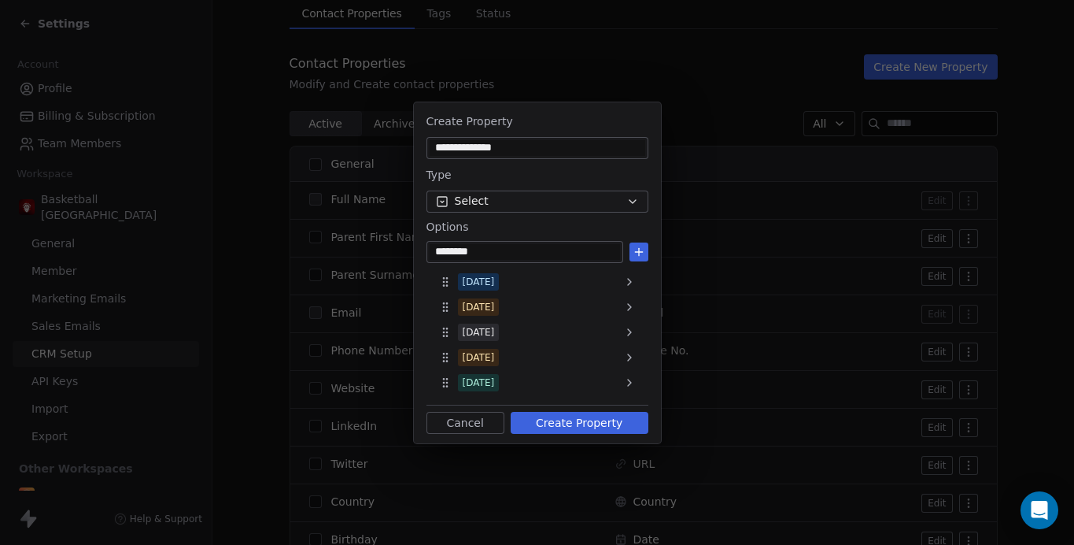
type input "********"
click at [635, 247] on icon at bounding box center [639, 252] width 13 height 13
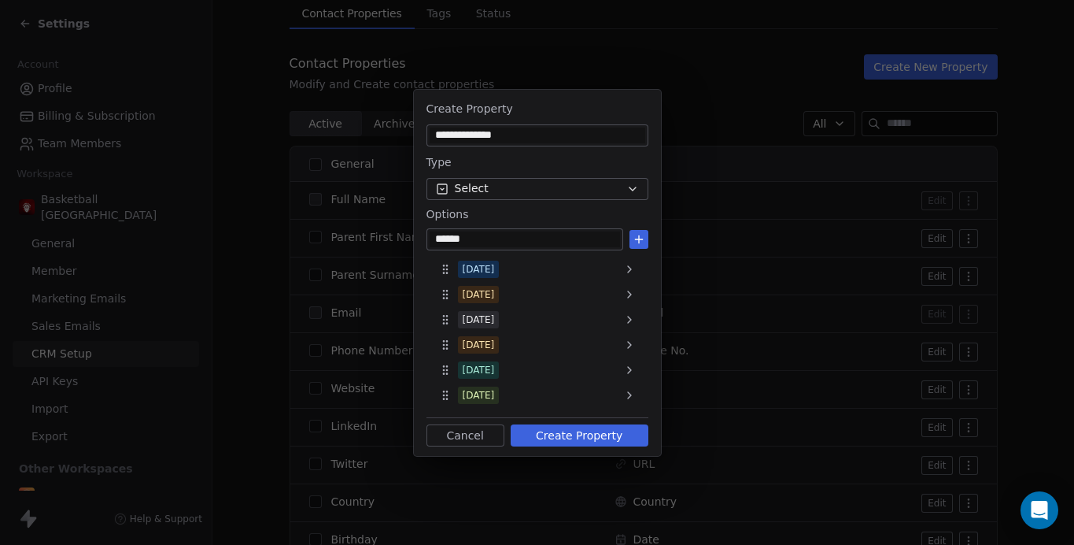
type input "******"
click at [636, 238] on icon at bounding box center [639, 239] width 13 height 13
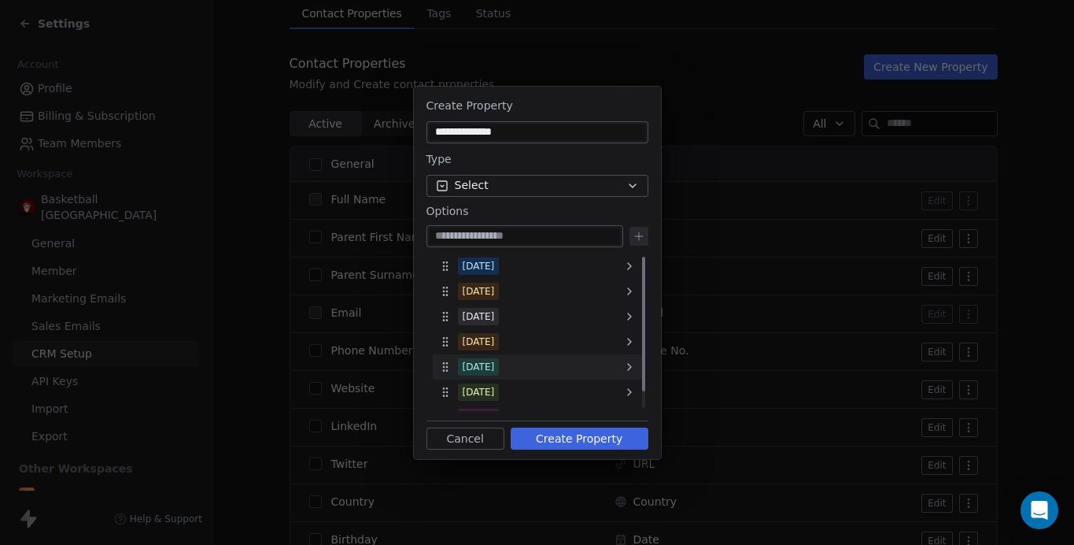
scroll to position [19, 0]
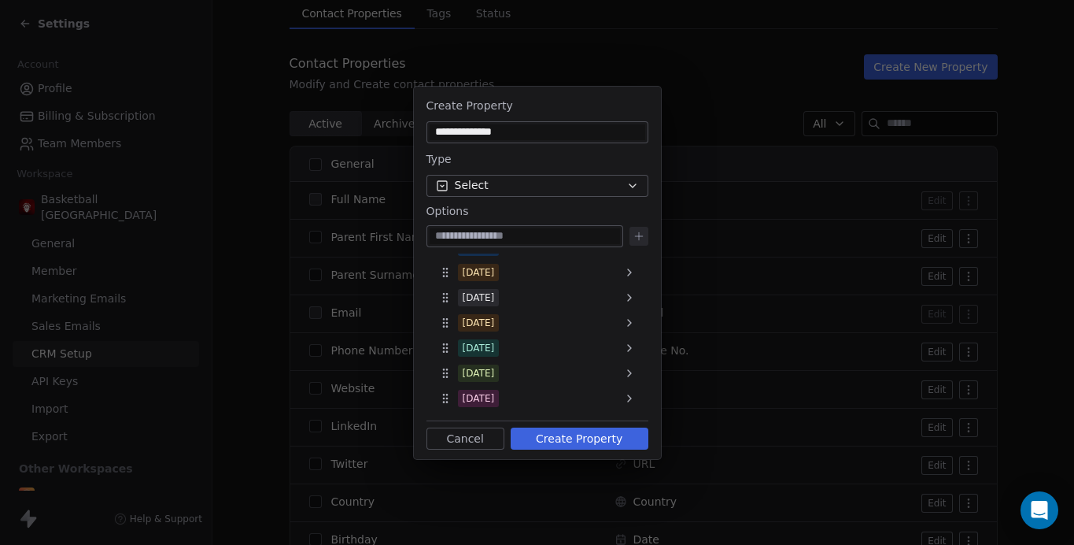
click at [569, 437] on button "Create Property" at bounding box center [580, 438] width 138 height 22
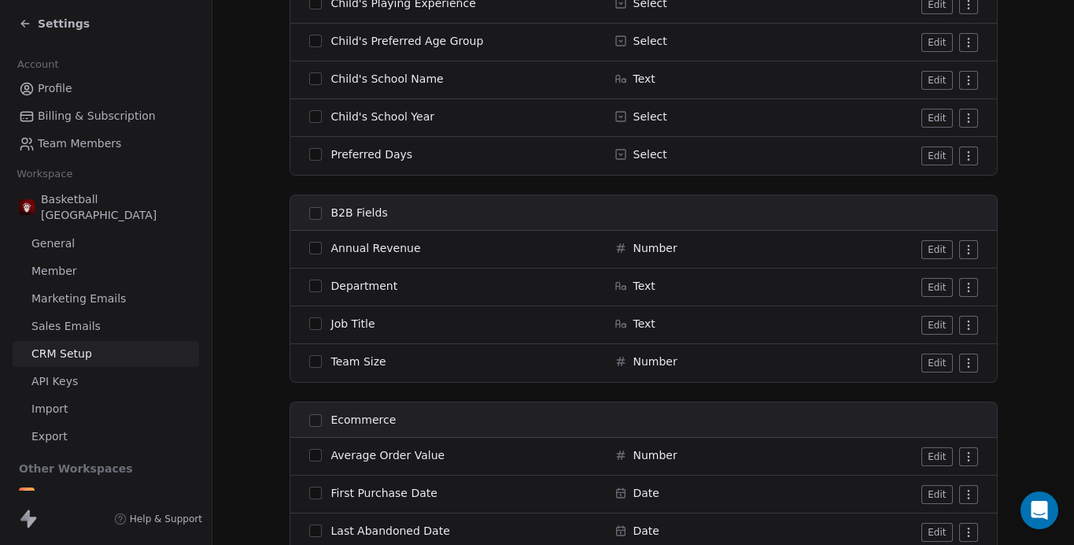
scroll to position [1724, 0]
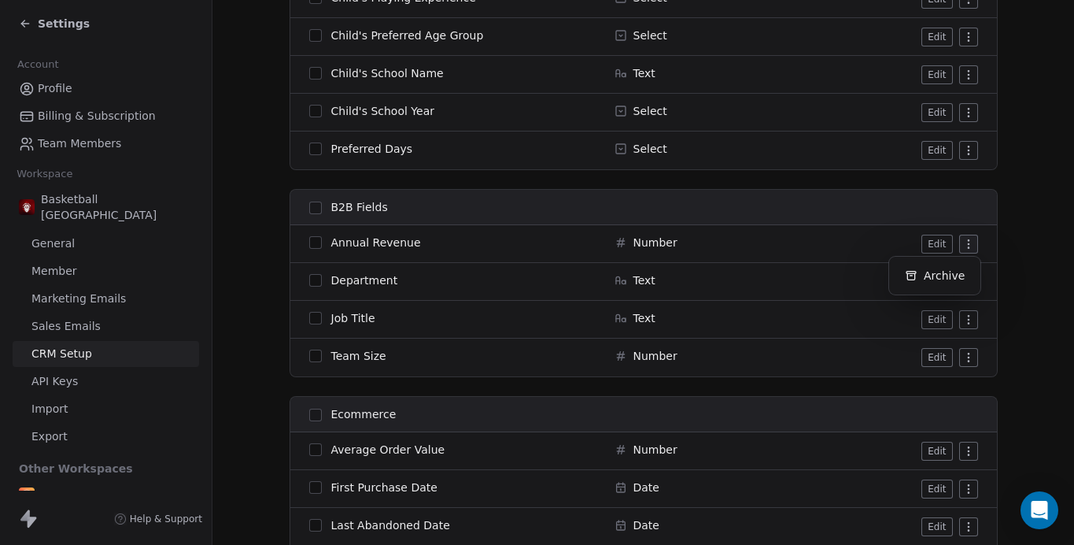
click at [973, 243] on html "Settings Account Profile Billing & Subscription Team Members Workspace Basketba…" at bounding box center [537, 272] width 1074 height 545
click at [887, 238] on html "Settings Account Profile Billing & Subscription Team Members Workspace Basketba…" at bounding box center [537, 272] width 1074 height 545
click at [967, 244] on html "Settings Account Profile Billing & Subscription Team Members Workspace Basketba…" at bounding box center [537, 272] width 1074 height 545
click at [936, 267] on div "Archive" at bounding box center [935, 275] width 79 height 25
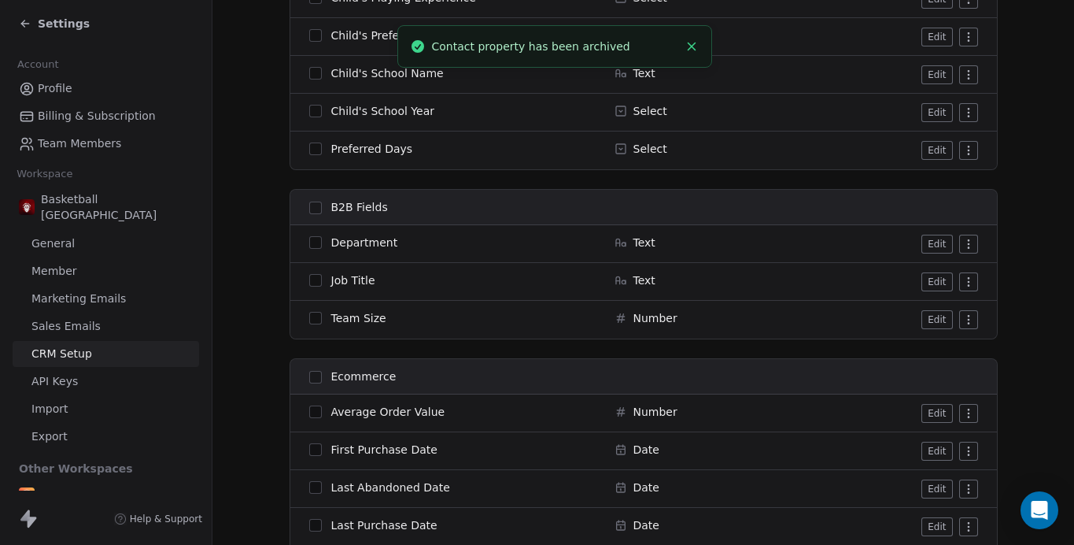
click at [966, 244] on html "Settings Account Profile Billing & Subscription Team Members Workspace Basketba…" at bounding box center [537, 272] width 1074 height 545
click at [312, 200] on html "Settings Account Profile Billing & Subscription Team Members Workspace Basketba…" at bounding box center [537, 272] width 1074 height 545
click at [313, 203] on button "button" at bounding box center [315, 207] width 13 height 13
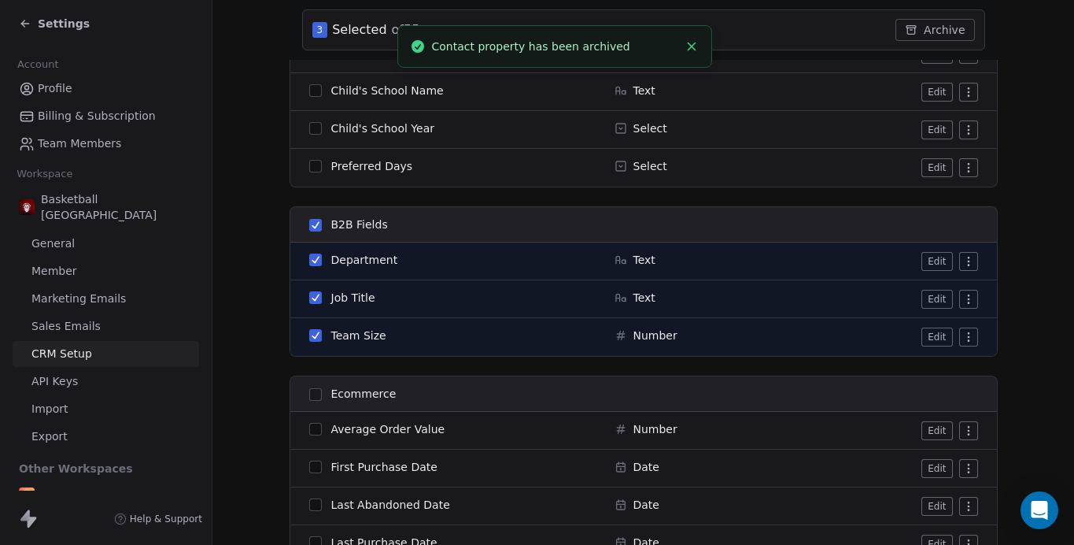
scroll to position [1784, 0]
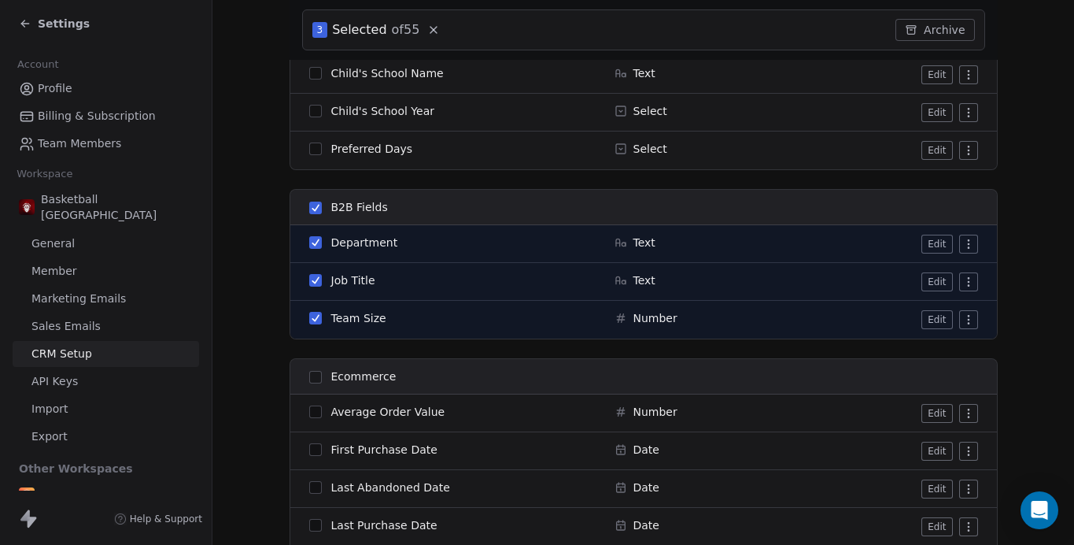
click at [935, 24] on button "Archive" at bounding box center [935, 30] width 79 height 22
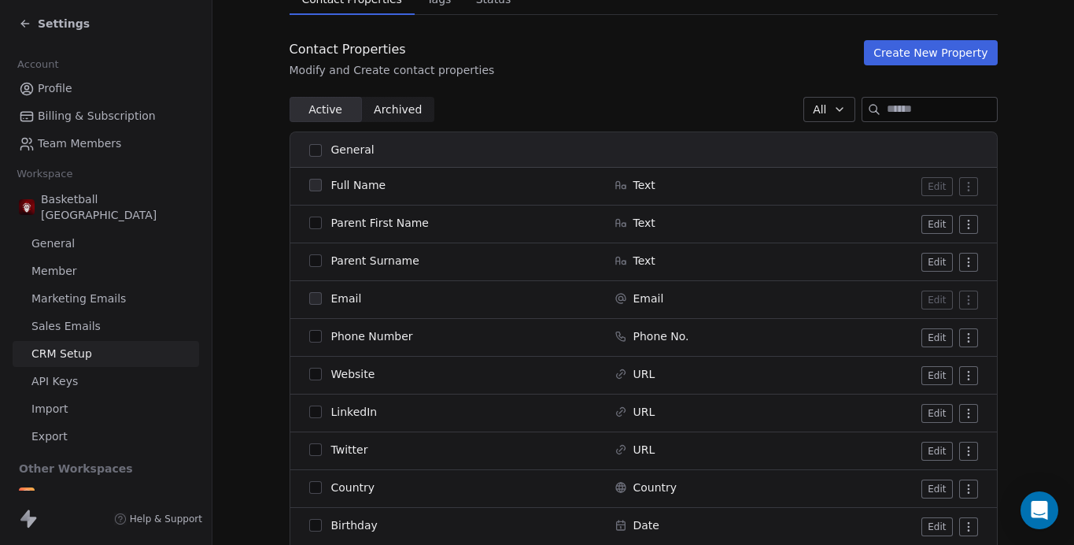
scroll to position [0, 0]
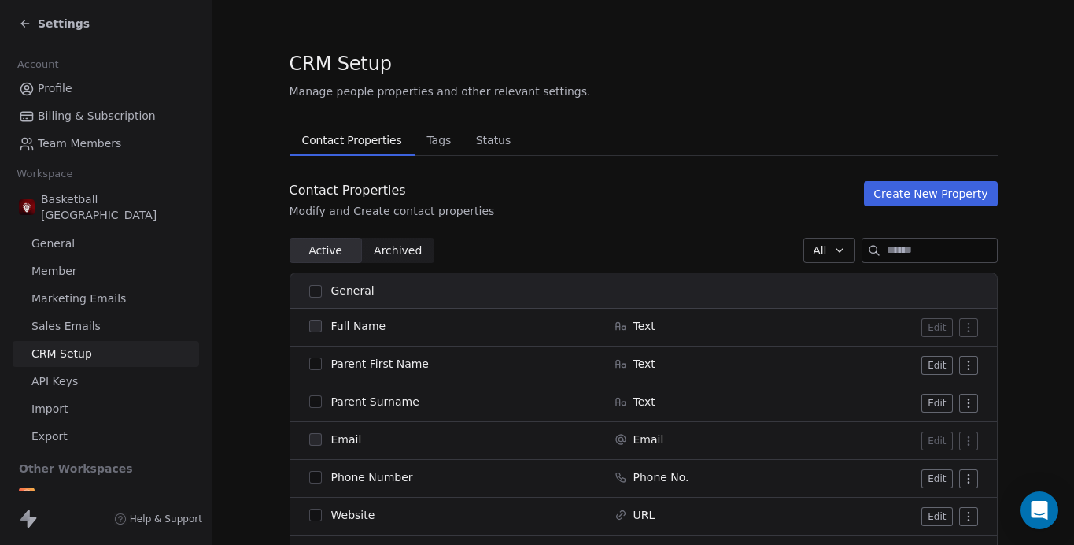
click at [921, 187] on button "Create New Property" at bounding box center [930, 193] width 133 height 25
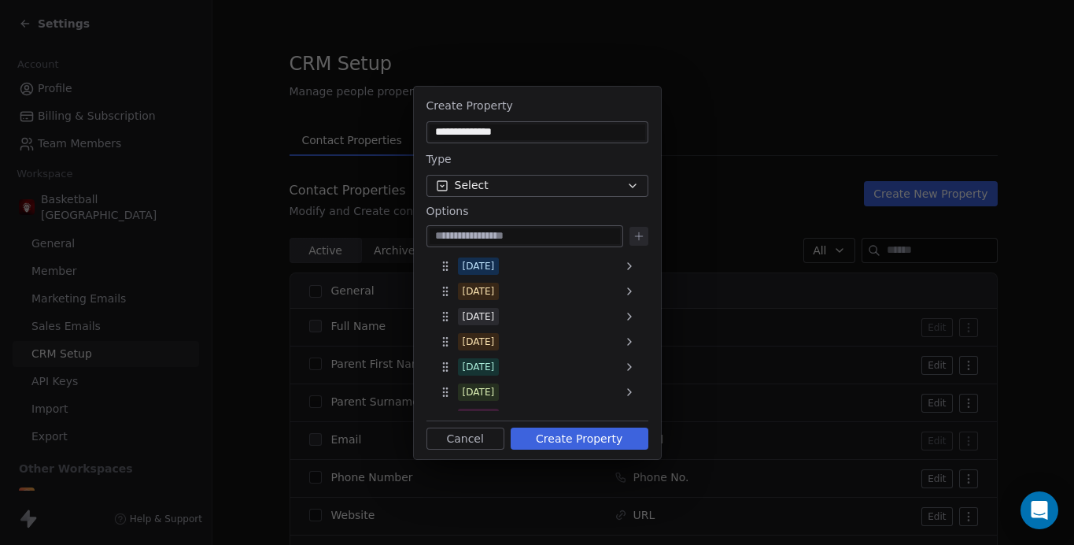
click at [487, 122] on div "**********" at bounding box center [538, 132] width 222 height 22
click at [487, 123] on div "**********" at bounding box center [538, 132] width 222 height 22
click at [491, 129] on input "**********" at bounding box center [538, 132] width 216 height 16
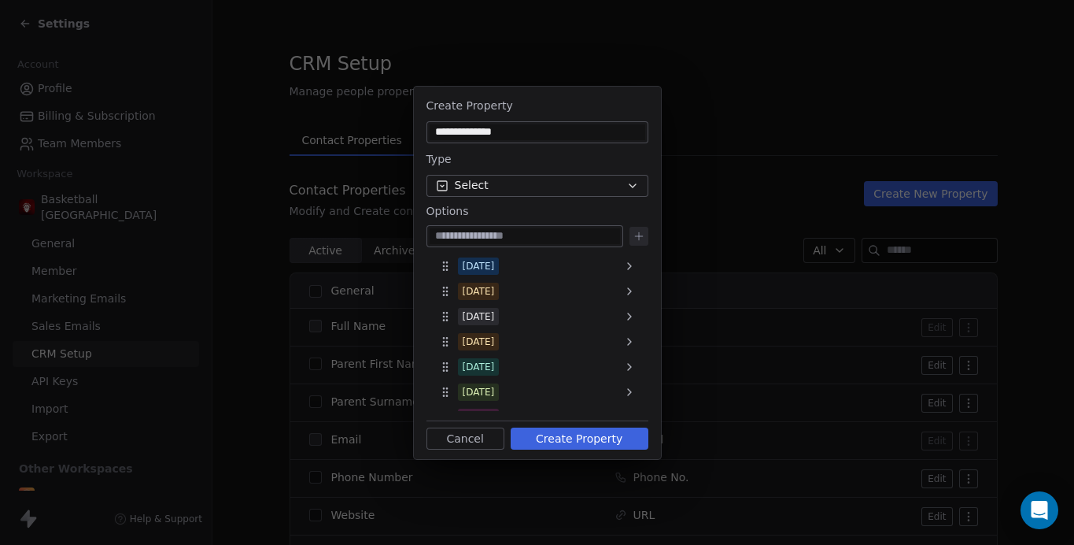
click at [491, 130] on input "**********" at bounding box center [538, 132] width 216 height 16
type input "**********"
click at [630, 263] on icon at bounding box center [629, 266] width 13 height 13
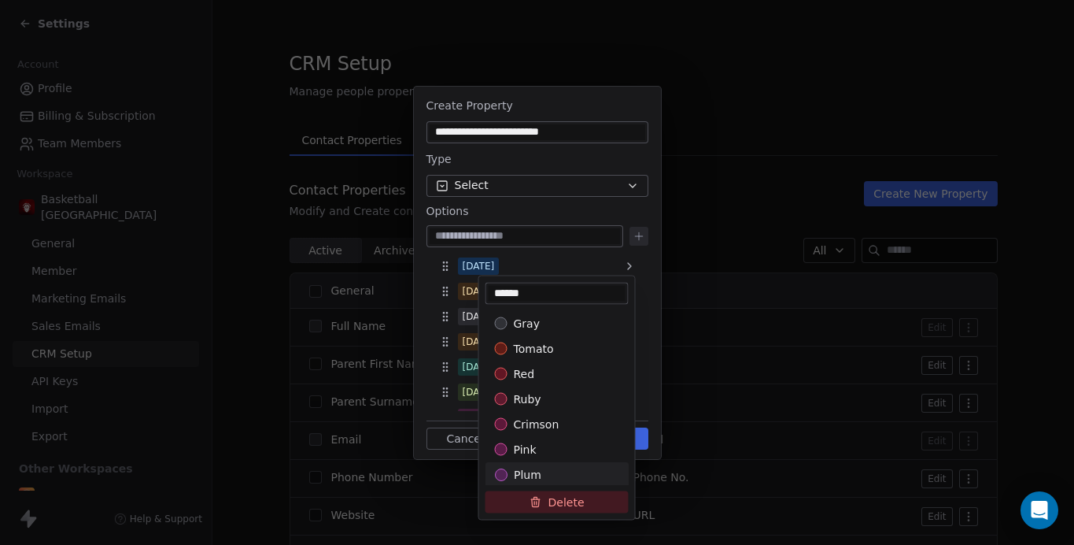
click at [543, 503] on button "Delete" at bounding box center [557, 502] width 143 height 22
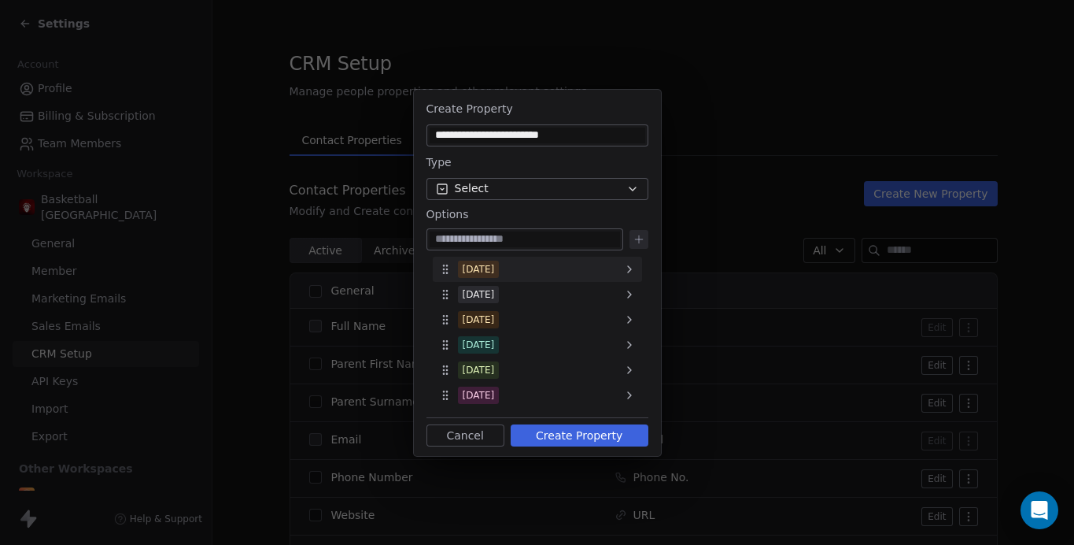
click at [634, 264] on icon at bounding box center [629, 269] width 13 height 13
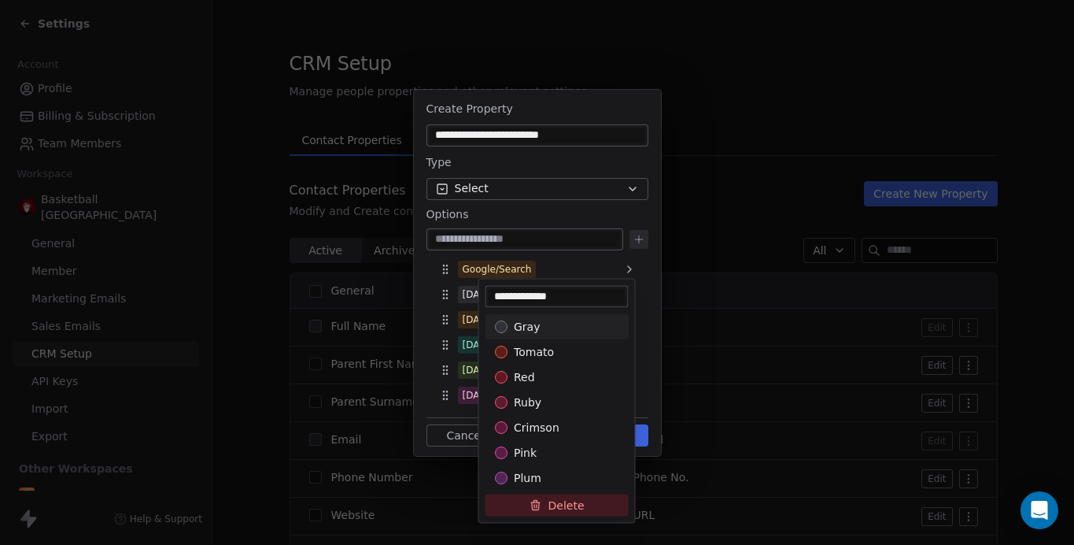
type input "**********"
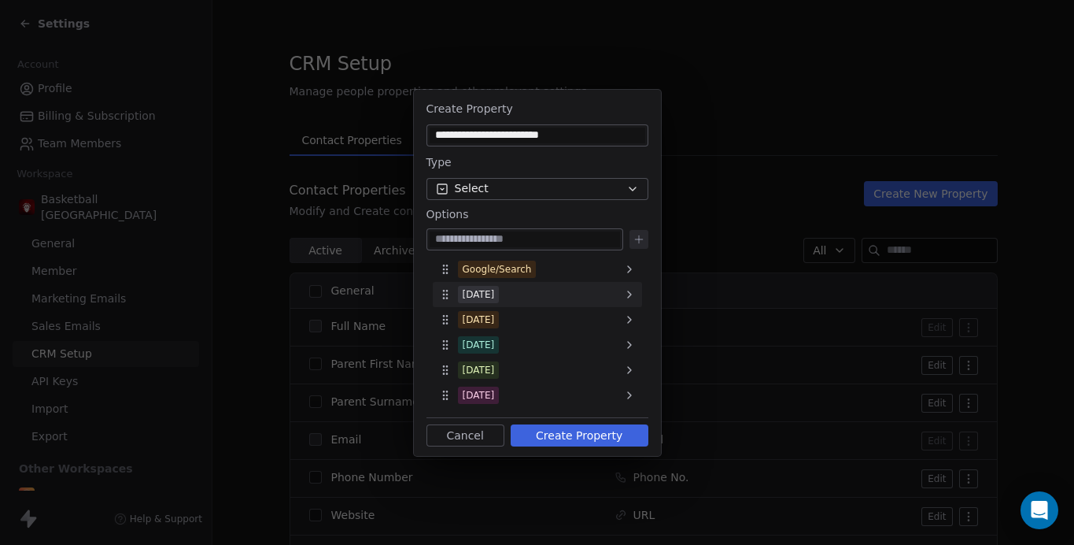
click at [488, 298] on div "Wednesday" at bounding box center [479, 294] width 32 height 14
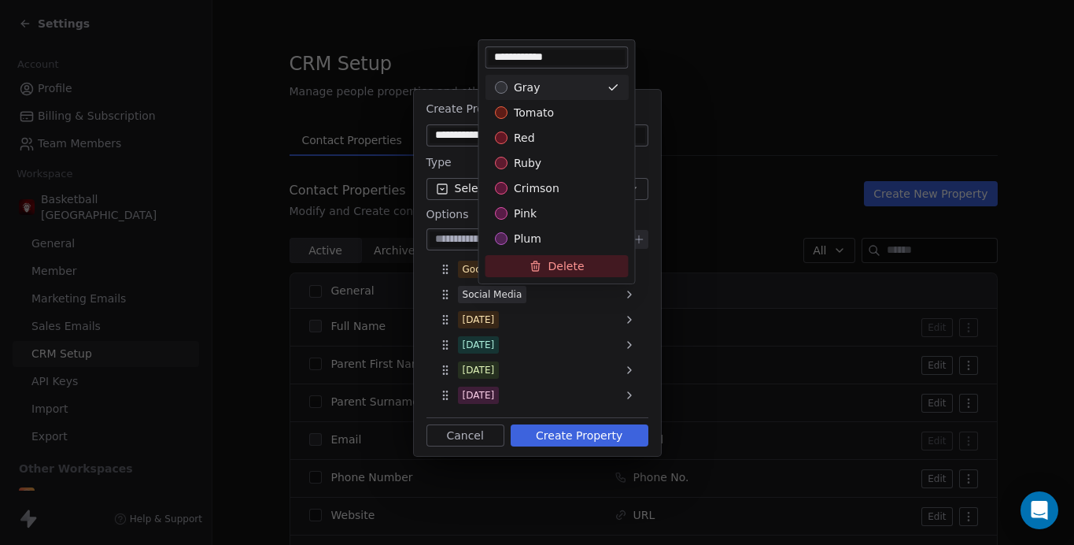
type input "**********"
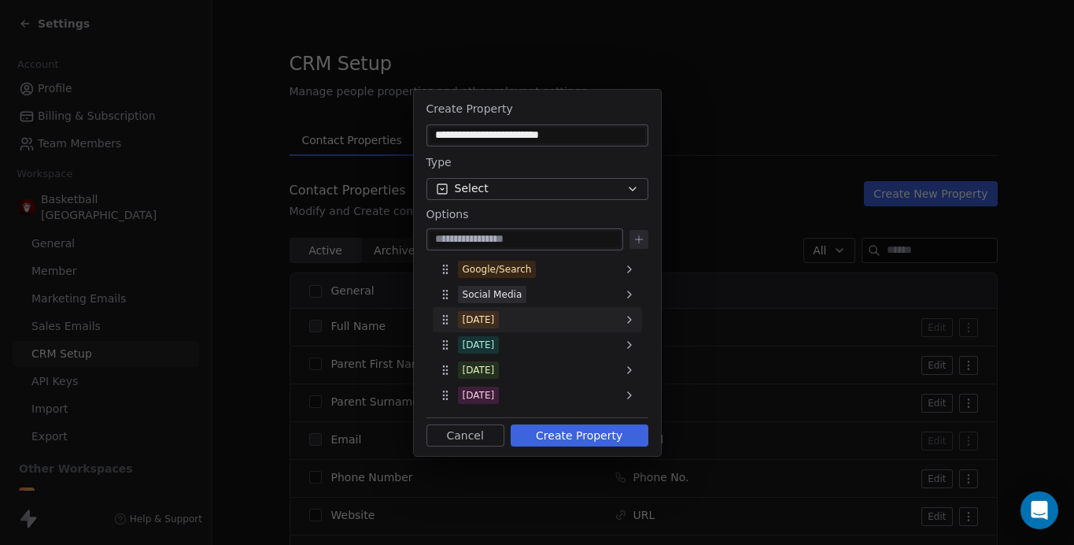
click at [483, 316] on div "Thursday" at bounding box center [479, 319] width 32 height 14
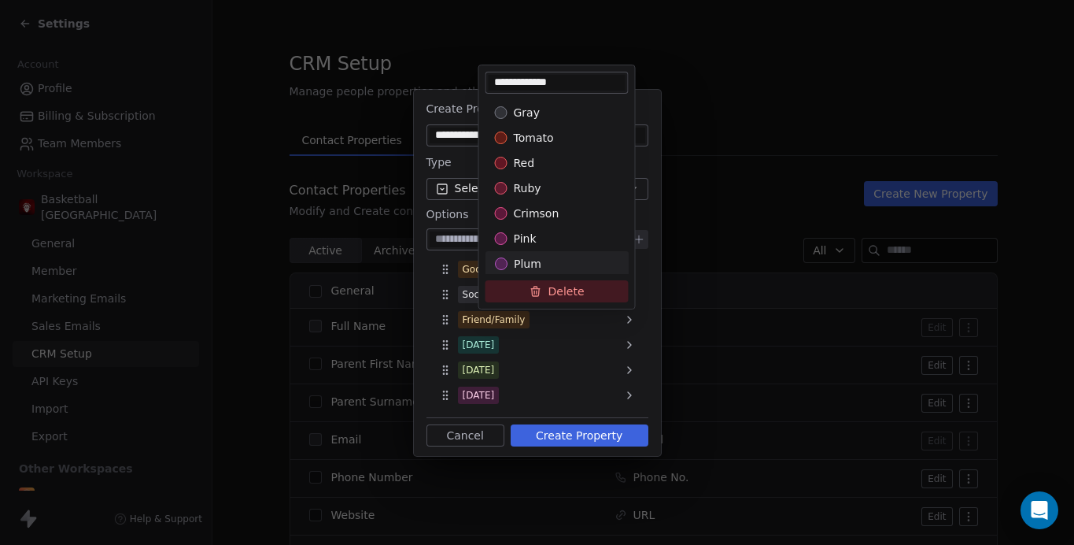
type input "**********"
click at [543, 346] on div "**********" at bounding box center [537, 273] width 1074 height 366
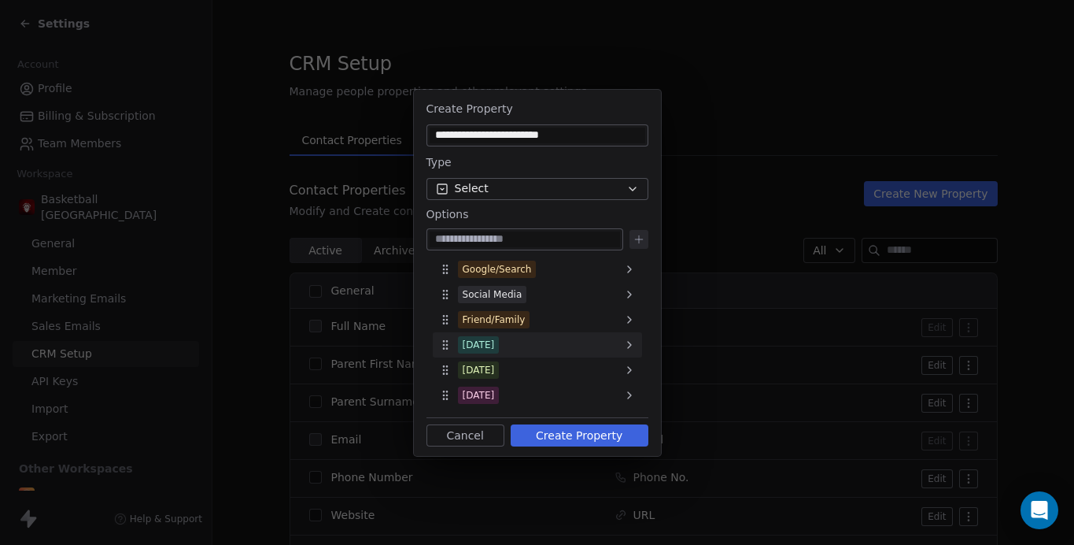
click at [483, 333] on div "Friday" at bounding box center [537, 344] width 209 height 25
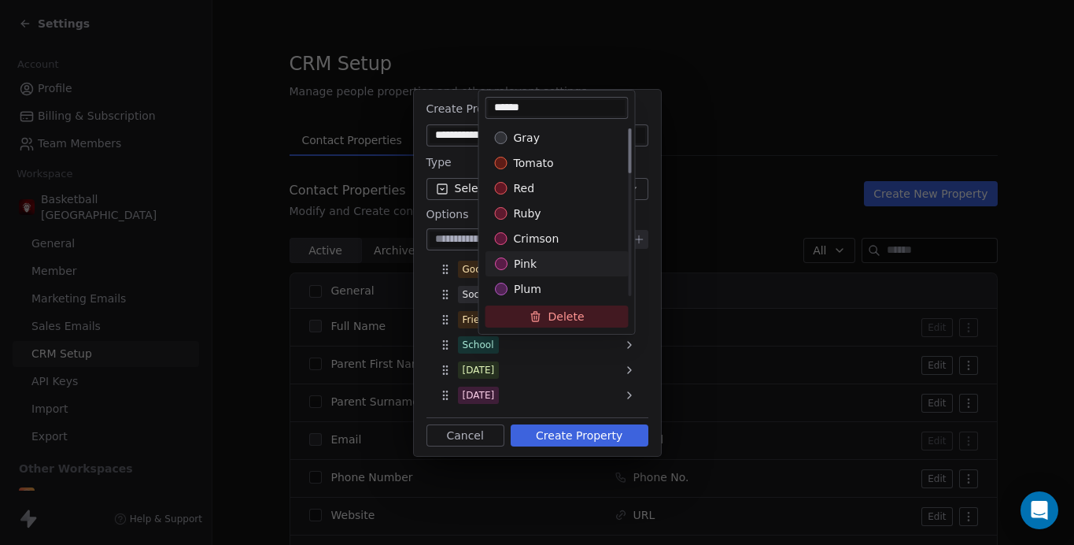
type input "******"
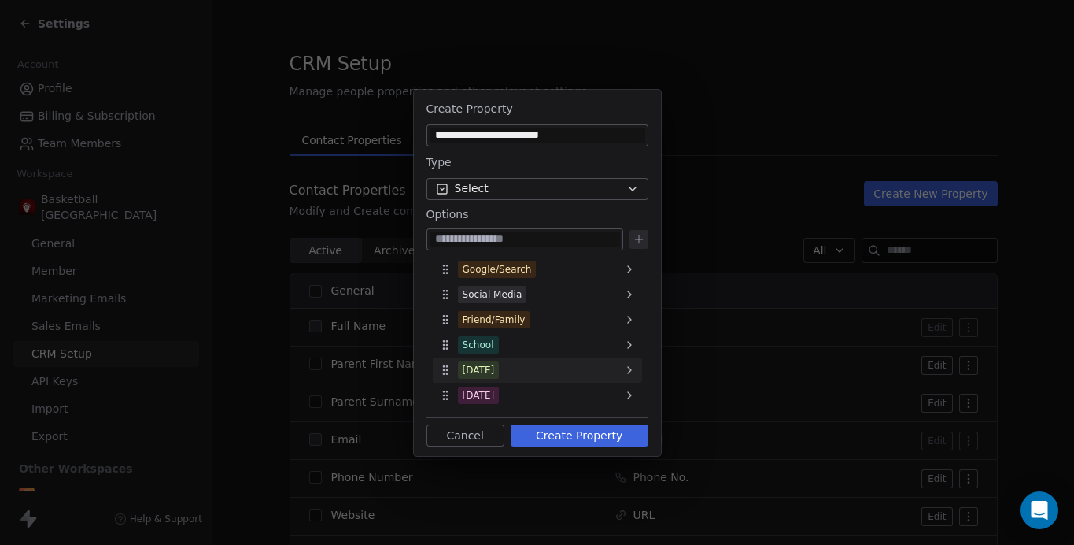
click at [481, 371] on div "Saturday" at bounding box center [479, 370] width 32 height 14
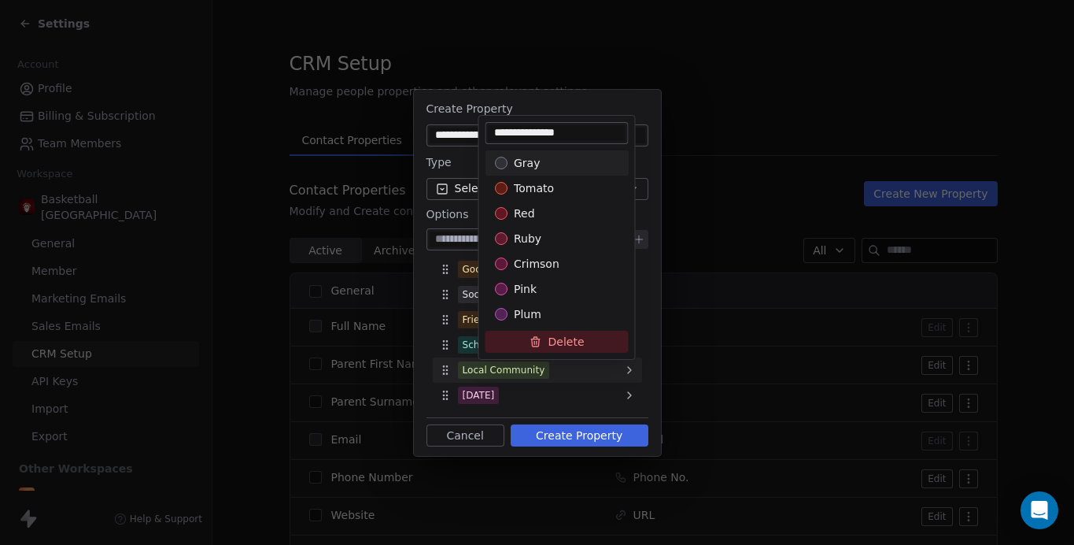
type input "**********"
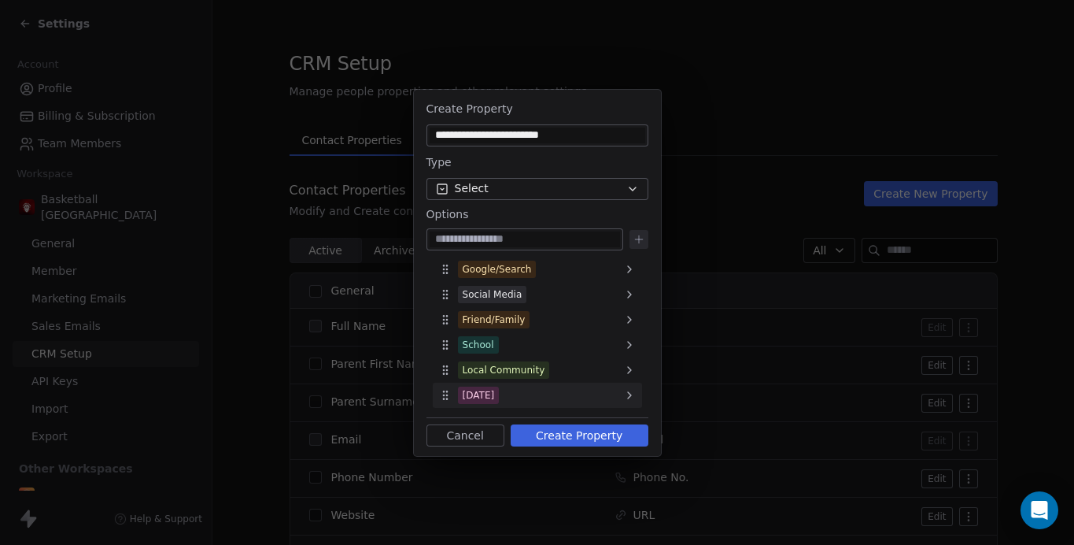
click at [481, 394] on div "Sunday" at bounding box center [479, 395] width 32 height 14
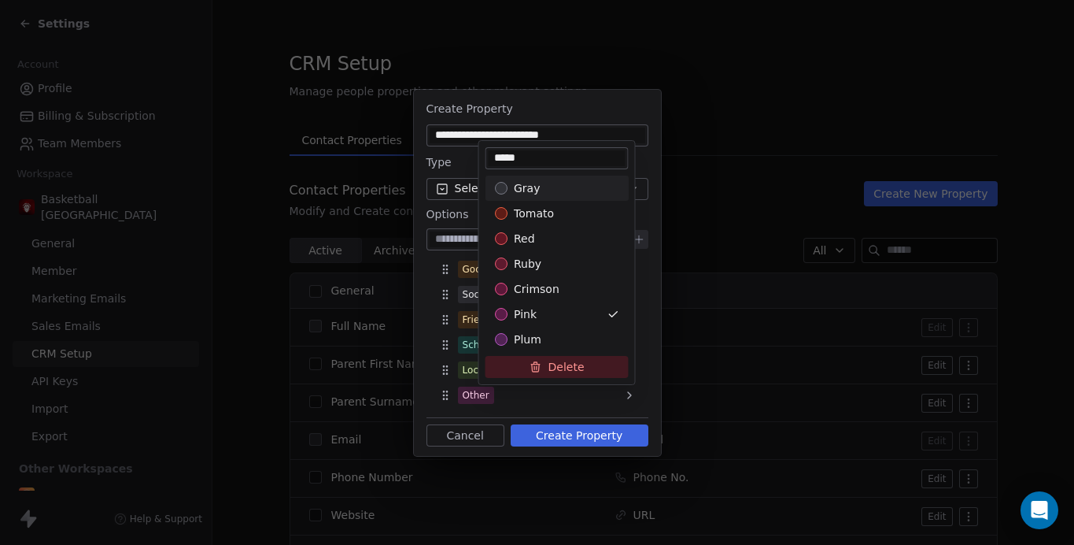
type input "*****"
click at [571, 398] on div "**********" at bounding box center [537, 273] width 1074 height 366
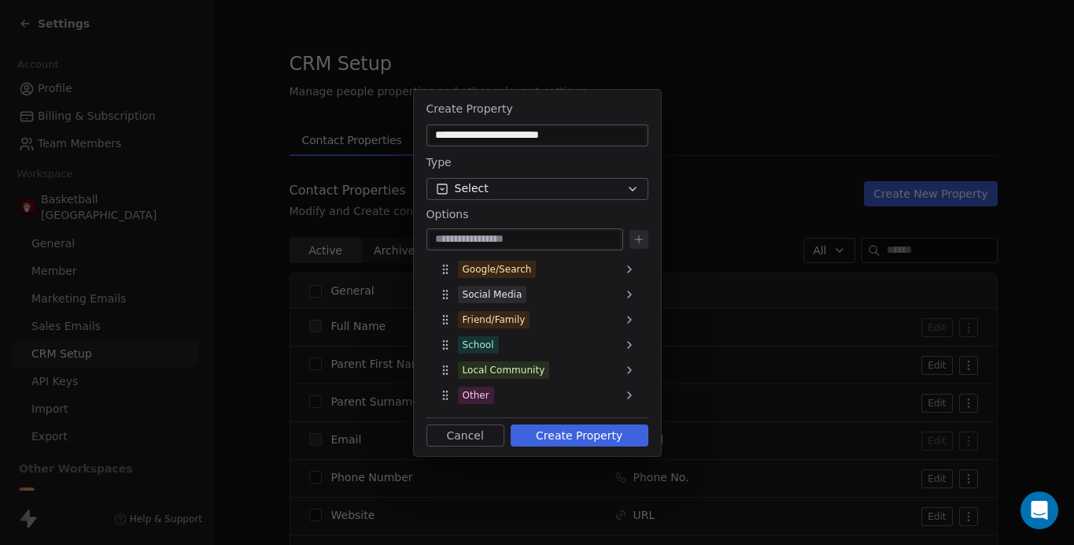
click at [582, 434] on button "Create Property" at bounding box center [580, 435] width 138 height 22
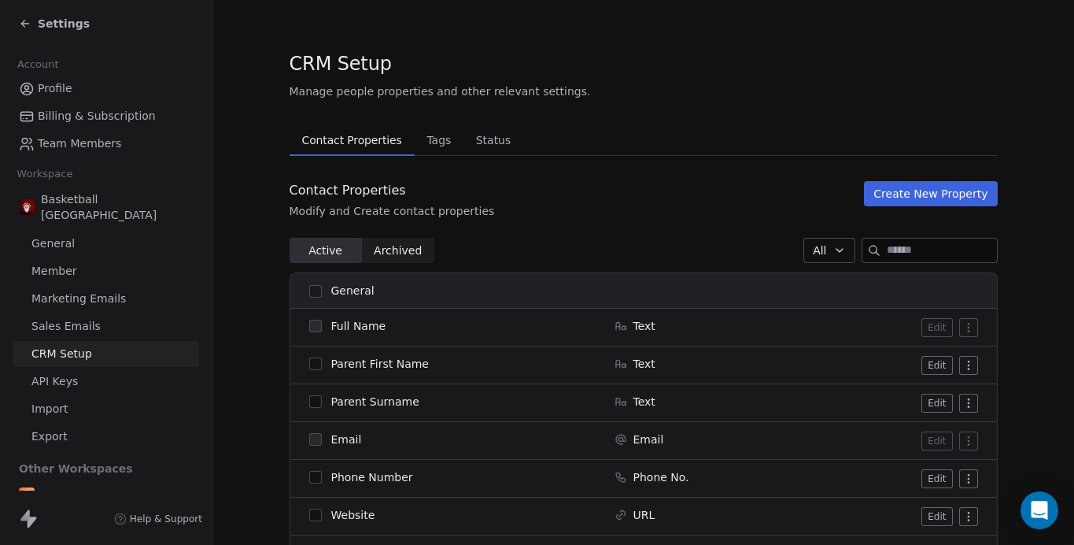
click at [432, 150] on span "Tags" at bounding box center [438, 140] width 37 height 22
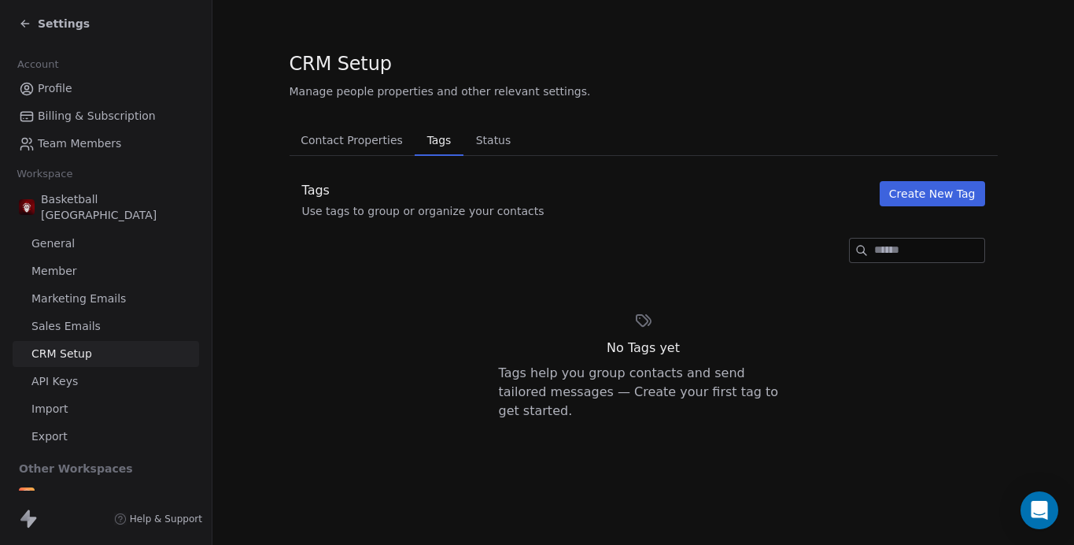
click at [481, 135] on span "Status" at bounding box center [494, 140] width 48 height 22
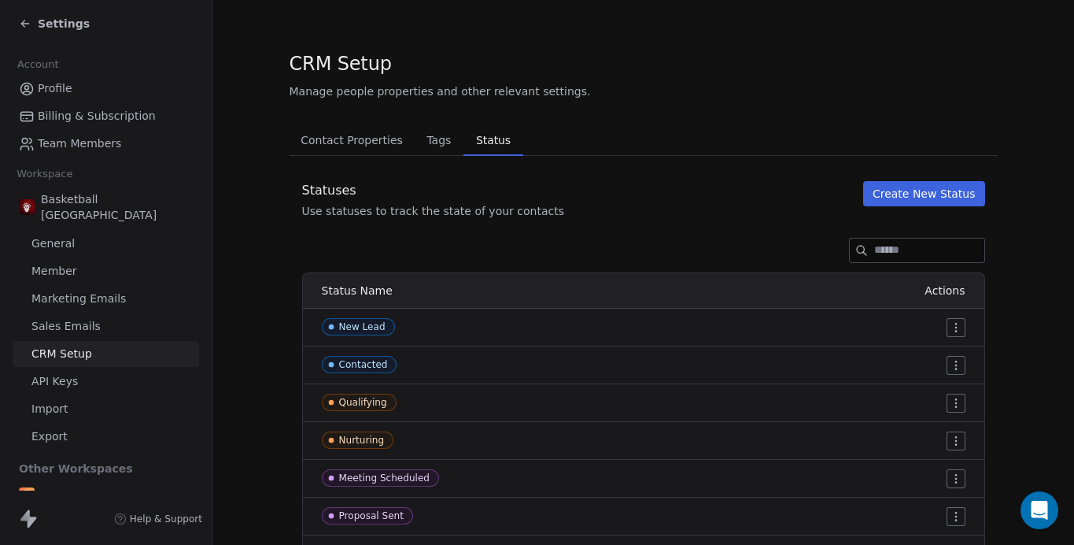
click at [328, 120] on div "CRM Setup Manage people properties and other relevant settings. Contact Propert…" at bounding box center [644, 387] width 708 height 674
click at [330, 135] on span "Contact Properties" at bounding box center [351, 140] width 115 height 22
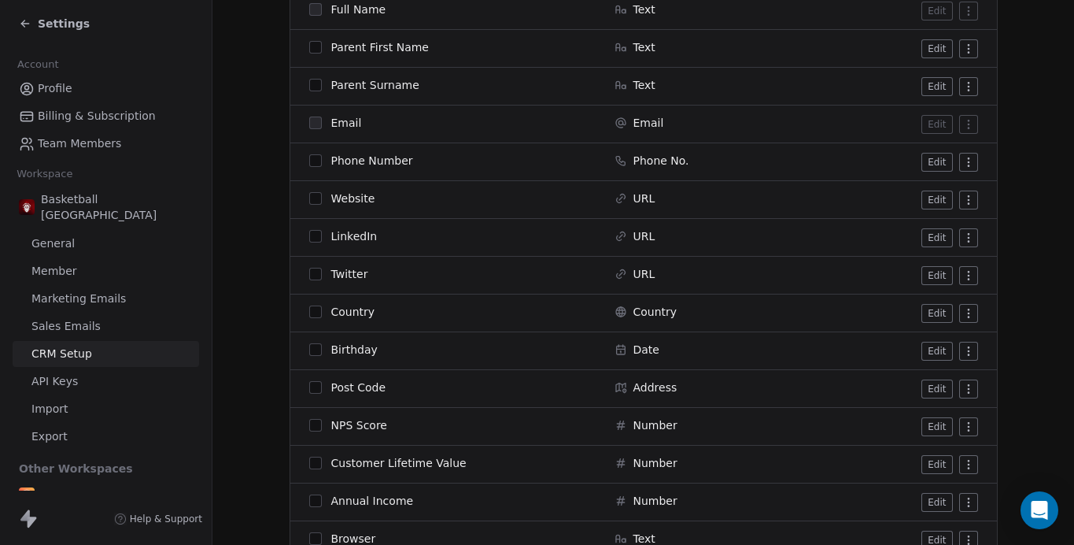
scroll to position [316, 0]
click at [970, 273] on html "Settings Account Profile Billing & Subscription Team Members Workspace Basketba…" at bounding box center [537, 272] width 1074 height 545
click at [947, 300] on div "Archive" at bounding box center [935, 307] width 79 height 25
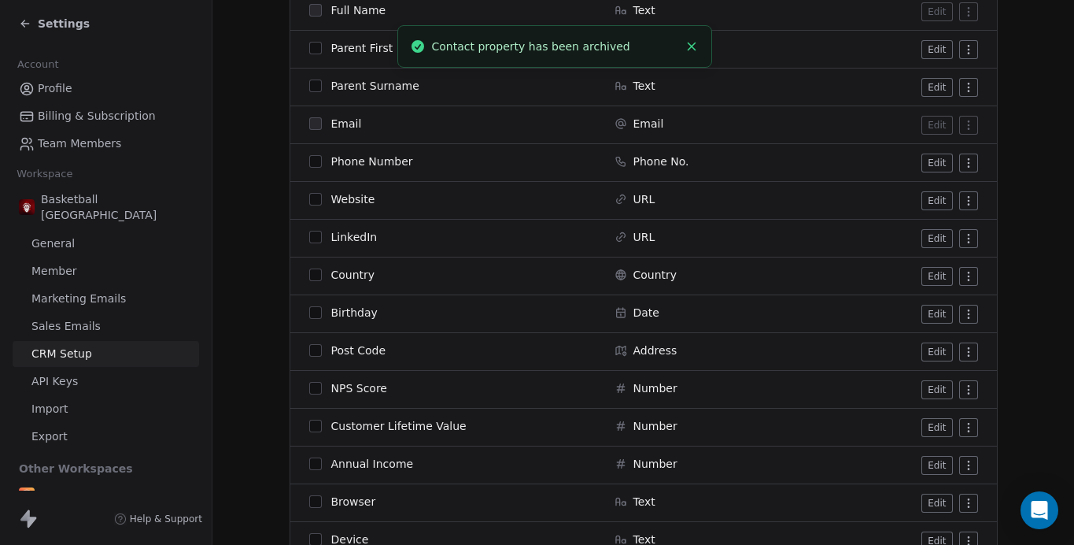
click at [971, 241] on html "Settings Account Profile Billing & Subscription Team Members Workspace Basketba…" at bounding box center [537, 272] width 1074 height 545
click at [951, 265] on div "Archive" at bounding box center [935, 269] width 79 height 25
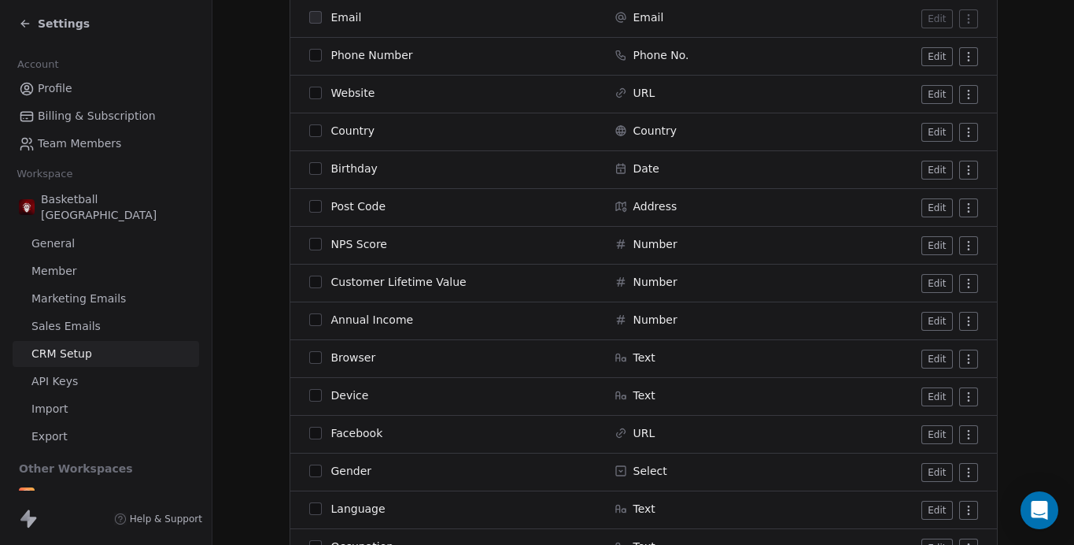
scroll to position [545, 0]
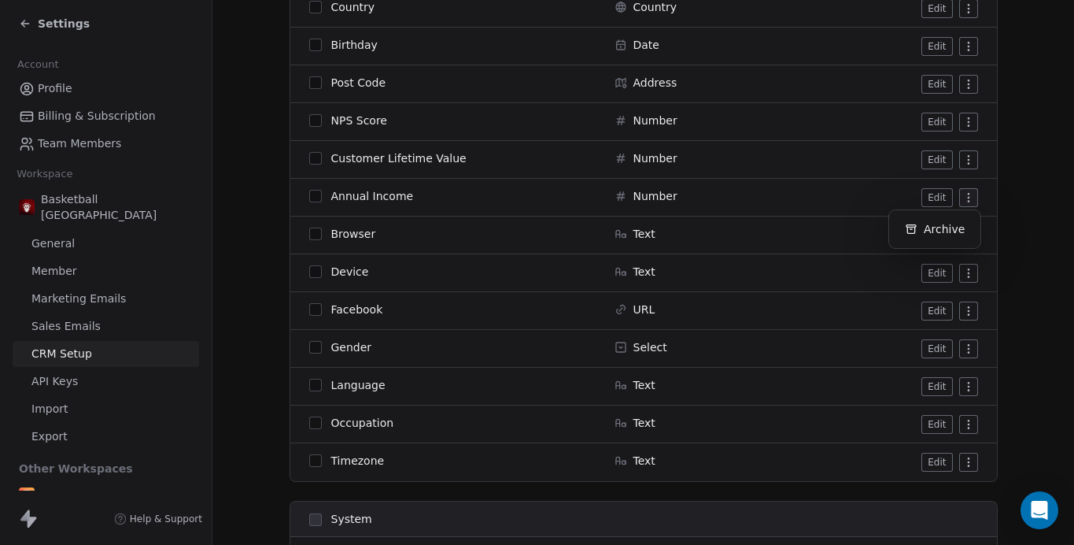
click at [964, 198] on html "Settings Account Profile Billing & Subscription Team Members Workspace Basketba…" at bounding box center [537, 272] width 1074 height 545
click at [950, 224] on div "Archive" at bounding box center [935, 228] width 79 height 25
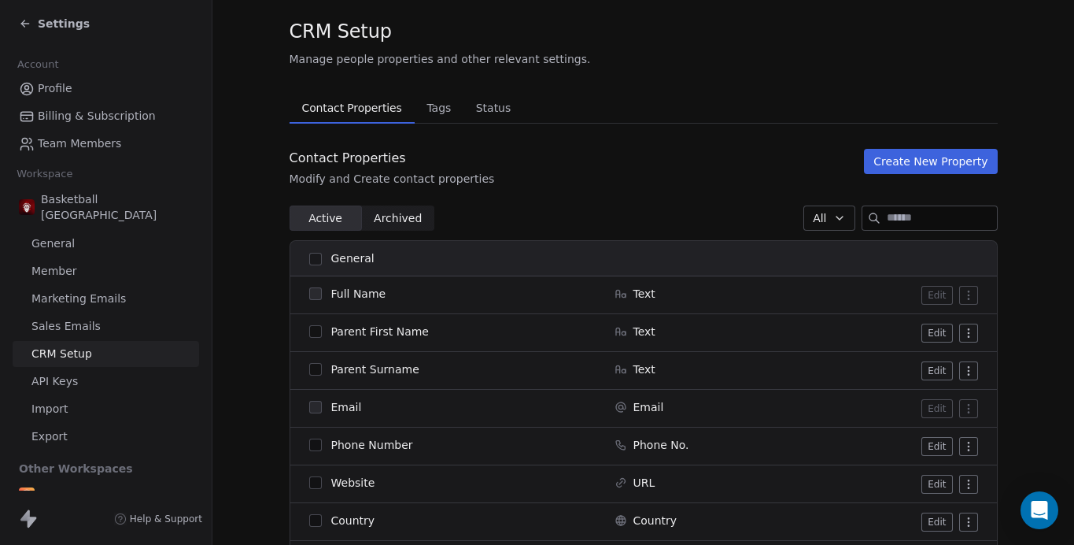
scroll to position [0, 0]
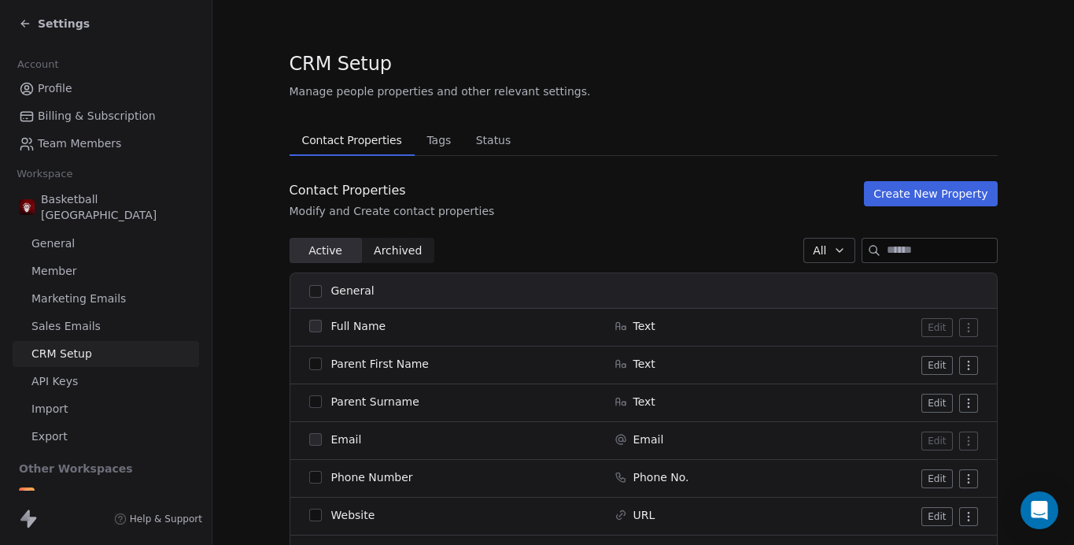
click at [434, 142] on span "Tags" at bounding box center [438, 140] width 37 height 22
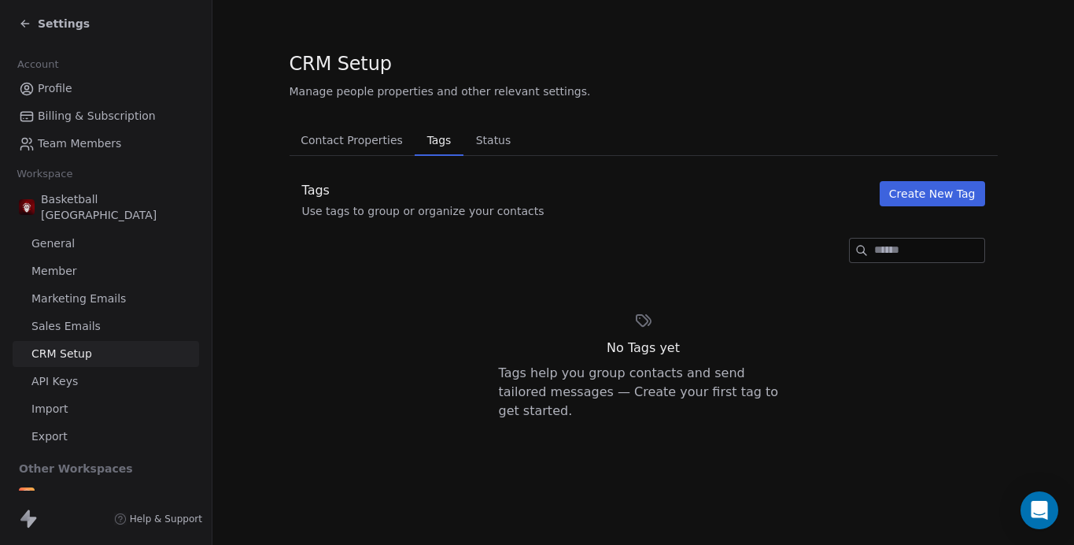
click at [508, 134] on span "Status" at bounding box center [494, 140] width 48 height 22
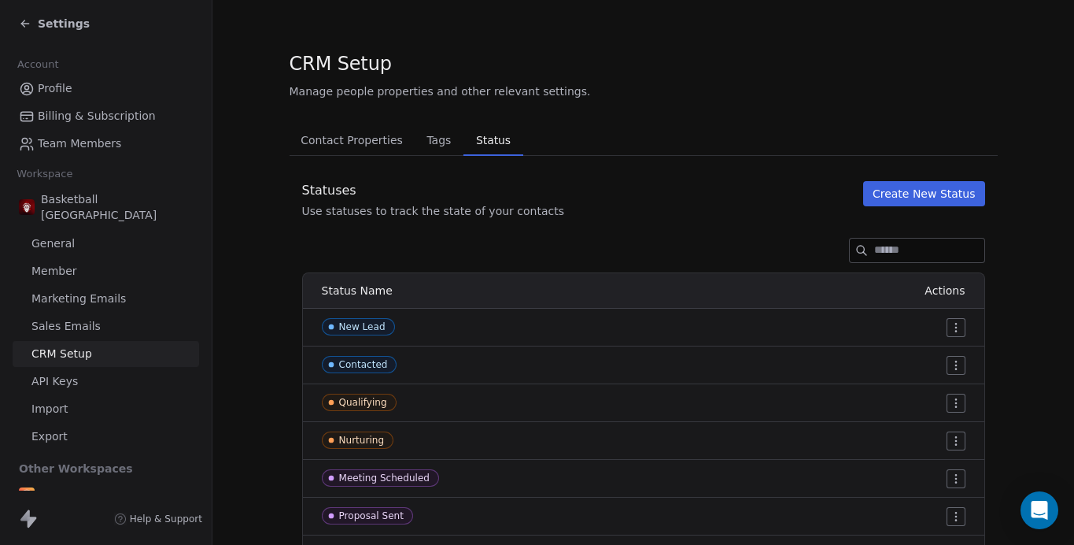
click at [350, 146] on span "Contact Properties" at bounding box center [351, 140] width 115 height 22
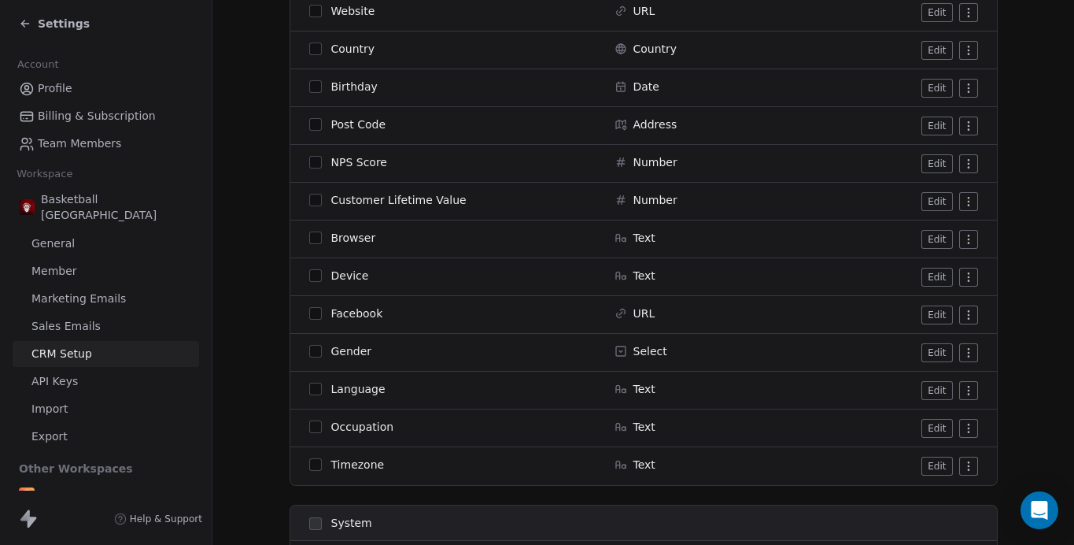
scroll to position [528, 0]
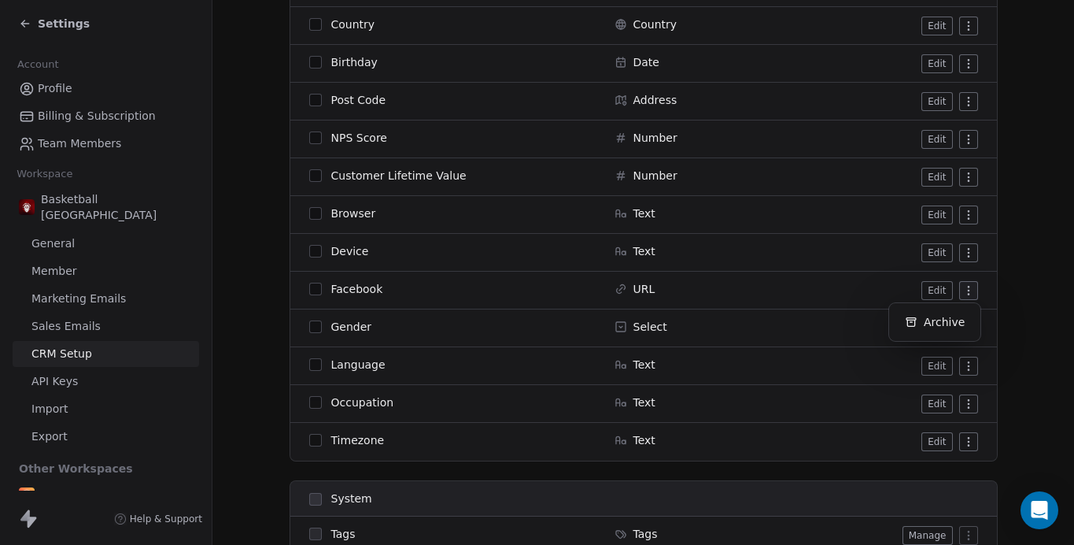
click at [970, 288] on html "Settings Account Profile Billing & Subscription Team Members Workspace Basketba…" at bounding box center [537, 272] width 1074 height 545
click at [939, 320] on div "Archive" at bounding box center [935, 321] width 79 height 25
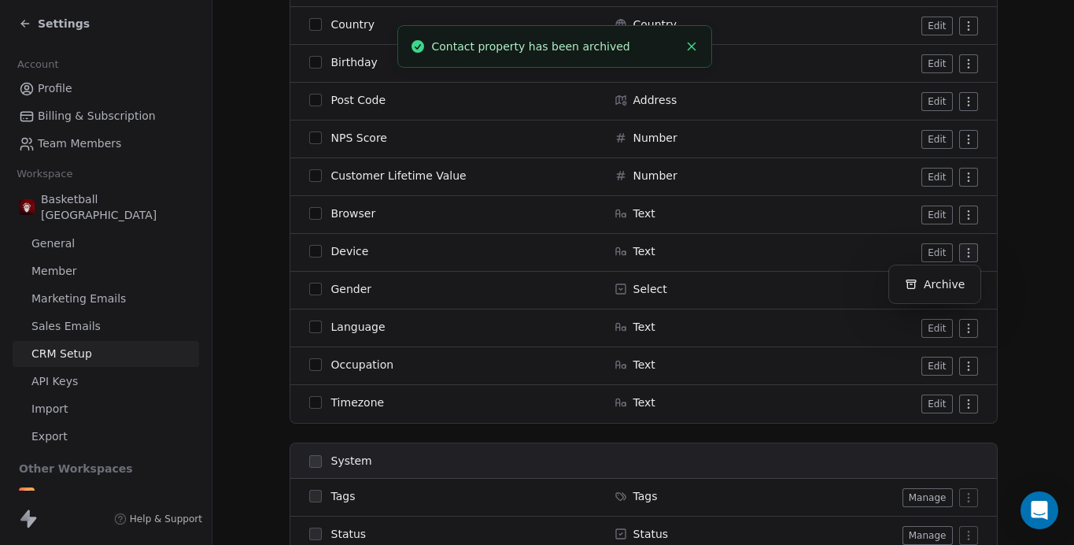
click at [970, 255] on html "Settings Account Profile Billing & Subscription Team Members Workspace Basketba…" at bounding box center [537, 272] width 1074 height 545
click at [936, 276] on div "Archive" at bounding box center [935, 284] width 79 height 25
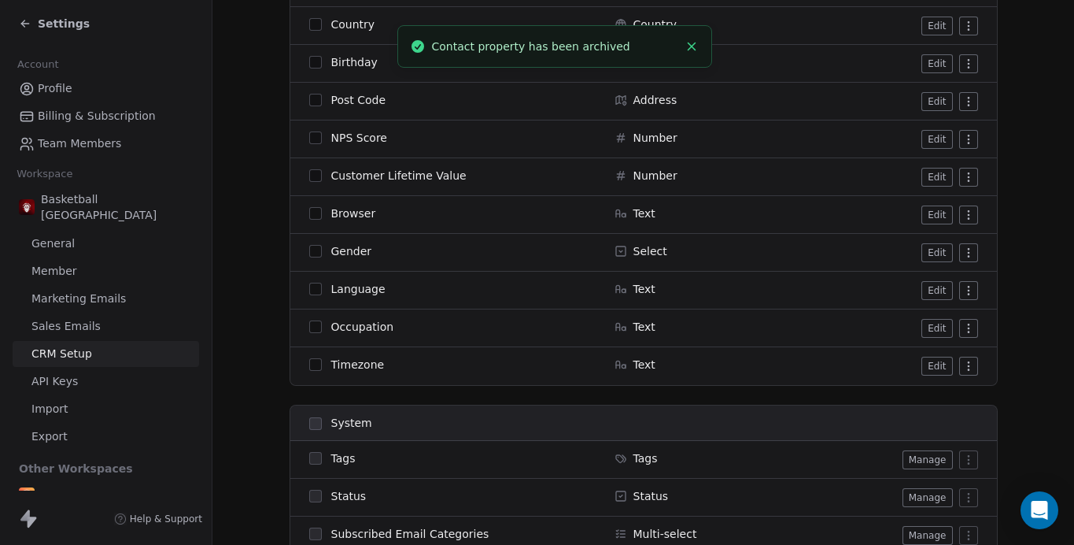
click at [967, 212] on html "Settings Account Profile Billing & Subscription Team Members Workspace Basketba…" at bounding box center [537, 272] width 1074 height 545
click at [933, 242] on div "Archive" at bounding box center [935, 246] width 79 height 25
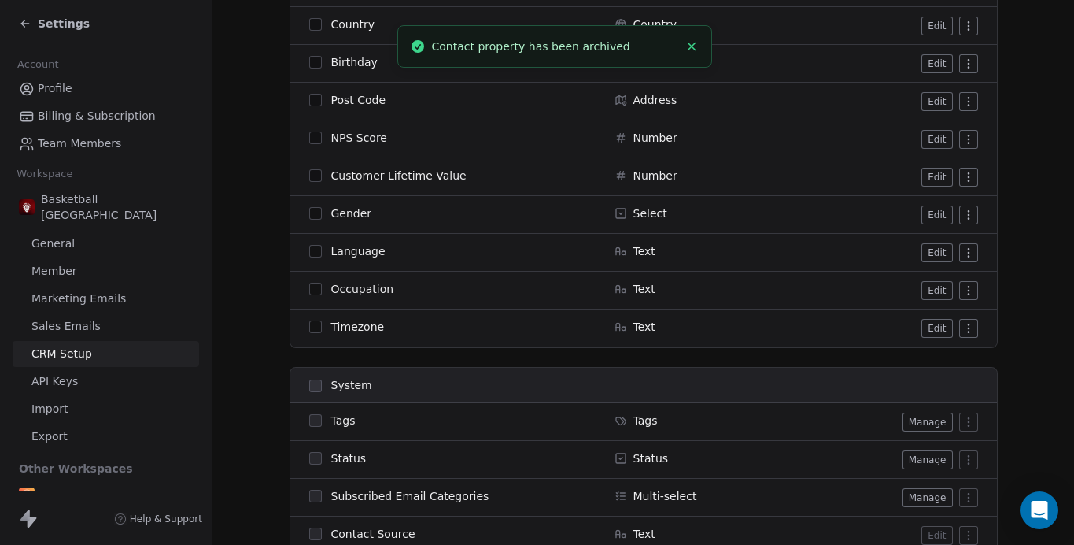
click at [971, 324] on html "Settings Account Profile Billing & Subscription Team Members Workspace Basketba…" at bounding box center [537, 272] width 1074 height 545
click at [940, 355] on div "Archive" at bounding box center [935, 359] width 79 height 25
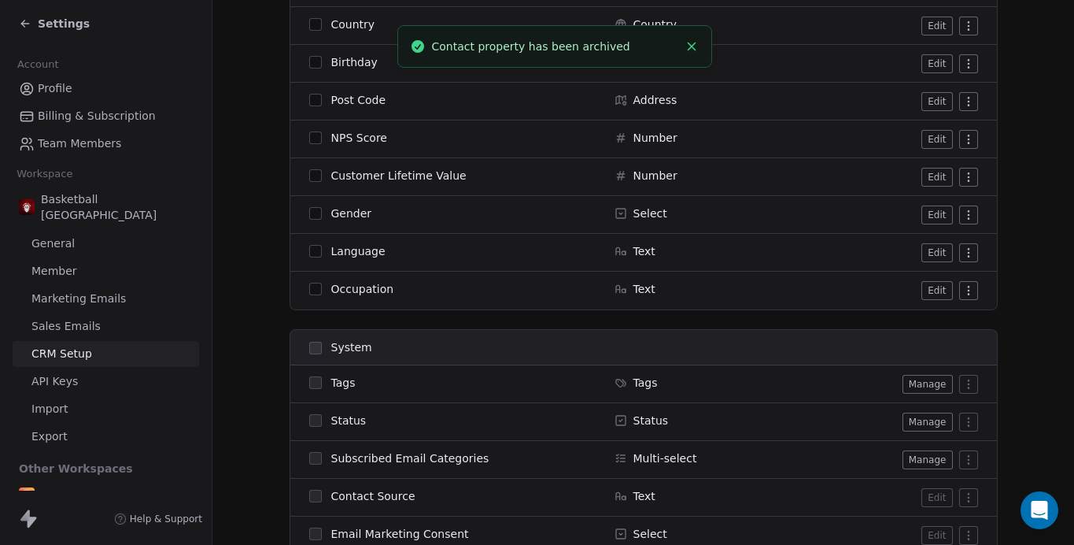
click at [970, 291] on html "Settings Account Profile Billing & Subscription Team Members Workspace Basketba…" at bounding box center [537, 272] width 1074 height 545
click at [948, 311] on div "Archive" at bounding box center [935, 321] width 79 height 25
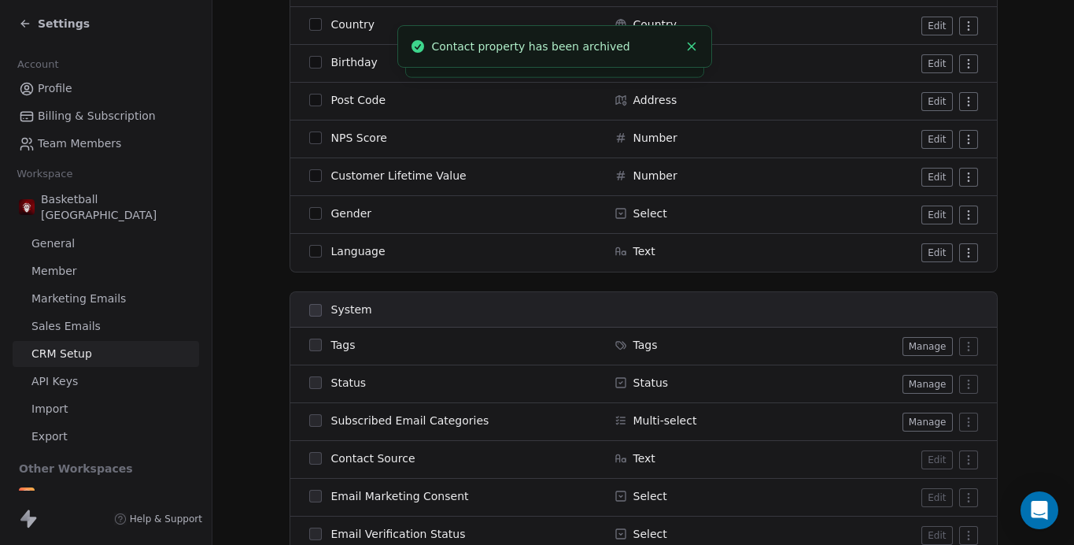
click at [970, 253] on html "Settings Account Profile Billing & Subscription Team Members Workspace Basketba…" at bounding box center [537, 272] width 1074 height 545
click at [936, 286] on div "Archive" at bounding box center [935, 284] width 79 height 25
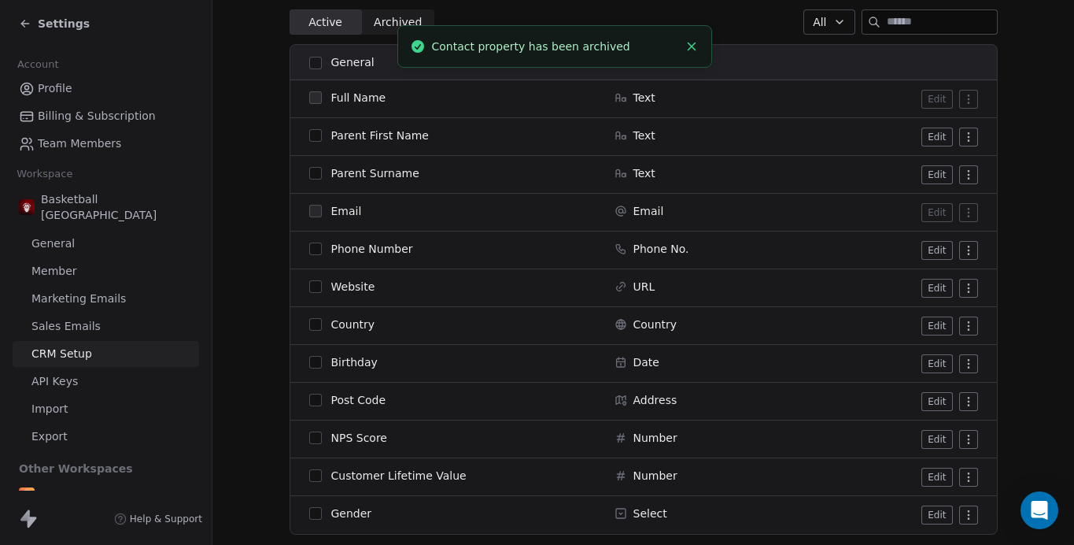
scroll to position [223, 0]
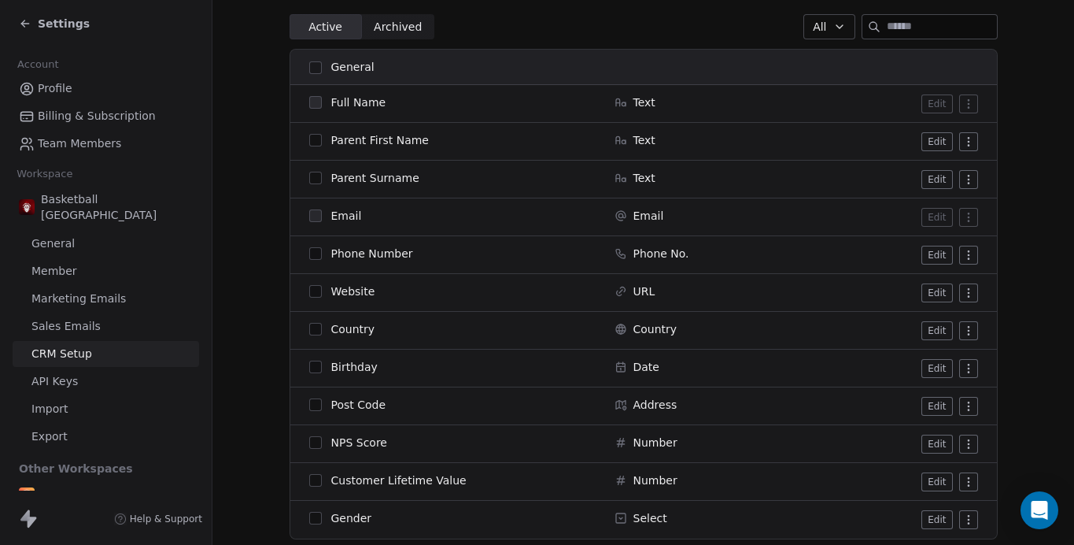
click at [974, 291] on html "Settings Account Profile Billing & Subscription Team Members Workspace Basketba…" at bounding box center [537, 272] width 1074 height 545
click at [940, 322] on div "Archive" at bounding box center [935, 324] width 79 height 25
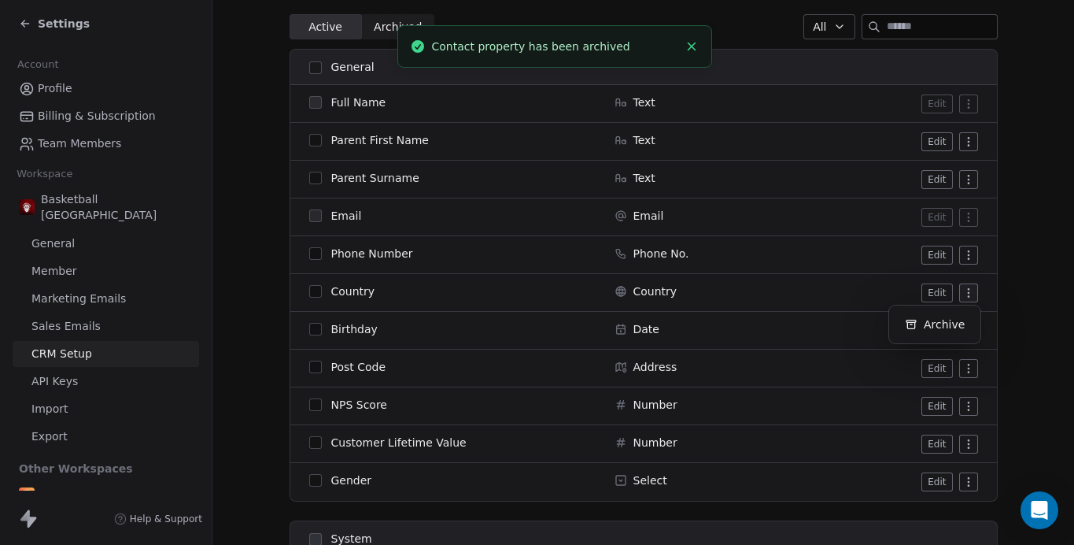
click at [975, 289] on html "Settings Account Profile Billing & Subscription Team Members Workspace Basketba…" at bounding box center [537, 272] width 1074 height 545
click at [944, 316] on div "Archive" at bounding box center [935, 324] width 79 height 25
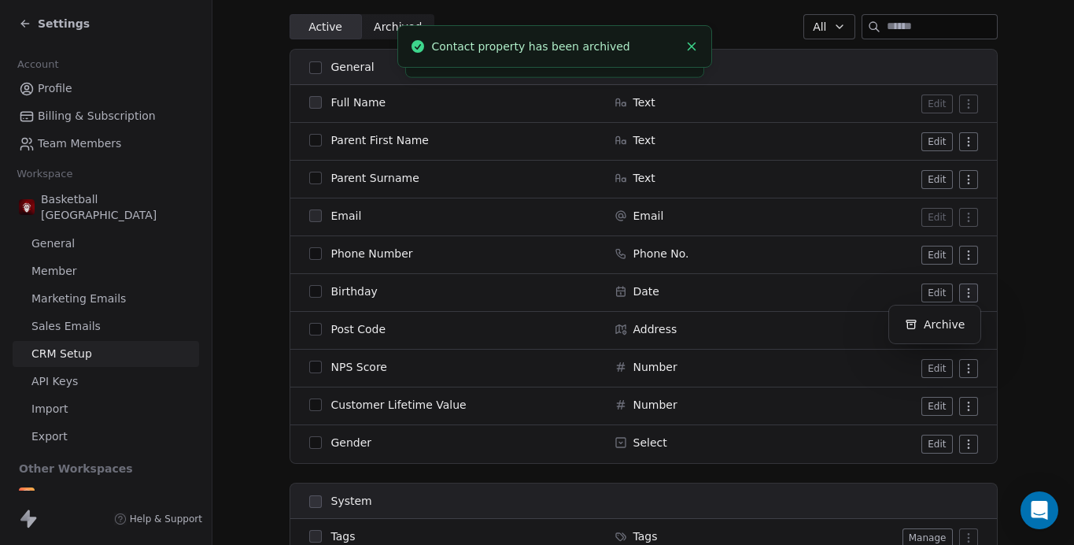
click at [972, 291] on html "Settings Account Profile Billing & Subscription Team Members Workspace Basketba…" at bounding box center [537, 272] width 1074 height 545
click at [944, 317] on div "Archive" at bounding box center [935, 324] width 79 height 25
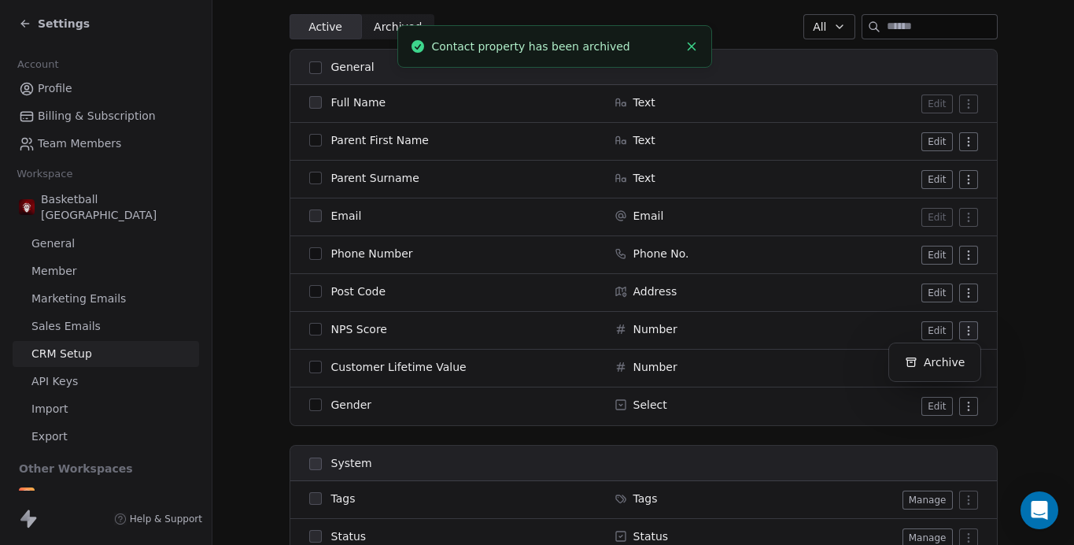
click at [971, 333] on html "Settings Account Profile Billing & Subscription Team Members Workspace Basketba…" at bounding box center [537, 272] width 1074 height 545
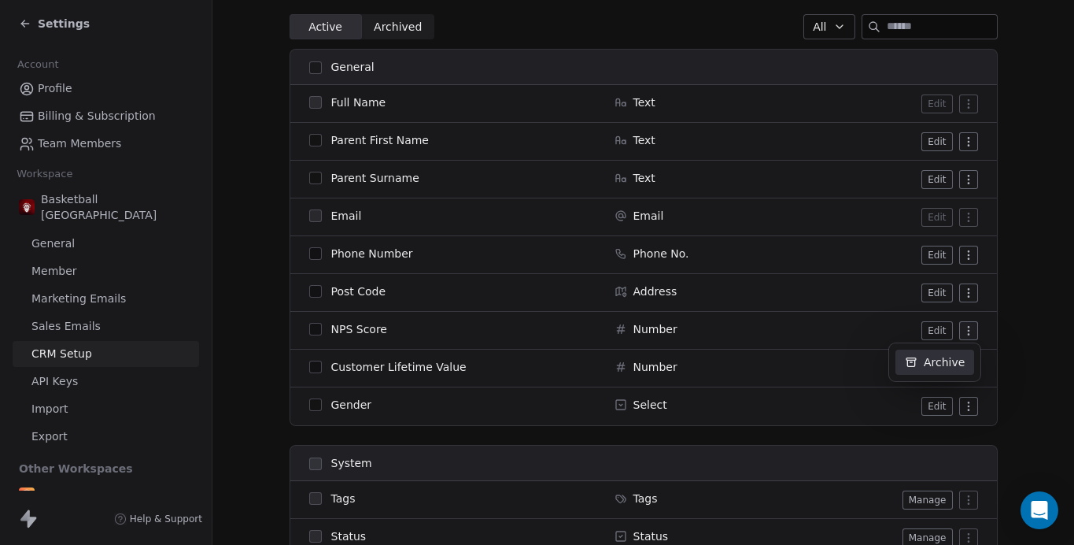
click at [933, 360] on div "Archive" at bounding box center [935, 361] width 79 height 25
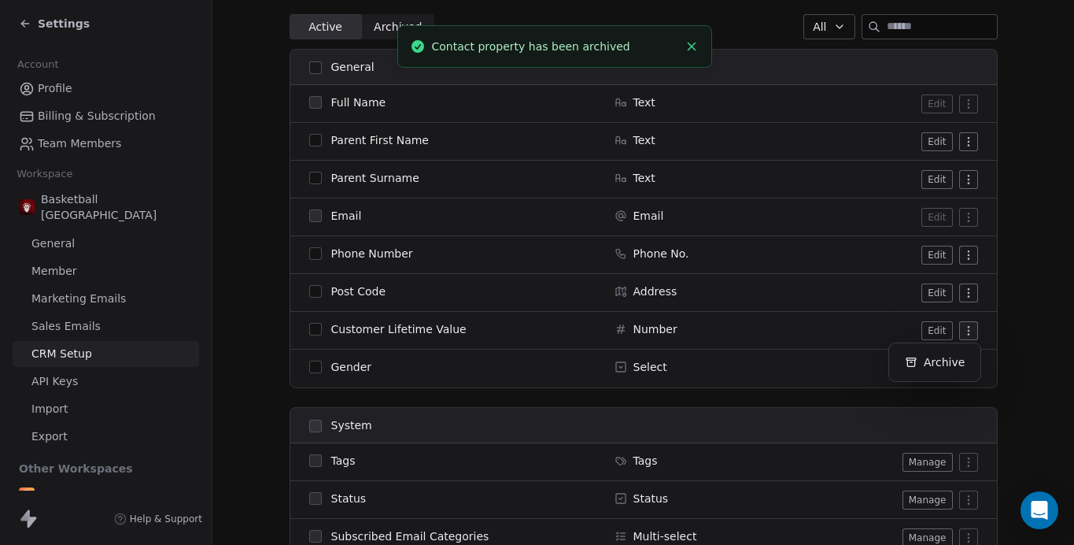
click at [973, 324] on html "Settings Account Profile Billing & Subscription Team Members Workspace Basketba…" at bounding box center [537, 272] width 1074 height 545
click at [941, 360] on div "Archive" at bounding box center [935, 361] width 79 height 25
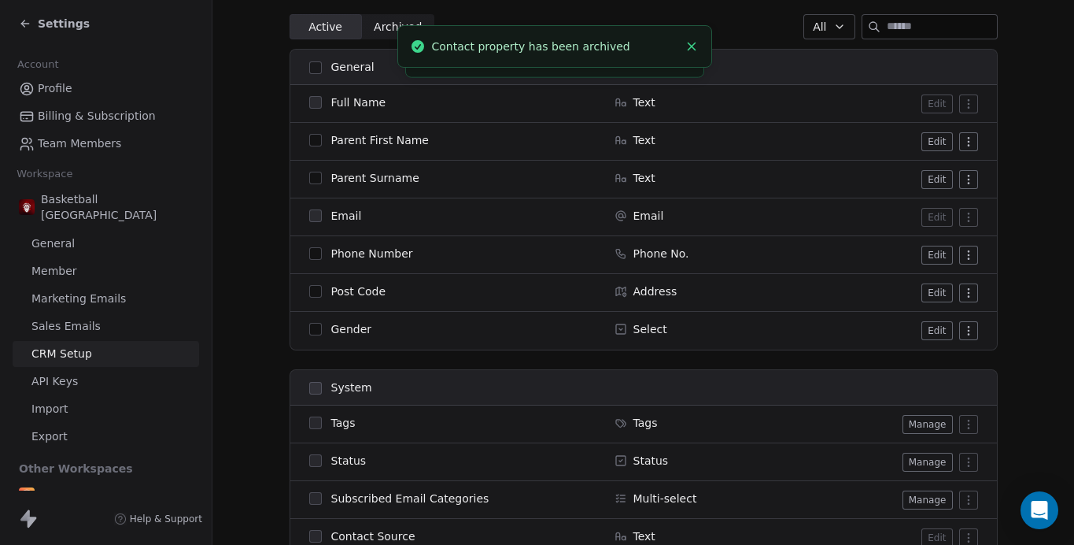
click at [966, 331] on html "Settings Account Profile Billing & Subscription Team Members Workspace Basketba…" at bounding box center [537, 272] width 1074 height 545
click at [931, 357] on div "Archive" at bounding box center [935, 361] width 79 height 25
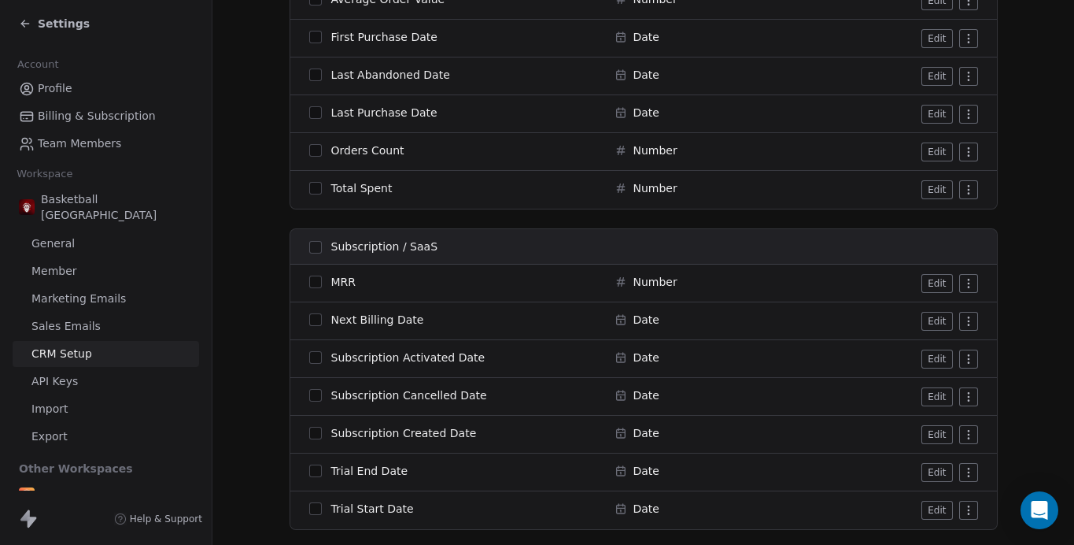
scroll to position [1493, 0]
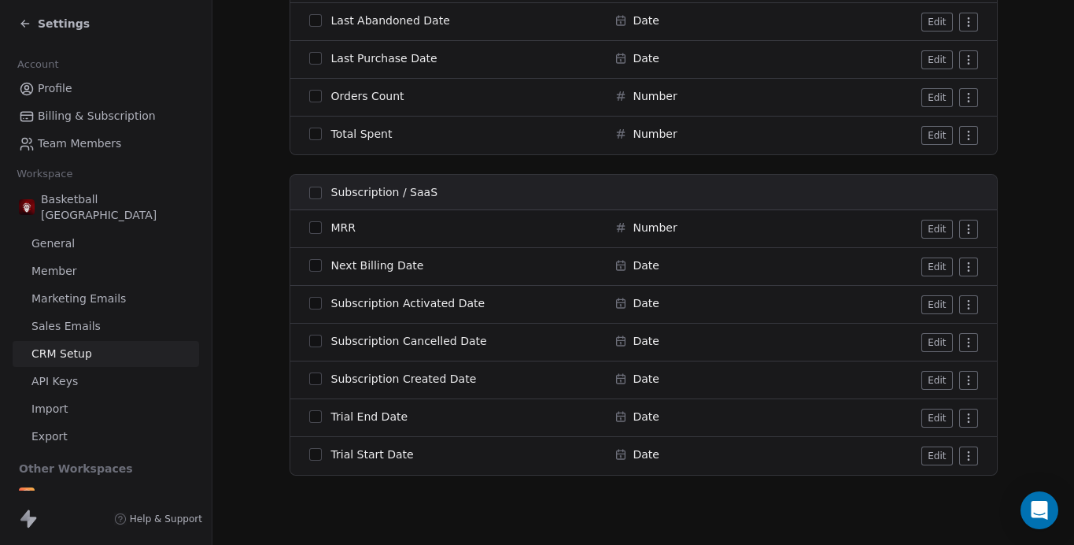
click at [50, 235] on span "General" at bounding box center [52, 243] width 43 height 17
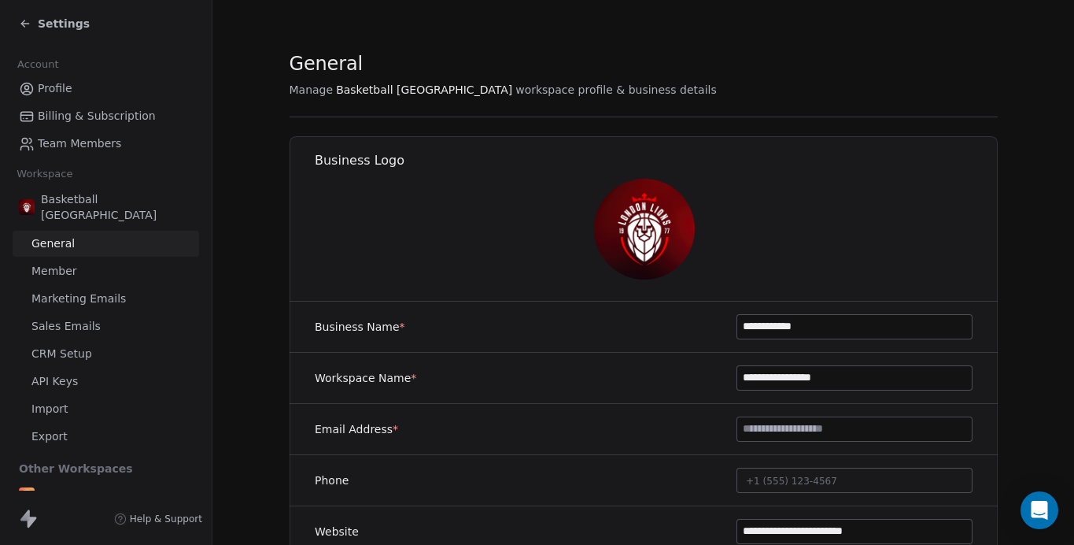
click at [53, 263] on span "Member" at bounding box center [54, 271] width 46 height 17
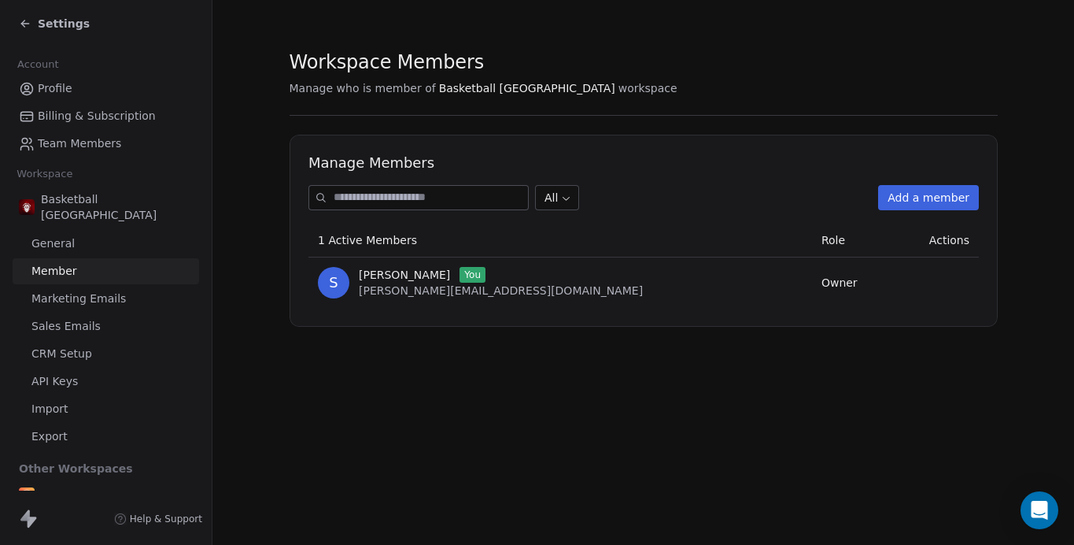
click at [396, 279] on span "[PERSON_NAME]" at bounding box center [404, 275] width 91 height 16
click at [335, 277] on span "S" at bounding box center [333, 282] width 31 height 31
click at [61, 290] on span "Marketing Emails" at bounding box center [78, 298] width 94 height 17
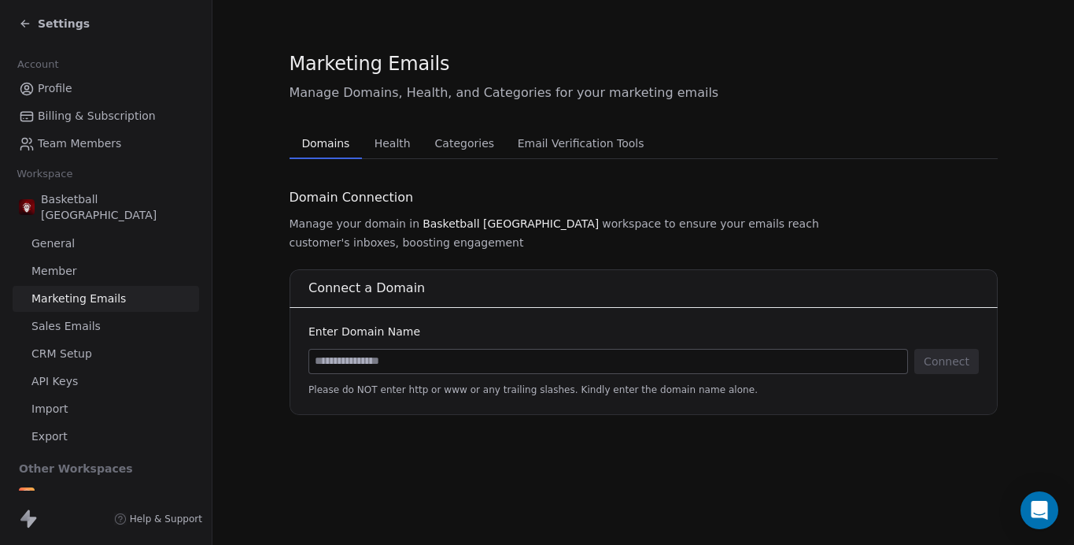
click at [55, 235] on span "General" at bounding box center [52, 243] width 43 height 17
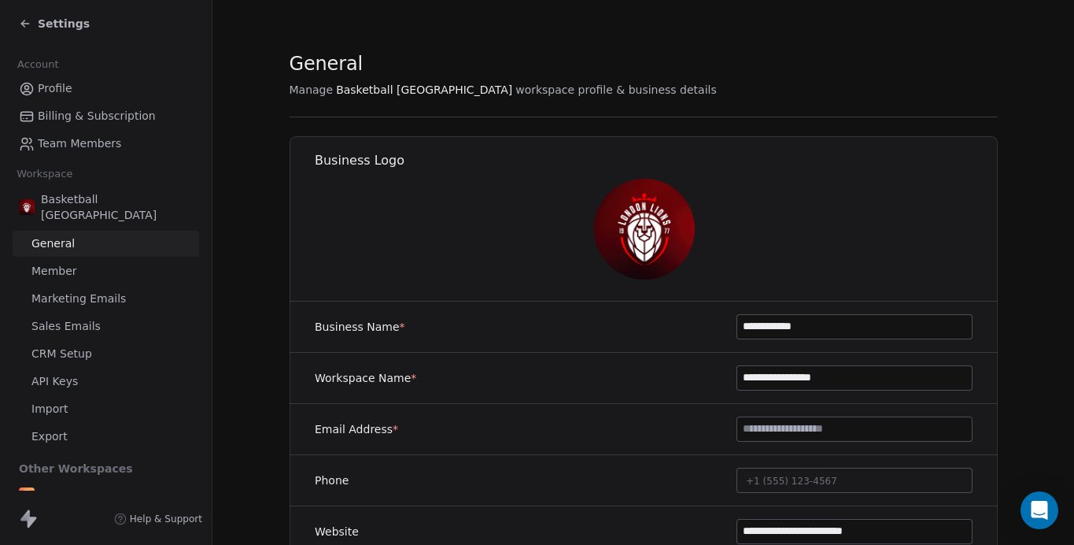
click at [71, 373] on span "API Keys" at bounding box center [54, 381] width 46 height 17
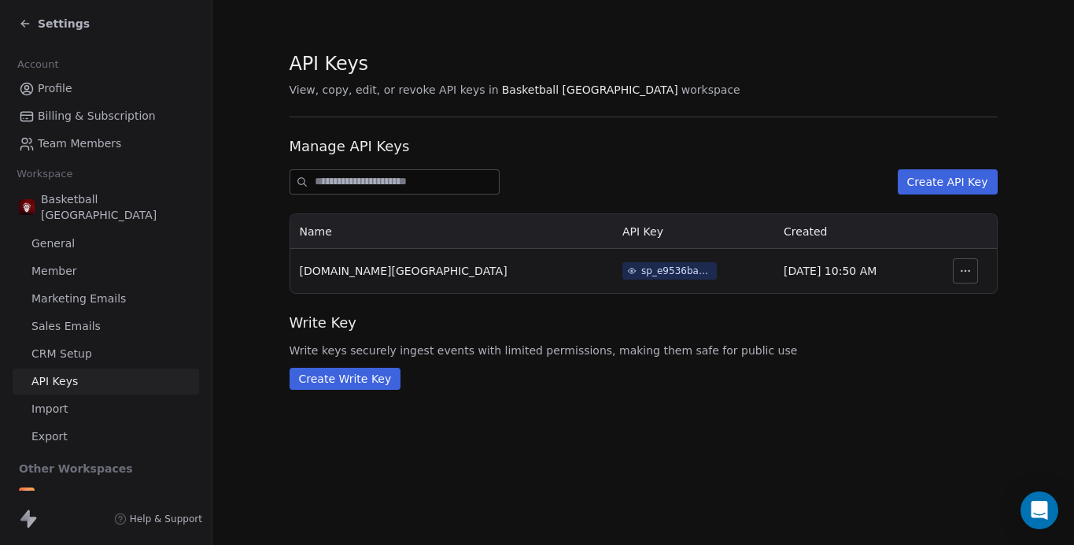
click at [70, 345] on span "CRM Setup" at bounding box center [61, 353] width 61 height 17
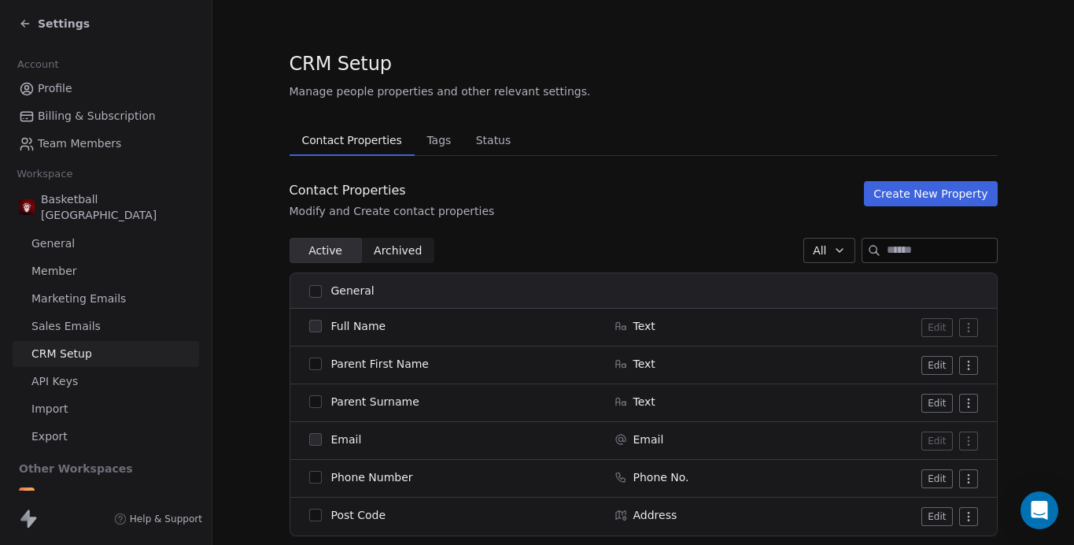
click at [72, 318] on span "Sales Emails" at bounding box center [65, 326] width 69 height 17
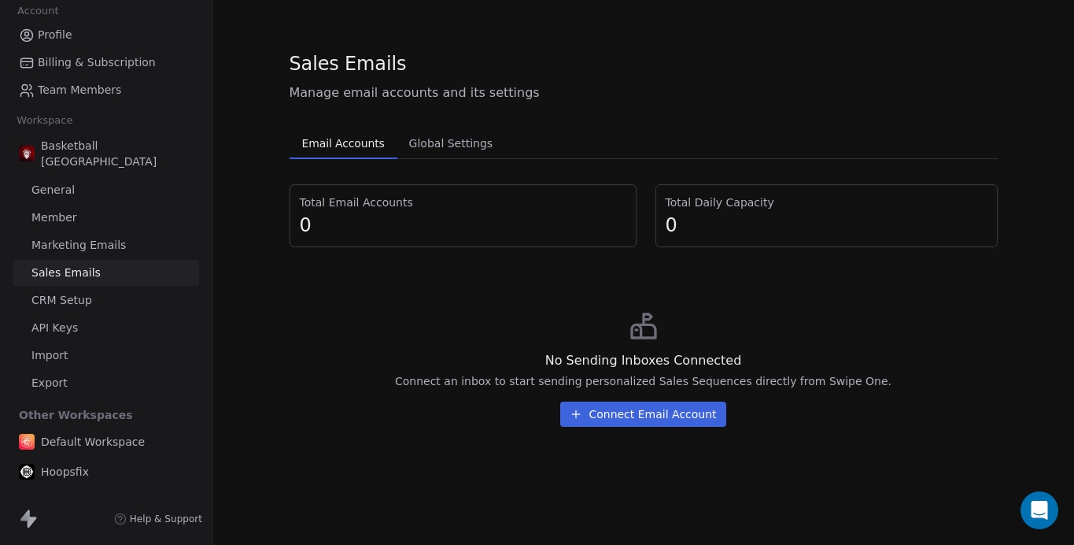
scroll to position [63, 0]
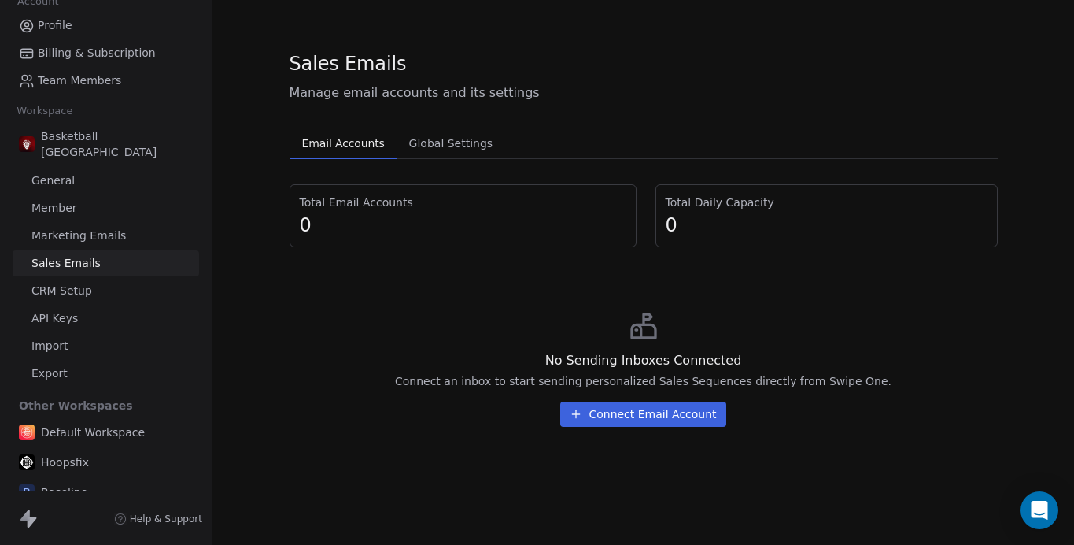
click at [64, 365] on span "Export" at bounding box center [49, 373] width 36 height 17
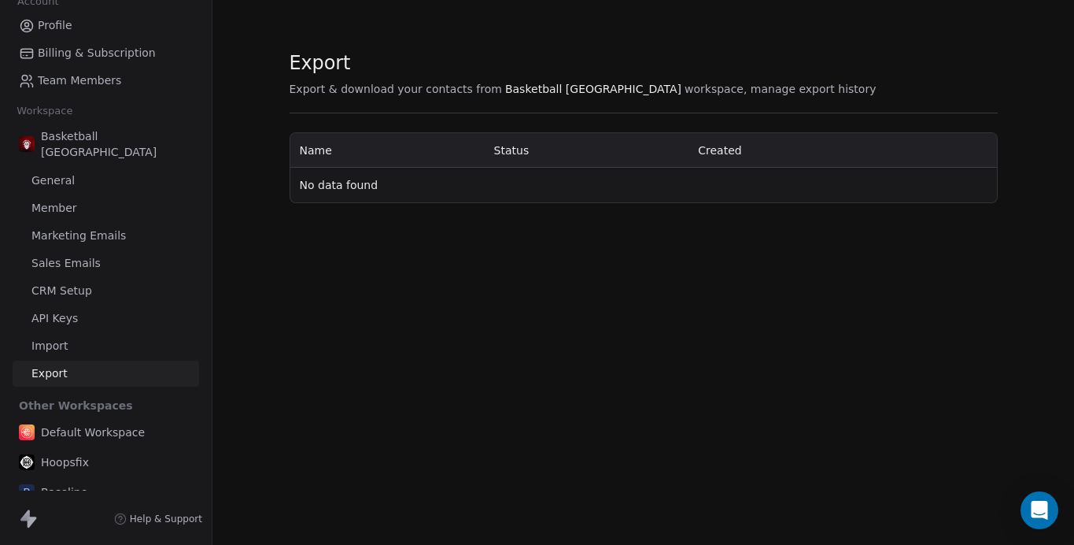
click at [52, 338] on span "Import" at bounding box center [49, 346] width 36 height 17
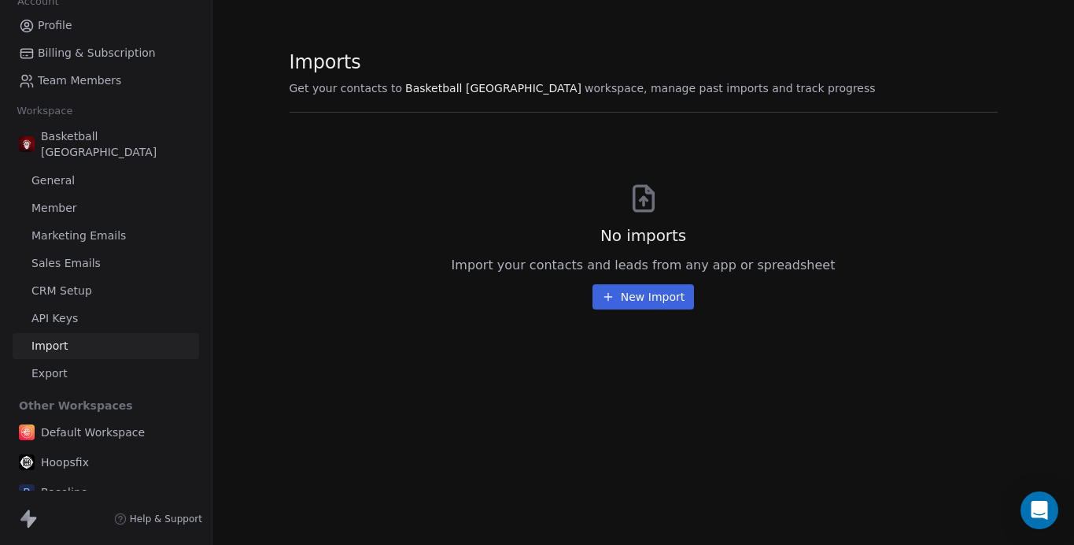
click at [50, 305] on link "API Keys" at bounding box center [106, 318] width 187 height 26
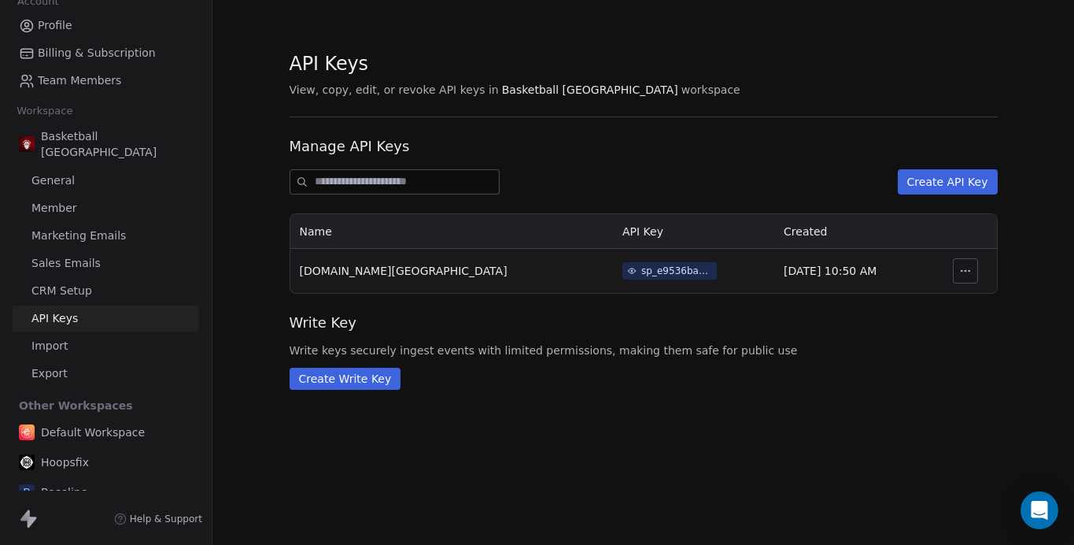
click at [67, 454] on span "Hoopsfix" at bounding box center [65, 462] width 48 height 16
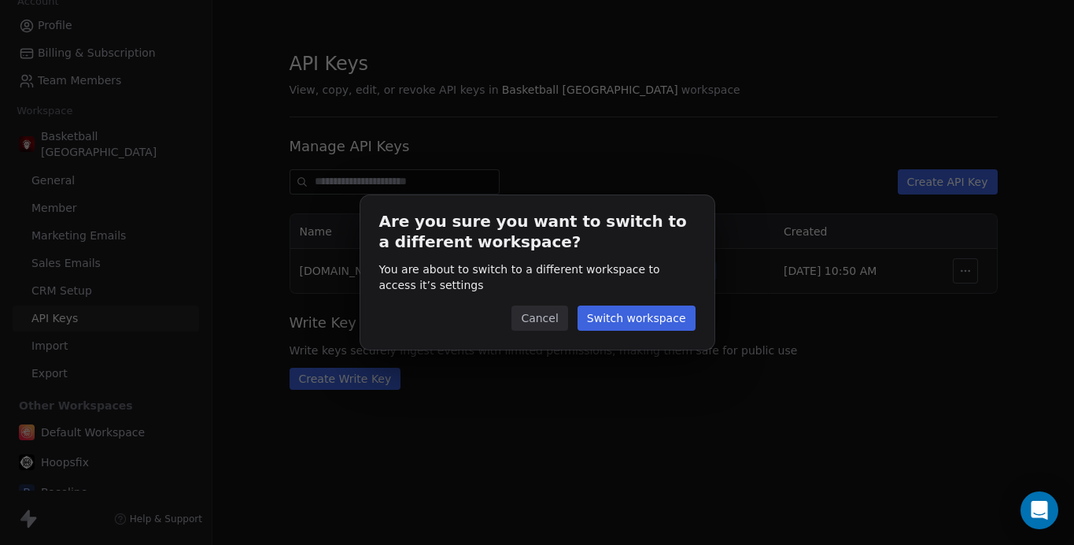
click at [622, 310] on button "Switch workspace" at bounding box center [637, 317] width 118 height 25
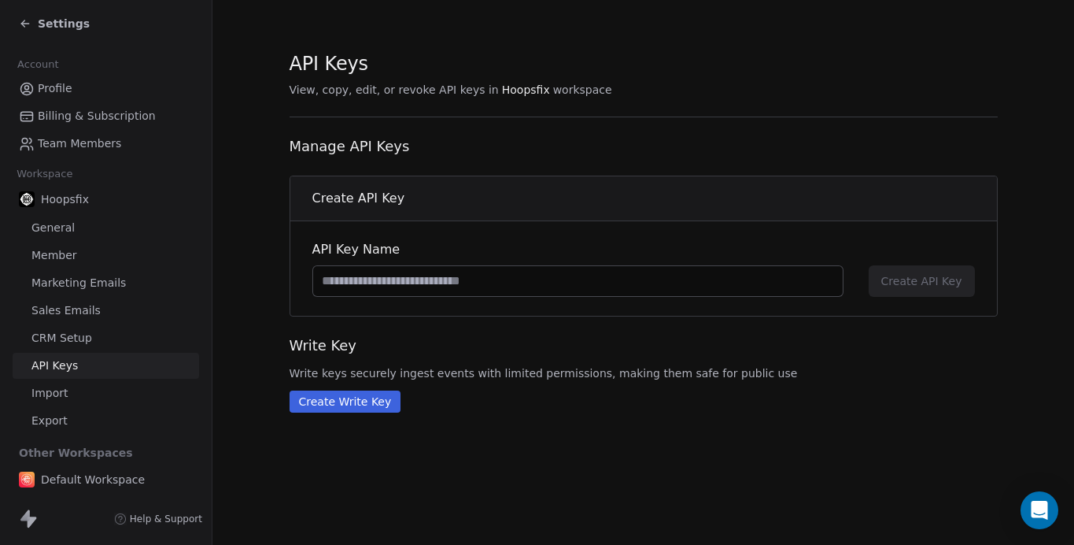
scroll to position [63, 0]
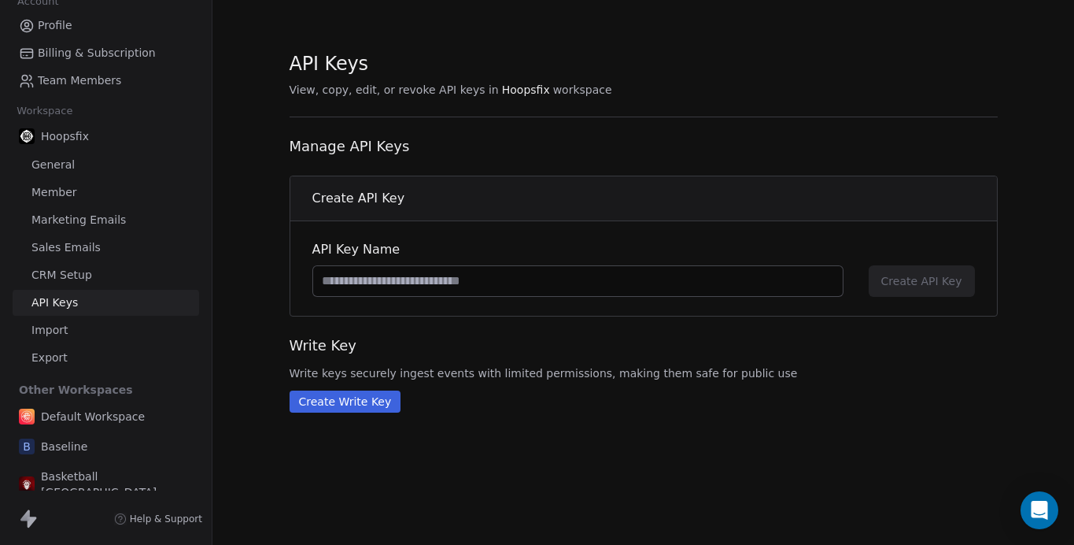
click at [92, 414] on span "Default Workspace" at bounding box center [93, 416] width 104 height 16
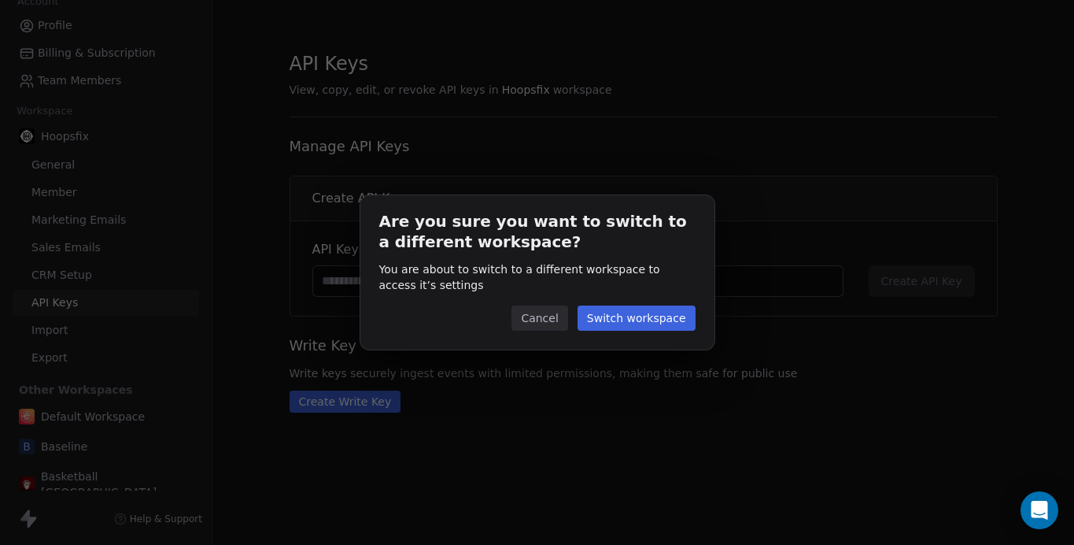
click at [659, 323] on button "Switch workspace" at bounding box center [637, 317] width 118 height 25
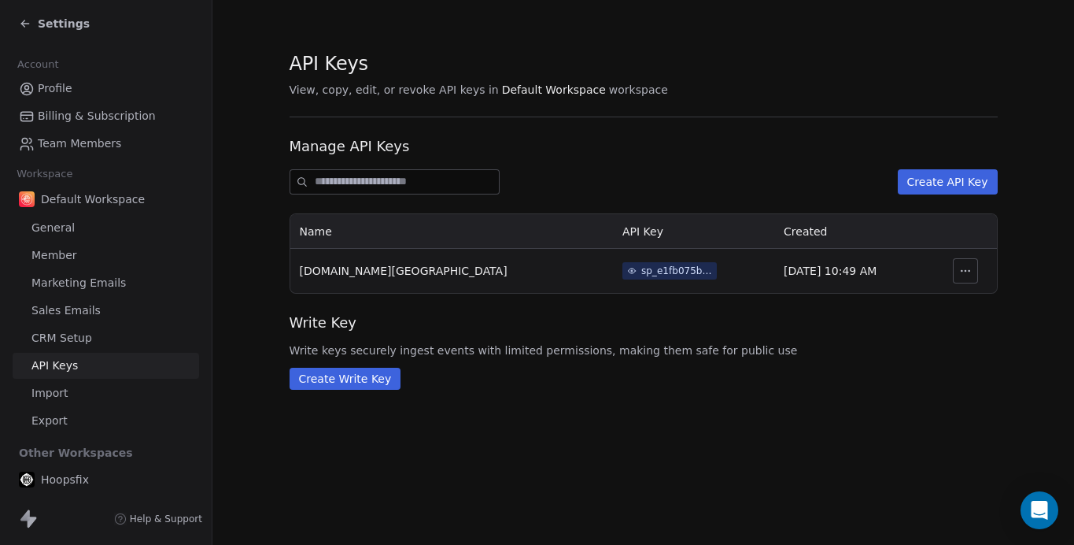
click at [959, 270] on icon "button" at bounding box center [965, 270] width 13 height 13
click at [966, 301] on span "Revoke" at bounding box center [982, 306] width 40 height 16
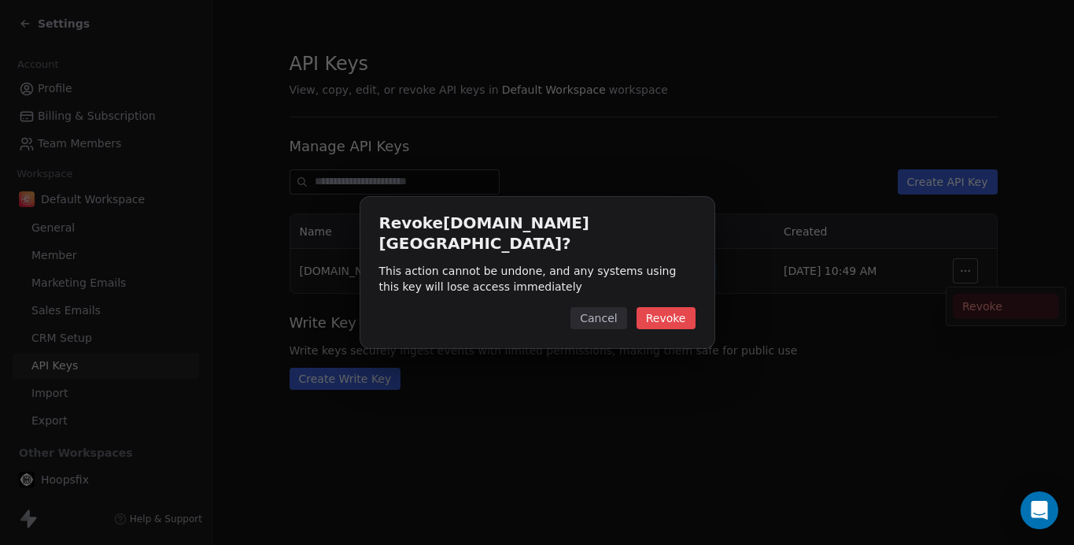
click at [642, 307] on button "Revoke" at bounding box center [666, 318] width 59 height 22
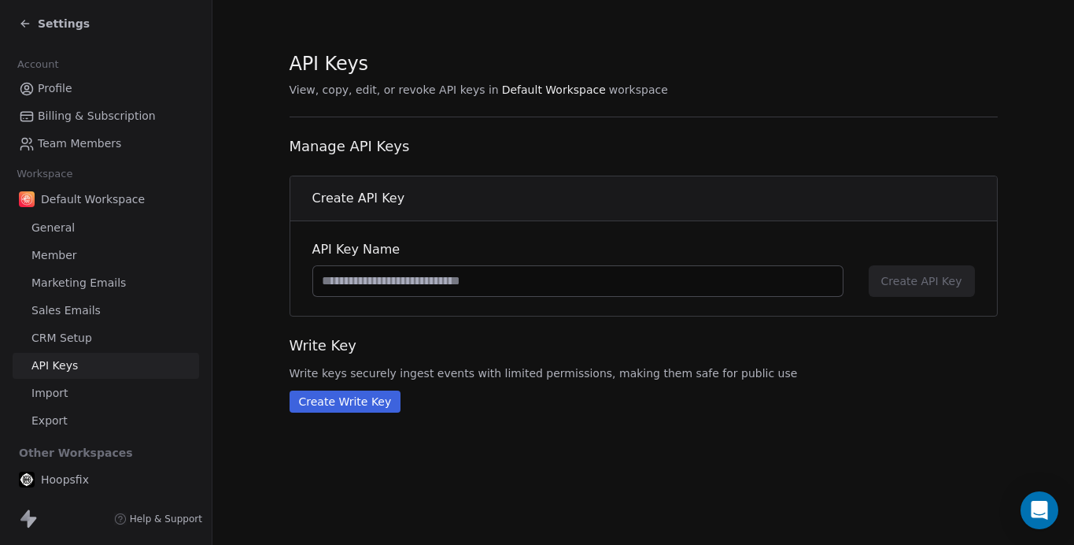
click at [64, 225] on span "General" at bounding box center [52, 228] width 43 height 17
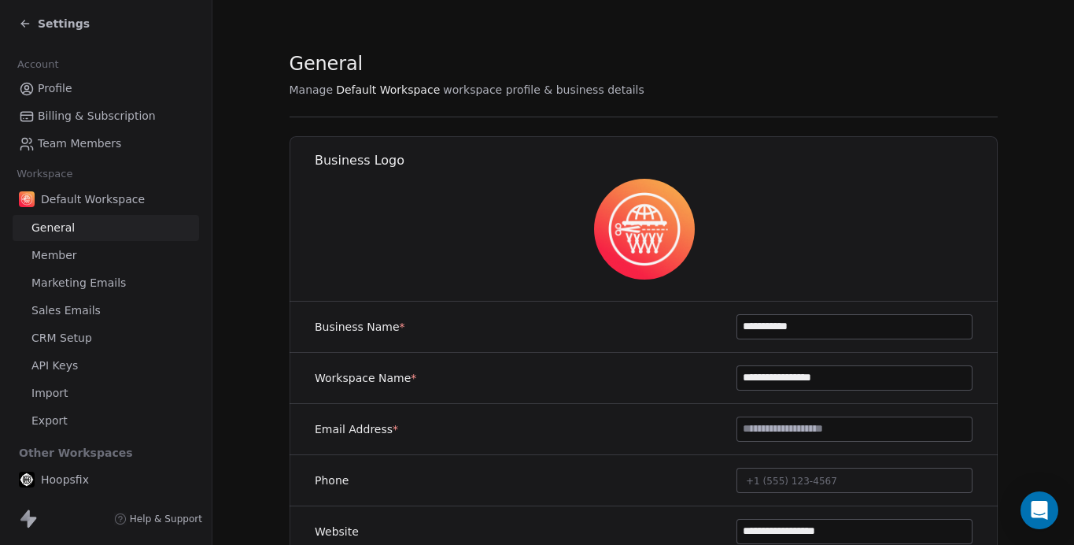
click at [68, 255] on span "Member" at bounding box center [54, 255] width 46 height 17
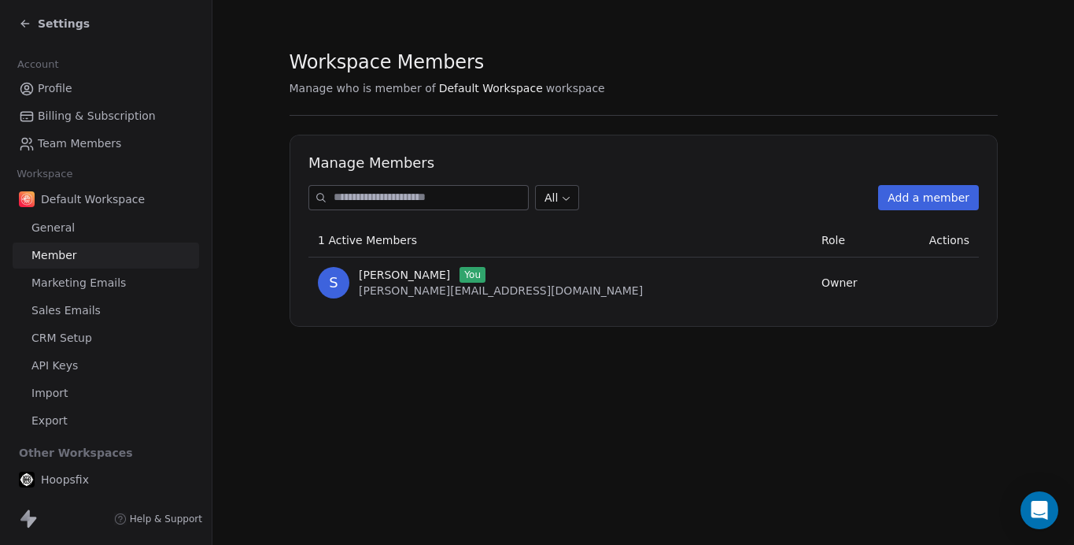
click at [70, 297] on link "Sales Emails" at bounding box center [106, 310] width 187 height 26
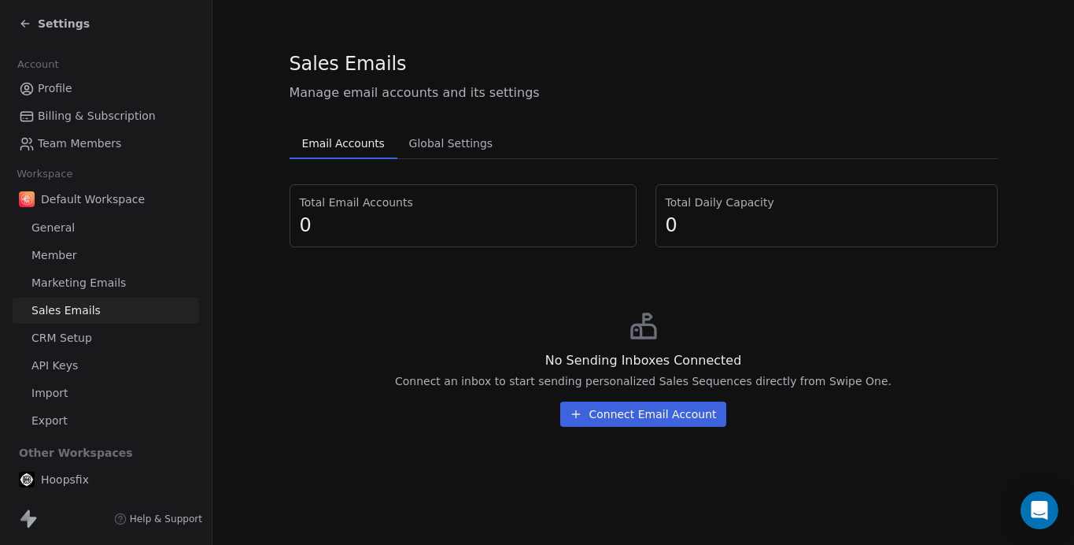
click at [67, 343] on span "CRM Setup" at bounding box center [61, 338] width 61 height 17
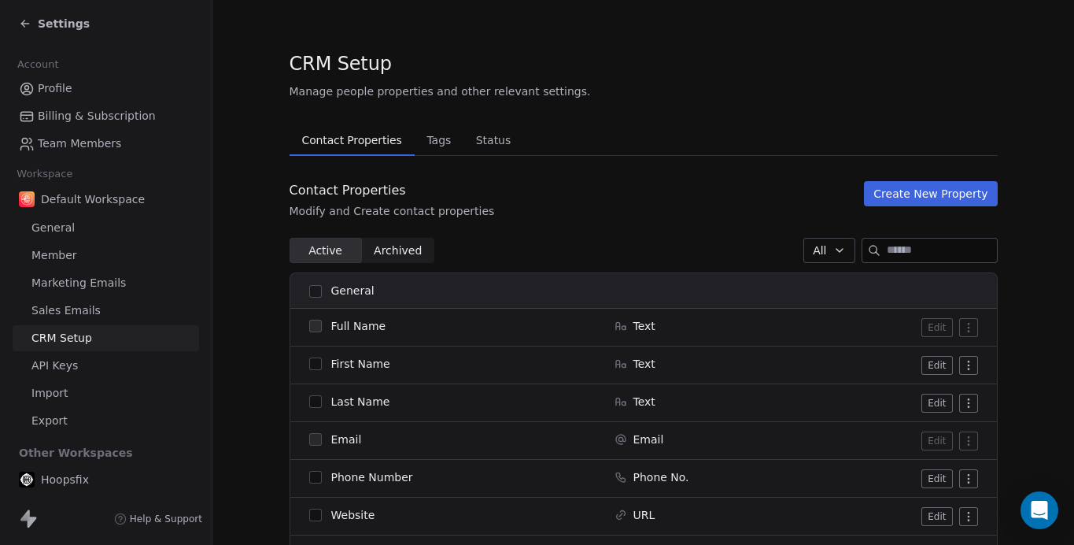
scroll to position [63, 0]
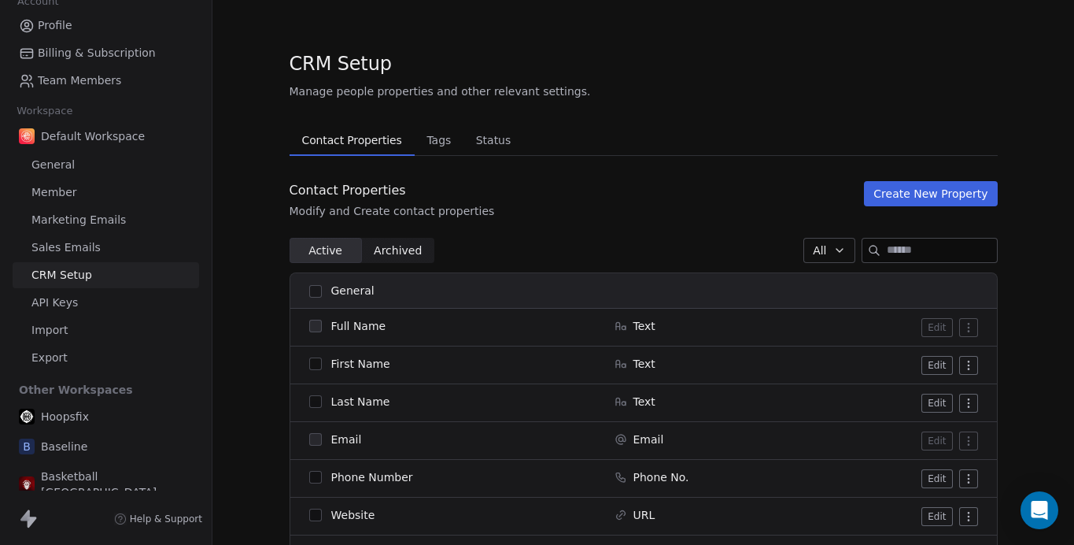
click at [75, 476] on span "Basketball [GEOGRAPHIC_DATA]" at bounding box center [117, 483] width 152 height 31
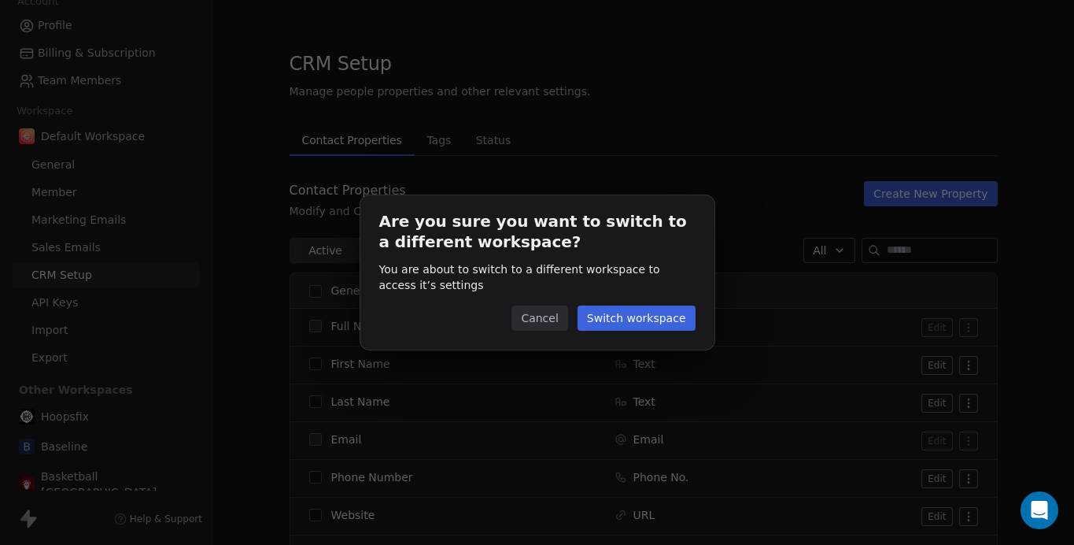
click at [611, 325] on button "Switch workspace" at bounding box center [637, 317] width 118 height 25
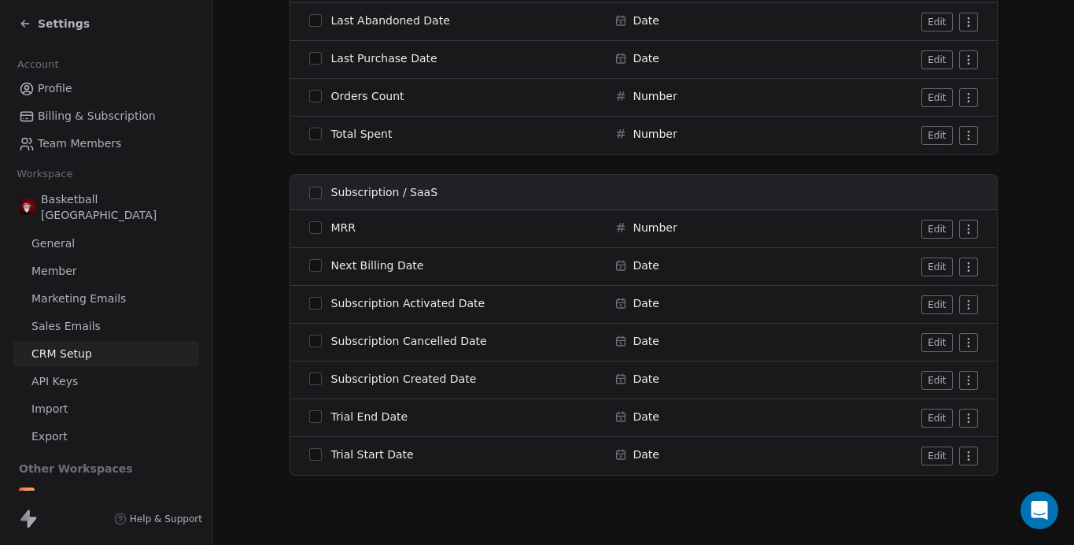
scroll to position [2, 0]
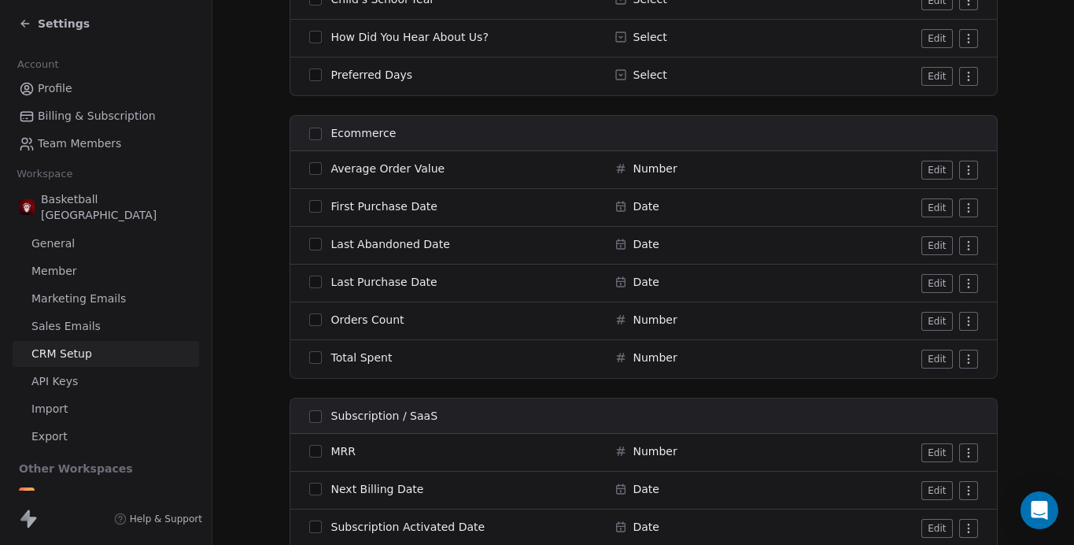
scroll to position [1243, 0]
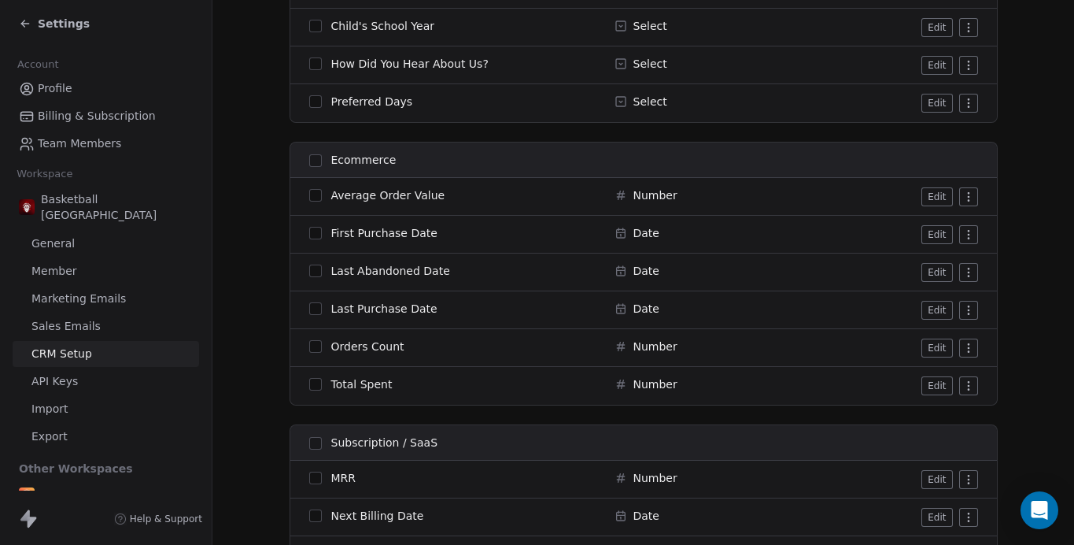
click at [314, 158] on button "button" at bounding box center [315, 160] width 13 height 13
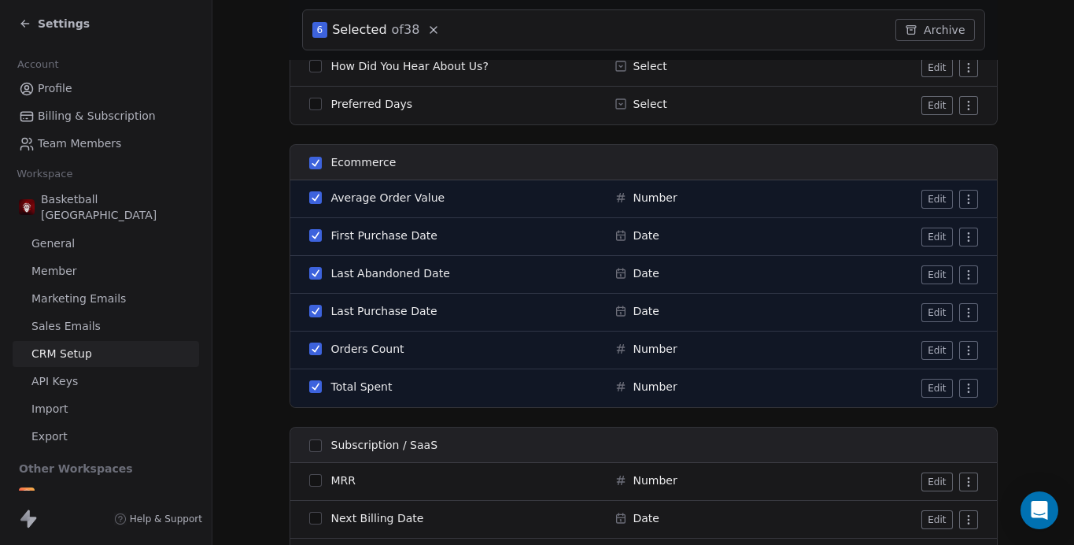
scroll to position [1302, 0]
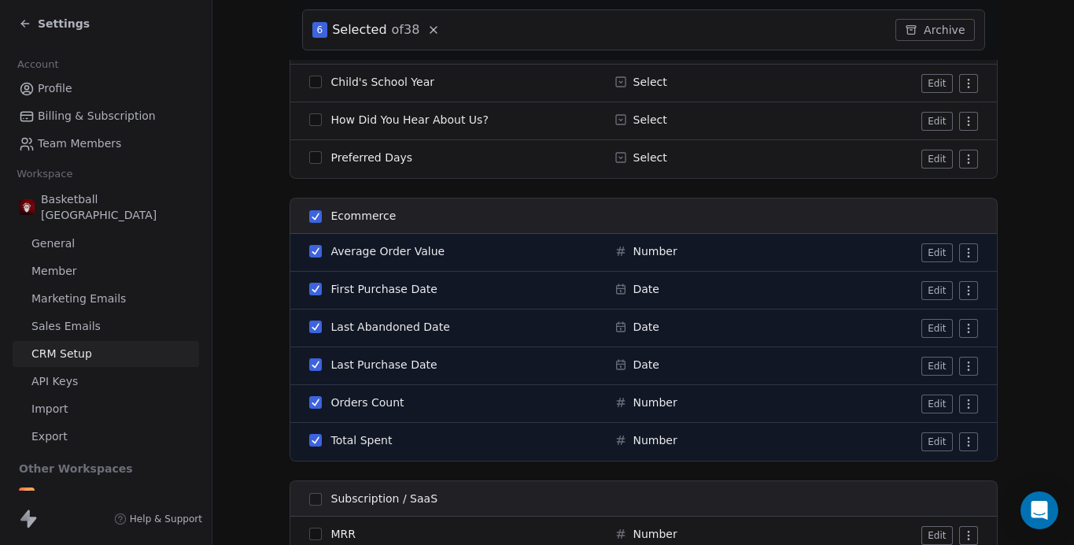
click at [942, 30] on button "Archive" at bounding box center [935, 30] width 79 height 22
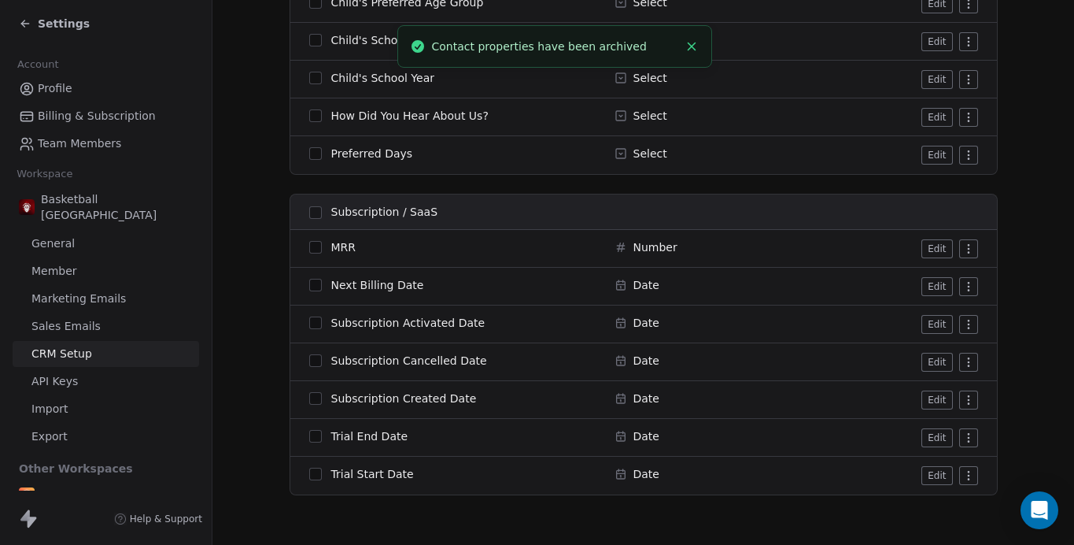
scroll to position [1187, 0]
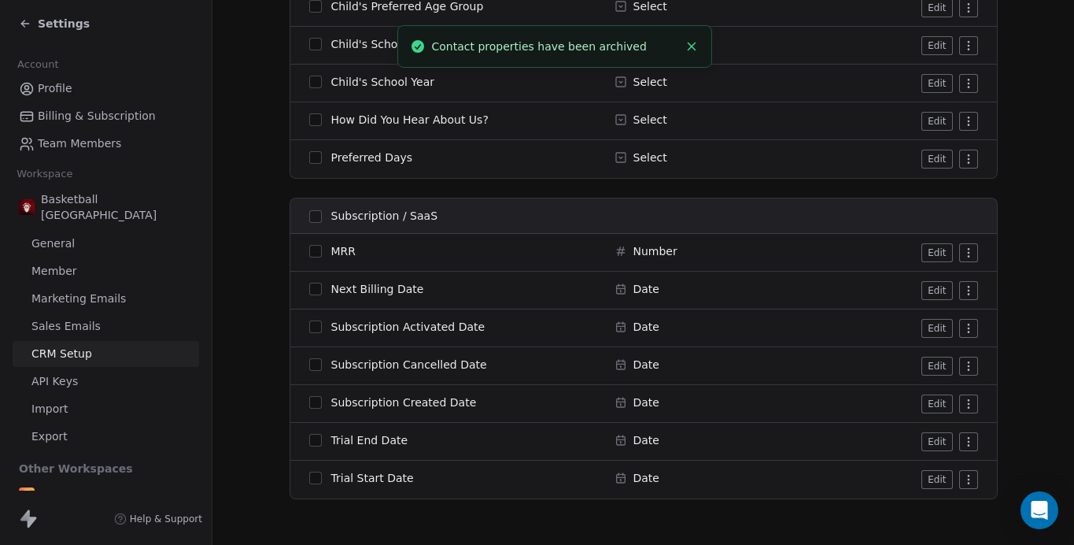
click at [321, 202] on th "Subscription / SaaS" at bounding box center [447, 215] width 315 height 35
click at [316, 211] on button "button" at bounding box center [315, 216] width 13 height 13
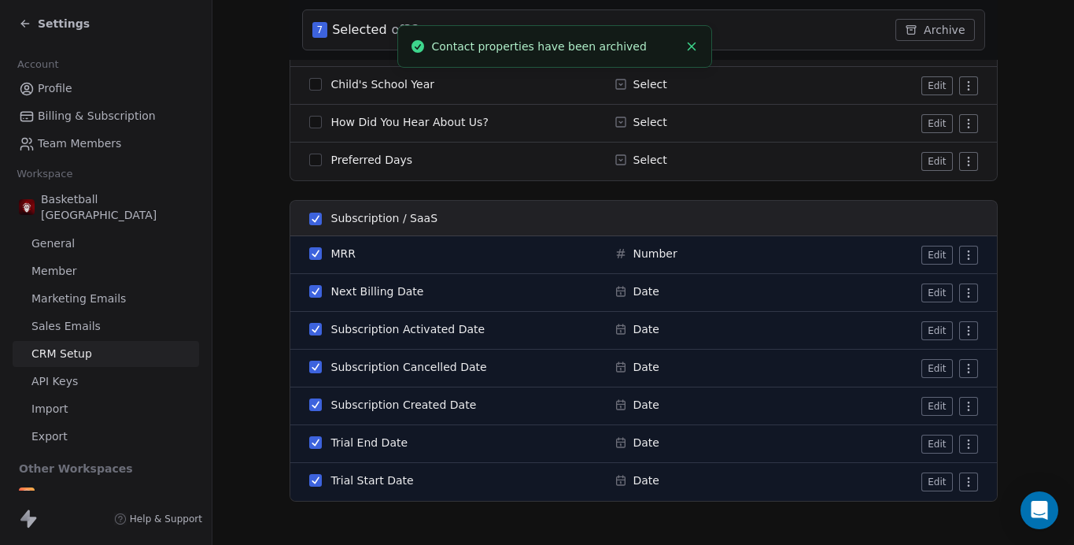
scroll to position [1247, 0]
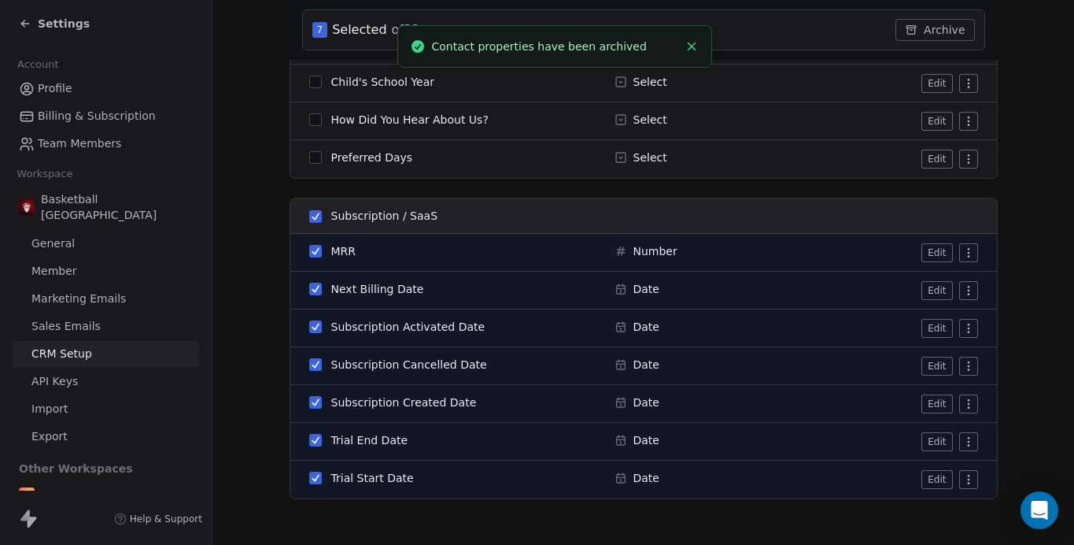
click at [937, 26] on button "Archive" at bounding box center [935, 30] width 79 height 22
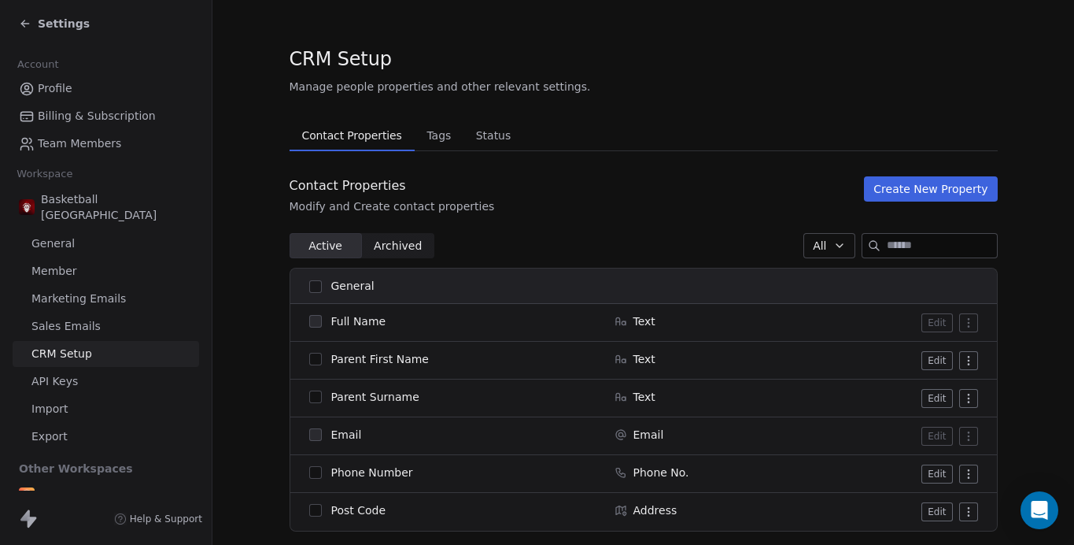
scroll to position [0, 0]
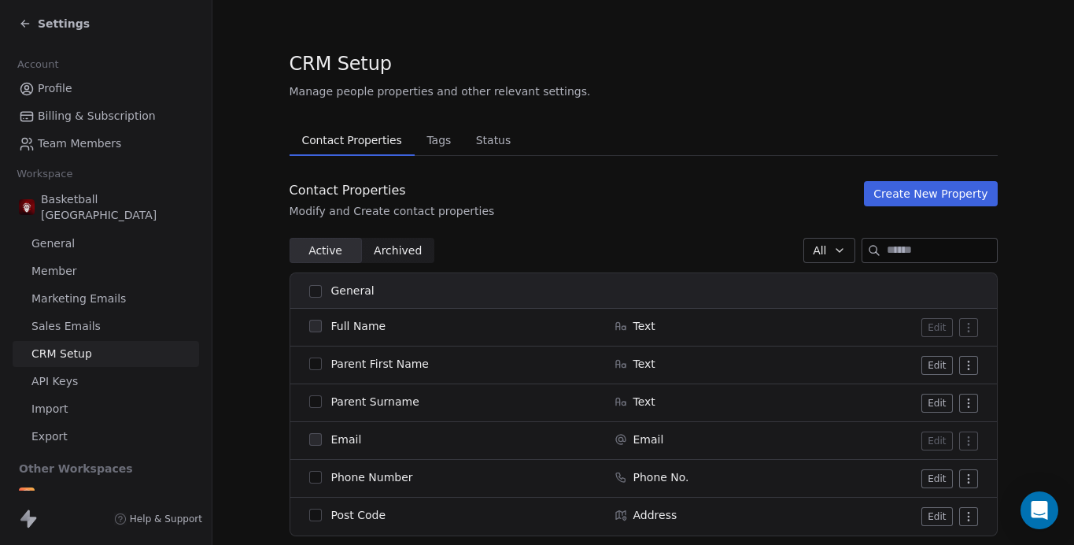
click at [410, 238] on span "Archived Archived" at bounding box center [398, 250] width 72 height 25
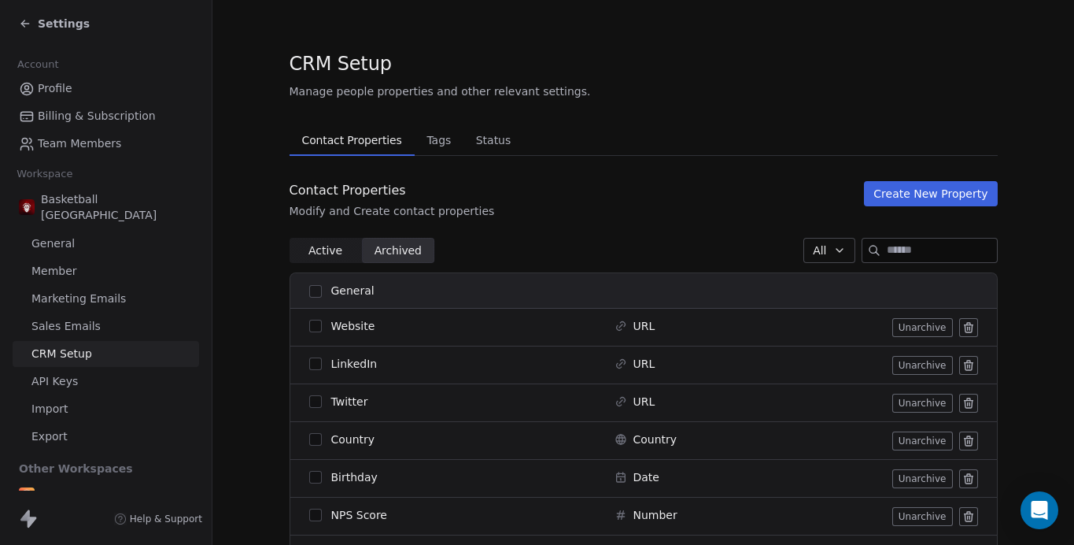
click at [406, 246] on span "Archived" at bounding box center [398, 250] width 48 height 17
click at [322, 247] on span "Active" at bounding box center [325, 250] width 34 height 17
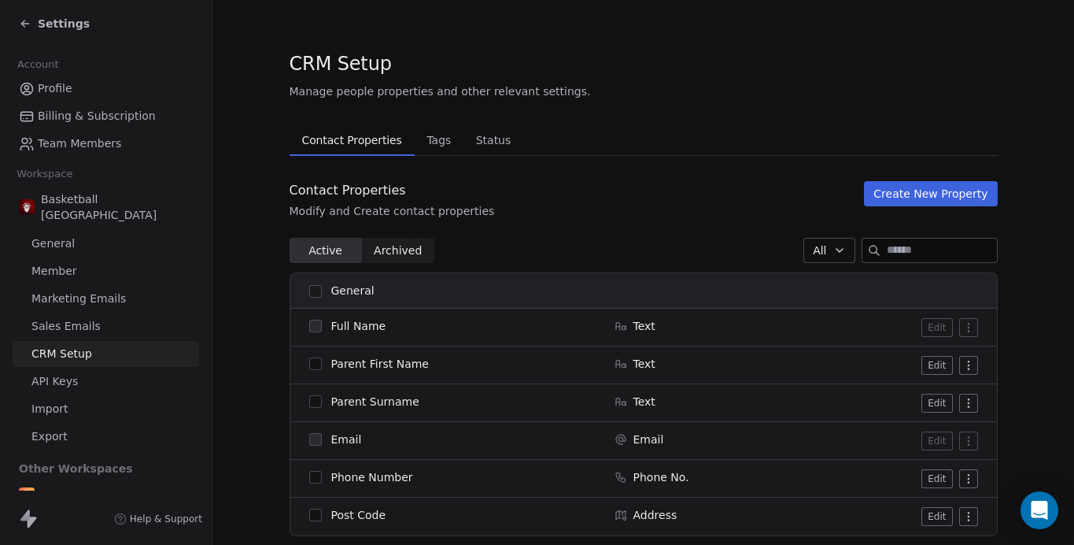
click at [443, 133] on span "Tags" at bounding box center [438, 140] width 37 height 22
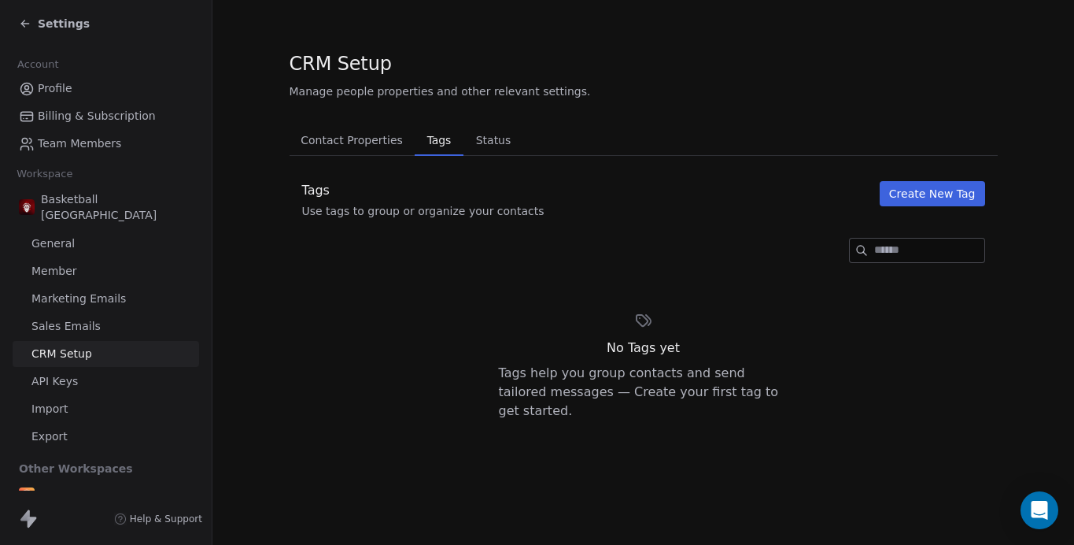
click at [490, 135] on span "Status" at bounding box center [494, 140] width 48 height 22
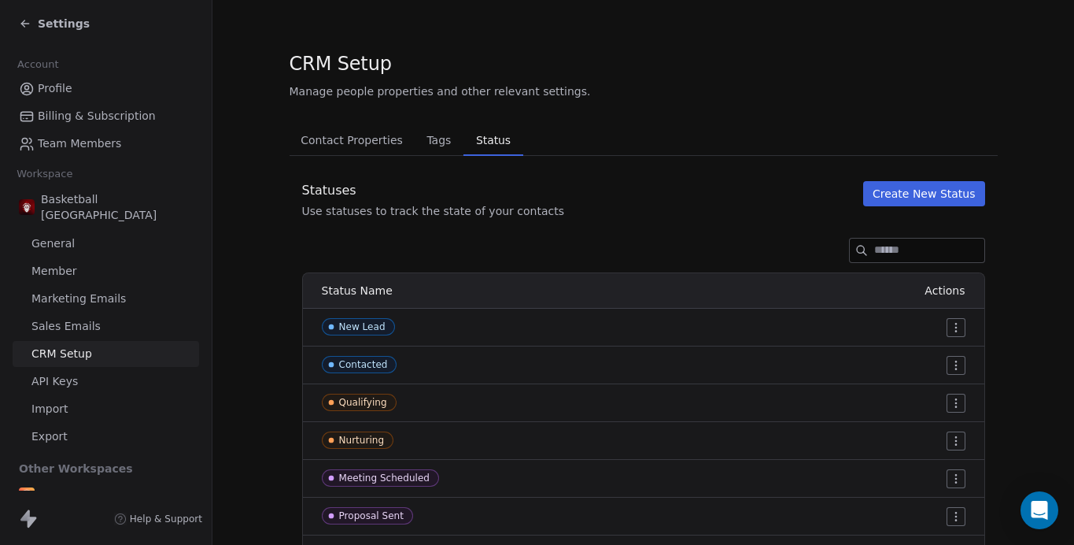
click at [375, 140] on span "Contact Properties" at bounding box center [351, 140] width 115 height 22
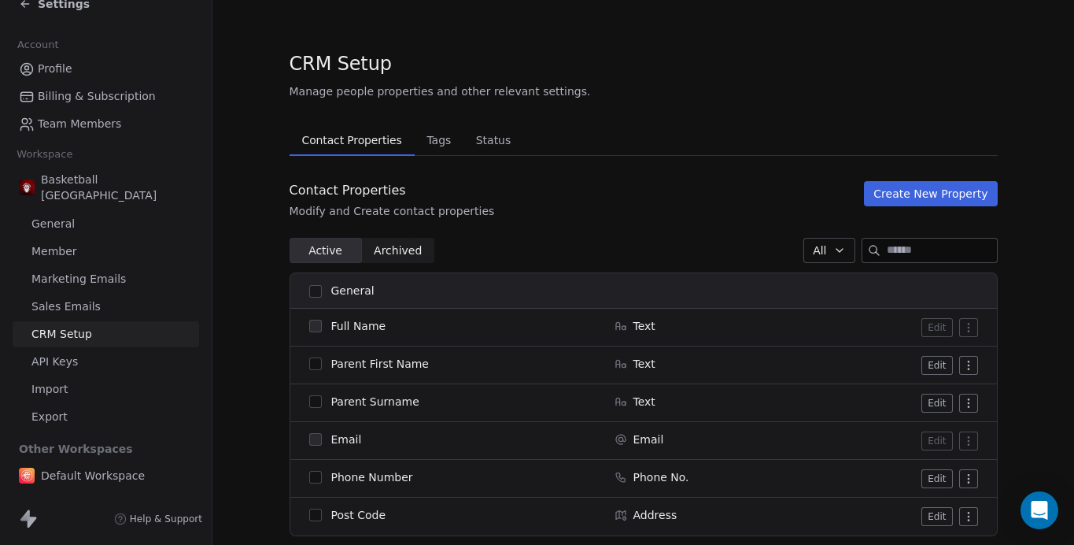
scroll to position [24, 0]
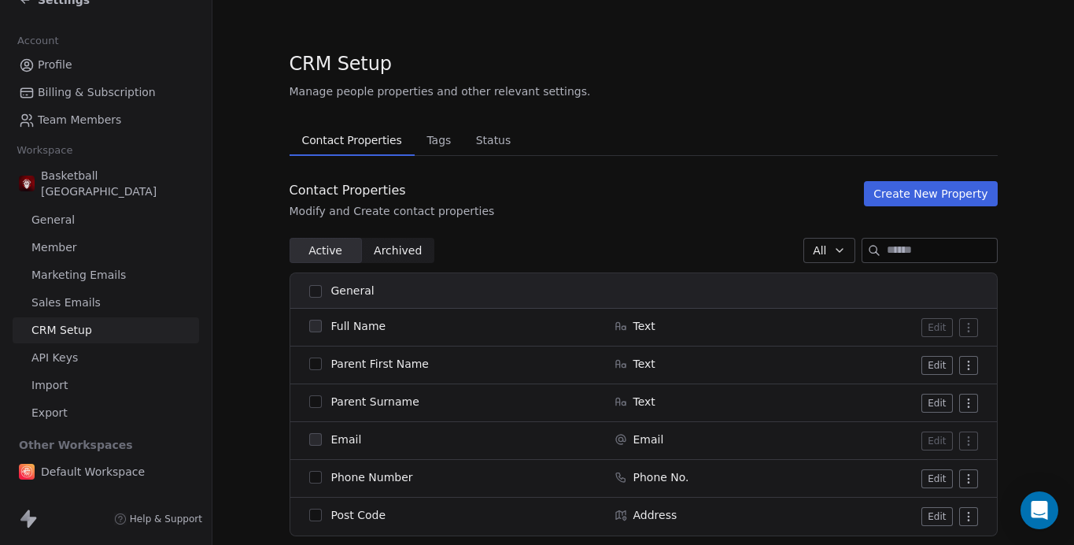
click at [82, 207] on link "General" at bounding box center [106, 220] width 187 height 26
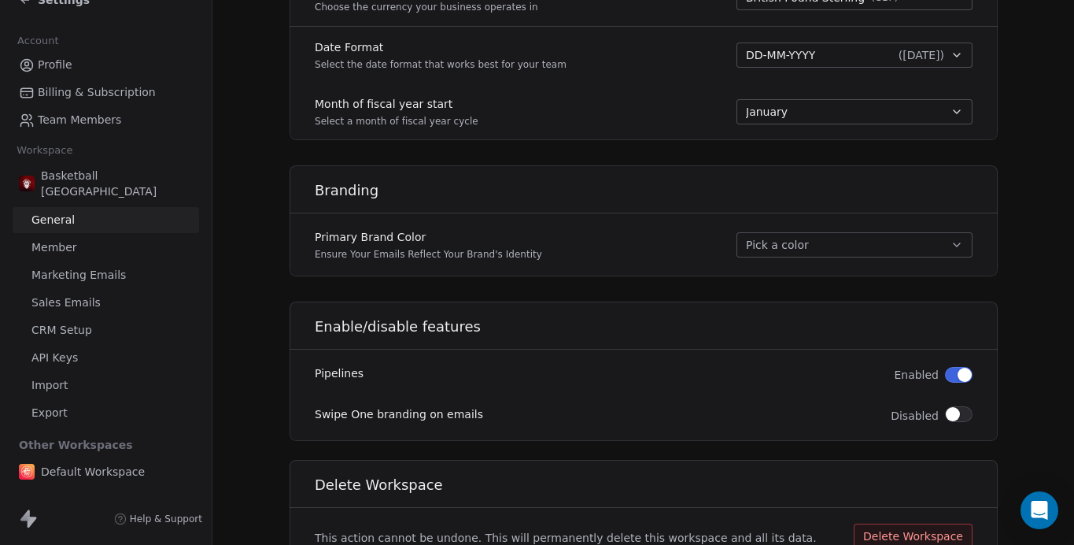
scroll to position [929, 0]
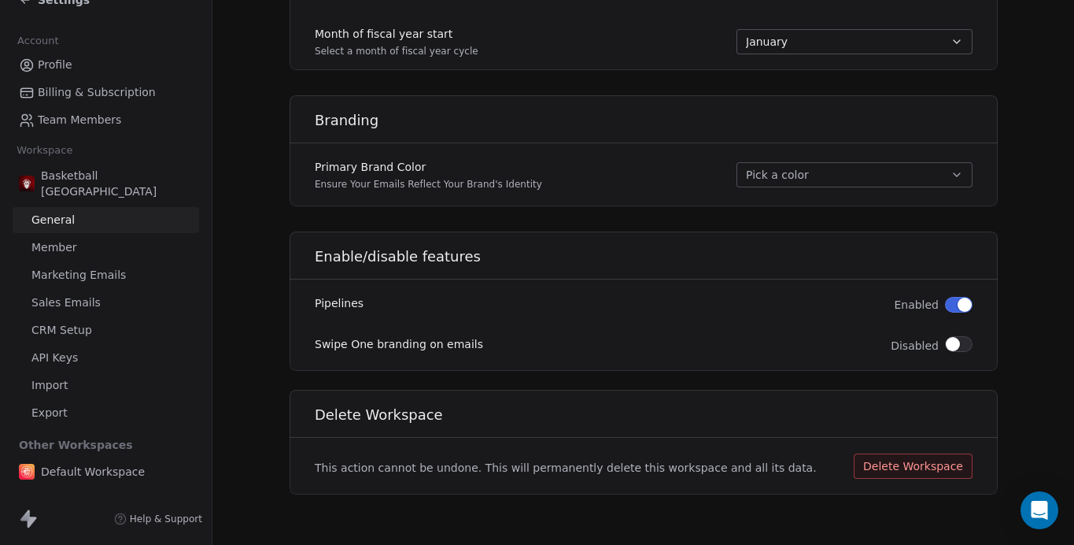
click at [68, 235] on link "Member" at bounding box center [106, 248] width 187 height 26
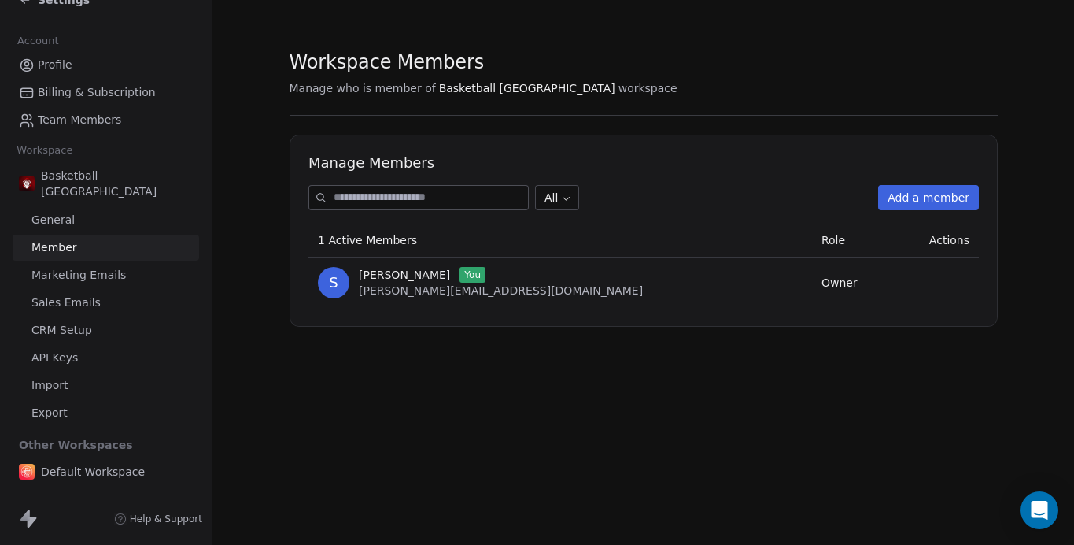
click at [60, 345] on link "API Keys" at bounding box center [106, 358] width 187 height 26
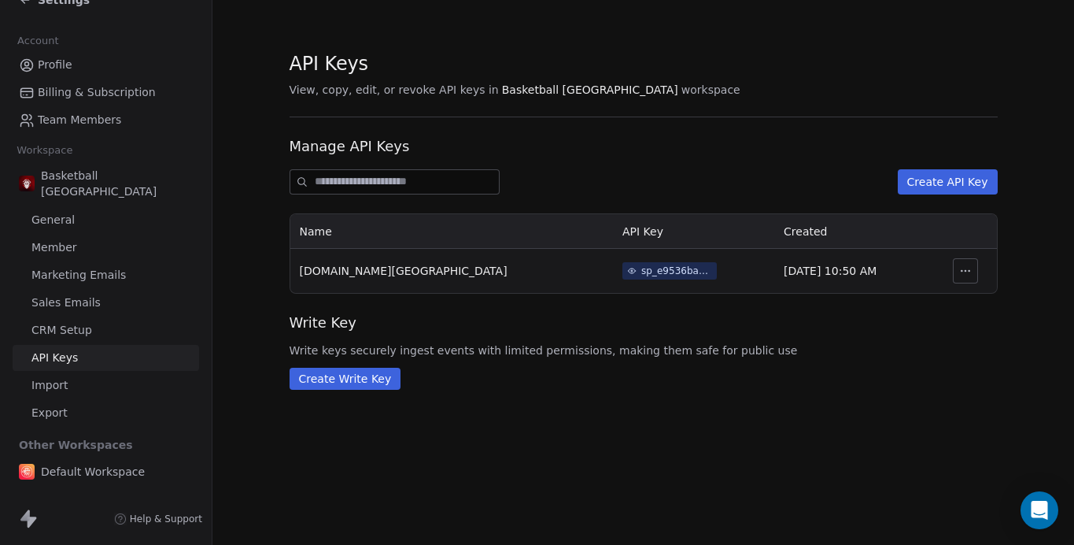
click at [641, 264] on div "sp_e9536ba234884c1f9cd66d6d47d19d11" at bounding box center [676, 271] width 71 height 14
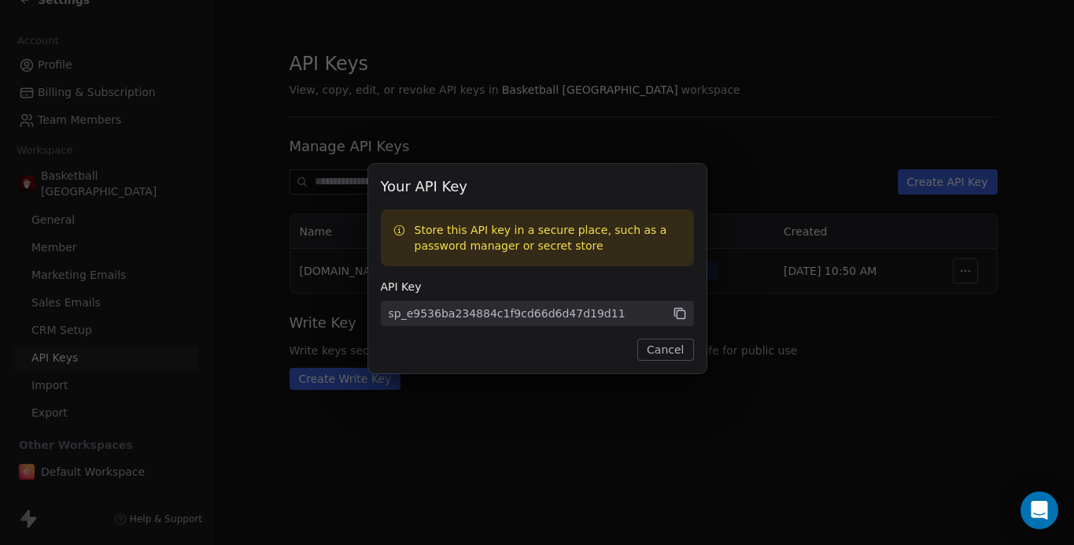
click at [683, 307] on icon at bounding box center [680, 313] width 14 height 14
click at [661, 353] on button "Cancel" at bounding box center [665, 349] width 56 height 22
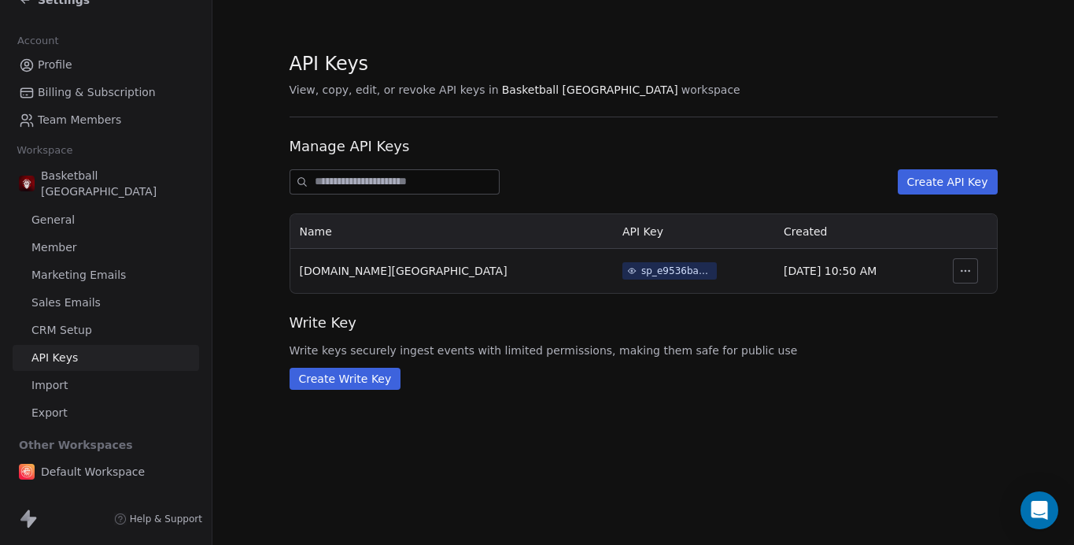
click at [59, 235] on link "Member" at bounding box center [106, 248] width 187 height 26
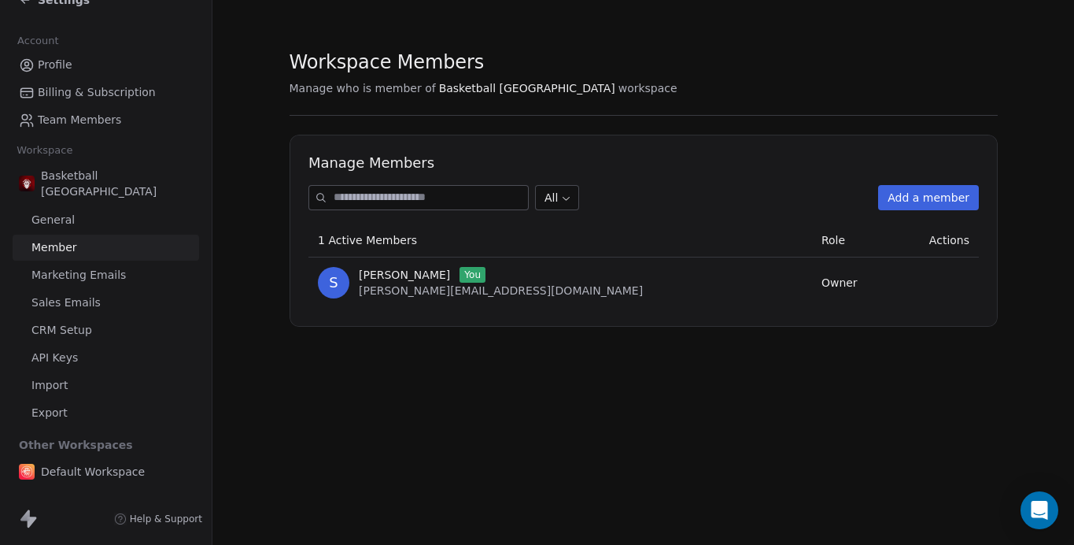
click at [57, 212] on span "General" at bounding box center [52, 220] width 43 height 17
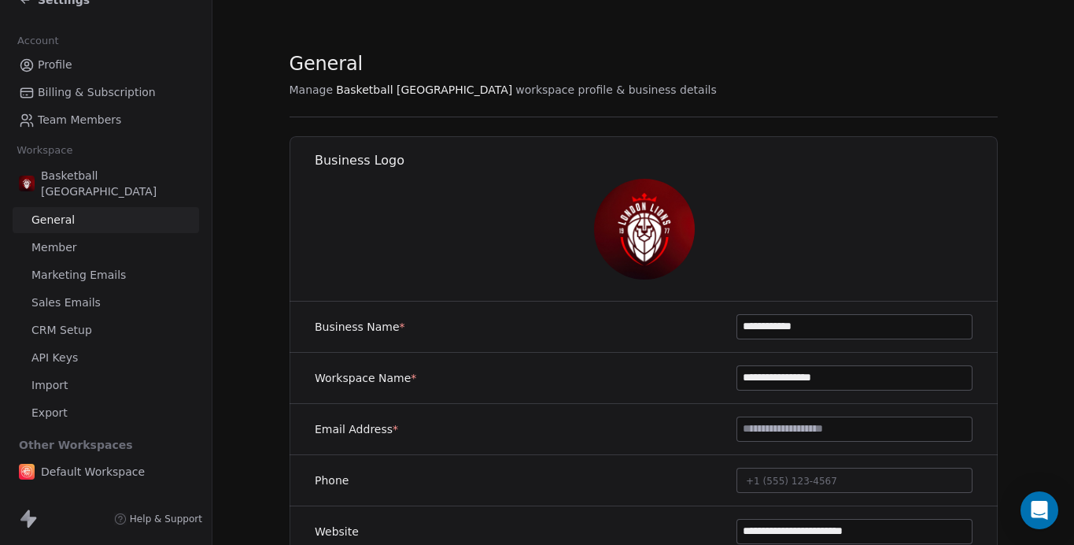
click at [74, 322] on span "CRM Setup" at bounding box center [61, 330] width 61 height 17
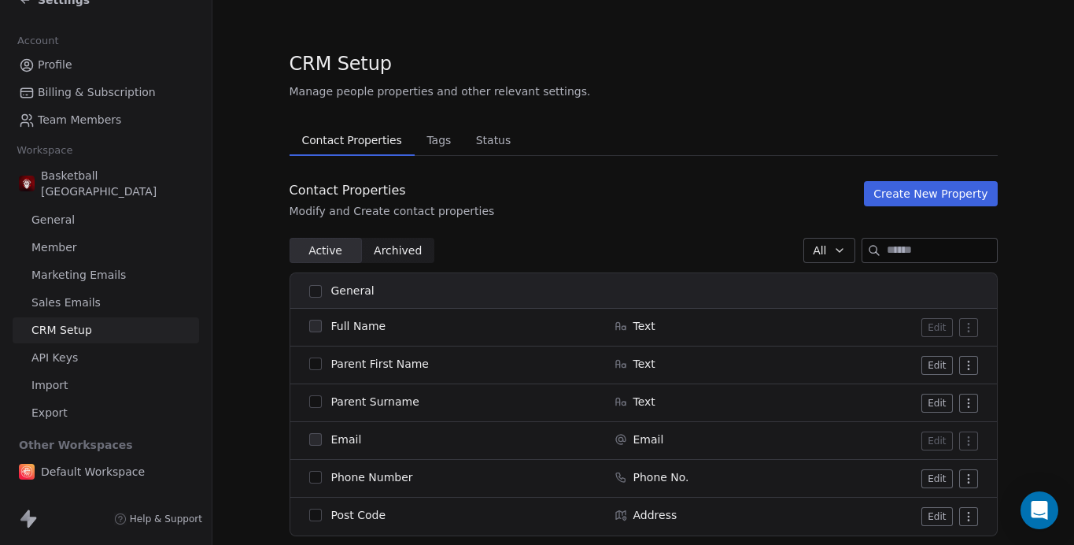
click at [388, 248] on span "Archived" at bounding box center [398, 250] width 48 height 17
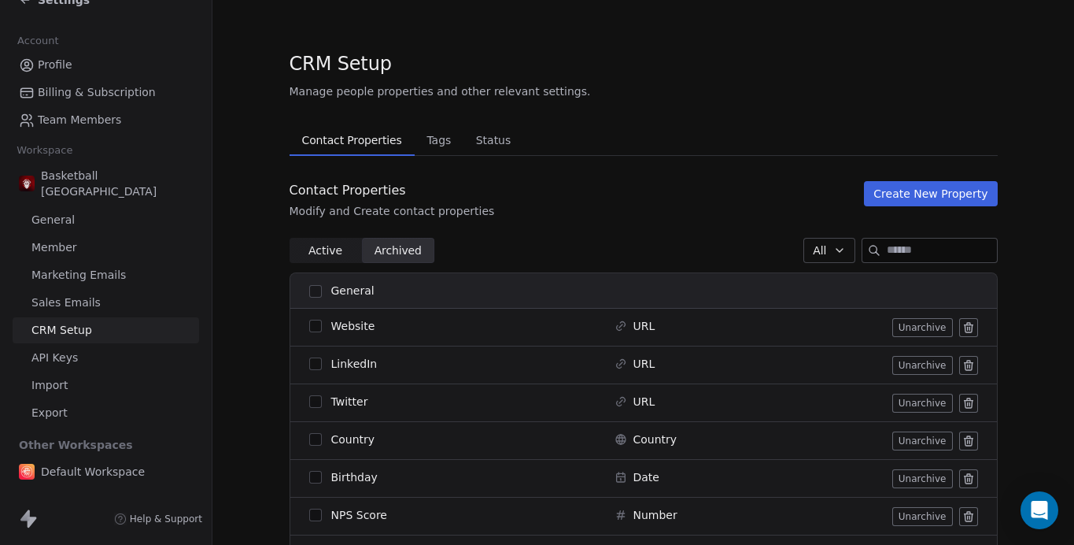
click at [322, 249] on span "Active" at bounding box center [325, 250] width 34 height 17
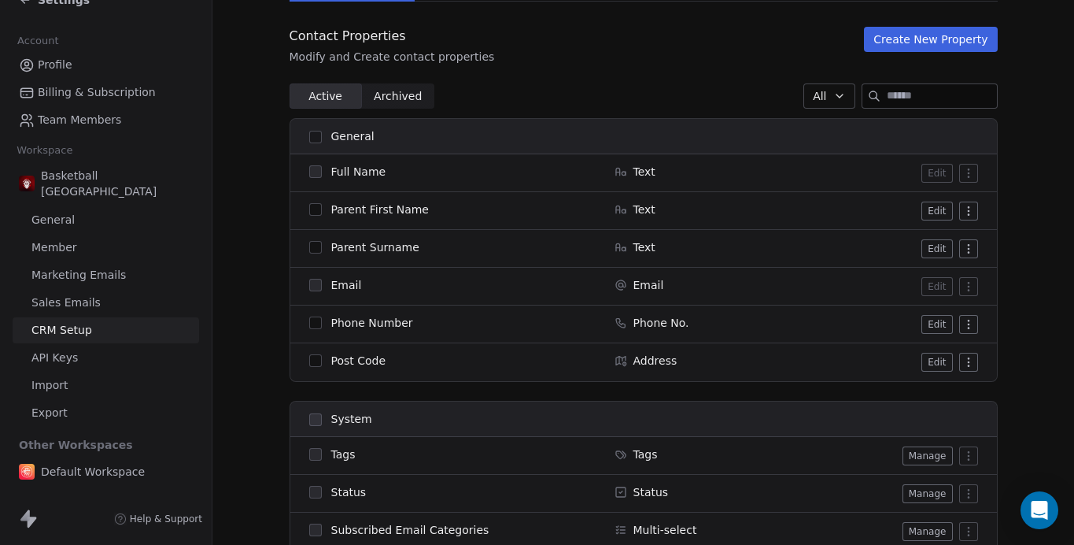
scroll to position [122, 0]
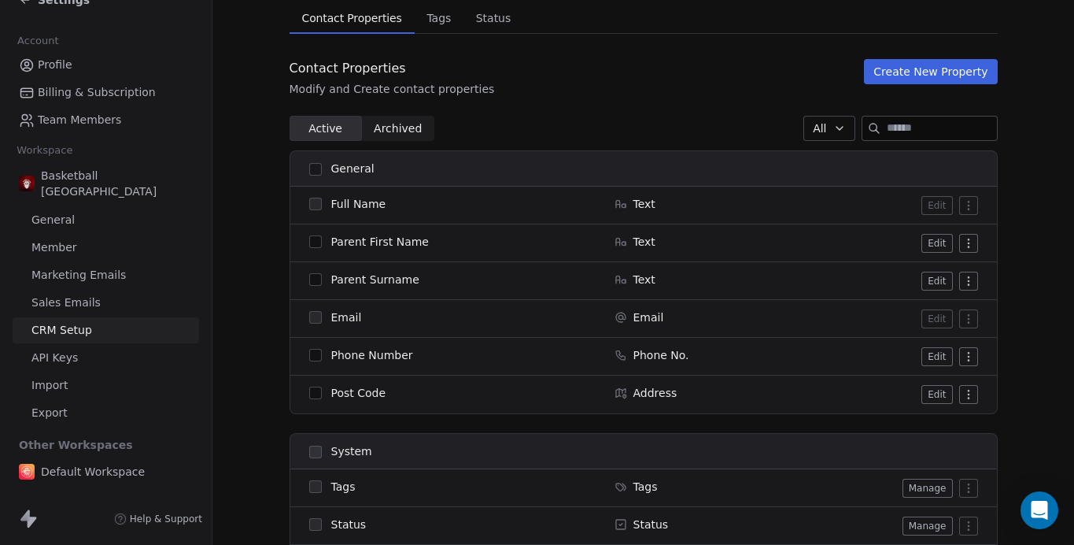
click at [332, 205] on span "Full Name" at bounding box center [358, 204] width 55 height 16
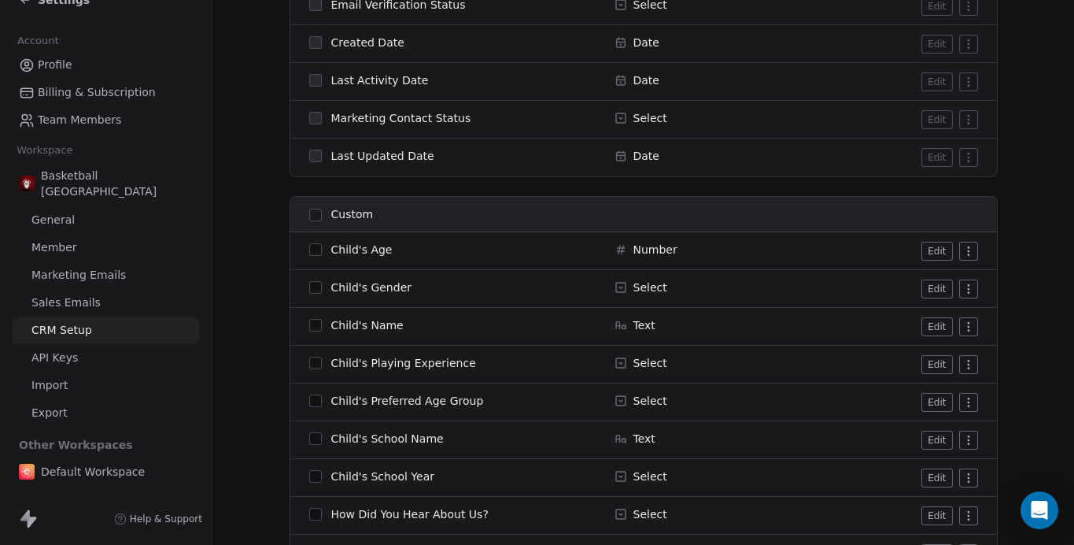
scroll to position [890, 0]
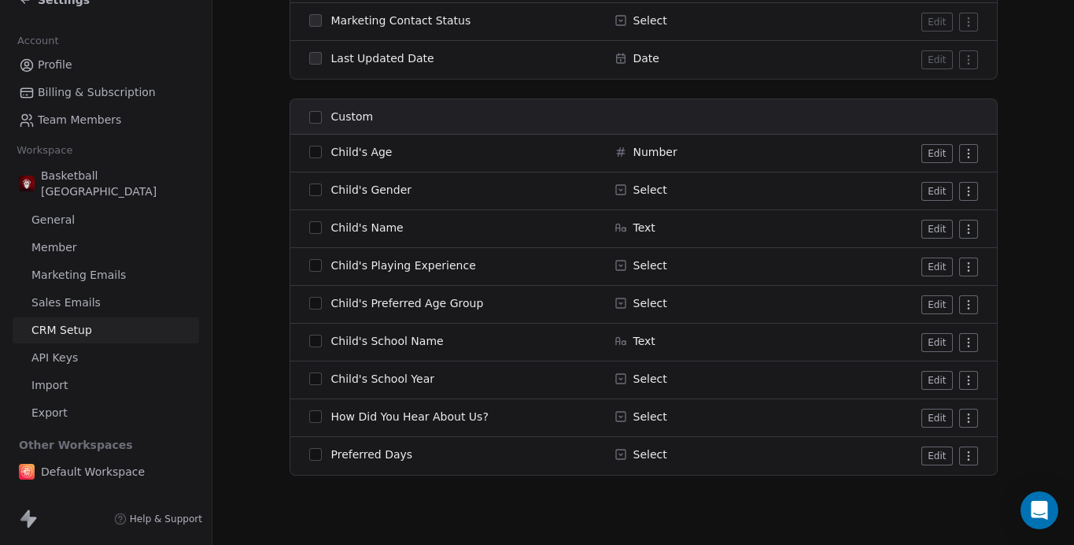
click at [58, 294] on span "Sales Emails" at bounding box center [65, 302] width 69 height 17
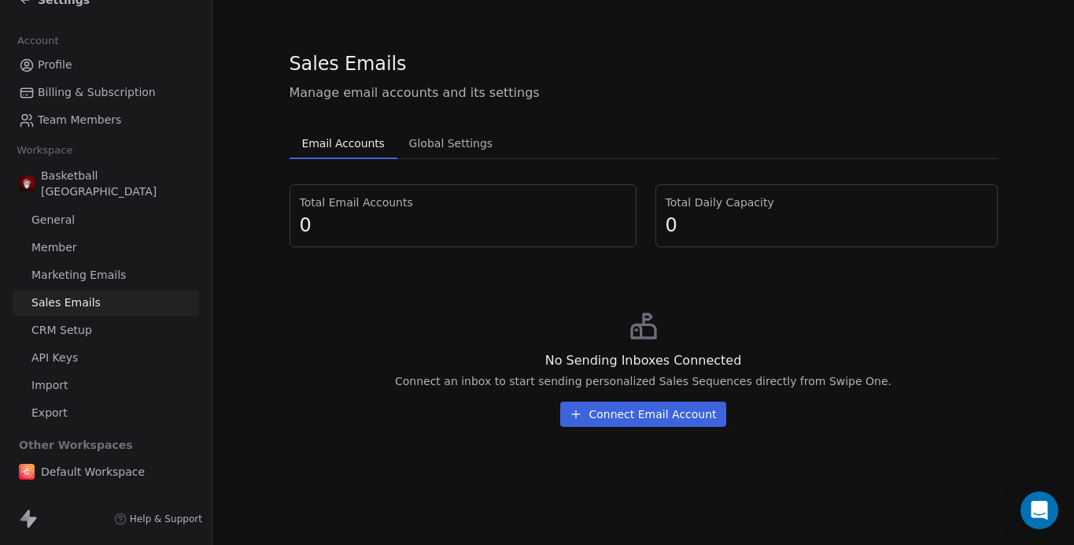
click at [76, 267] on span "Marketing Emails" at bounding box center [78, 275] width 94 height 17
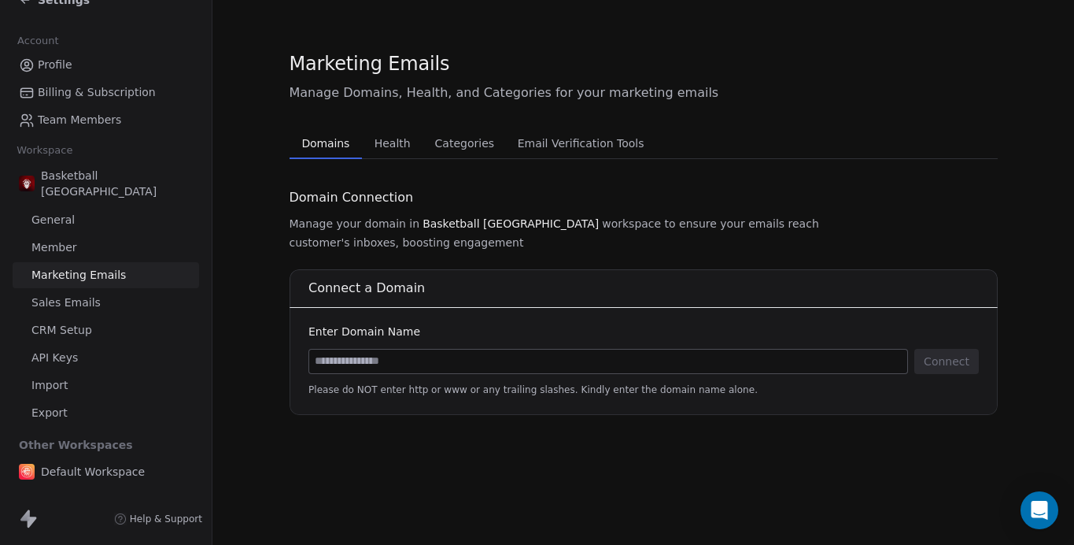
click at [389, 349] on input at bounding box center [608, 361] width 598 height 24
type input "**********"
click at [936, 349] on button "Connect" at bounding box center [946, 361] width 65 height 25
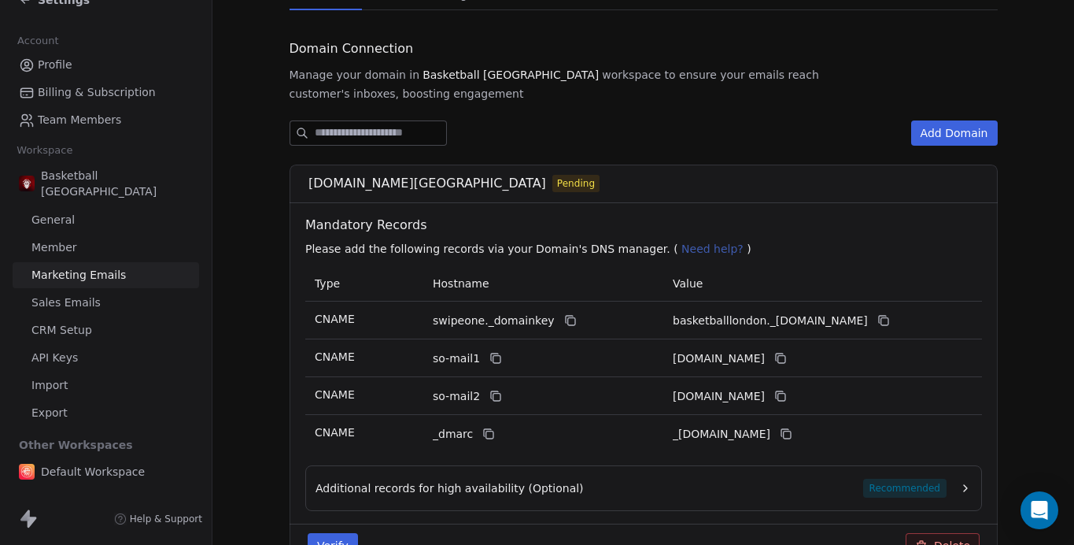
scroll to position [153, 0]
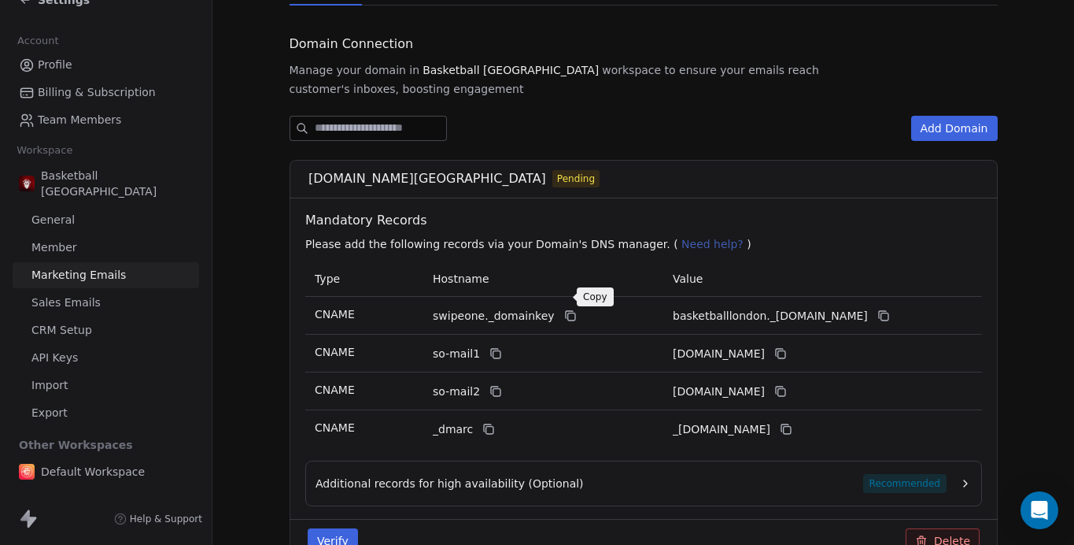
click at [560, 306] on button at bounding box center [569, 315] width 19 height 19
click at [889, 309] on icon at bounding box center [883, 315] width 13 height 13
click at [492, 347] on icon at bounding box center [495, 353] width 13 height 13
click at [789, 344] on button at bounding box center [779, 353] width 19 height 19
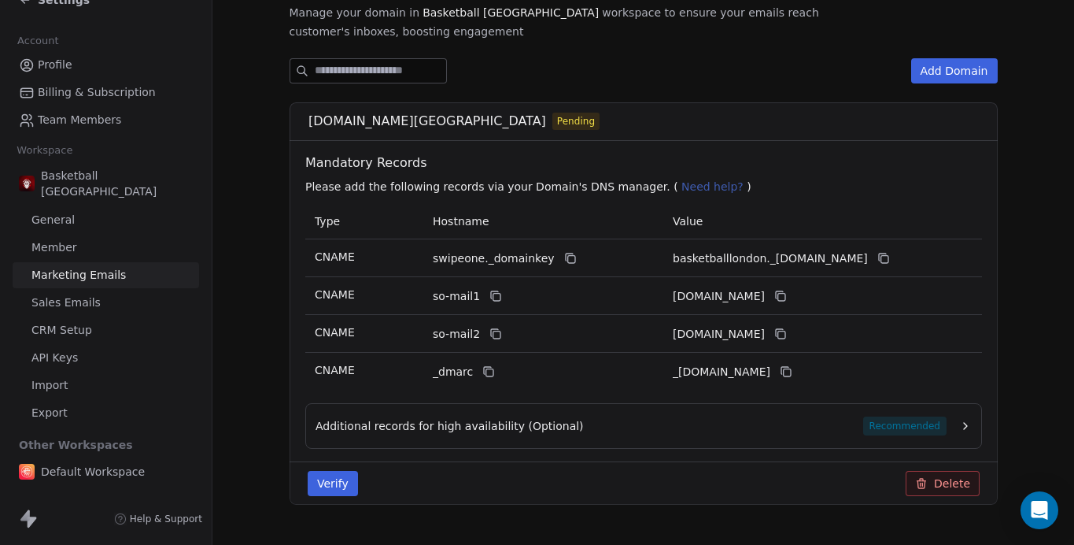
scroll to position [227, 0]
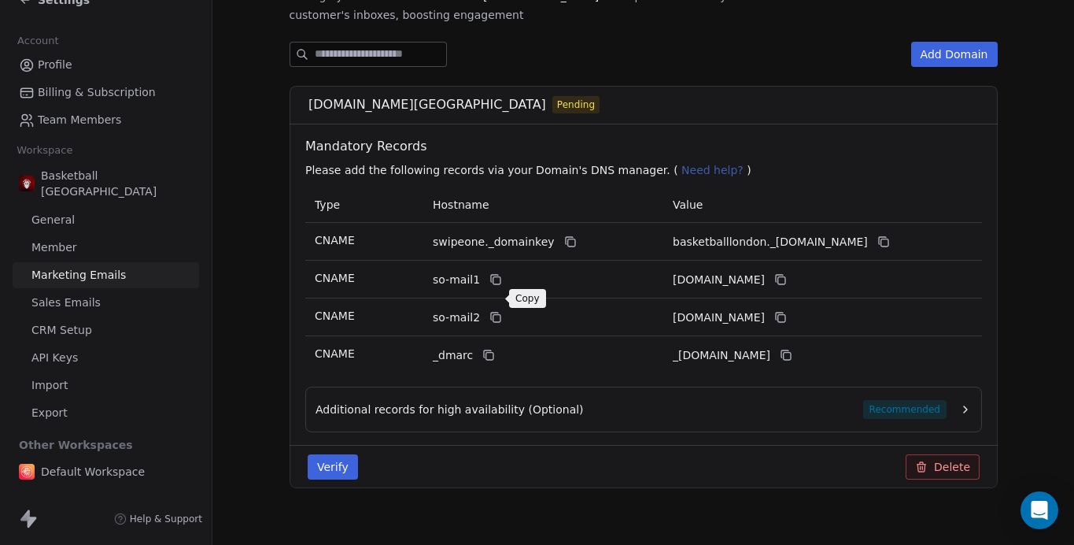
click at [495, 311] on icon at bounding box center [495, 317] width 13 height 13
click at [786, 311] on icon at bounding box center [780, 317] width 13 height 13
click at [482, 349] on icon at bounding box center [488, 355] width 13 height 13
click at [790, 353] on icon at bounding box center [786, 356] width 7 height 7
click at [900, 400] on span "Recommended" at bounding box center [904, 409] width 83 height 19
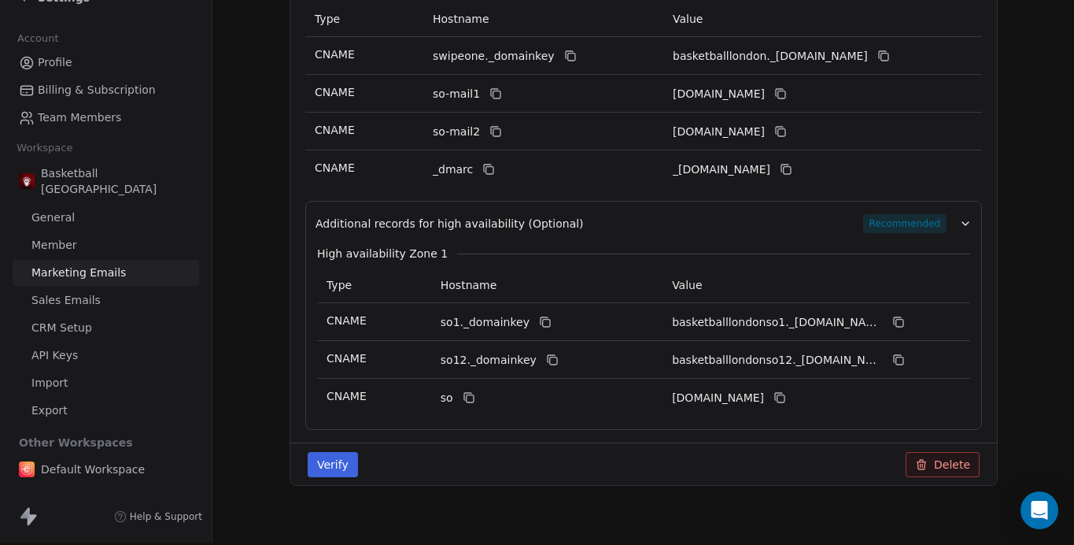
scroll to position [0, 0]
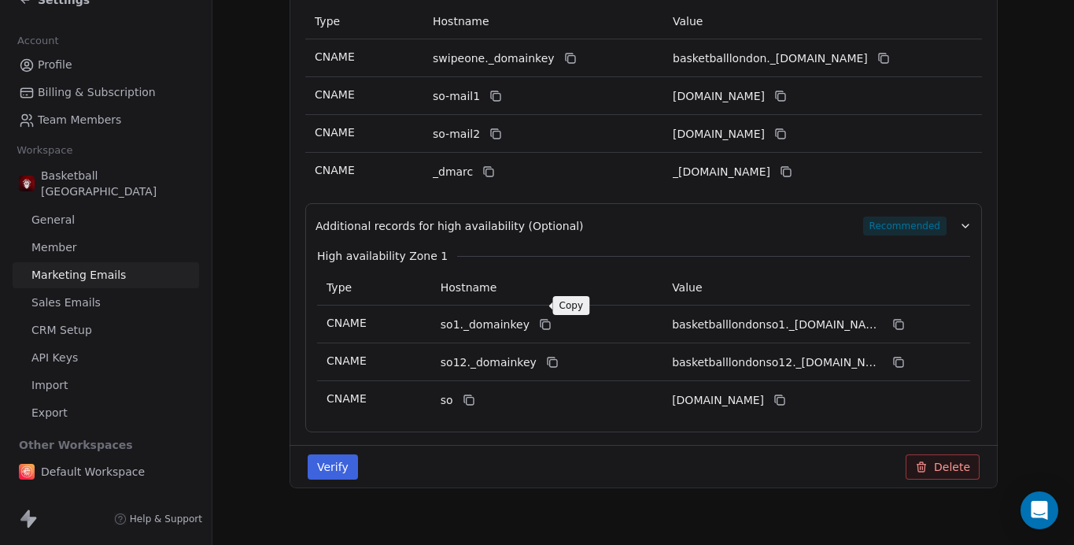
click at [538, 318] on icon at bounding box center [544, 324] width 13 height 13
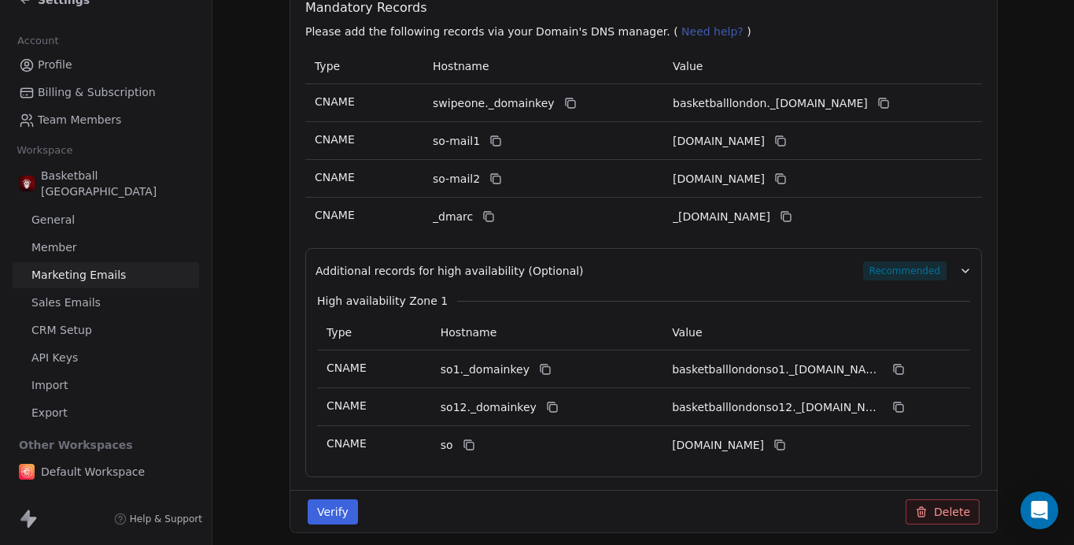
scroll to position [367, 0]
click at [899, 366] on icon at bounding box center [899, 369] width 7 height 7
click at [545, 400] on icon at bounding box center [551, 406] width 13 height 13
click at [898, 400] on icon at bounding box center [898, 406] width 13 height 13
click at [475, 434] on button at bounding box center [468, 443] width 19 height 19
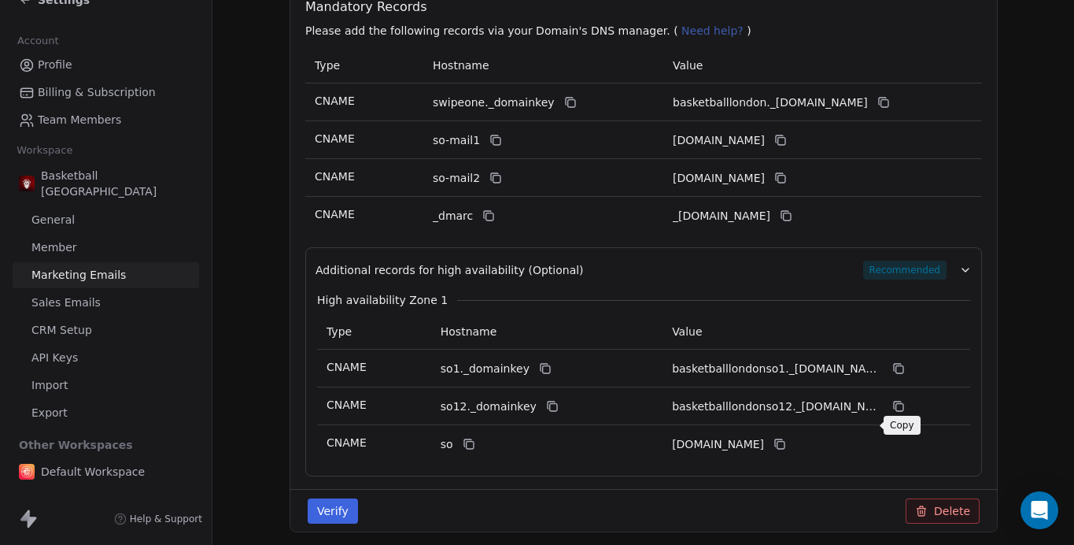
click at [786, 438] on icon at bounding box center [780, 444] width 13 height 13
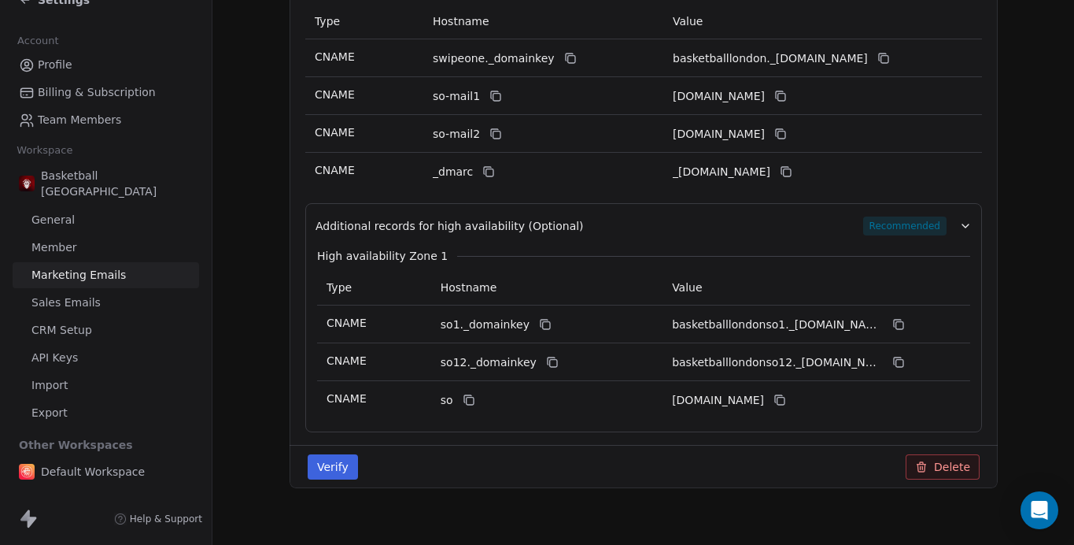
click at [325, 454] on button "Verify" at bounding box center [333, 466] width 50 height 25
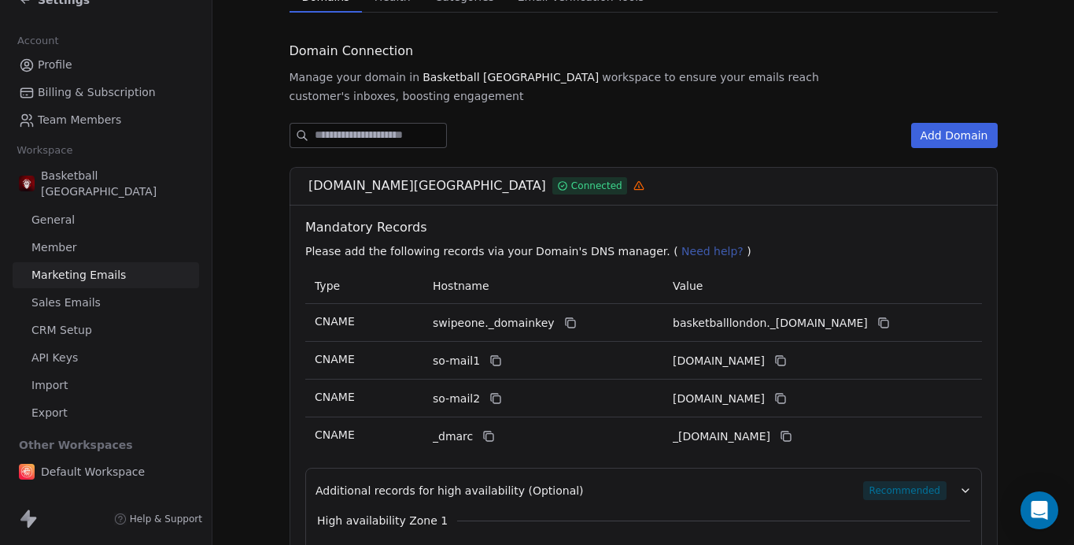
scroll to position [51, 0]
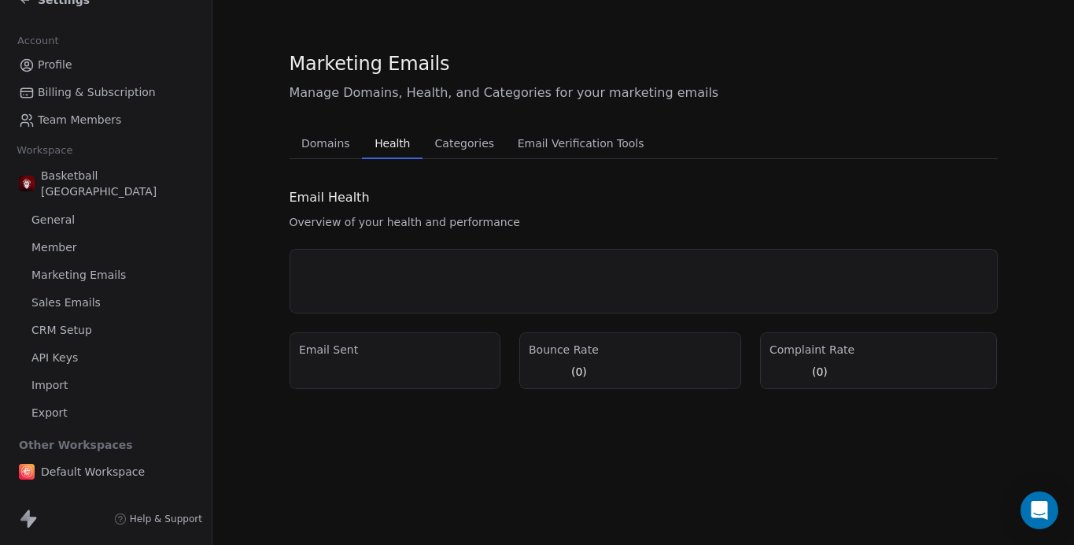
click at [387, 89] on div "Marketing Emails Manage Domains, Health, and Categories for your marketing emai…" at bounding box center [644, 219] width 708 height 338
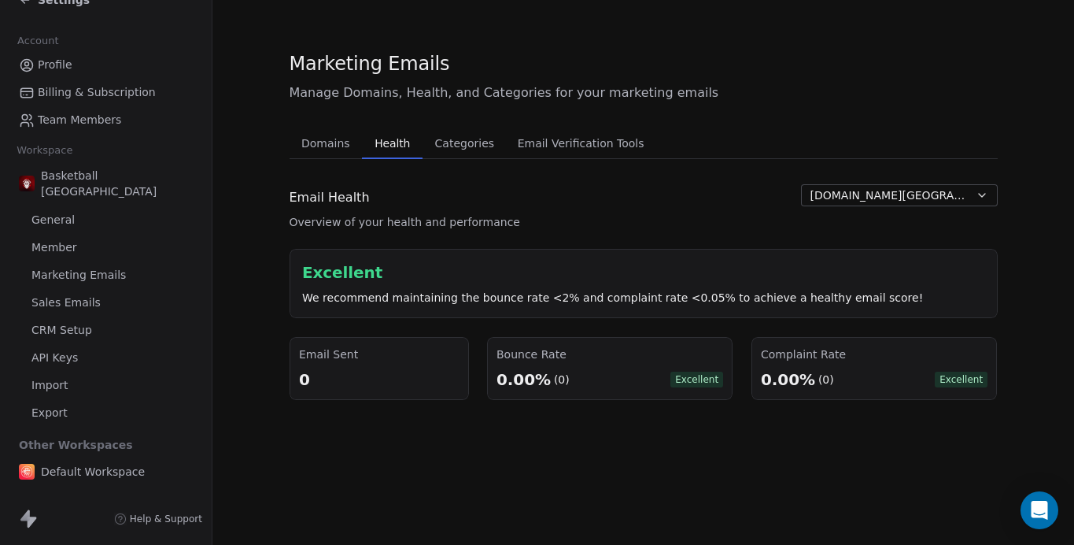
click at [447, 94] on span "Manage Domains, Health, and Categories for your marketing emails" at bounding box center [644, 92] width 708 height 19
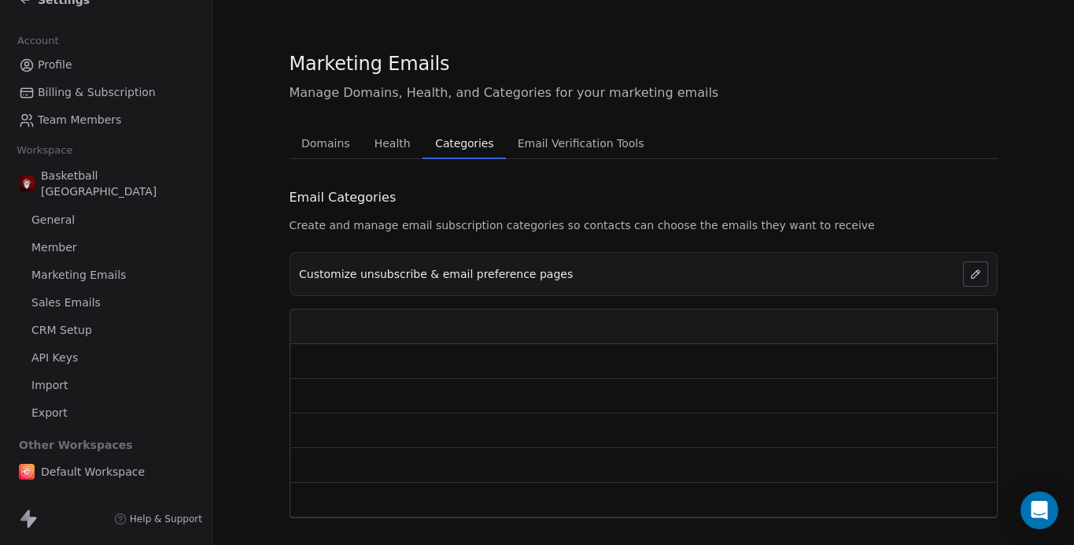
click at [465, 131] on button "Categories Categories" at bounding box center [464, 142] width 83 height 31
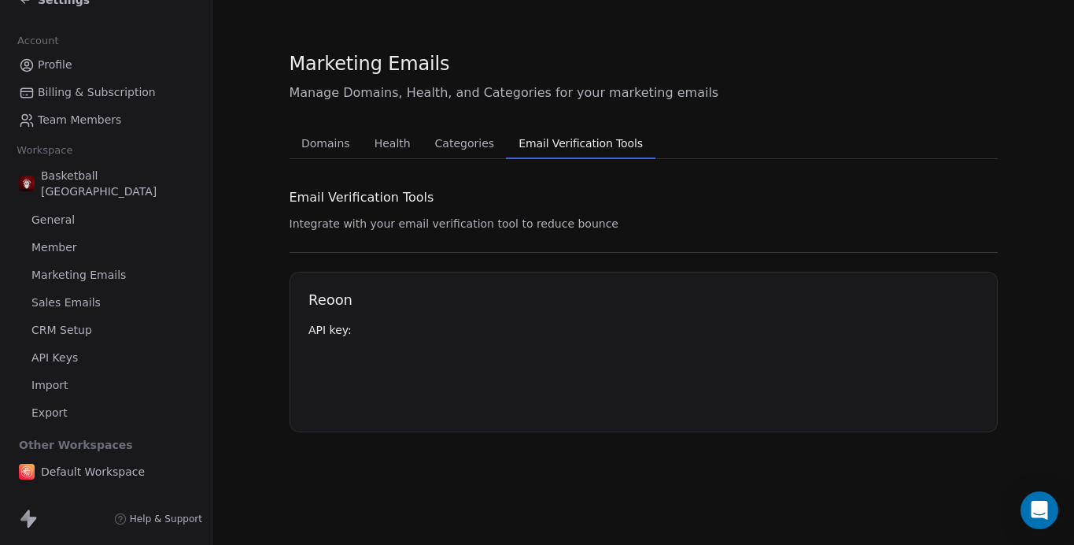
click at [560, 142] on span "Email Verification Tools" at bounding box center [580, 143] width 137 height 22
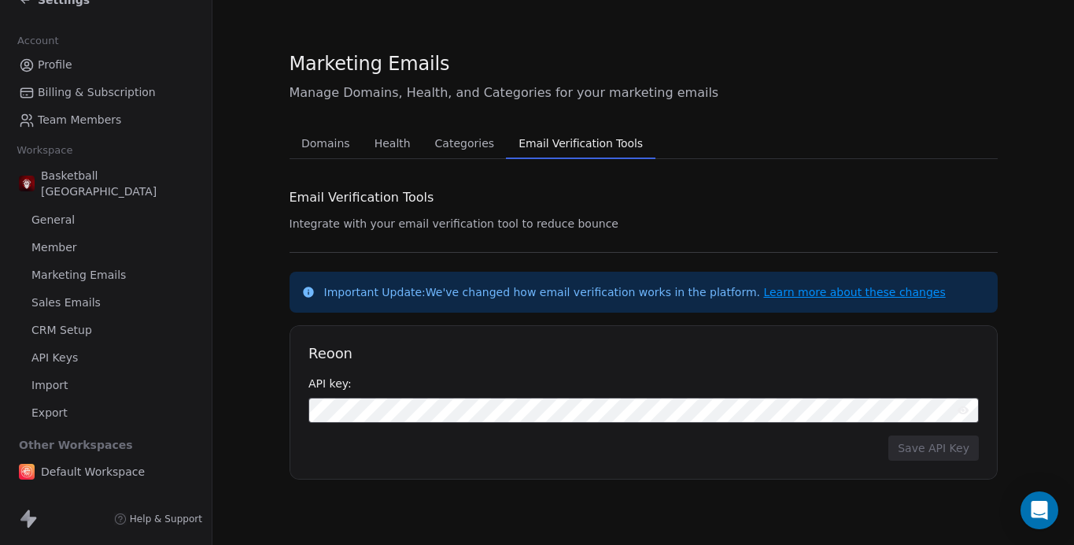
click at [64, 212] on span "General" at bounding box center [52, 220] width 43 height 17
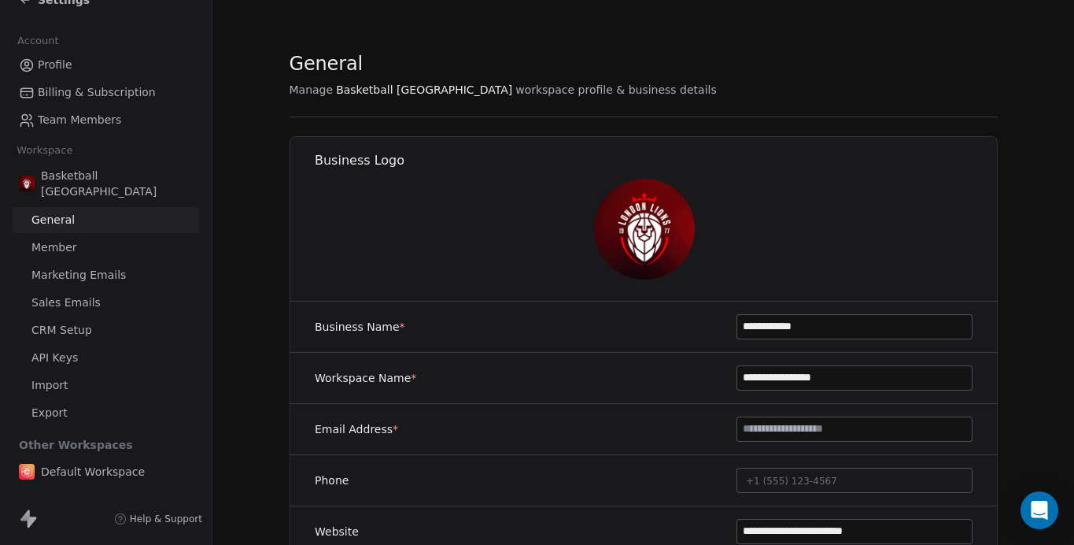
click at [65, 239] on span "Member" at bounding box center [54, 247] width 46 height 17
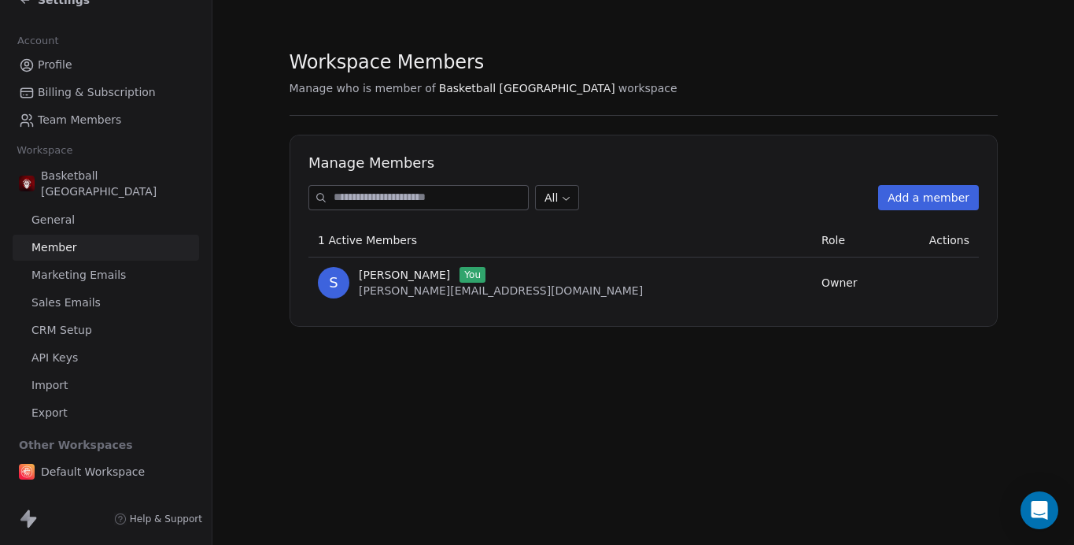
click at [379, 281] on span "[PERSON_NAME]" at bounding box center [404, 275] width 91 height 16
click at [55, 240] on link "Member" at bounding box center [106, 248] width 187 height 26
click at [61, 267] on span "Marketing Emails" at bounding box center [78, 275] width 94 height 17
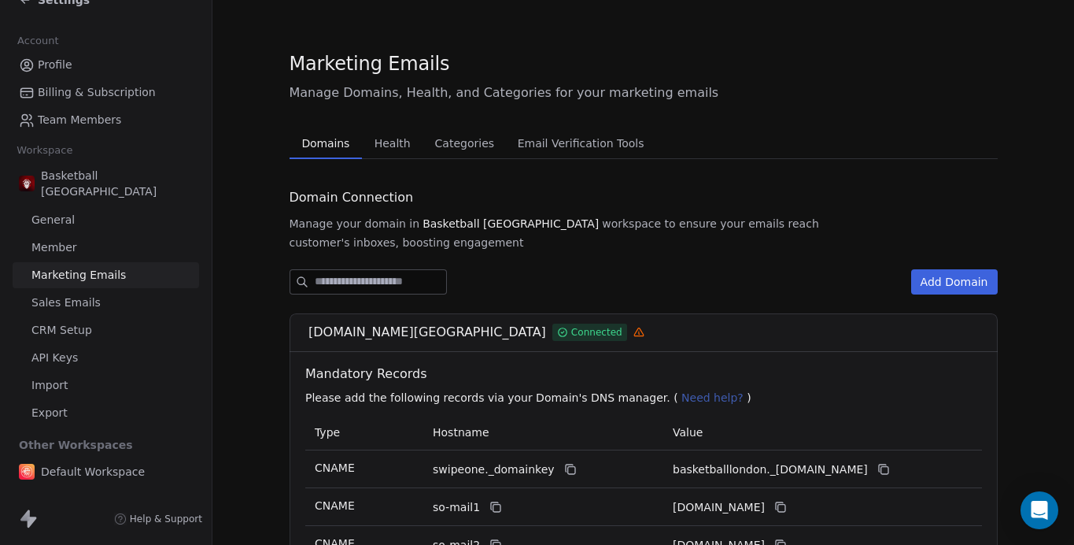
click at [77, 294] on span "Sales Emails" at bounding box center [65, 302] width 69 height 17
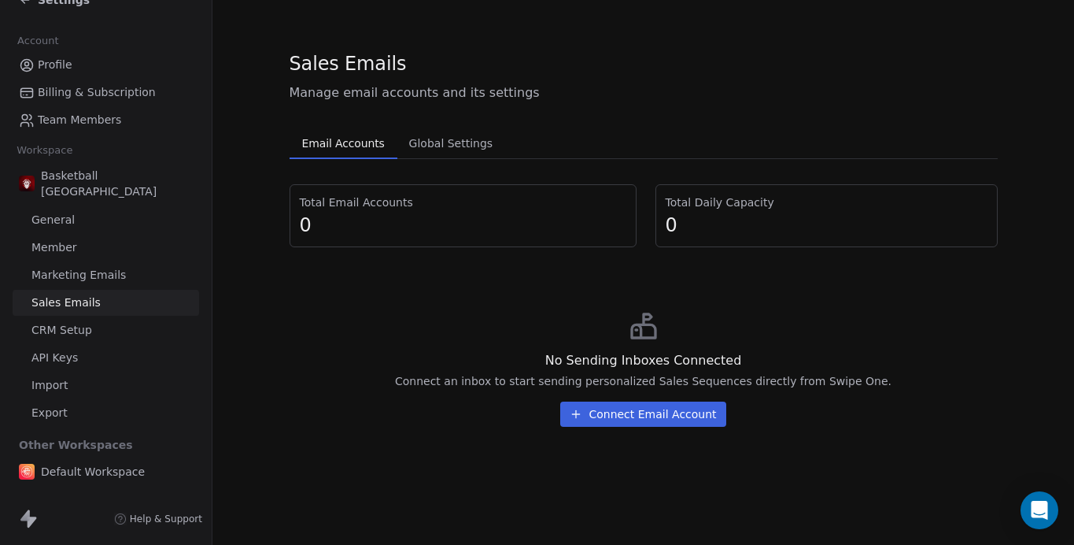
click at [79, 322] on span "CRM Setup" at bounding box center [61, 330] width 61 height 17
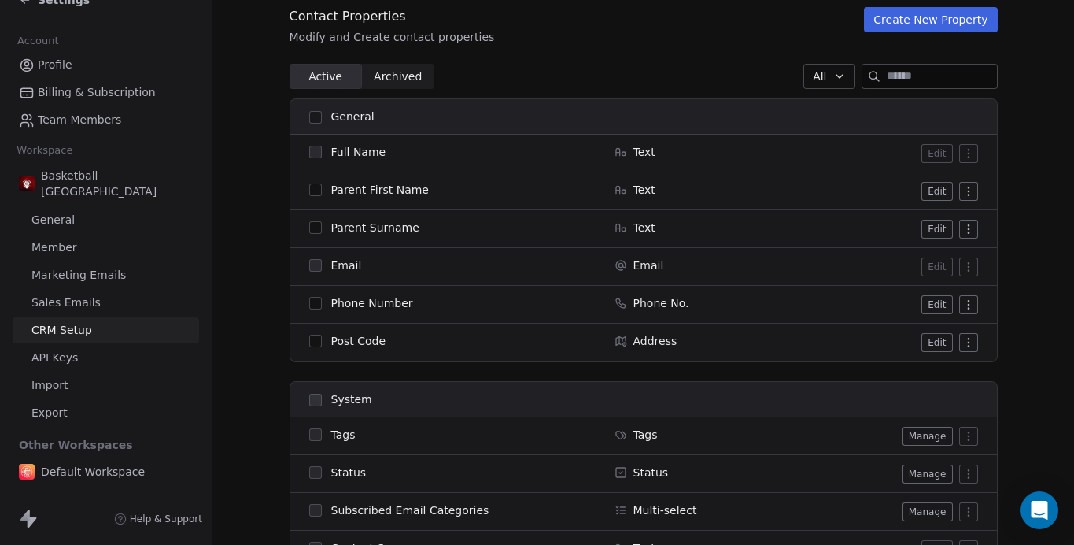
scroll to position [175, 0]
click at [53, 349] on span "API Keys" at bounding box center [54, 357] width 46 height 17
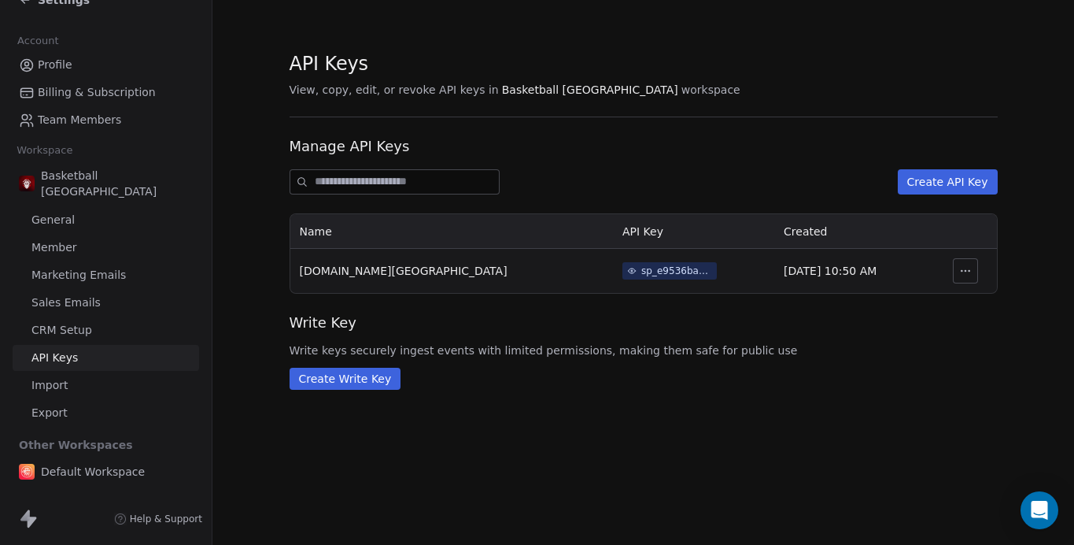
click at [54, 377] on span "Import" at bounding box center [49, 385] width 36 height 17
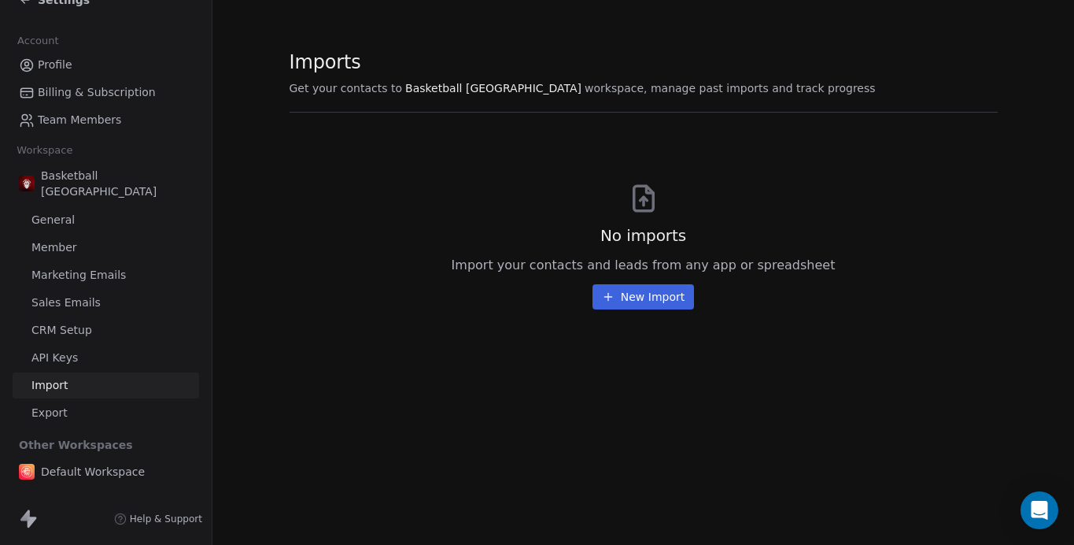
click at [67, 345] on link "API Keys" at bounding box center [106, 358] width 187 height 26
